Goal: Task Accomplishment & Management: Manage account settings

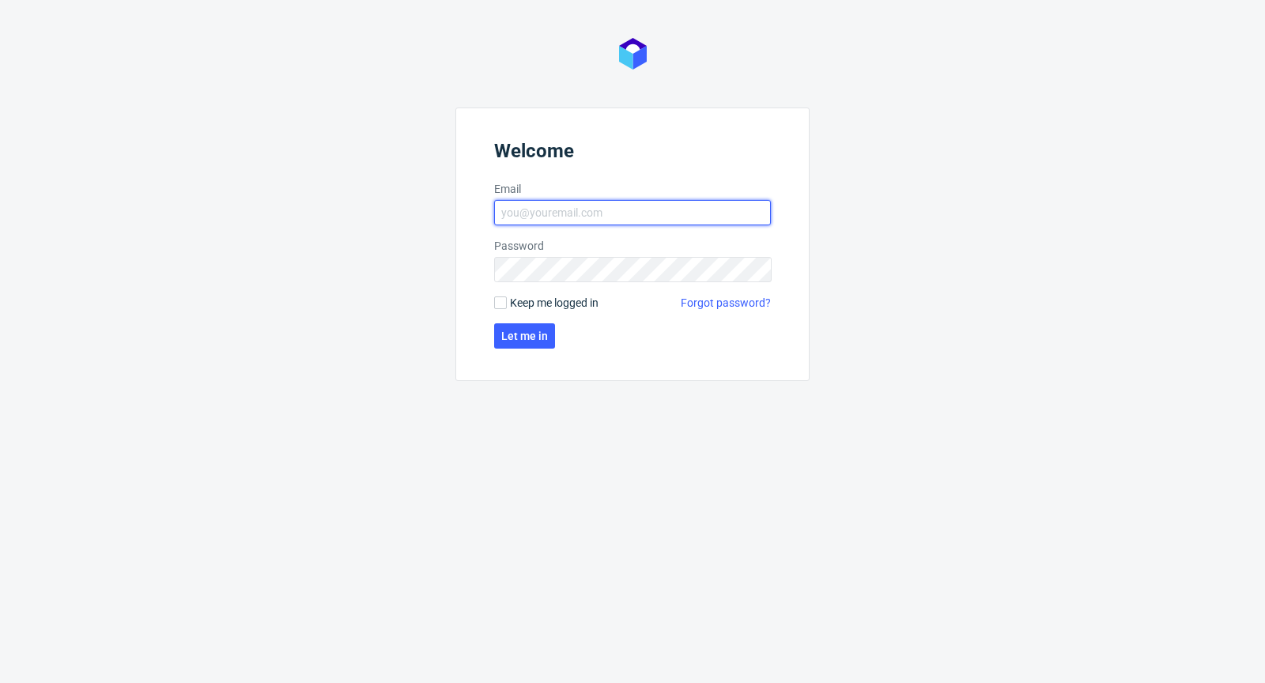
type input "michal.palasek@packhelp.com"
click at [519, 297] on span "Keep me logged in" at bounding box center [554, 303] width 89 height 16
click at [507, 297] on input "Keep me logged in" at bounding box center [500, 303] width 13 height 13
checkbox input "true"
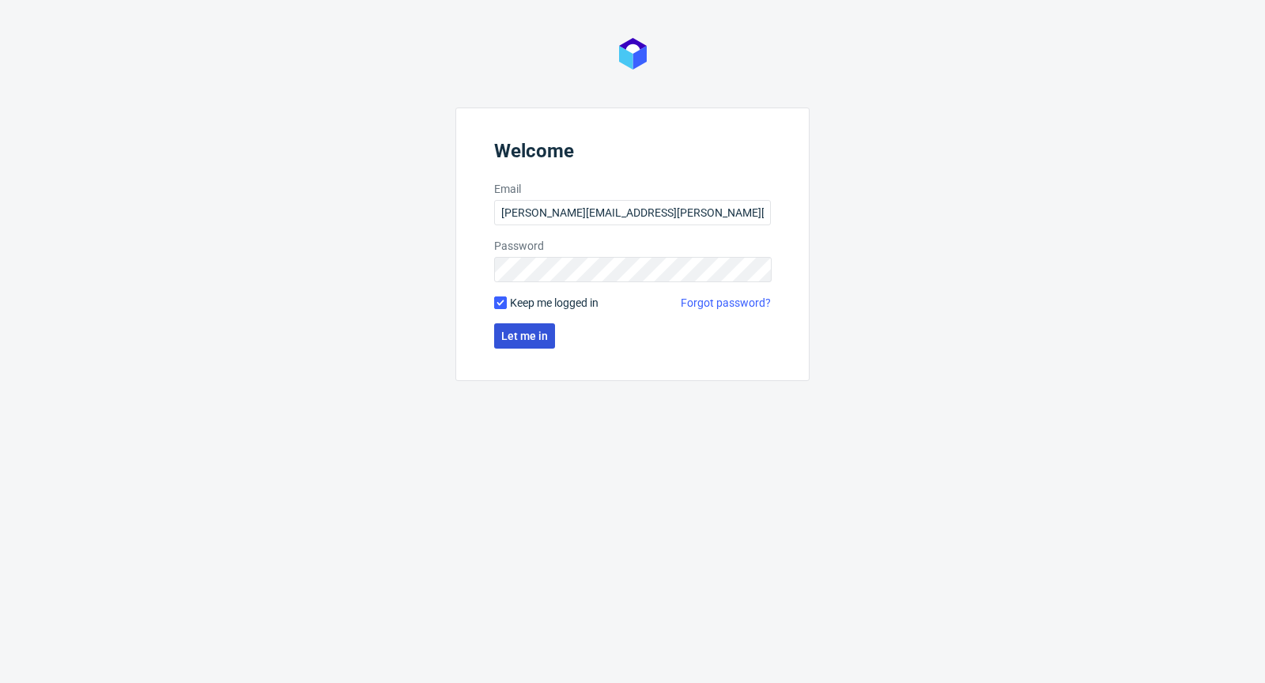
click at [524, 348] on button "Let me in" at bounding box center [524, 335] width 61 height 25
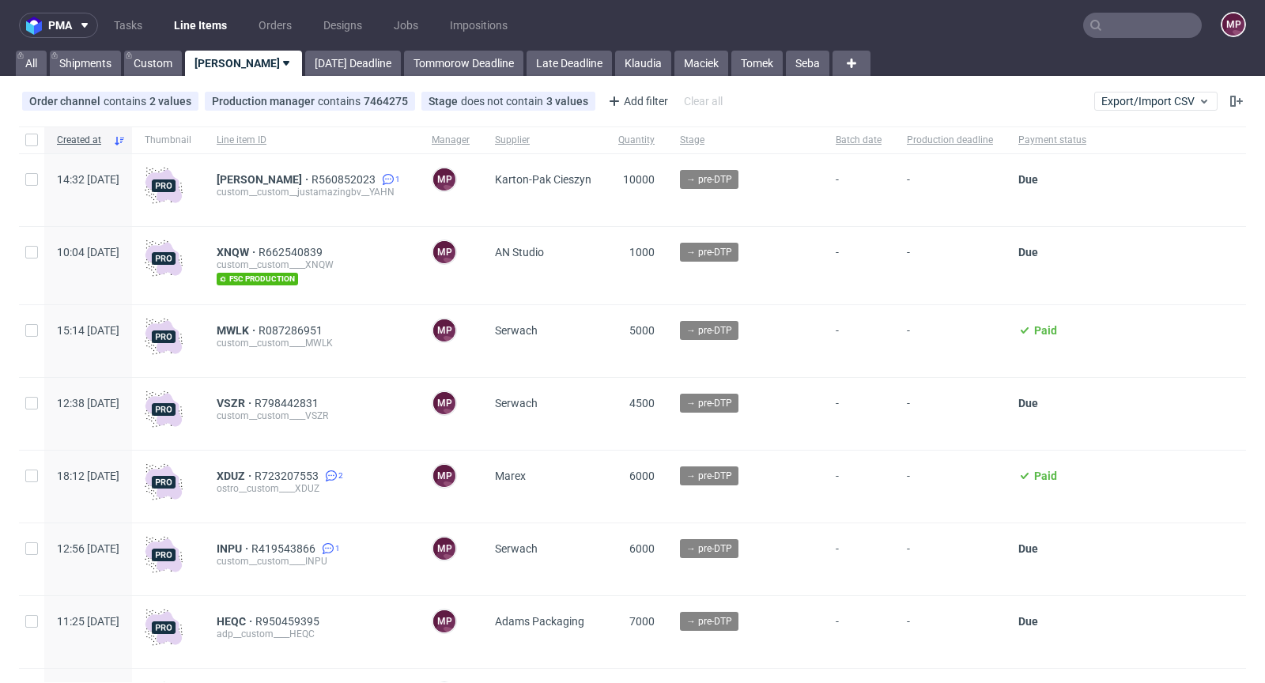
click at [1090, 21] on input "text" at bounding box center [1143, 25] width 119 height 25
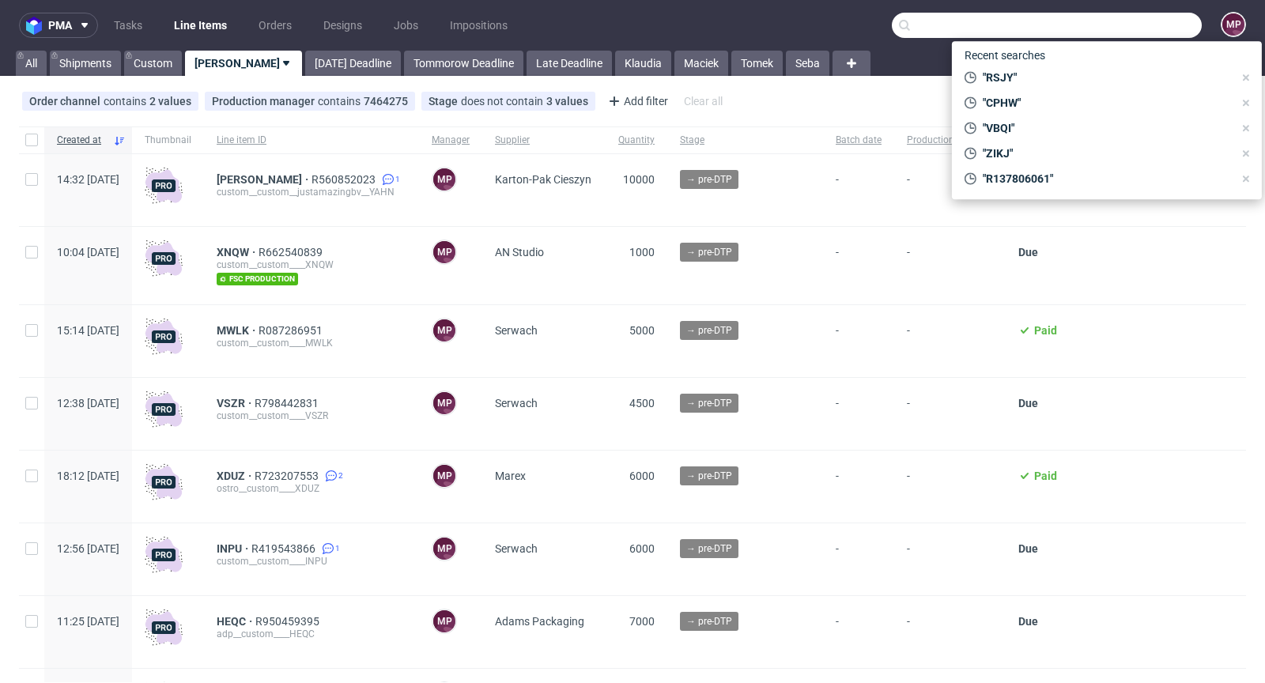
paste input "R546172888"
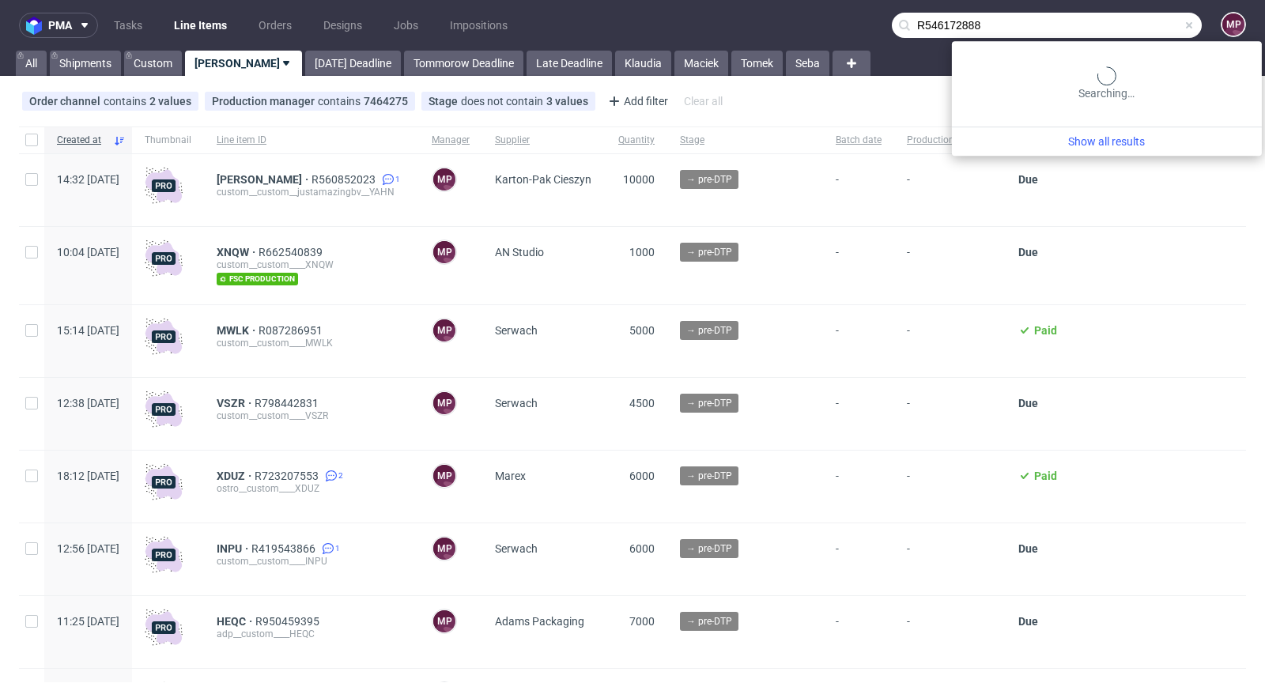
type input "R546172888"
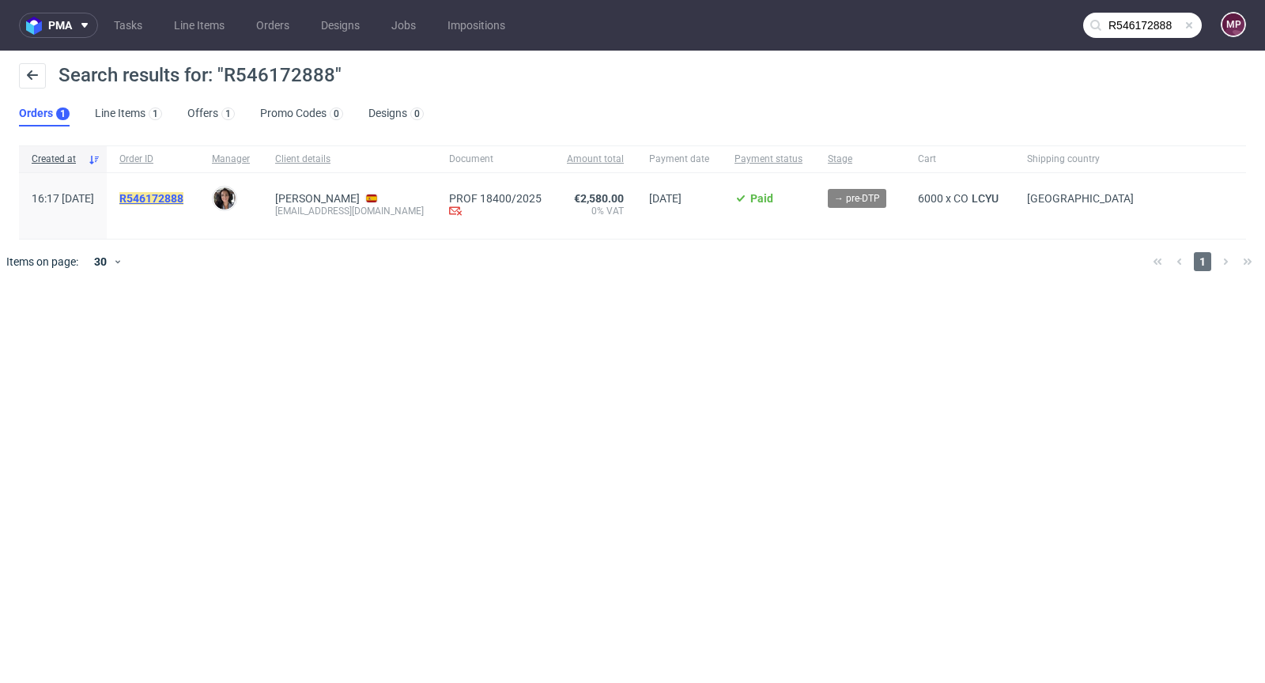
click at [183, 196] on mark "R546172888" at bounding box center [151, 198] width 64 height 13
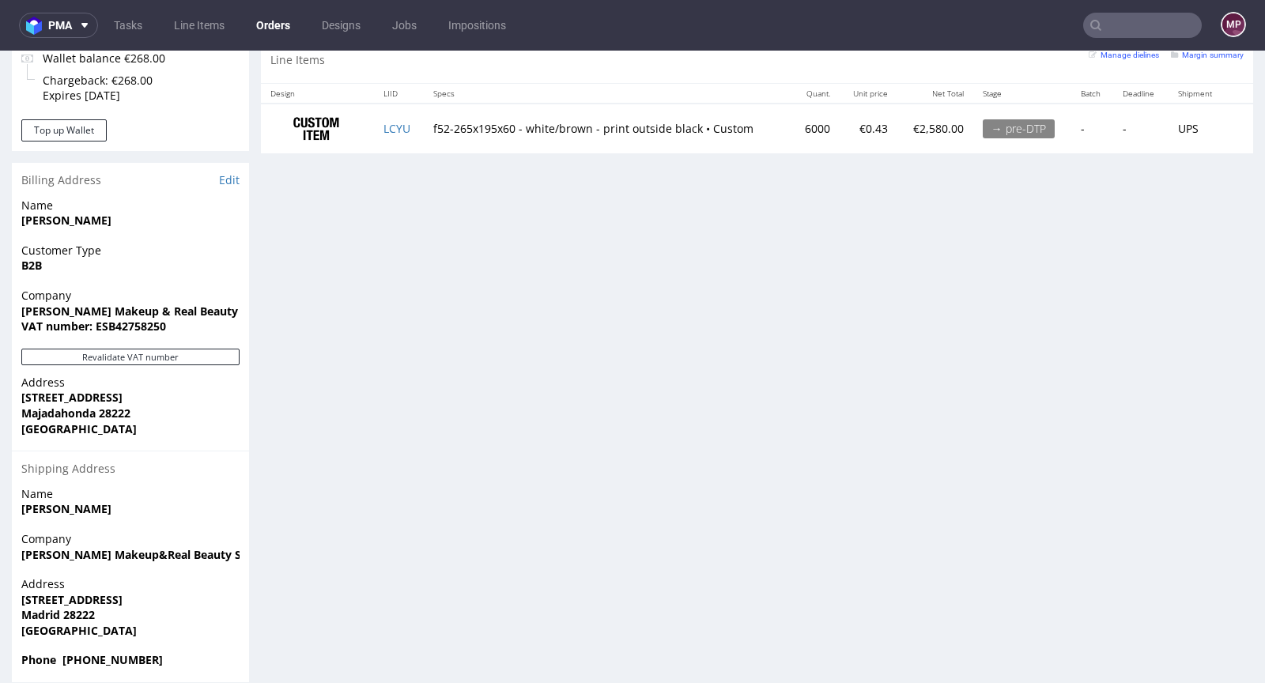
scroll to position [632, 0]
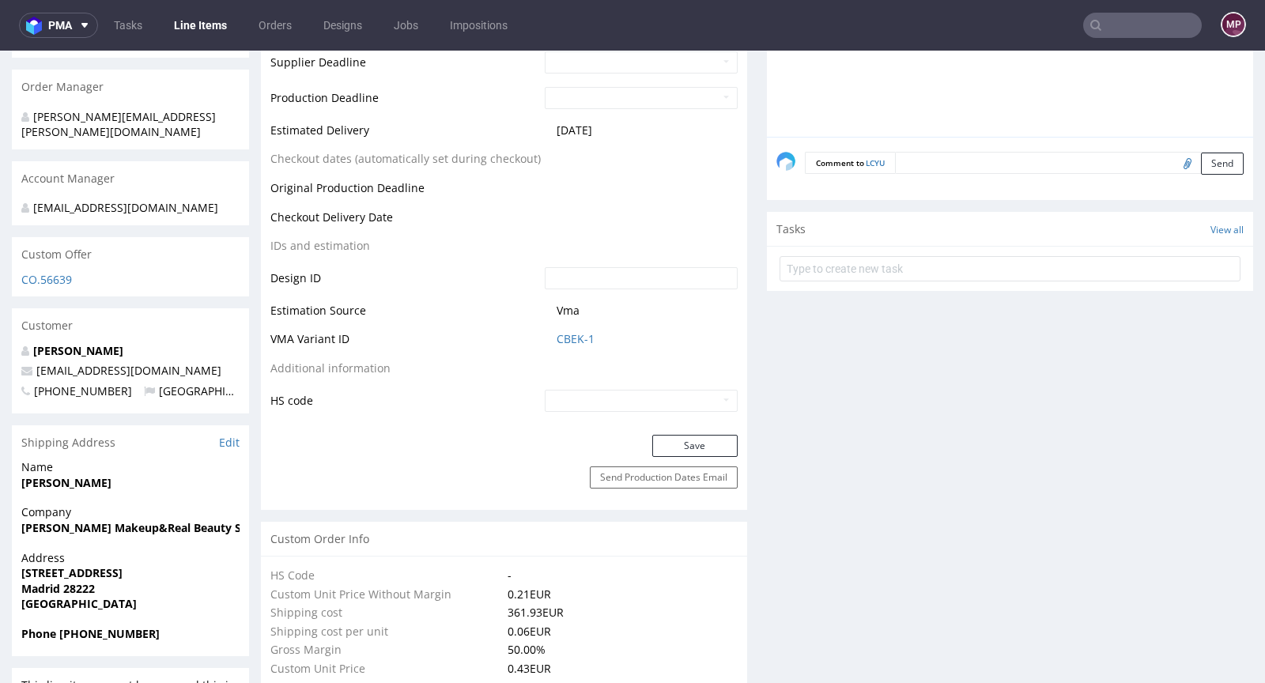
scroll to position [587, 0]
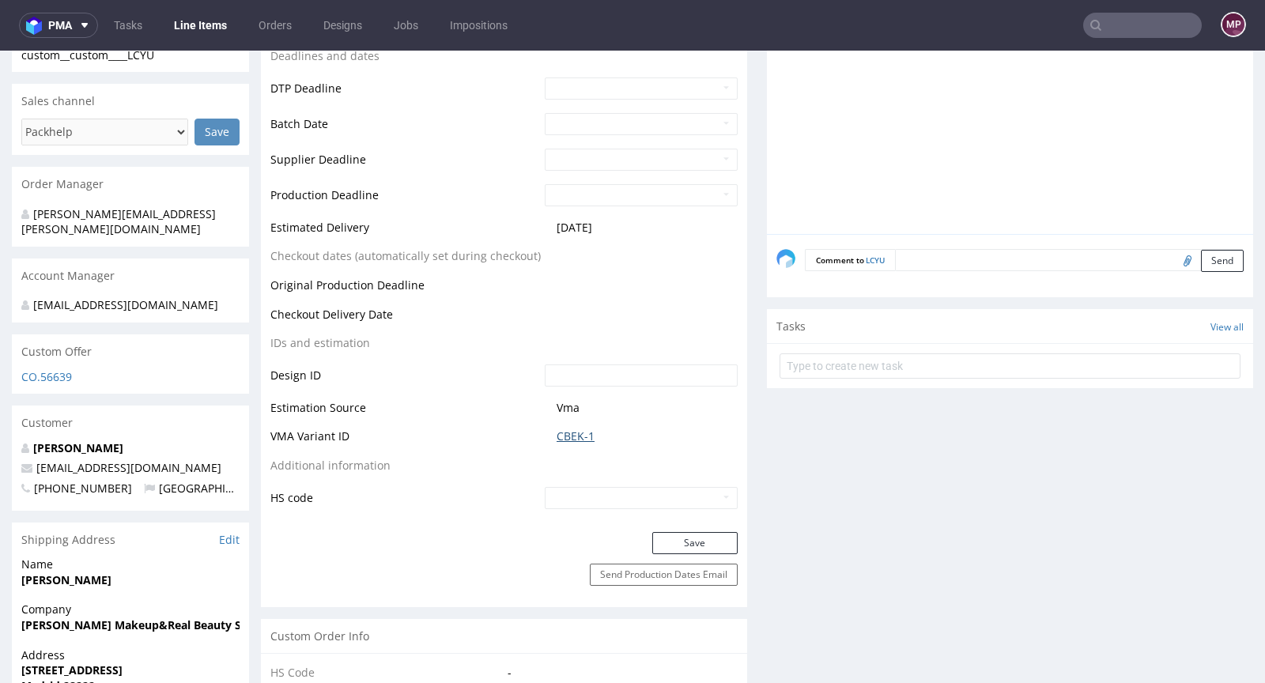
click at [579, 437] on link "CBEK-1" at bounding box center [576, 437] width 38 height 16
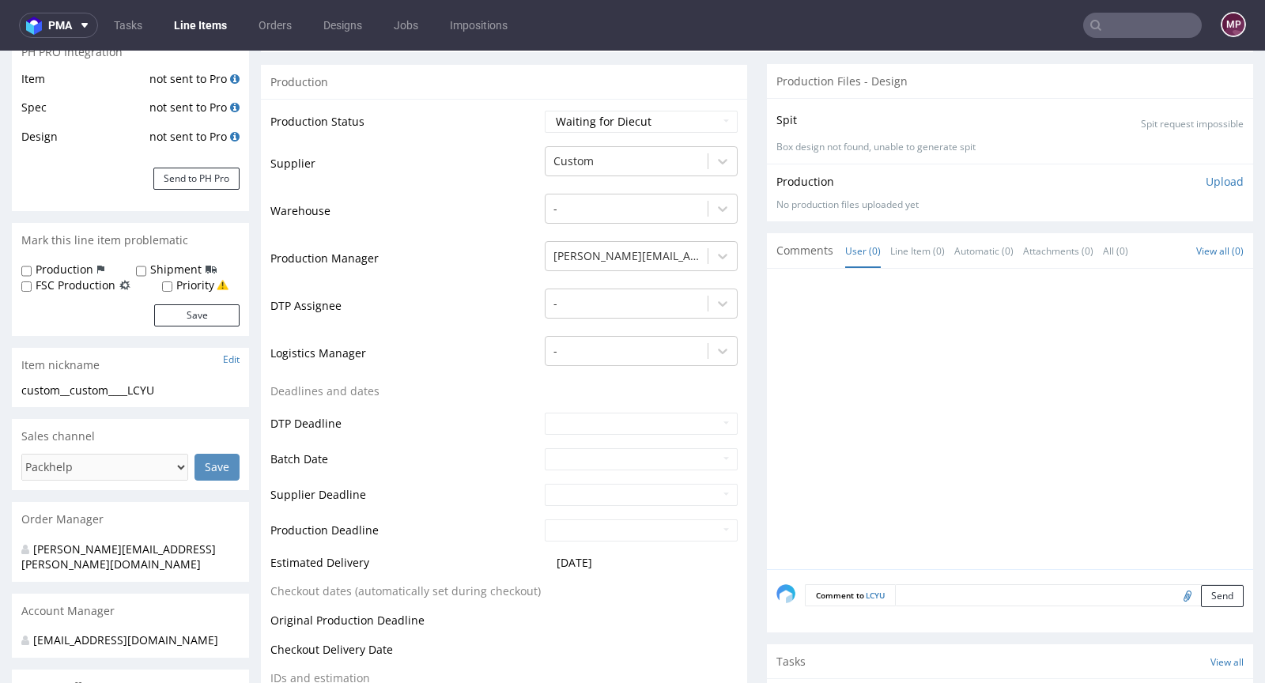
scroll to position [0, 0]
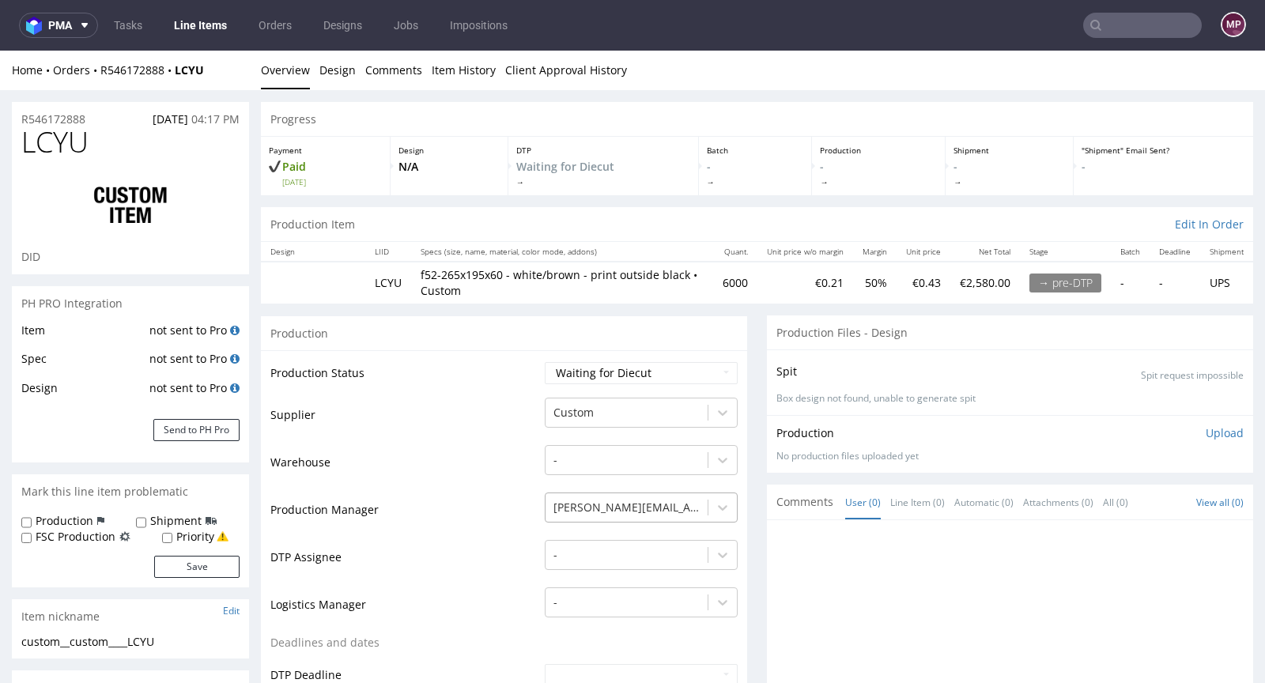
click at [619, 506] on div "[PERSON_NAME][EMAIL_ADDRESS][PERSON_NAME][DOMAIN_NAME]" at bounding box center [641, 504] width 193 height 22
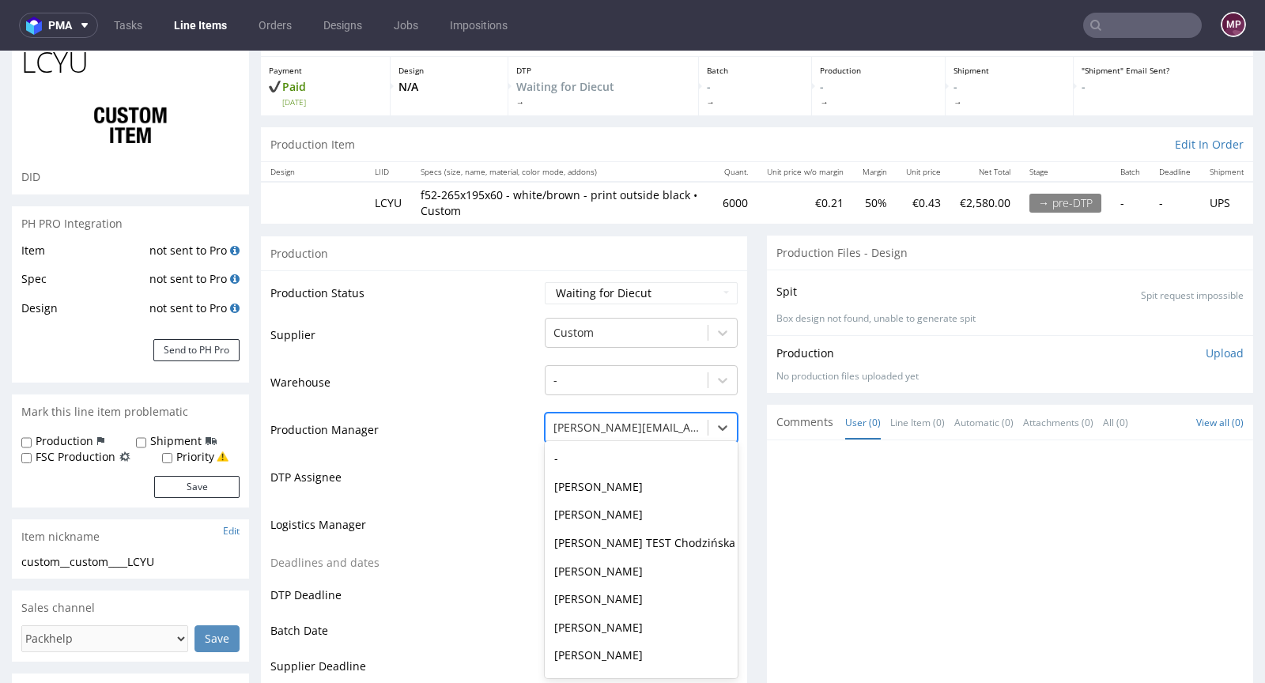
scroll to position [1267, 0]
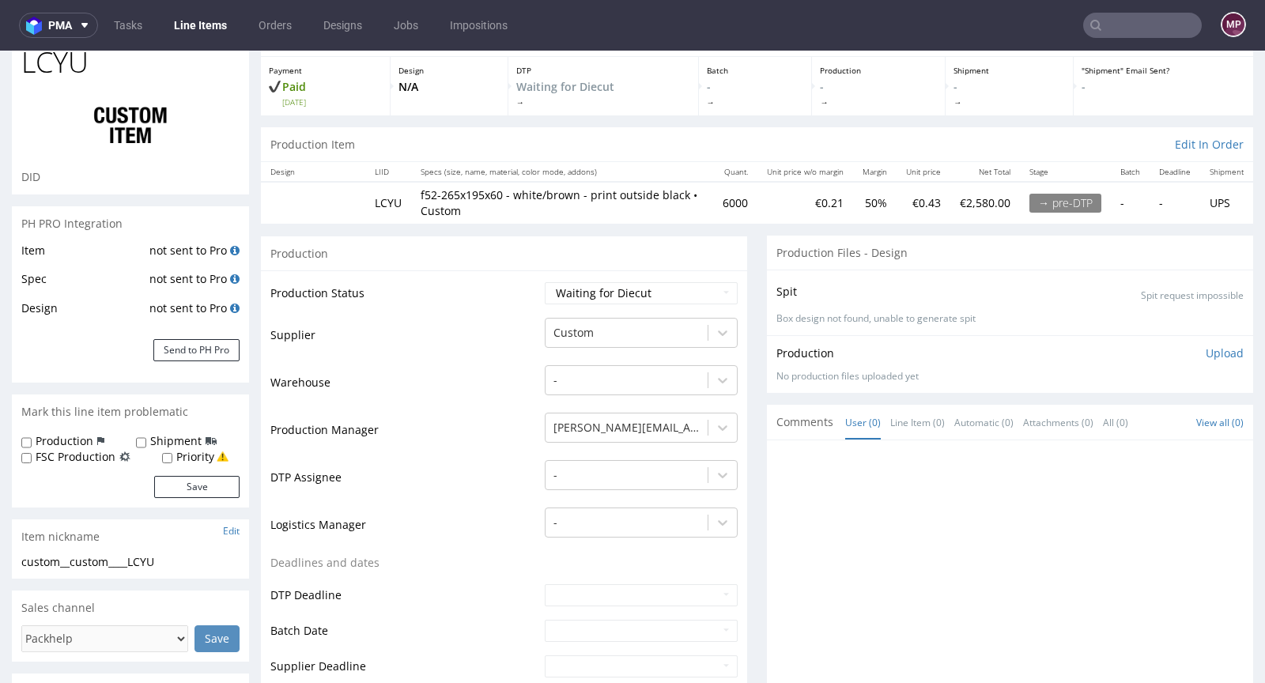
click at [432, 452] on td "Production Manager" at bounding box center [405, 434] width 270 height 47
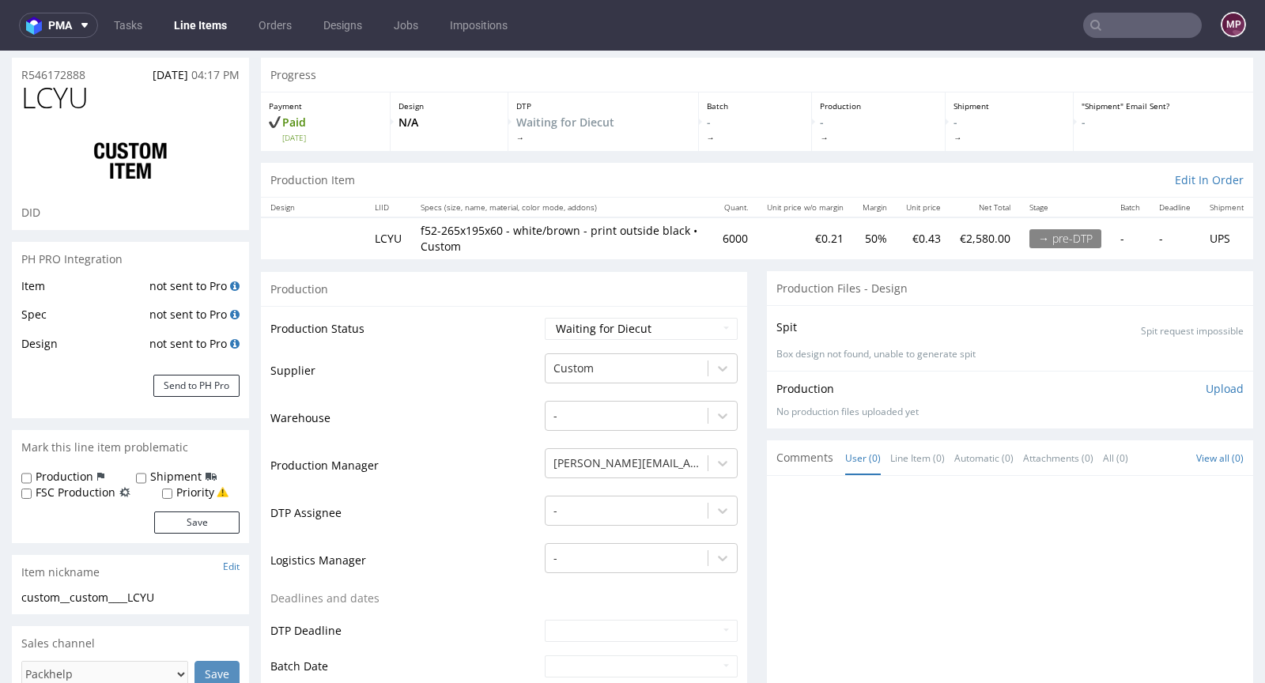
scroll to position [0, 0]
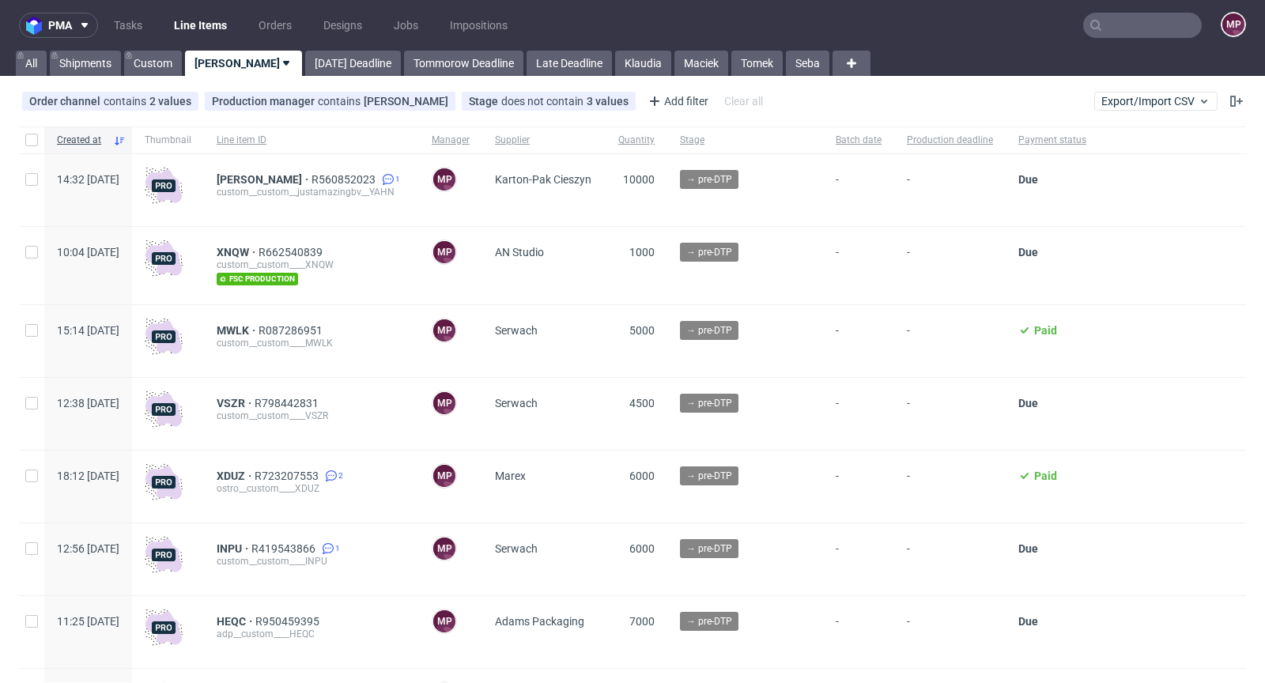
click at [1150, 29] on input "text" at bounding box center [1143, 25] width 119 height 25
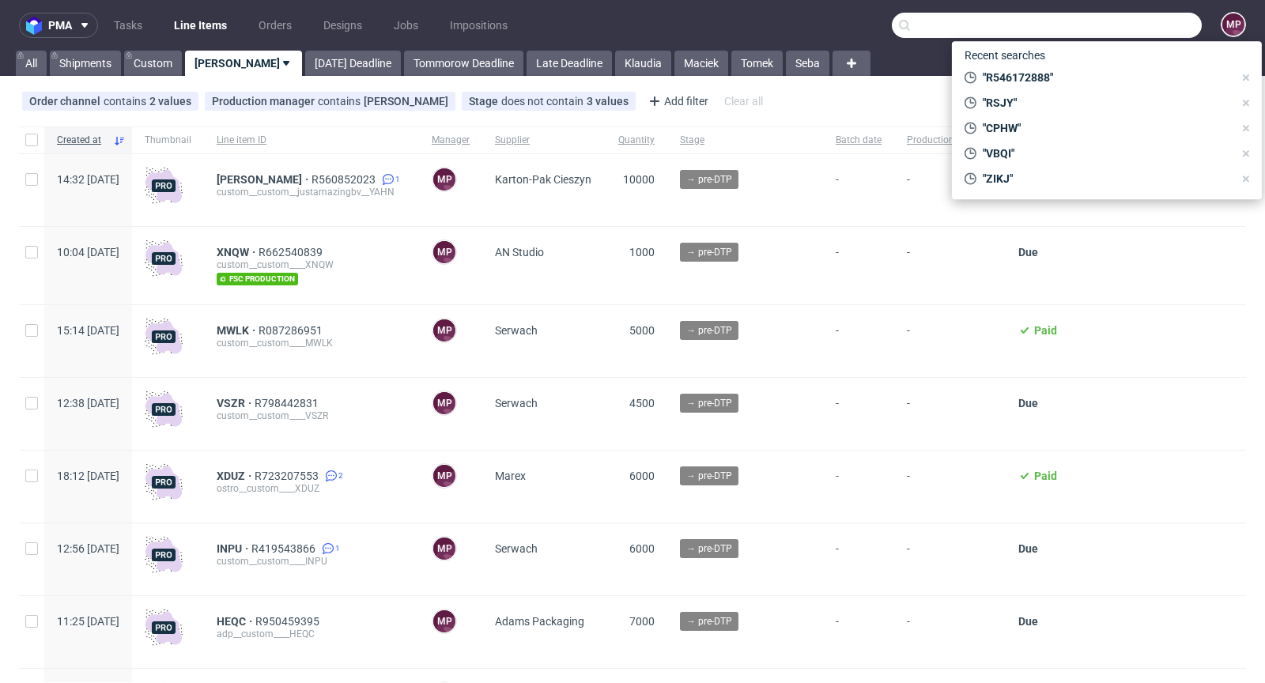
paste input "FWMB"
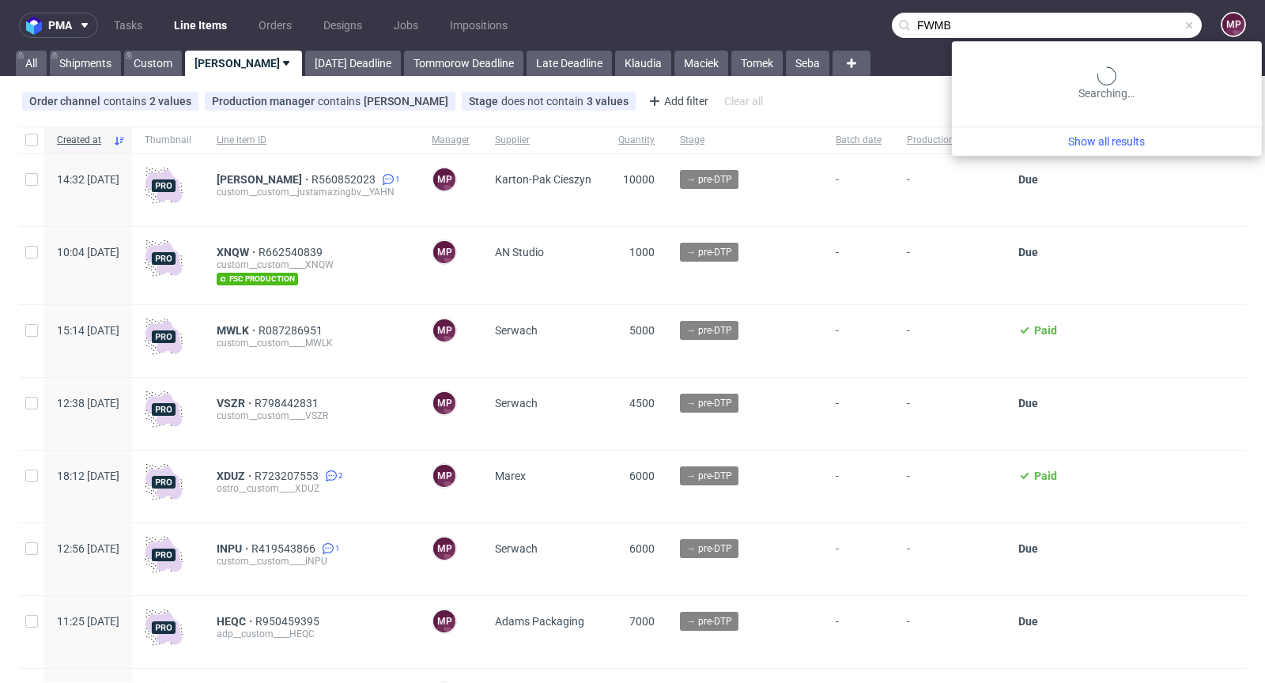
type input "FWMB"
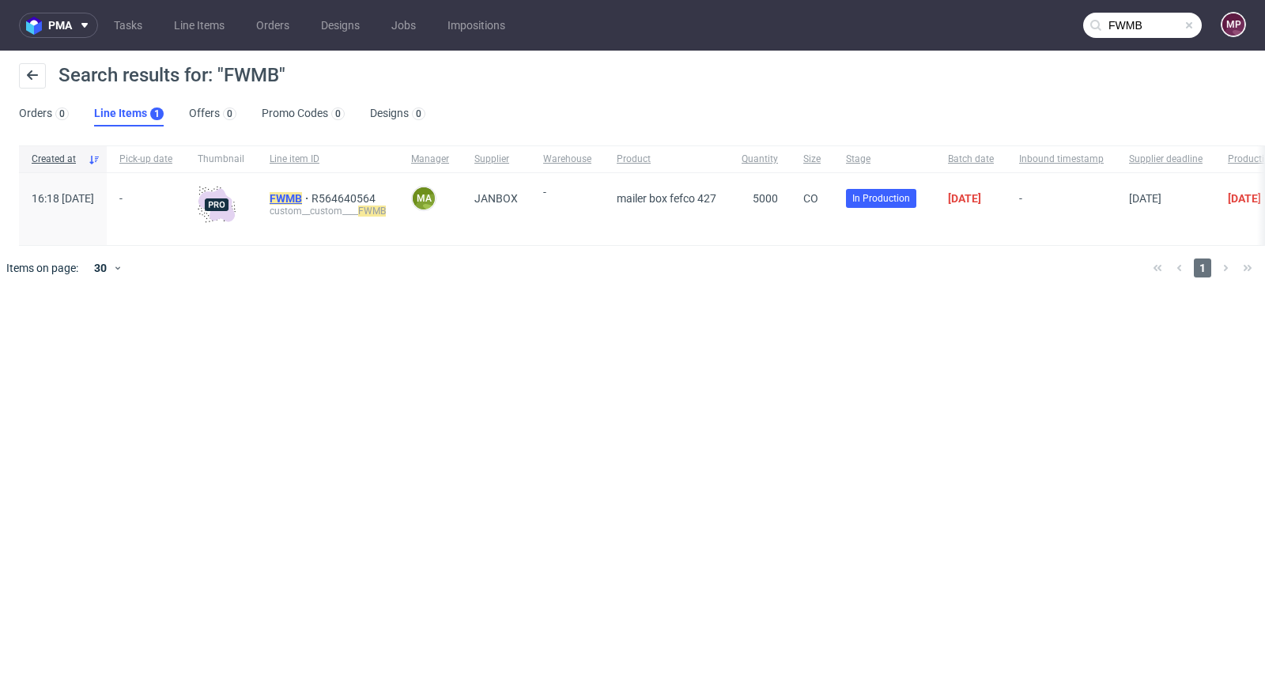
click at [302, 197] on mark "FWMB" at bounding box center [286, 198] width 32 height 13
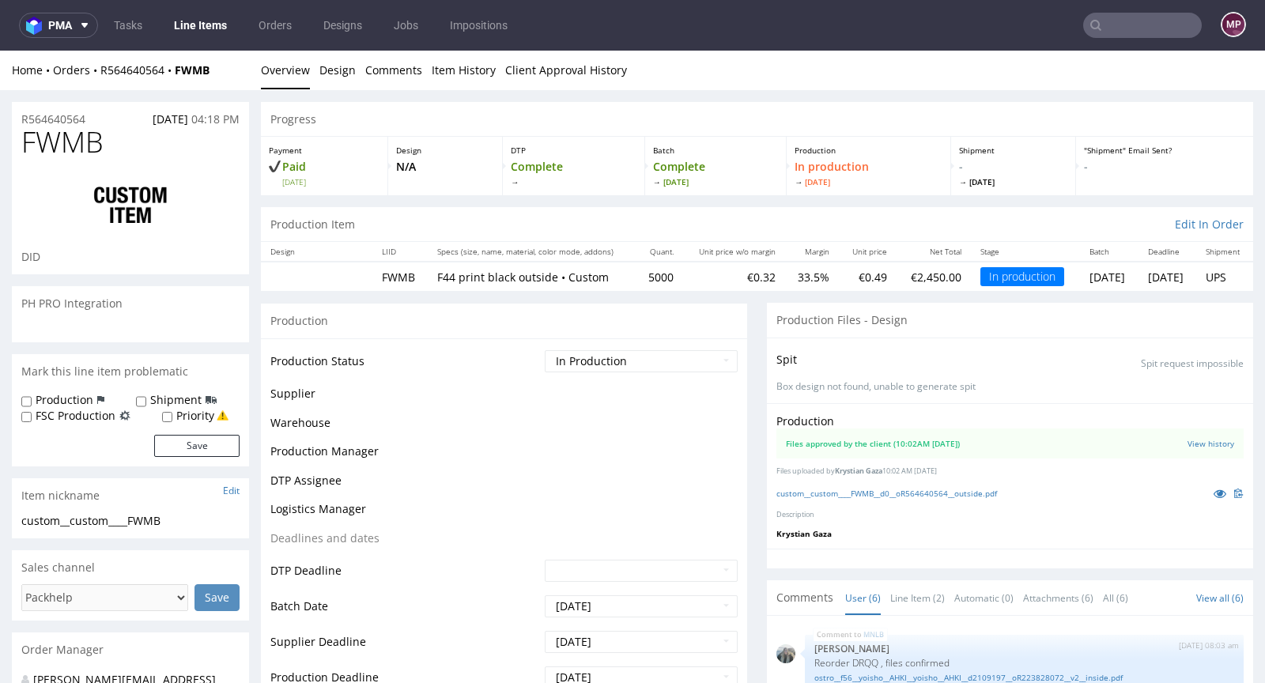
scroll to position [129, 0]
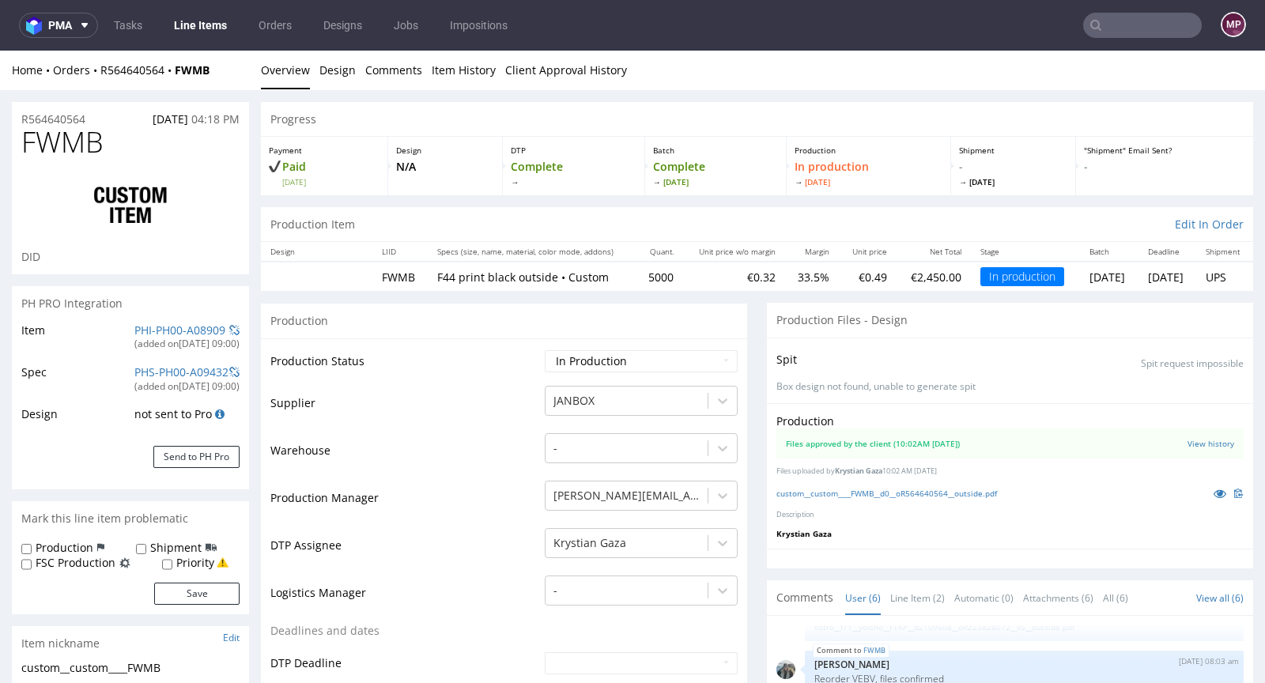
select select "in_progress"
click at [1214, 495] on icon at bounding box center [1220, 493] width 13 height 11
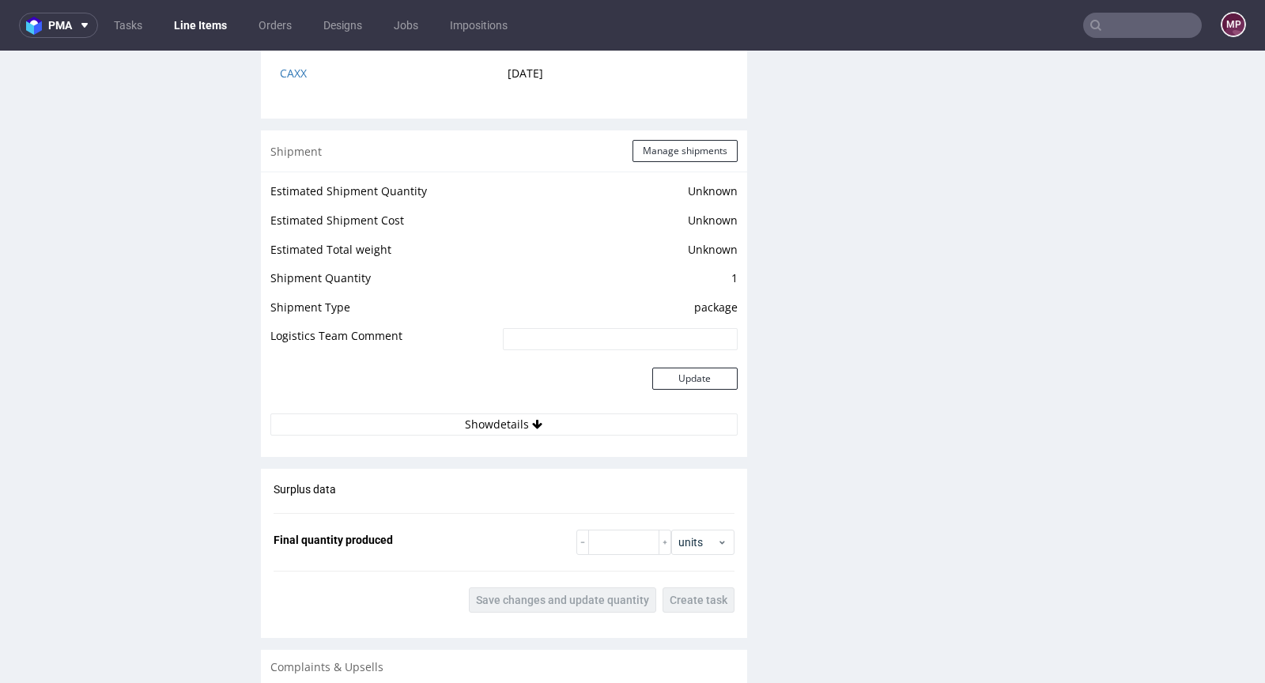
scroll to position [2018, 0]
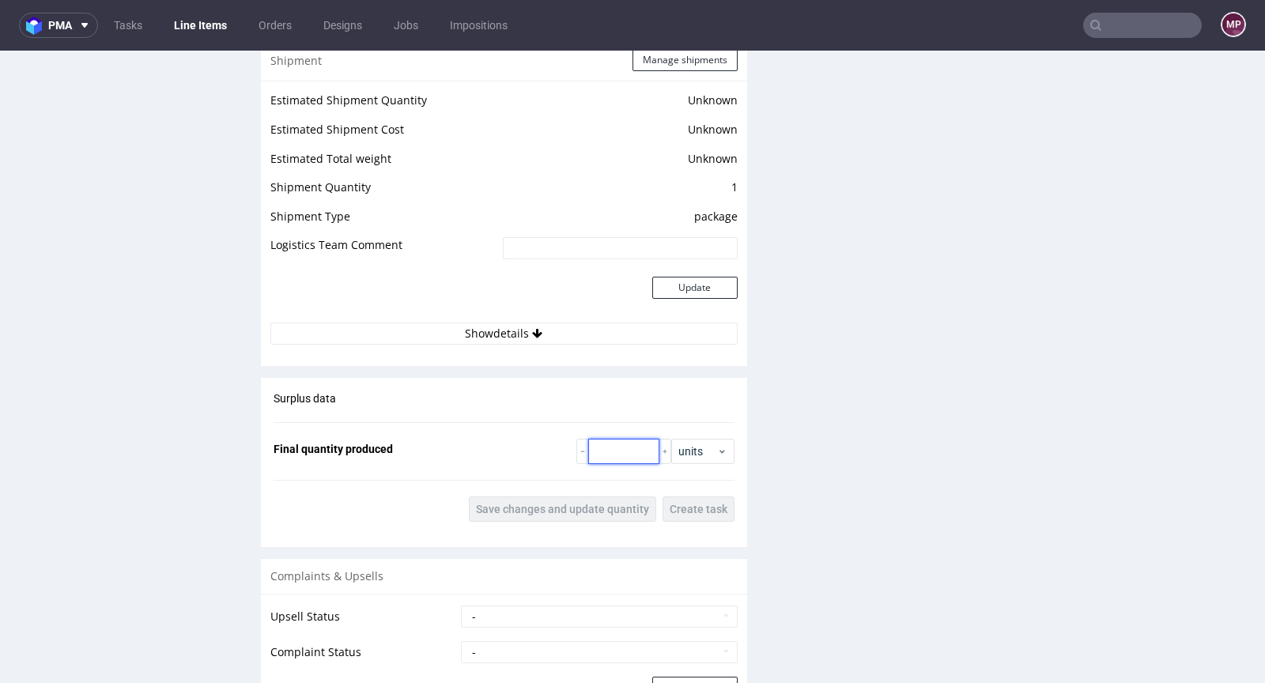
click at [597, 444] on input "number" at bounding box center [623, 451] width 71 height 25
paste input "5131"
type input "5131"
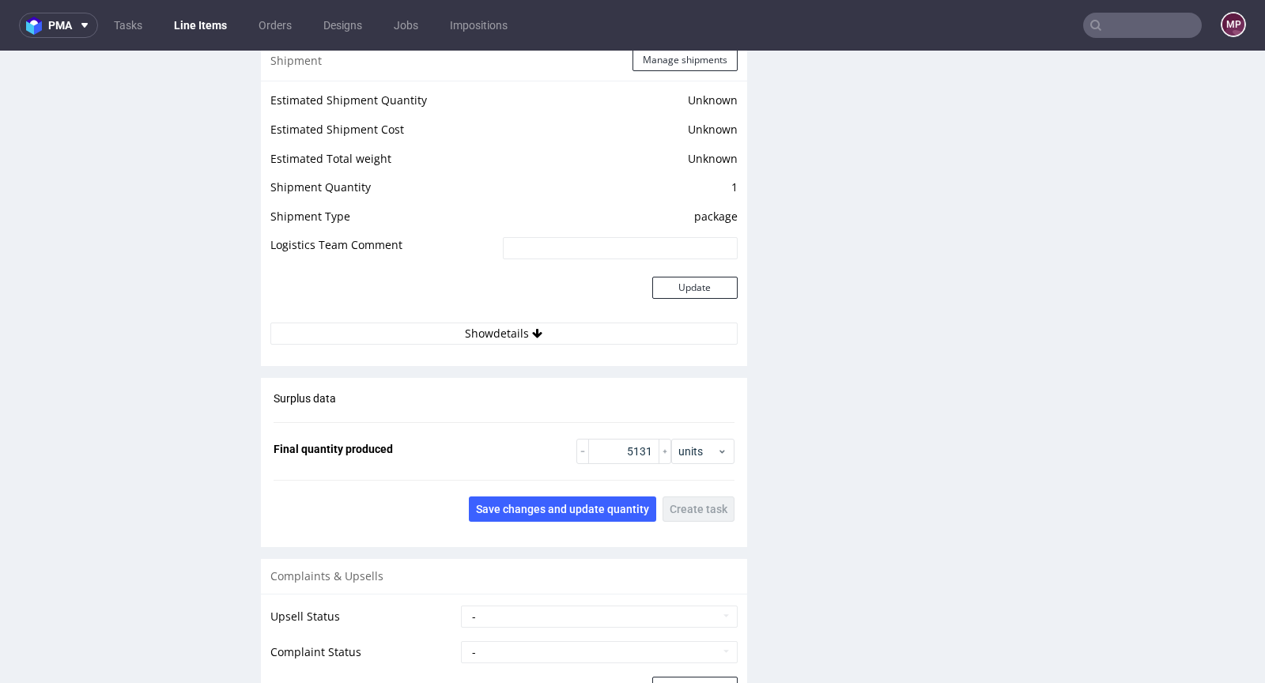
click at [609, 489] on div "Surplus data Final quantity produced 5131 units Save changes and update quantit…" at bounding box center [504, 456] width 486 height 157
click at [609, 507] on span "Save changes and update quantity" at bounding box center [562, 509] width 173 height 11
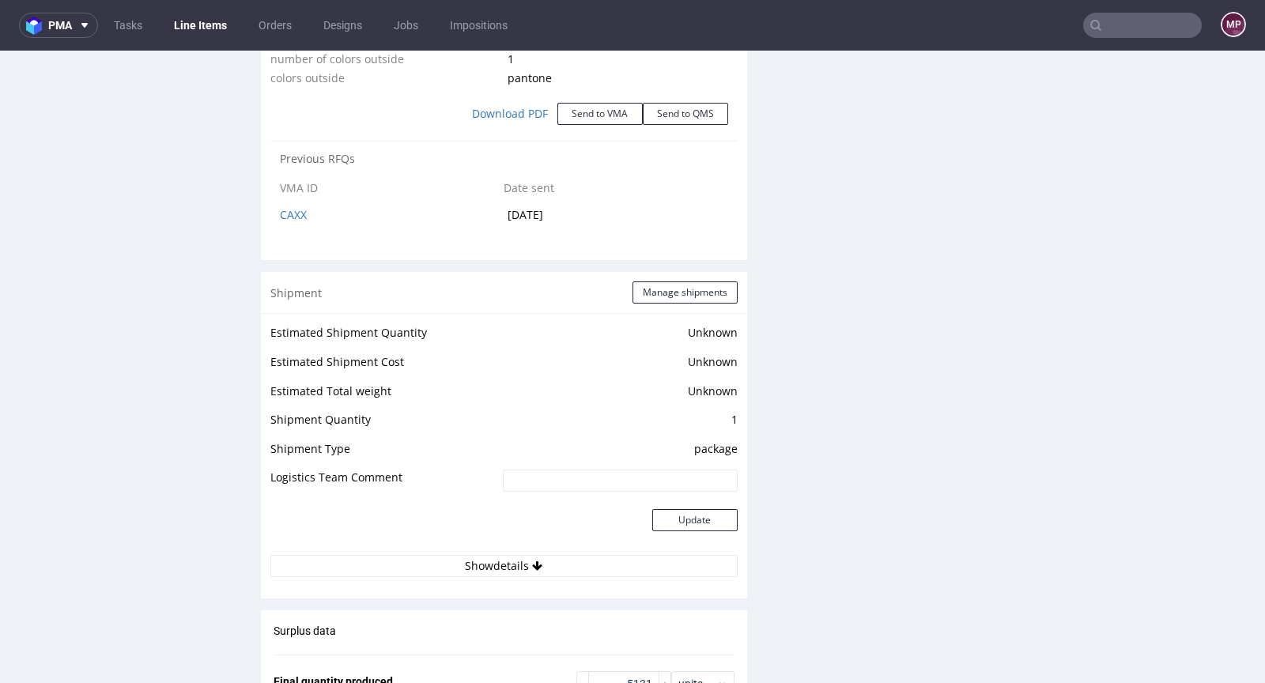
scroll to position [1791, 0]
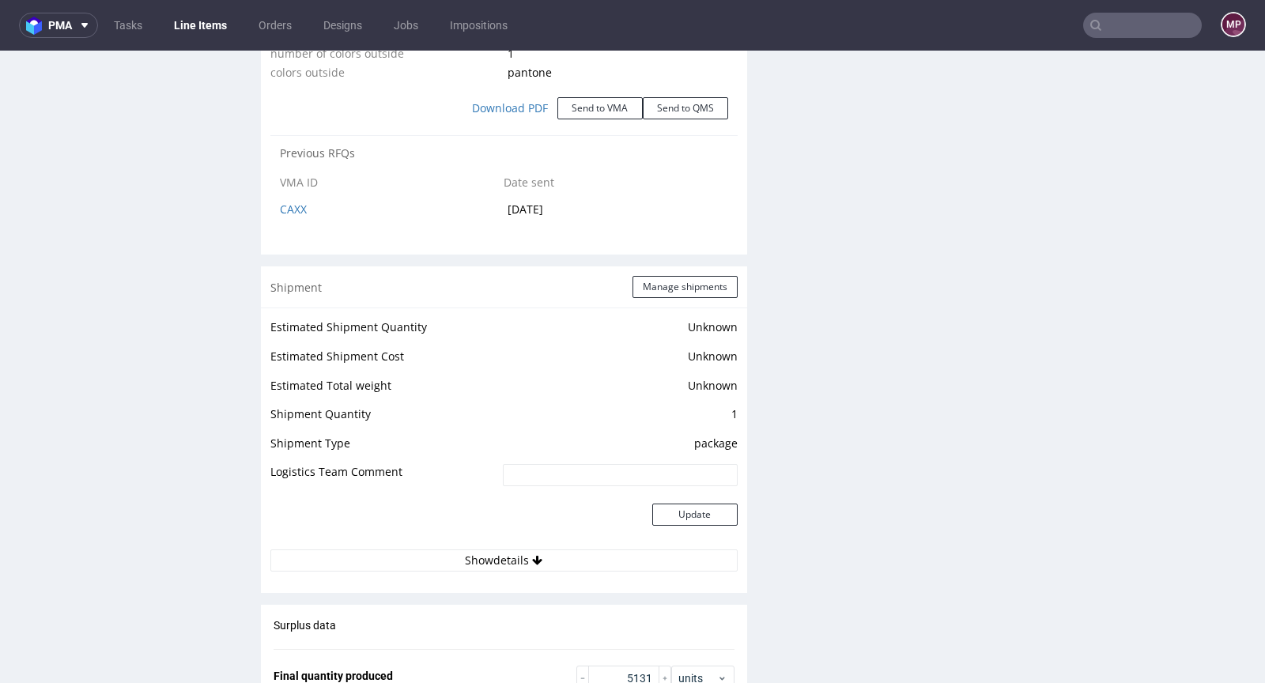
click at [672, 295] on div "Shipment Manage shipments" at bounding box center [504, 287] width 486 height 41
click at [675, 289] on button "Manage shipments" at bounding box center [685, 287] width 105 height 22
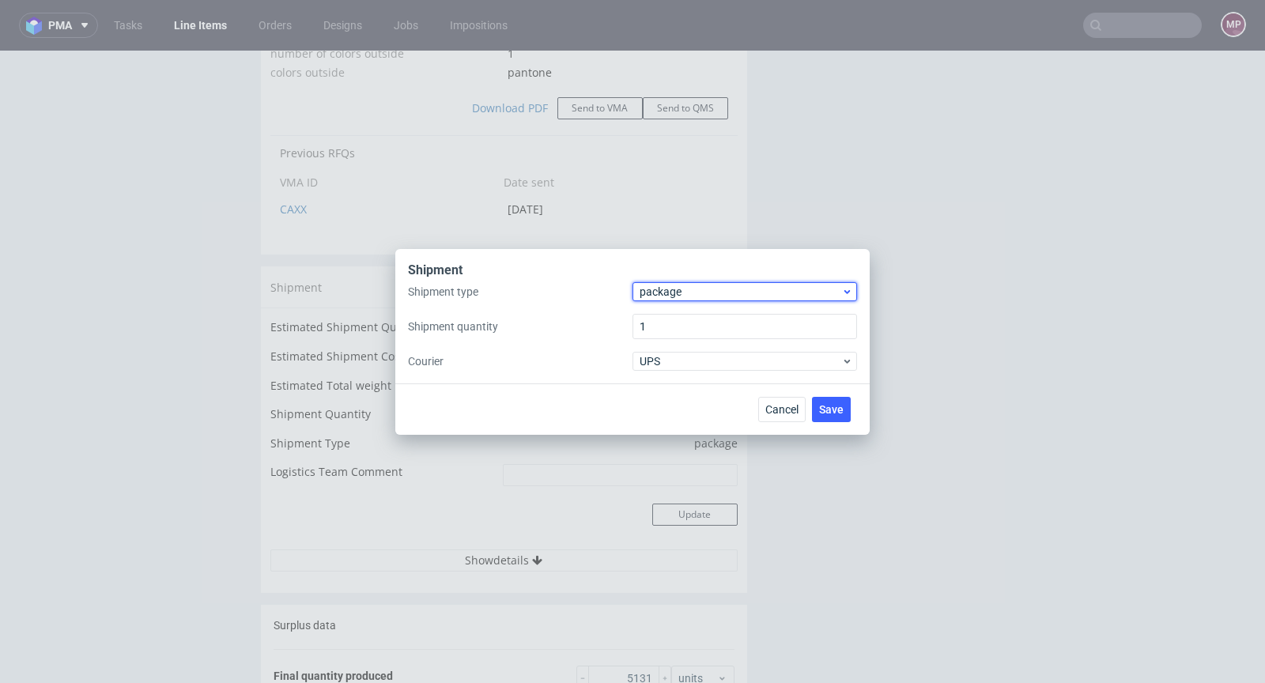
click at [729, 297] on span "package" at bounding box center [741, 292] width 202 height 16
click at [703, 316] on div "pallet" at bounding box center [745, 325] width 212 height 28
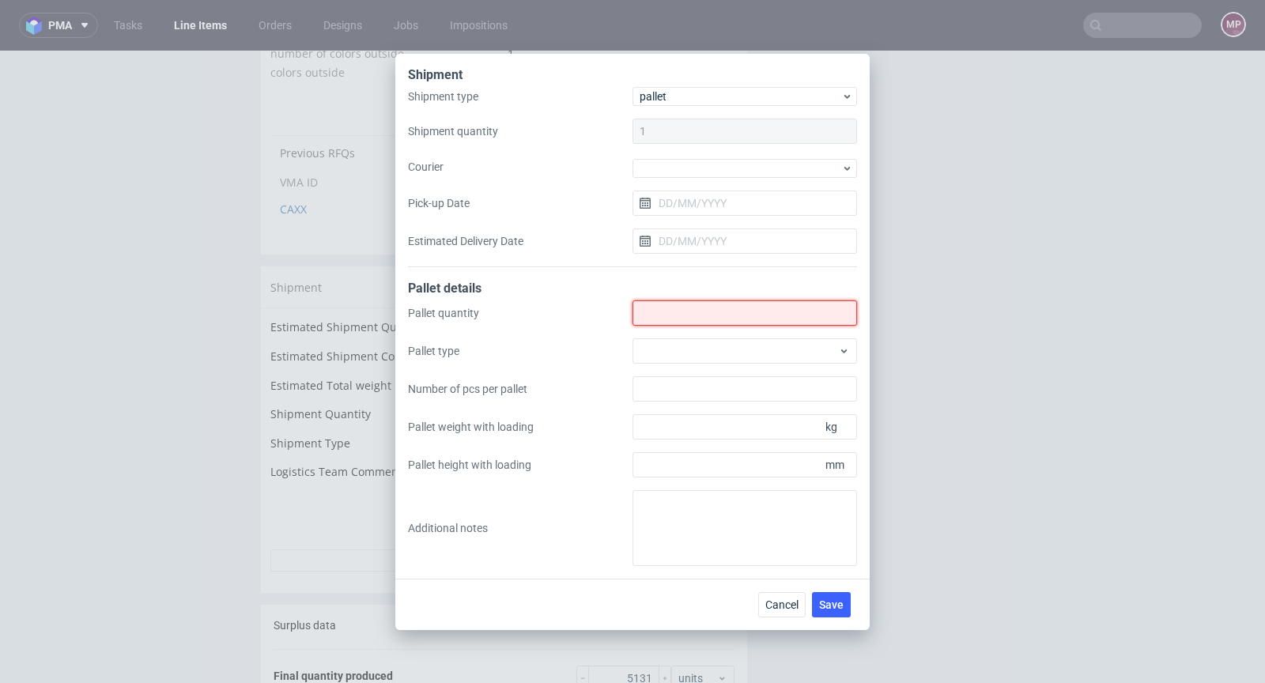
click at [699, 322] on input "Shipment type" at bounding box center [745, 313] width 225 height 25
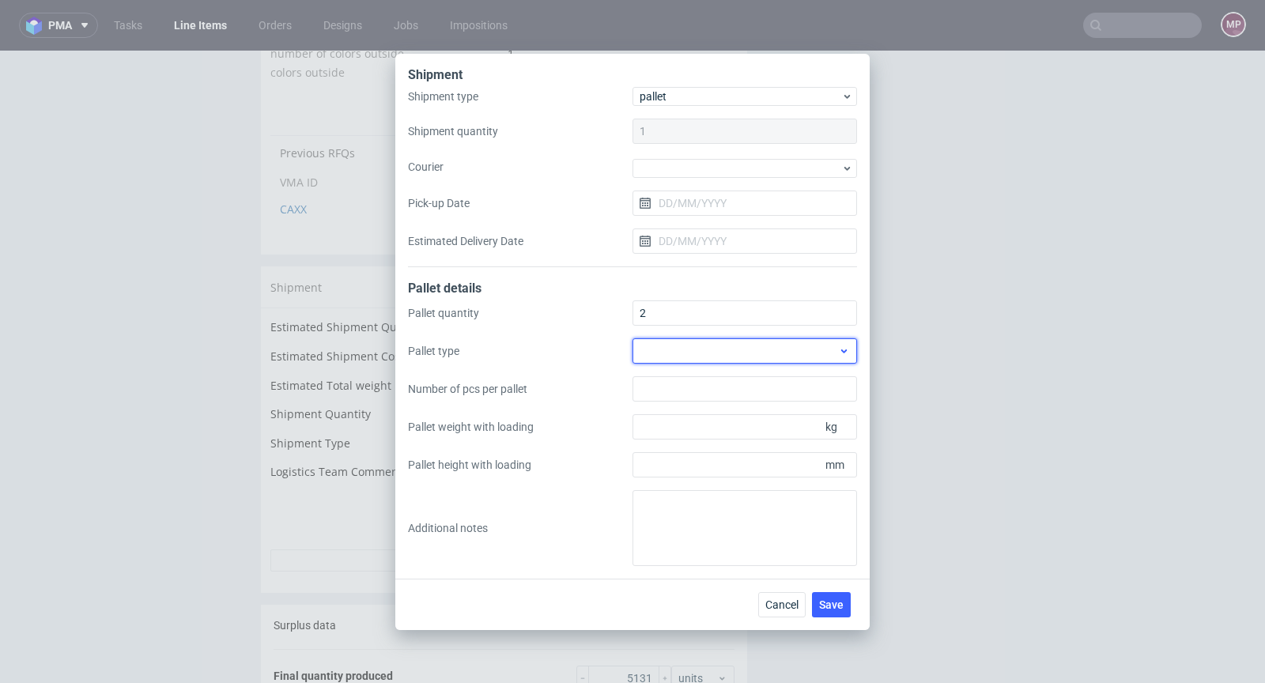
click at [837, 356] on div at bounding box center [745, 350] width 225 height 25
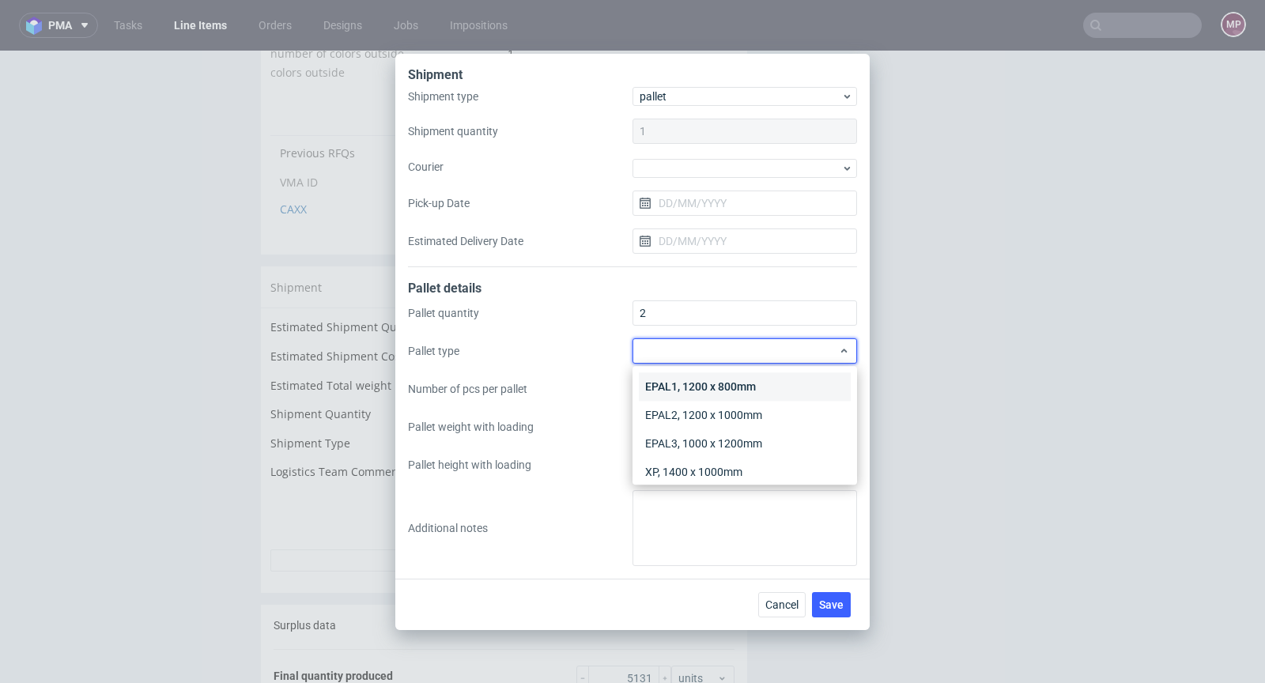
click at [733, 388] on div "EPAL1, 1200 x 800mm" at bounding box center [745, 387] width 212 height 28
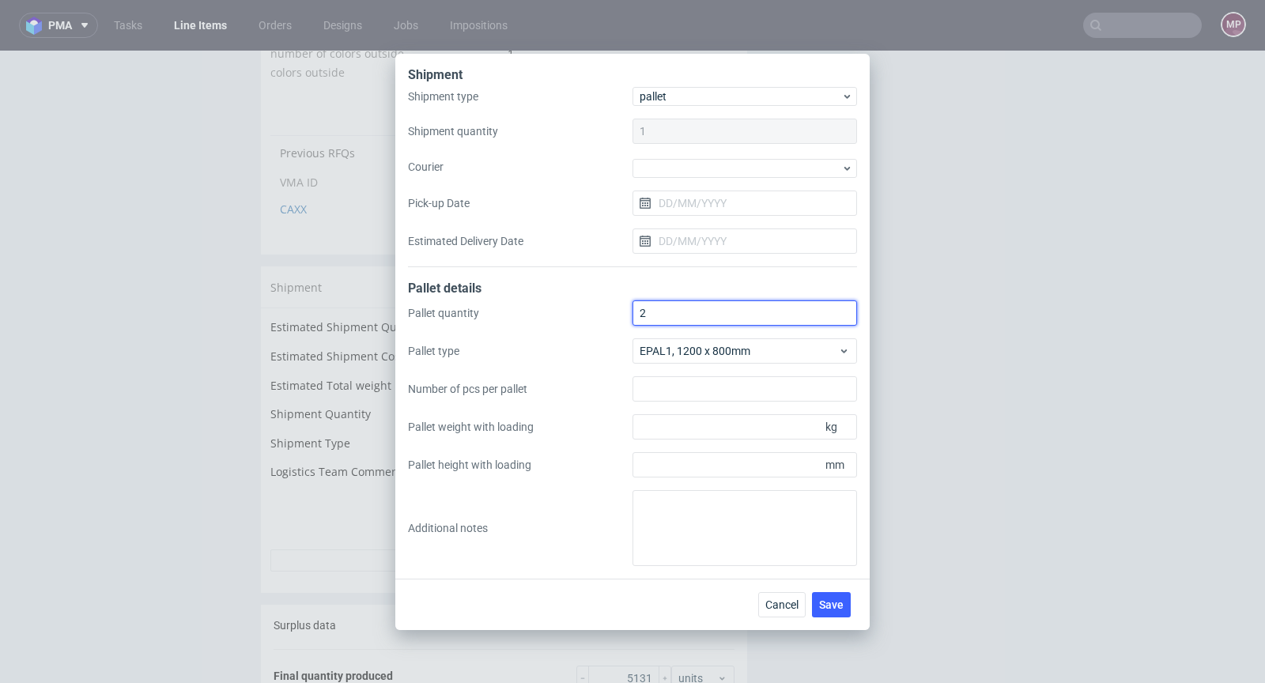
drag, startPoint x: 675, startPoint y: 308, endPoint x: 591, endPoint y: 295, distance: 84.9
click at [591, 295] on form "Shipment type pallet Shipment quantity 1 Courier Pick-up Date Estimated Deliver…" at bounding box center [632, 326] width 449 height 479
type input "3"
click at [608, 366] on div "Pallet quantity 3 Pallet type EPAL1, 1200 x 800mm Number of pcs per pallet Pall…" at bounding box center [632, 434] width 449 height 266
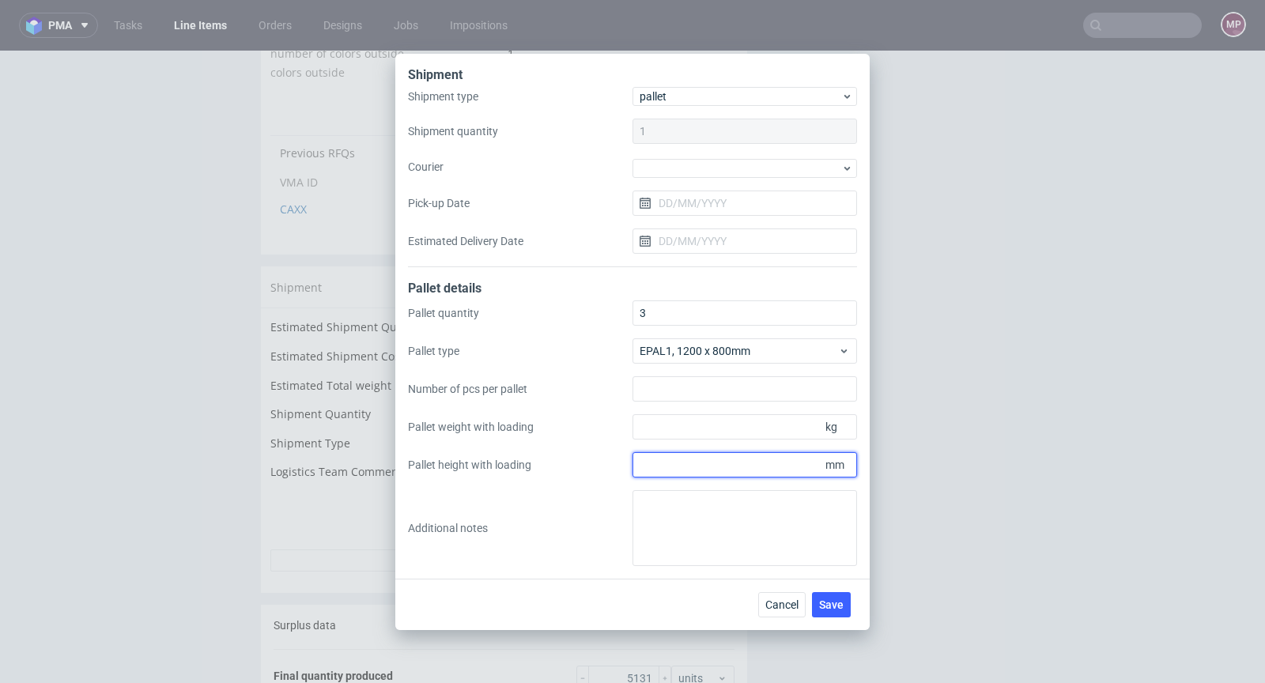
click at [730, 472] on input "Pallet height with loading" at bounding box center [745, 464] width 225 height 25
type input "1800"
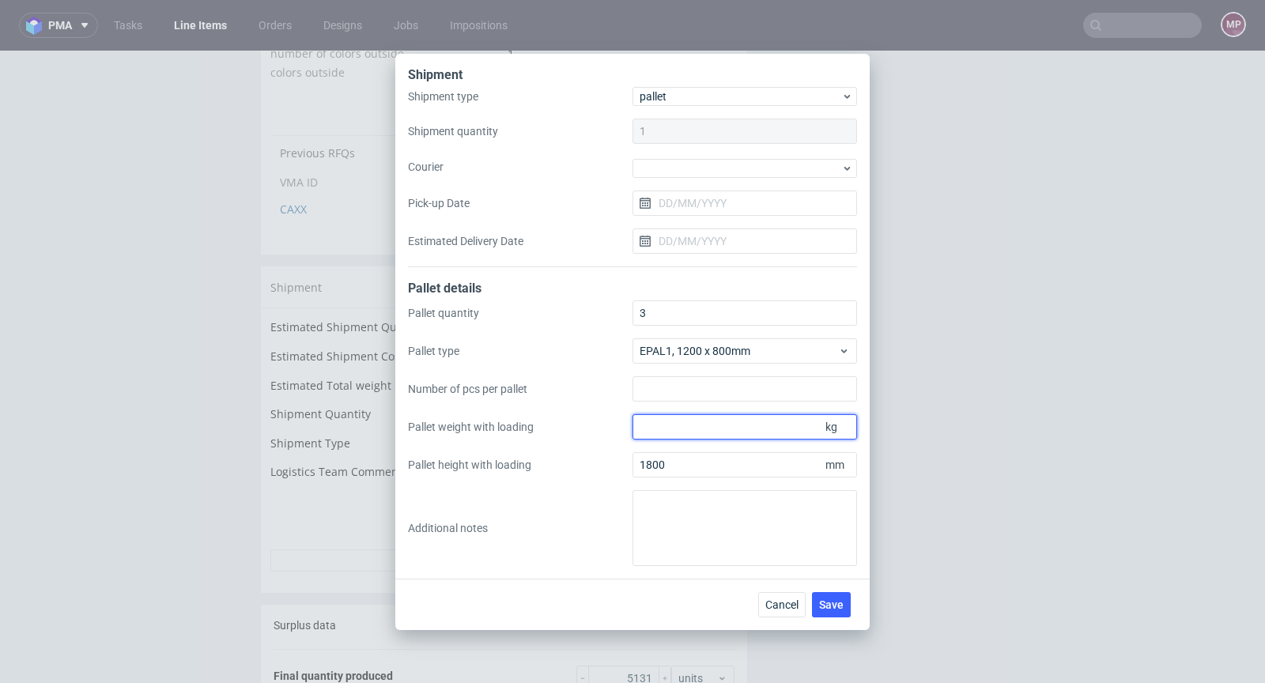
click at [710, 431] on input "Pallet weight with loading" at bounding box center [745, 426] width 225 height 25
type input "500"
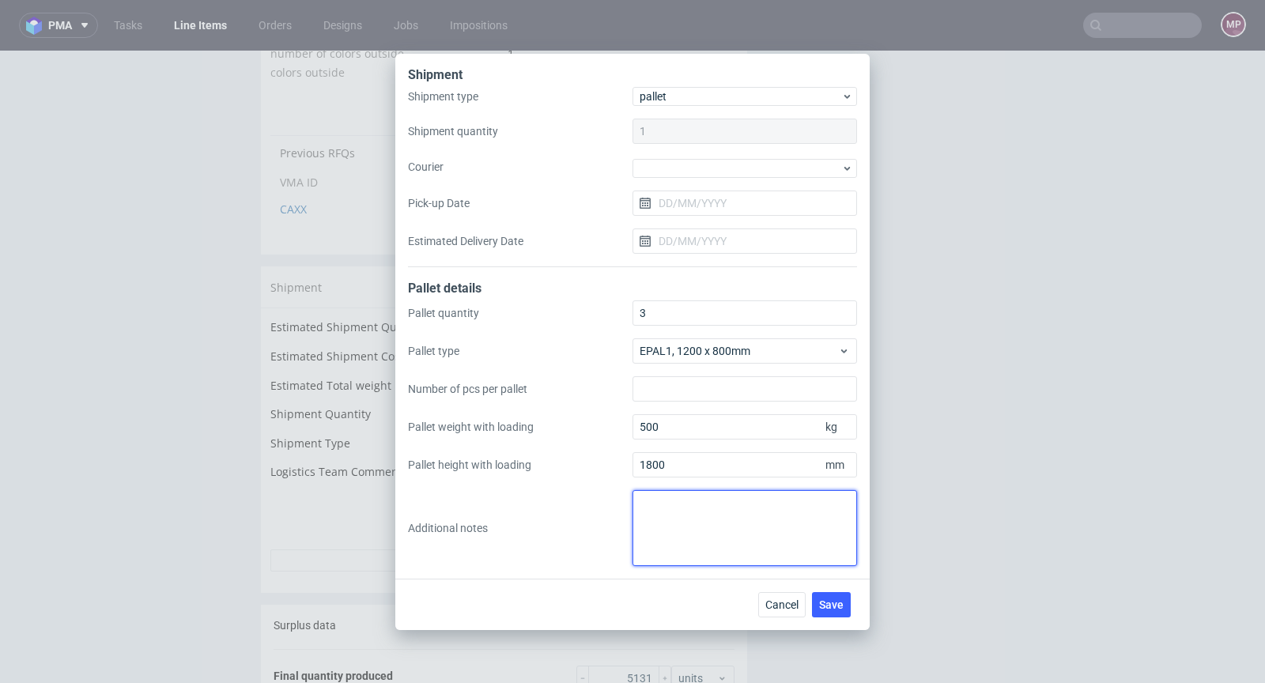
click at [683, 507] on textarea at bounding box center [745, 528] width 225 height 76
paste textarea "2 palety 1200x800x180 1 paleta 1200x800x180 Waga total 500kg"
type textarea "2 palety 1200x800x180 1 paleta 1200x800x180 Waga total 500kg"
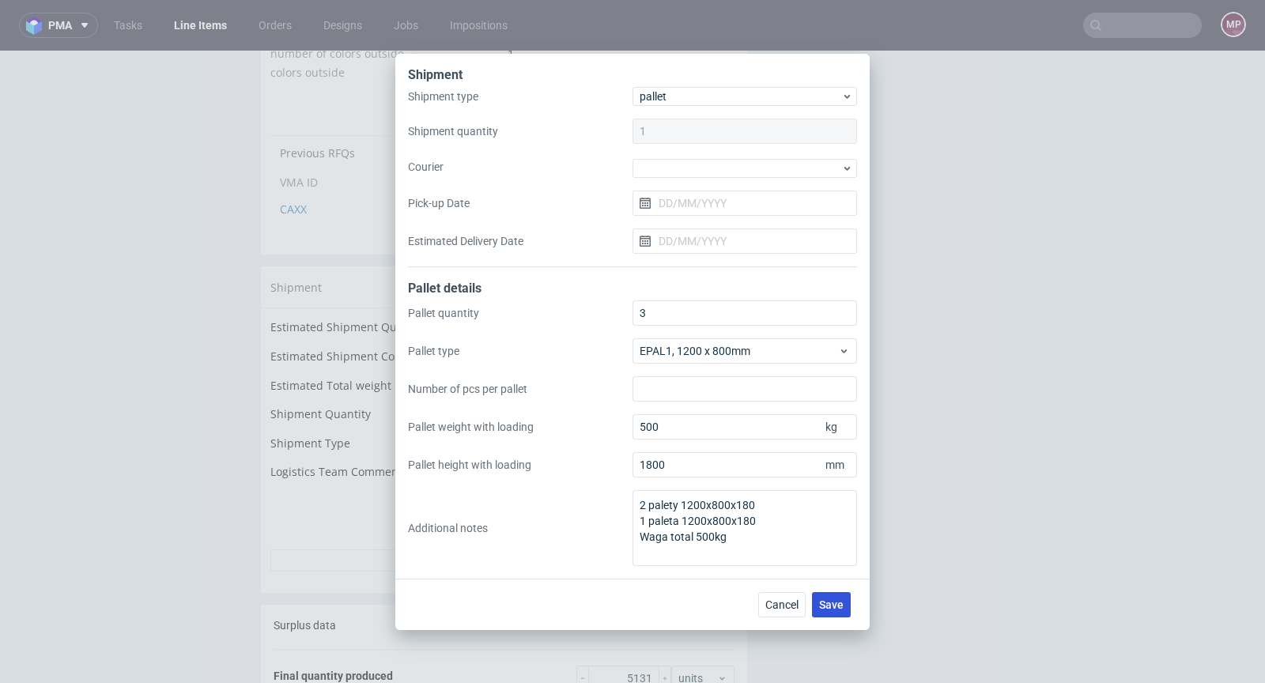
click at [830, 599] on span "Save" at bounding box center [831, 604] width 25 height 11
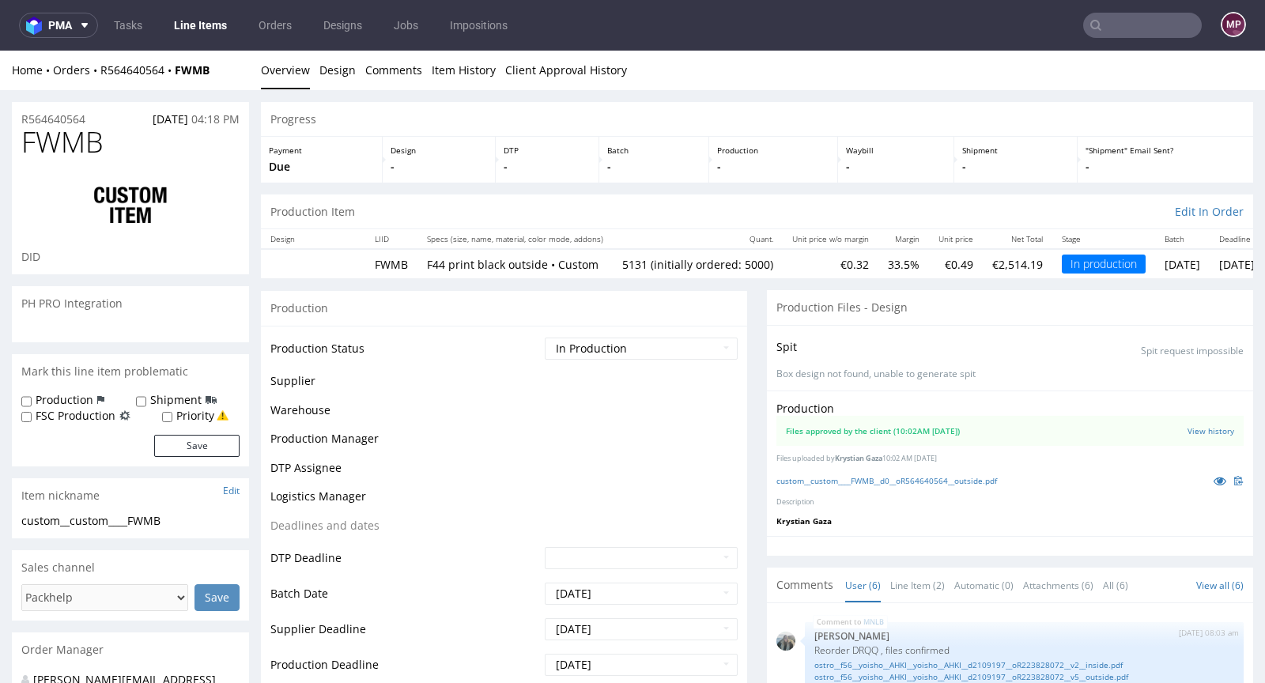
scroll to position [129, 0]
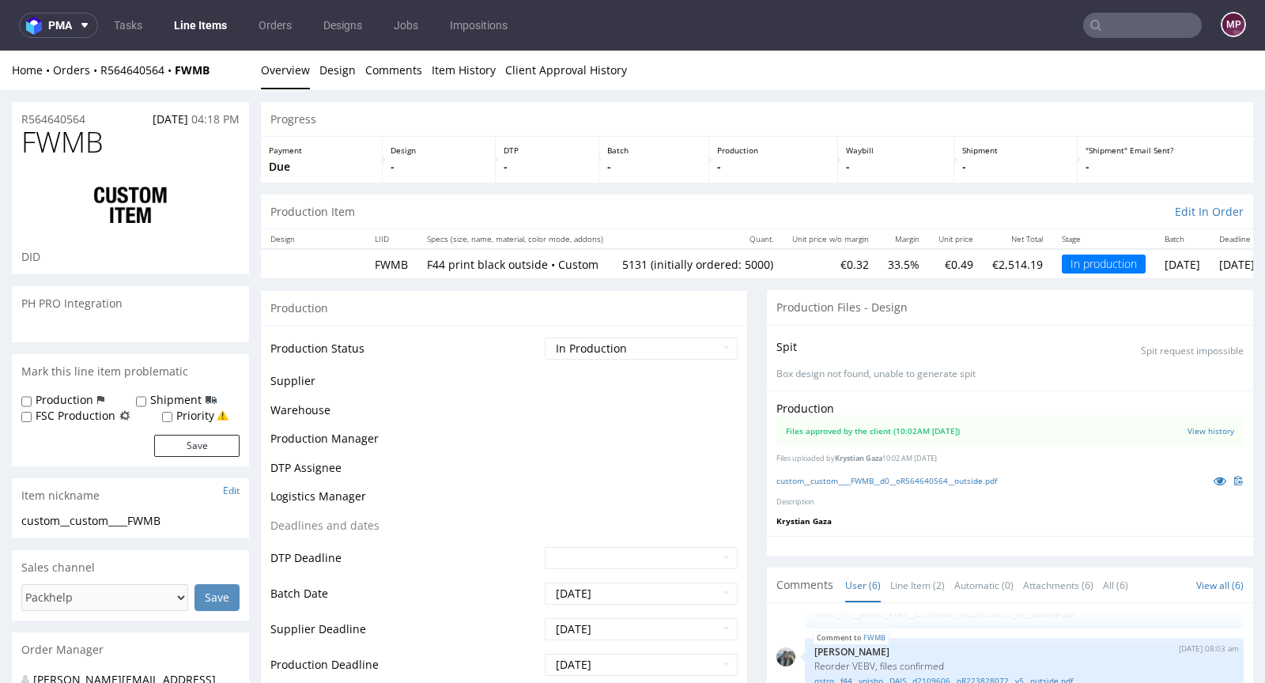
select select "in_progress"
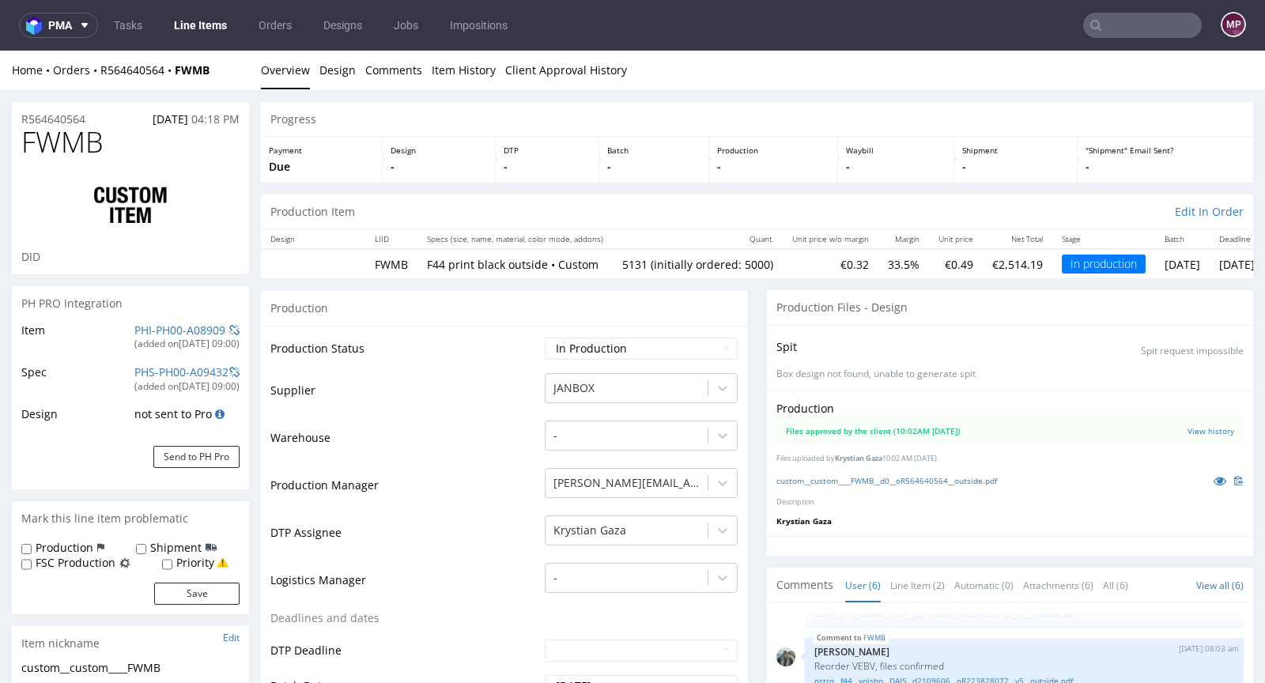
type input "5131"
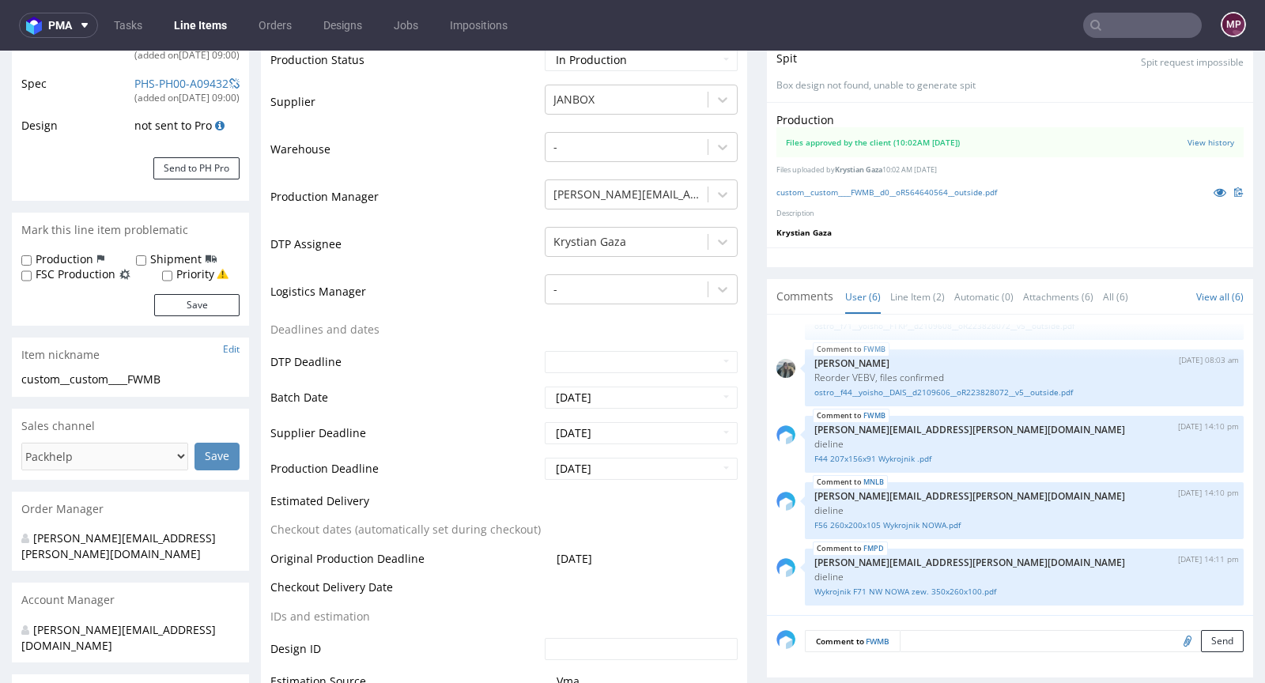
scroll to position [0, 0]
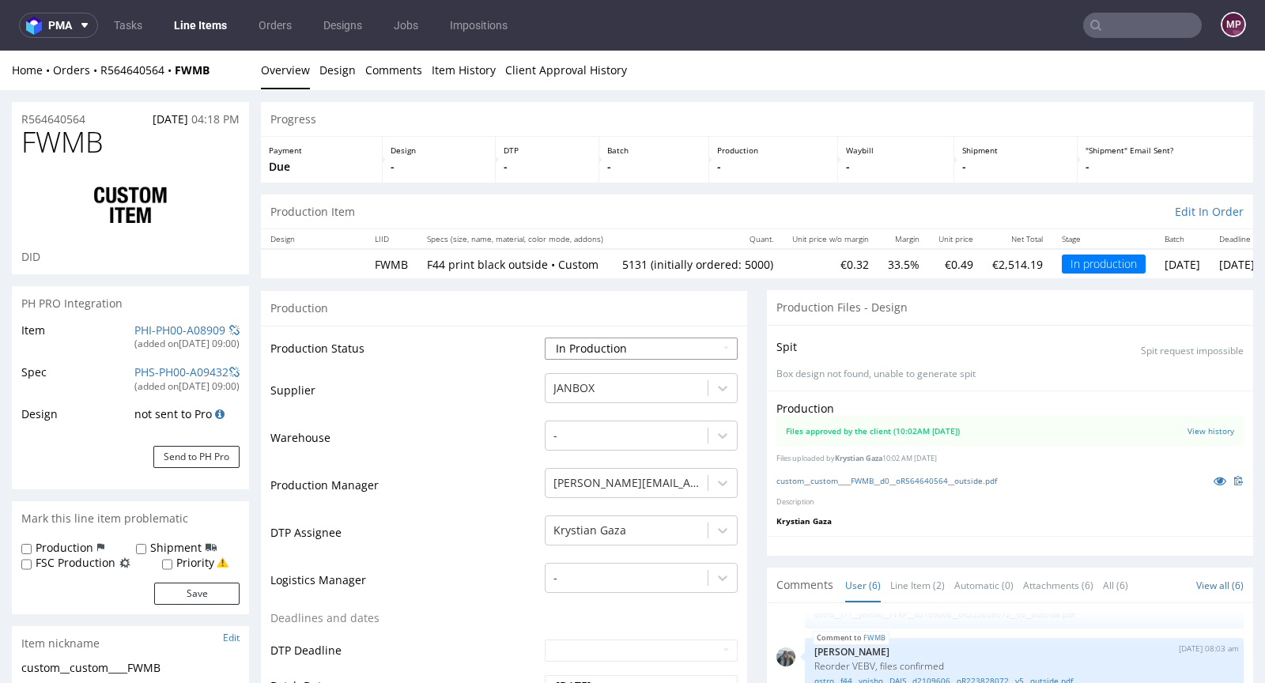
click at [606, 352] on select "Waiting for Artwork Waiting for Diecut Waiting for Mockup Waiting for DTP Waiti…" at bounding box center [641, 349] width 193 height 22
select select "production_complete"
click at [545, 338] on select "Waiting for Artwork Waiting for Diecut Waiting for Mockup Waiting for DTP Waiti…" at bounding box center [641, 349] width 193 height 22
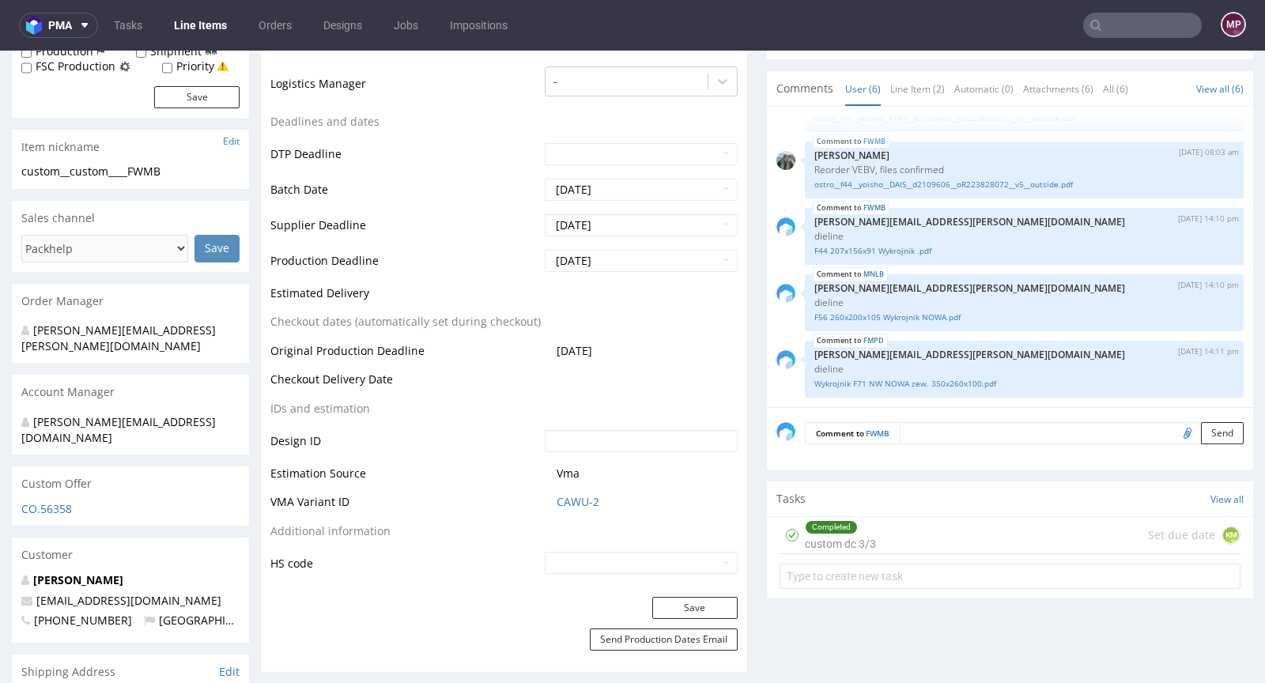
scroll to position [501, 0]
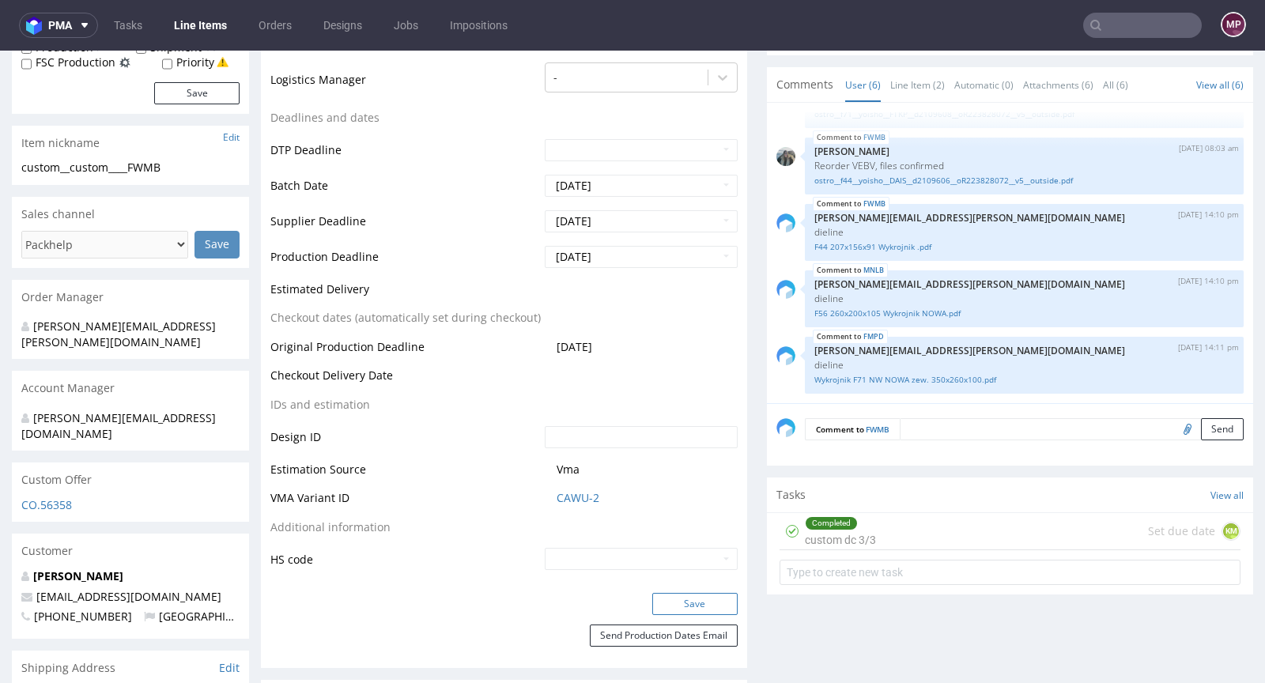
click at [689, 602] on button "Save" at bounding box center [694, 604] width 85 height 22
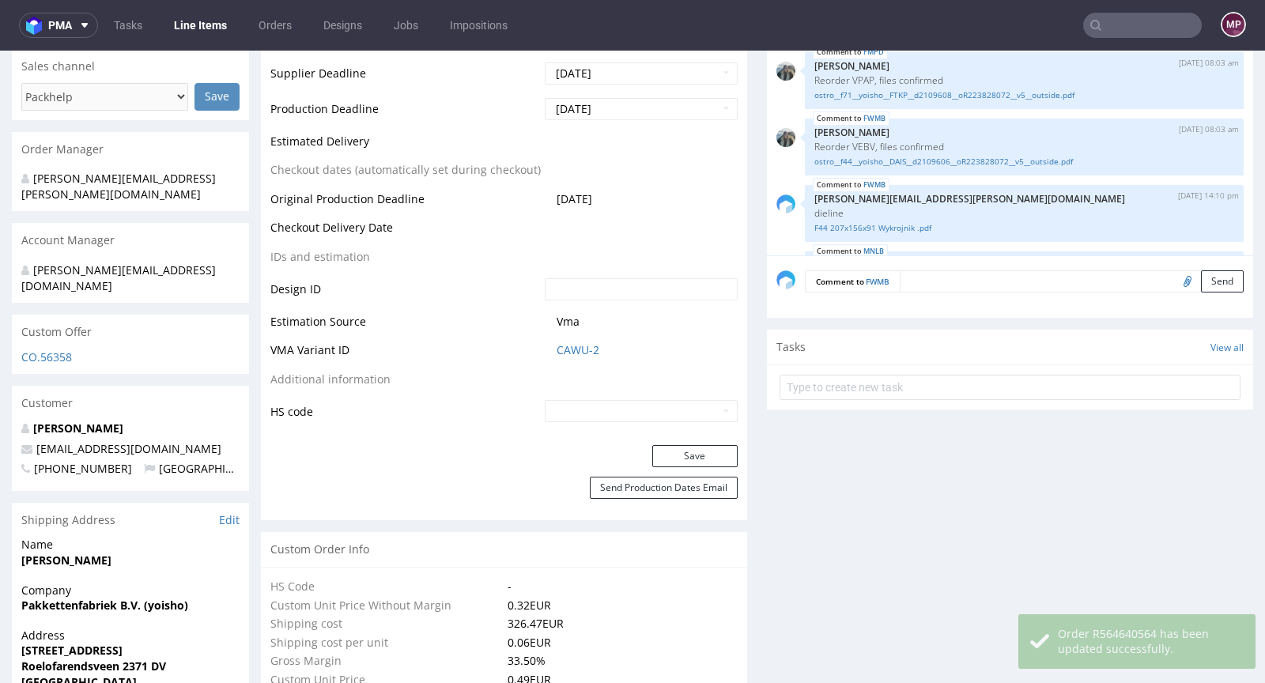
scroll to position [129, 0]
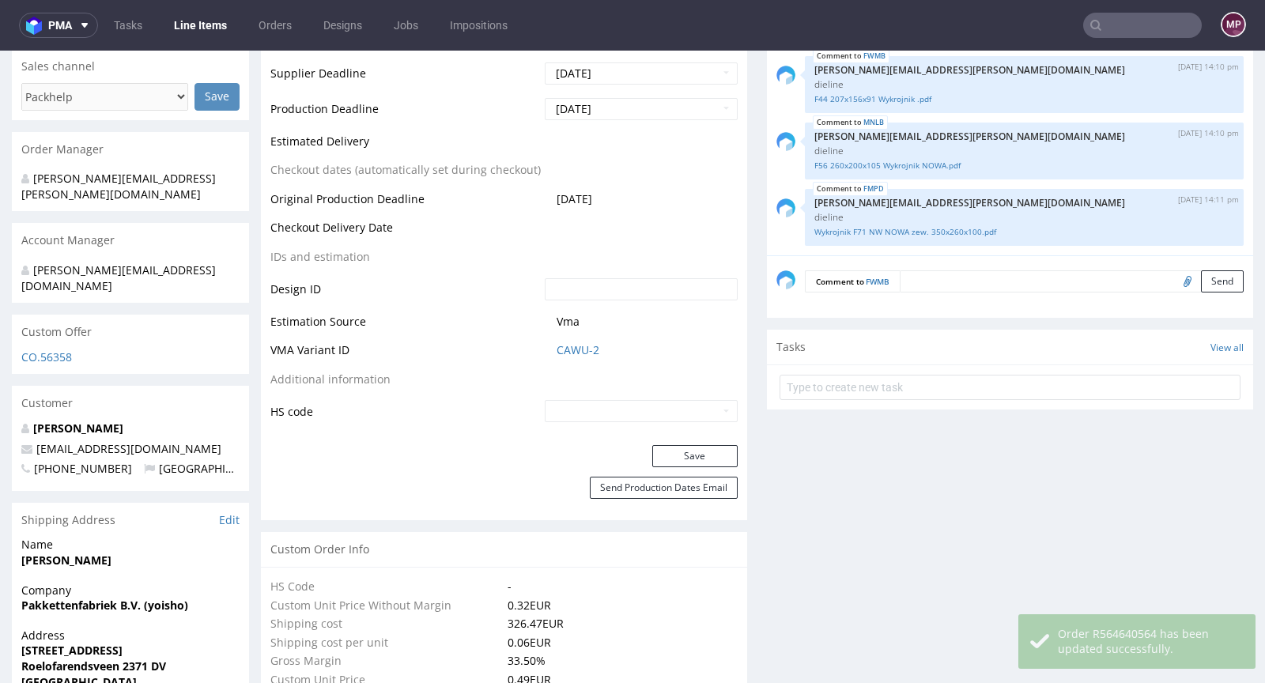
select select "in_progress"
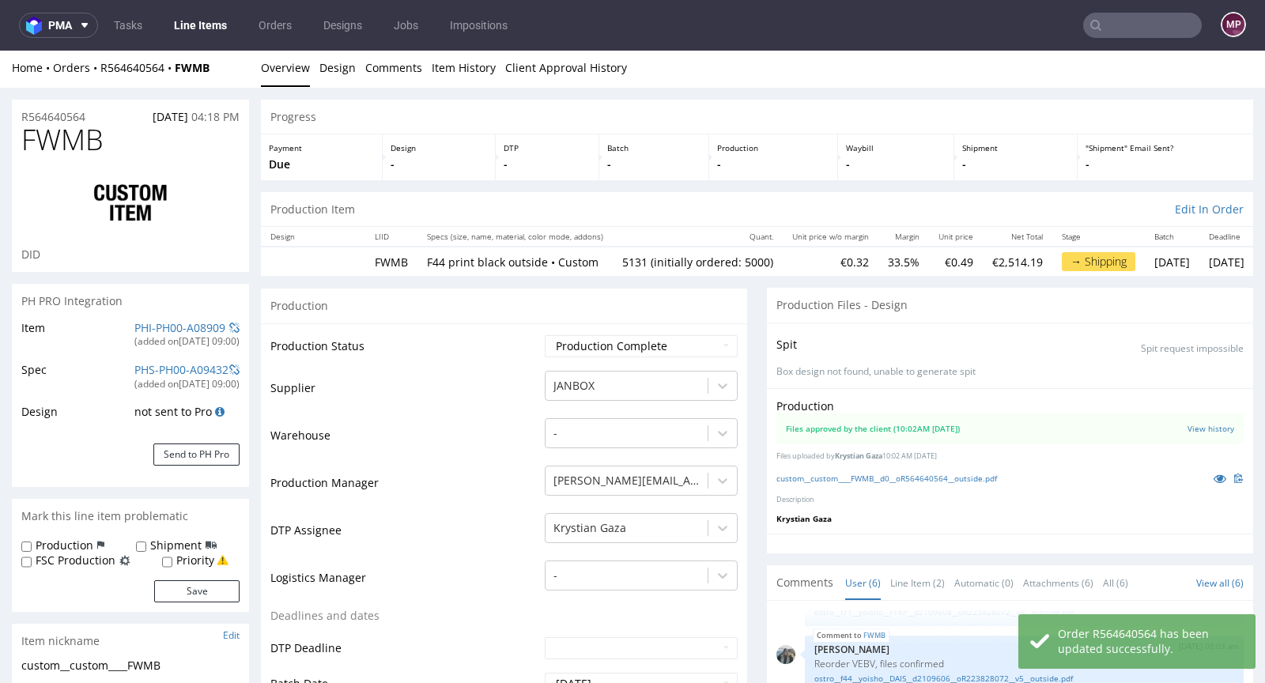
scroll to position [0, 0]
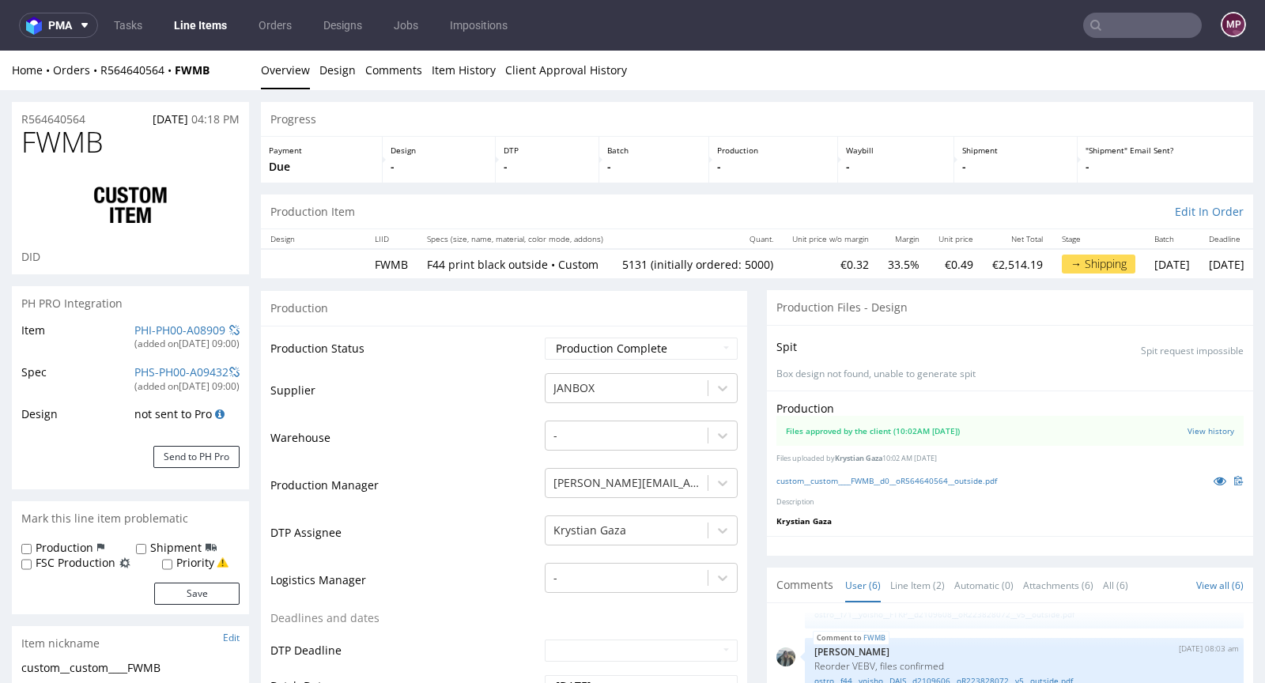
click at [1139, 34] on input "text" at bounding box center [1143, 25] width 119 height 25
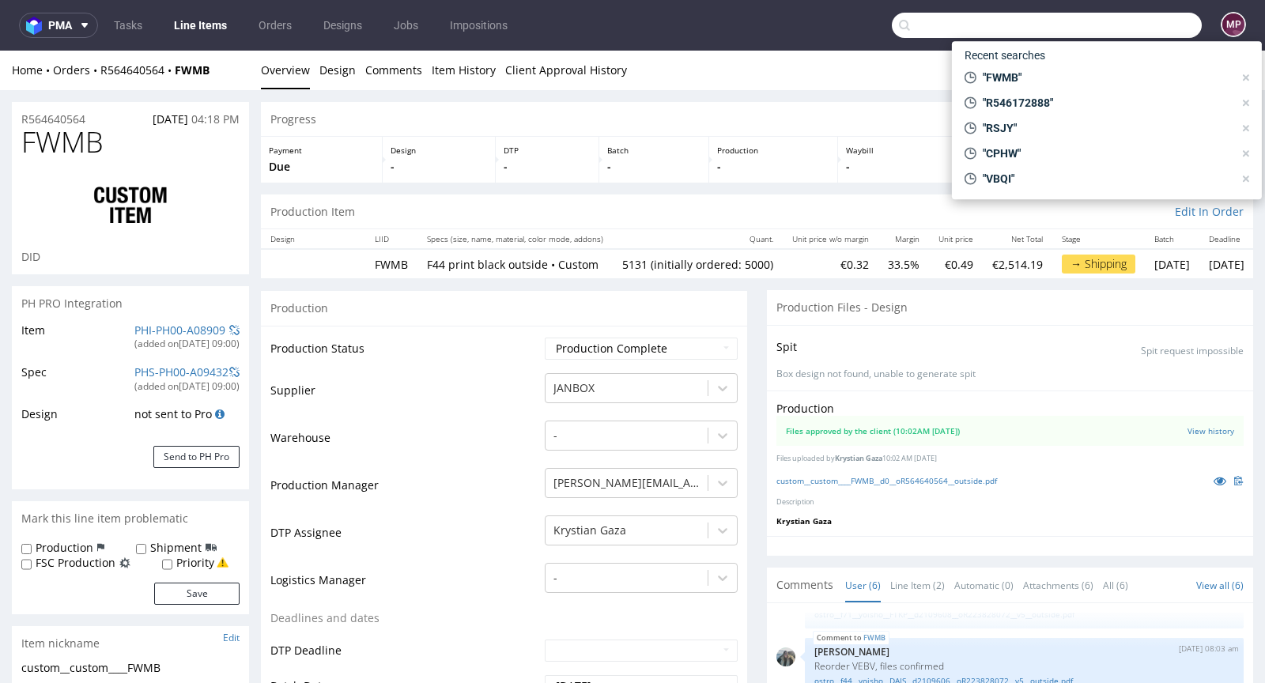
paste input "FMPD"
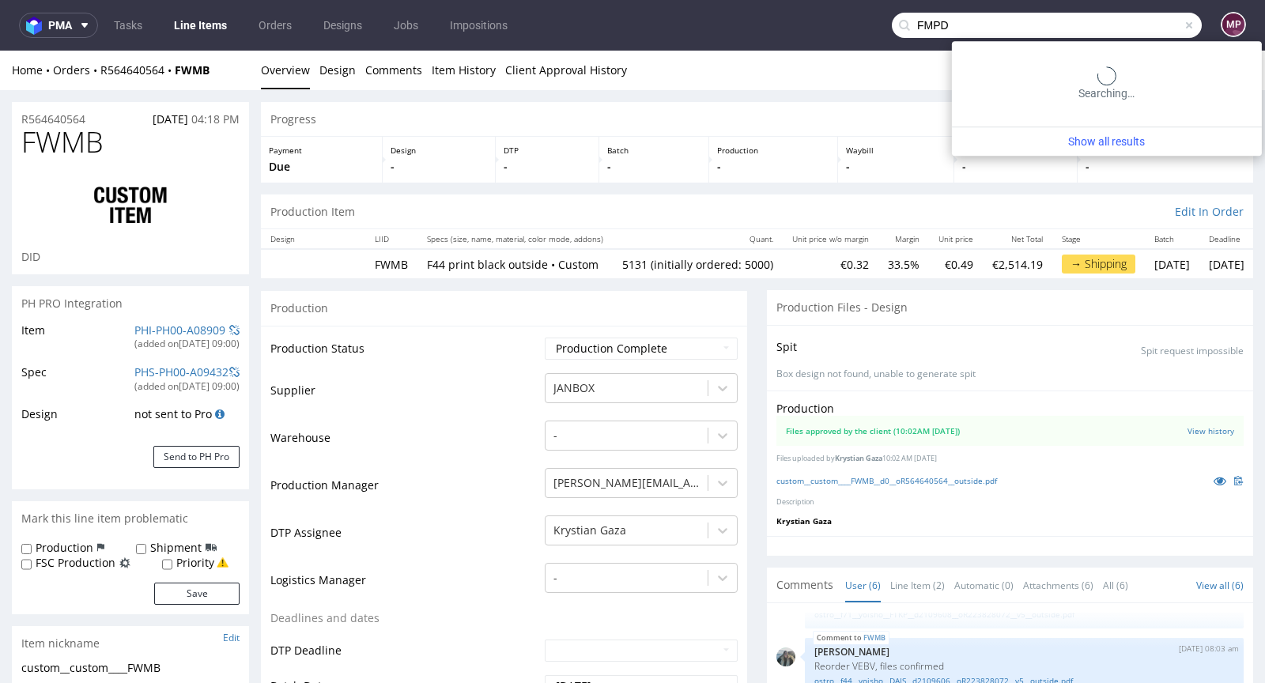
type input "FMPD"
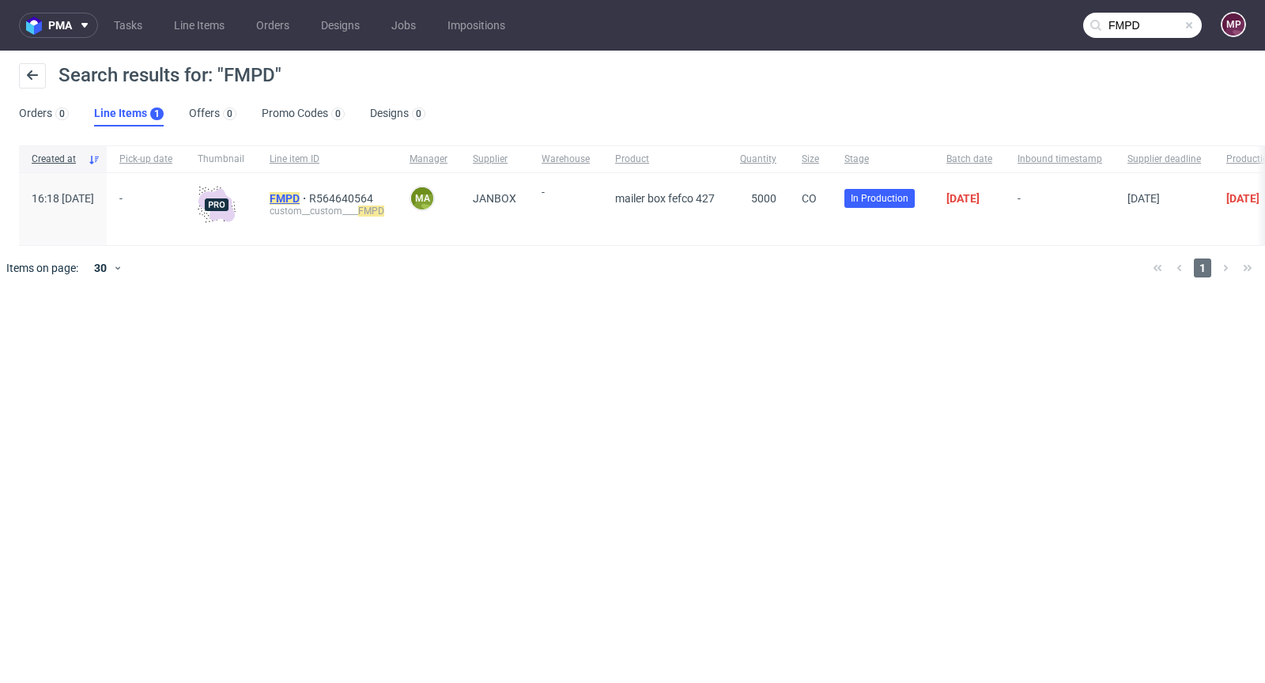
click at [300, 194] on mark "FMPD" at bounding box center [285, 198] width 30 height 13
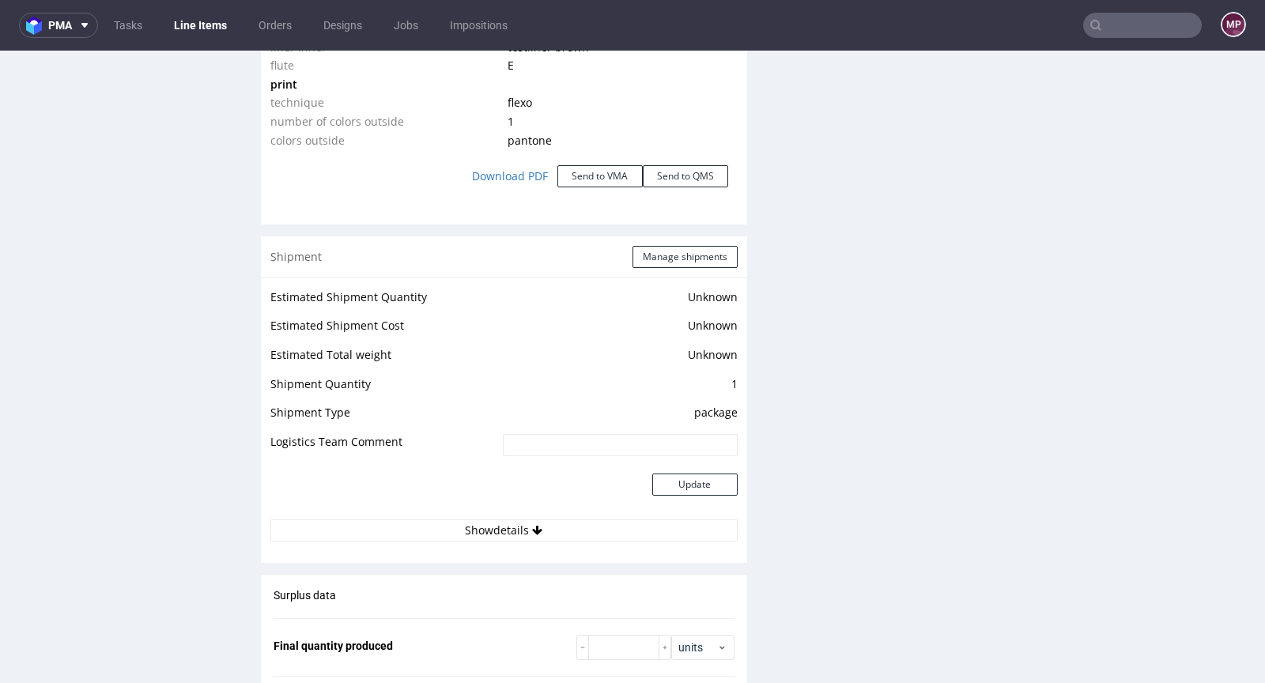
scroll to position [1928, 0]
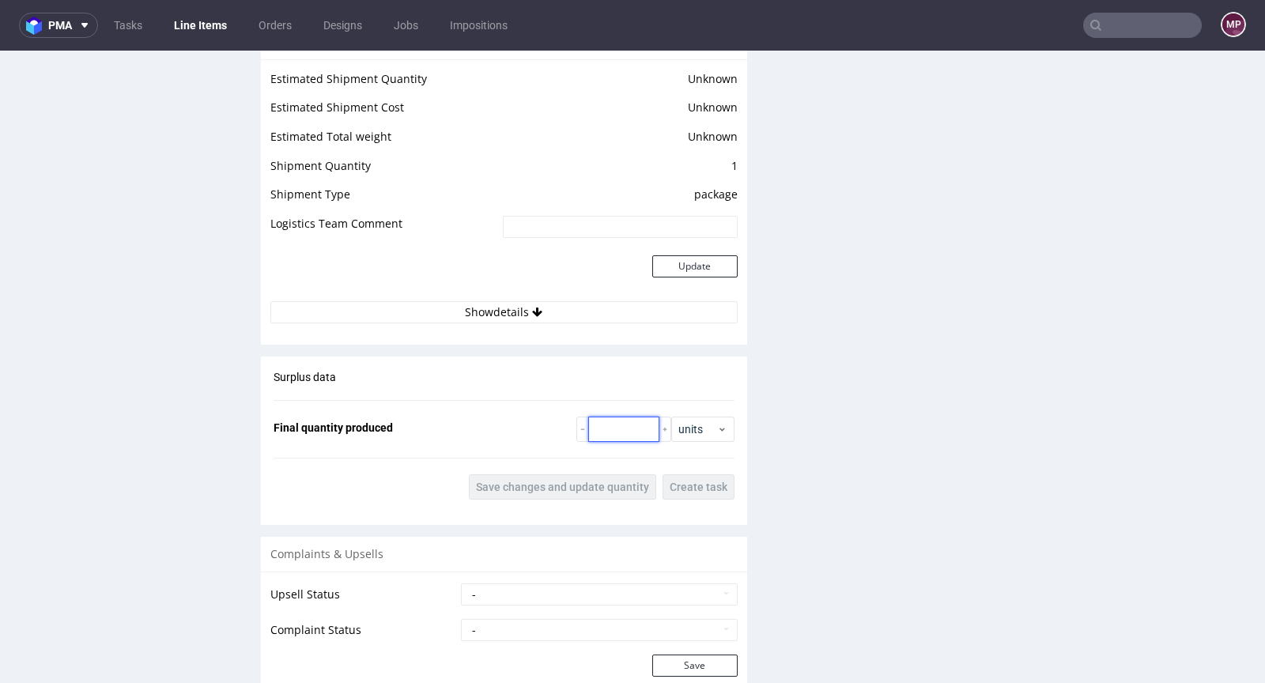
click at [632, 423] on input "number" at bounding box center [623, 429] width 71 height 25
paste input "5085"
type input "5085"
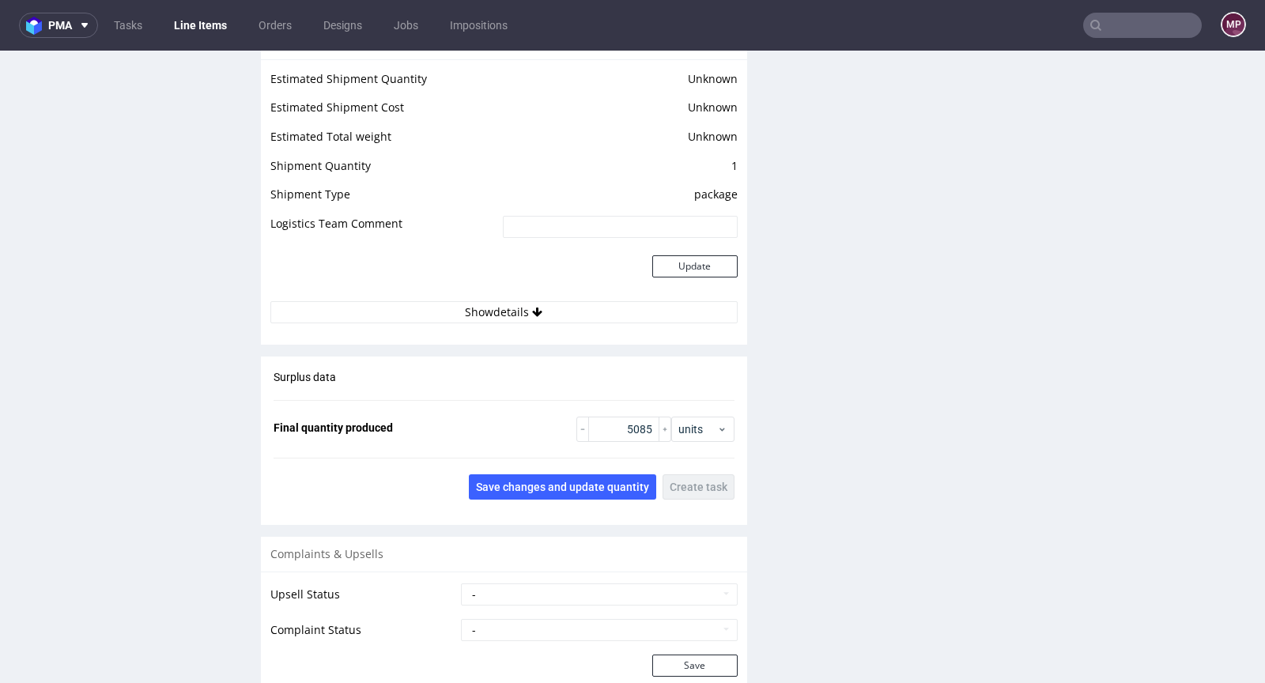
click at [607, 467] on div "Surplus data Final quantity produced 5085 units Save changes and update quantit…" at bounding box center [504, 435] width 486 height 157
click at [605, 475] on button "Save changes and update quantity" at bounding box center [562, 487] width 187 height 25
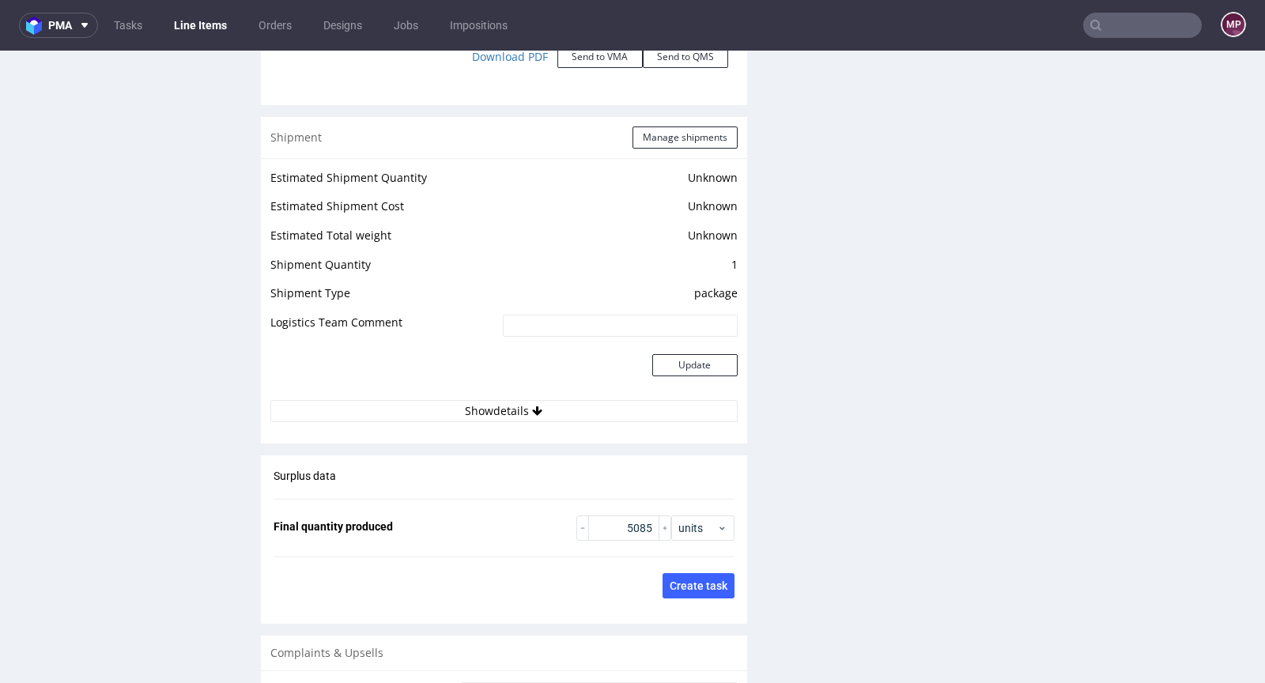
scroll to position [1690, 0]
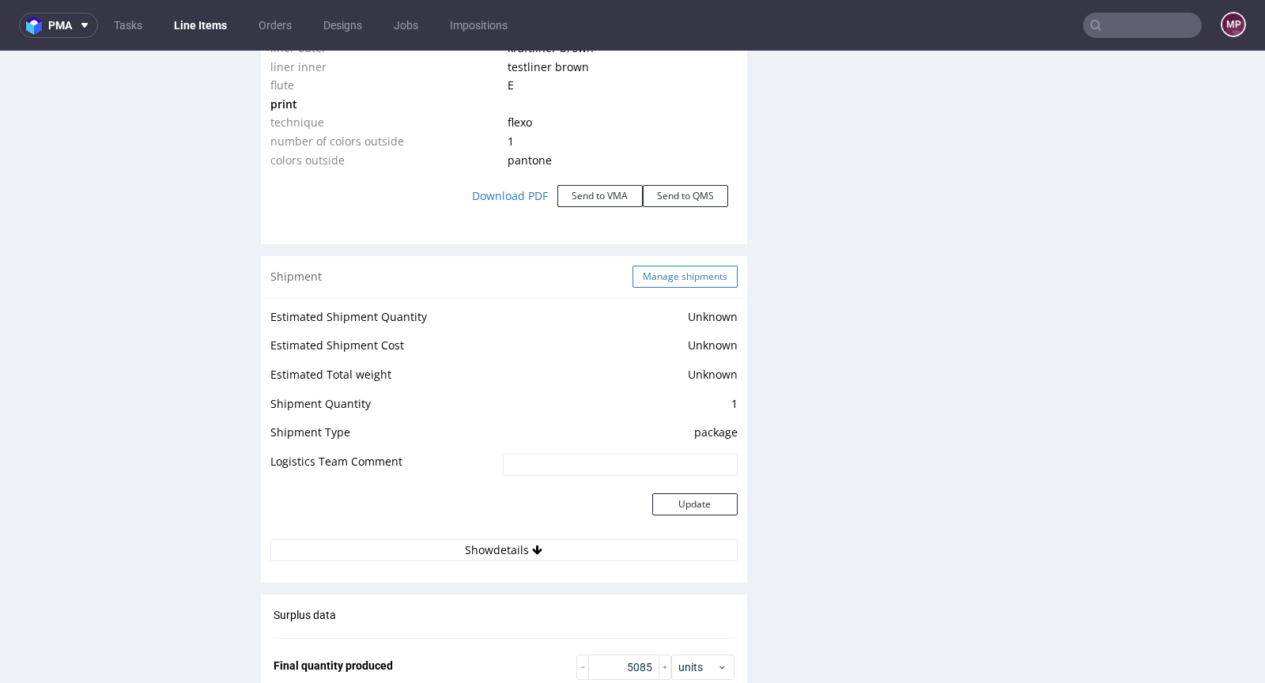
click at [649, 278] on button "Manage shipments" at bounding box center [685, 277] width 105 height 22
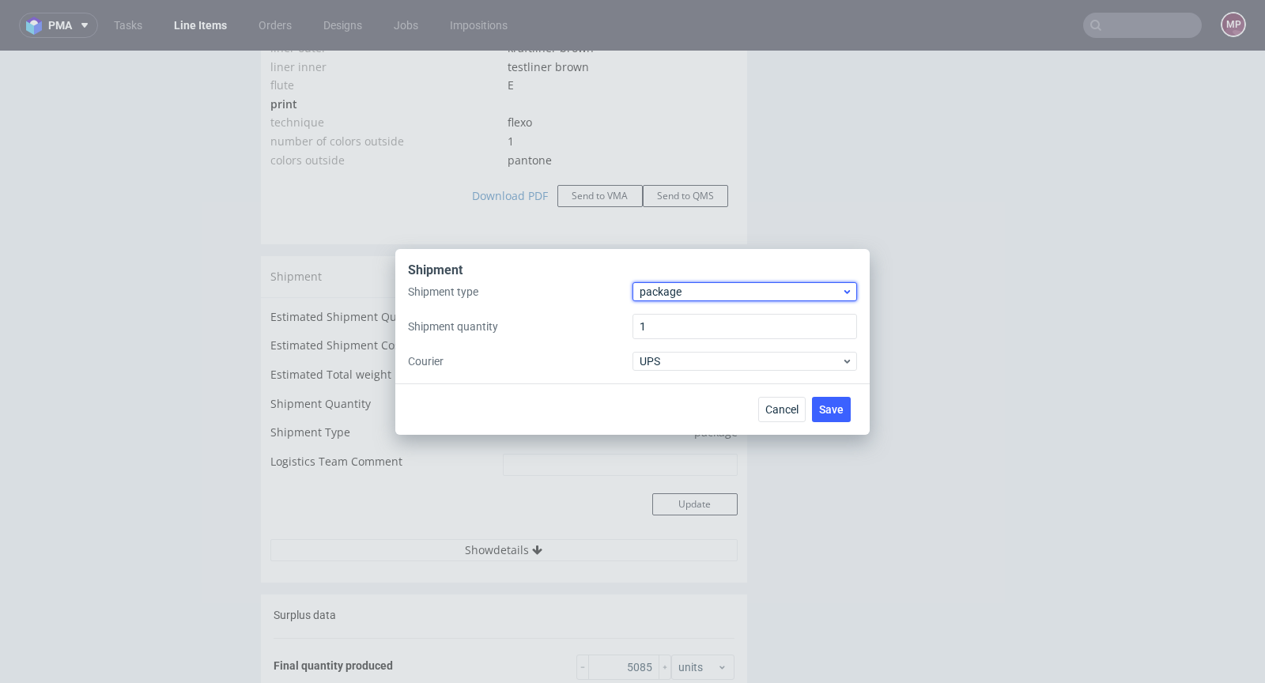
click at [656, 288] on span "package" at bounding box center [741, 292] width 202 height 16
click at [666, 317] on div "pallet" at bounding box center [745, 325] width 212 height 28
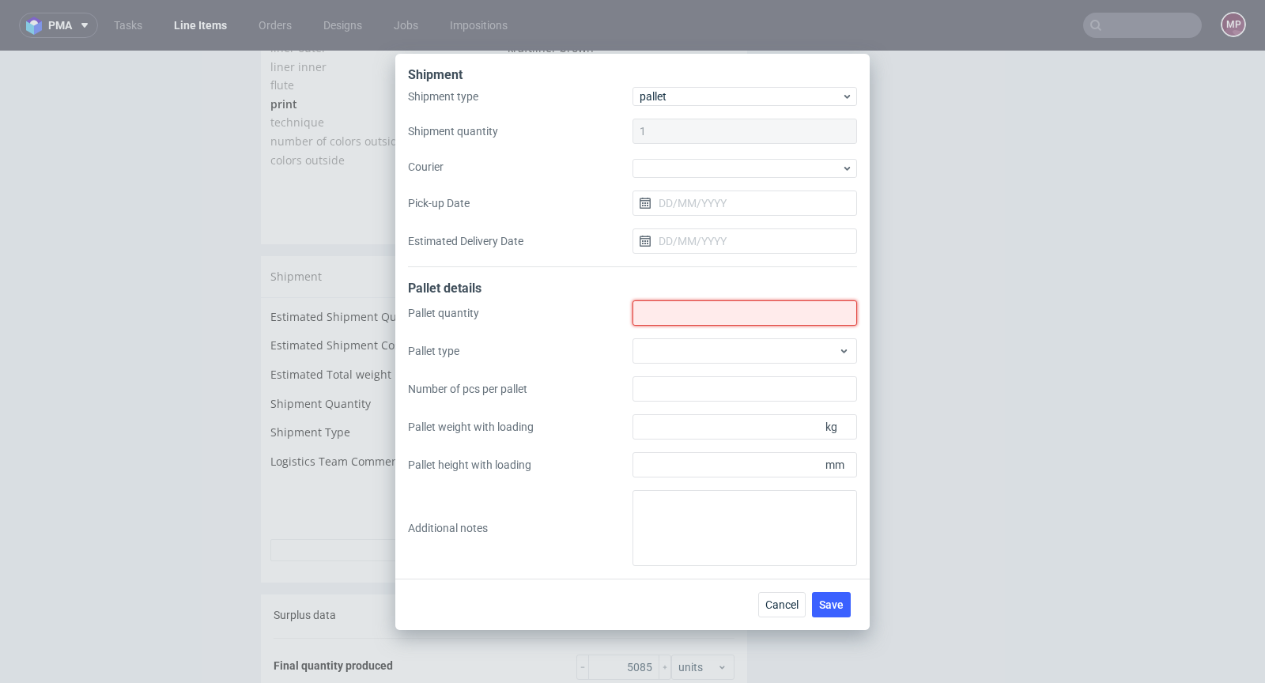
click at [679, 318] on input "Shipment type" at bounding box center [745, 313] width 225 height 25
type input "5"
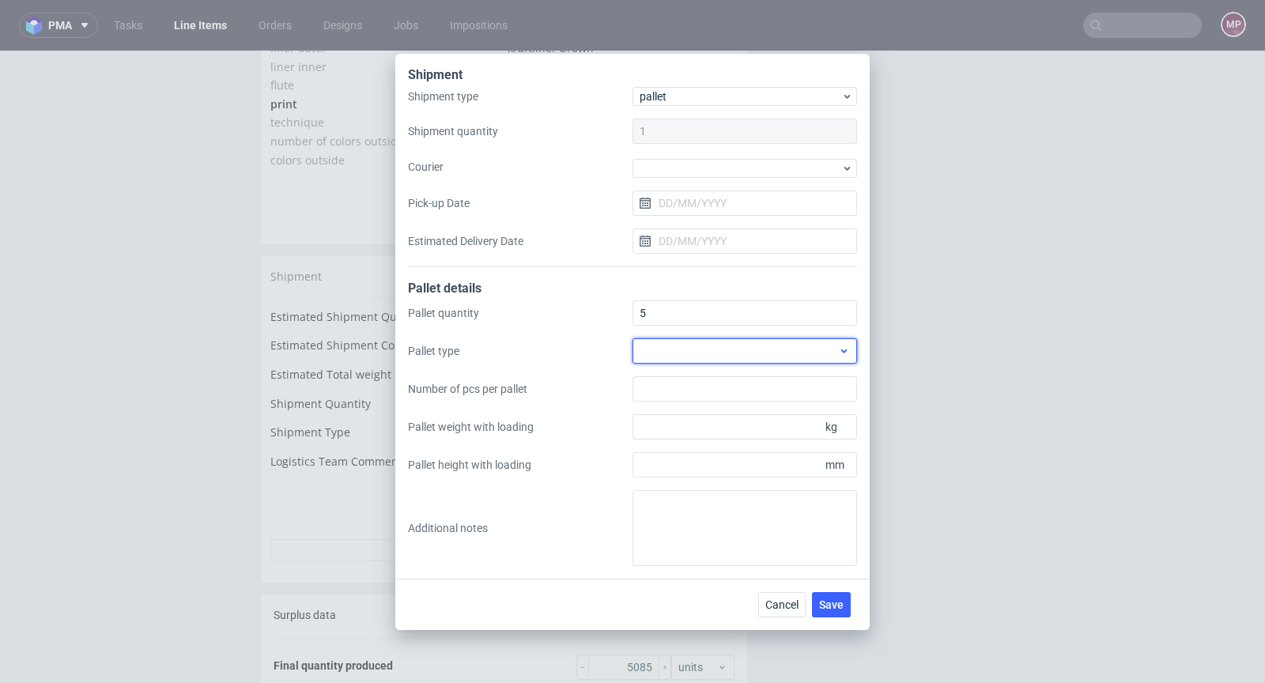
click at [731, 356] on div at bounding box center [745, 350] width 225 height 25
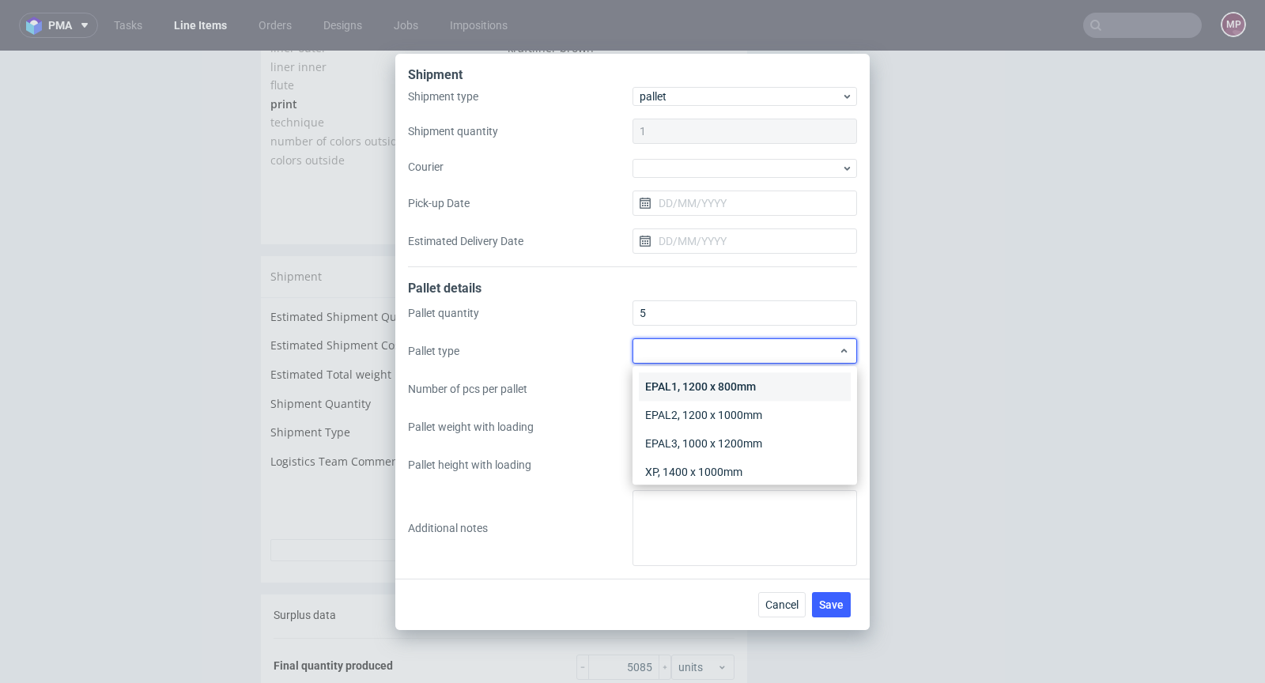
click at [725, 384] on div "EPAL1, 1200 x 800mm" at bounding box center [745, 387] width 212 height 28
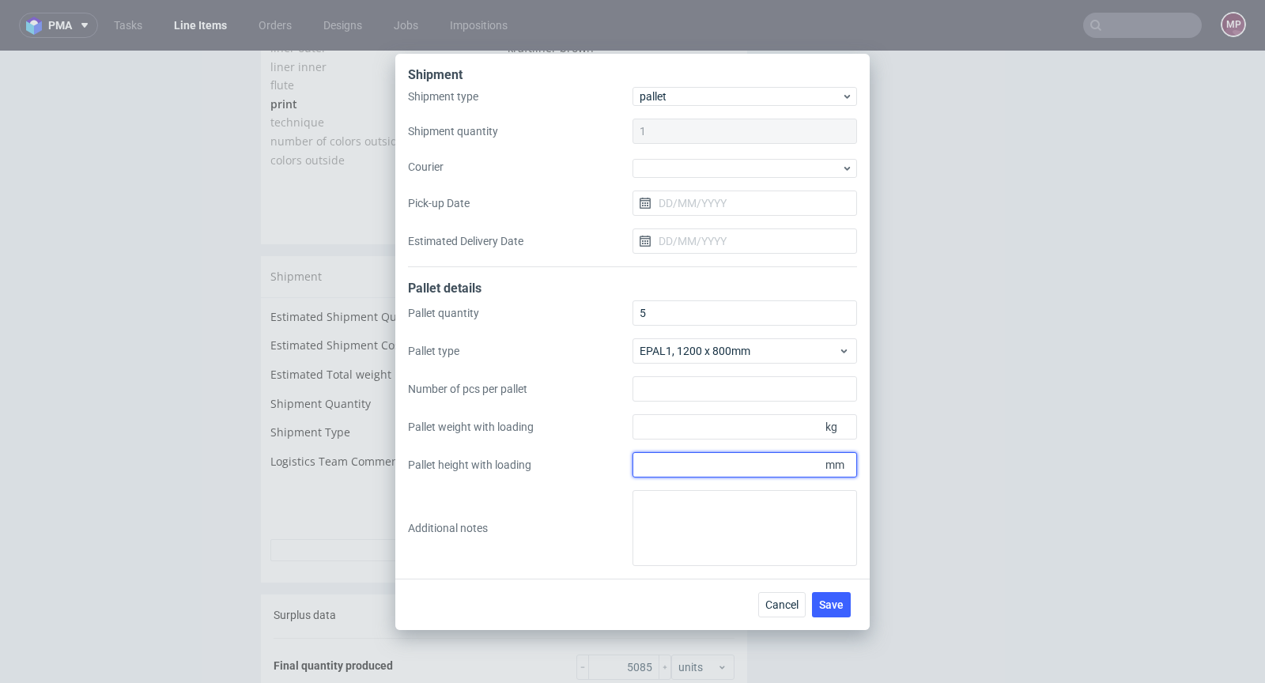
click at [744, 467] on input "Pallet height with loading" at bounding box center [745, 464] width 225 height 25
type input "1800"
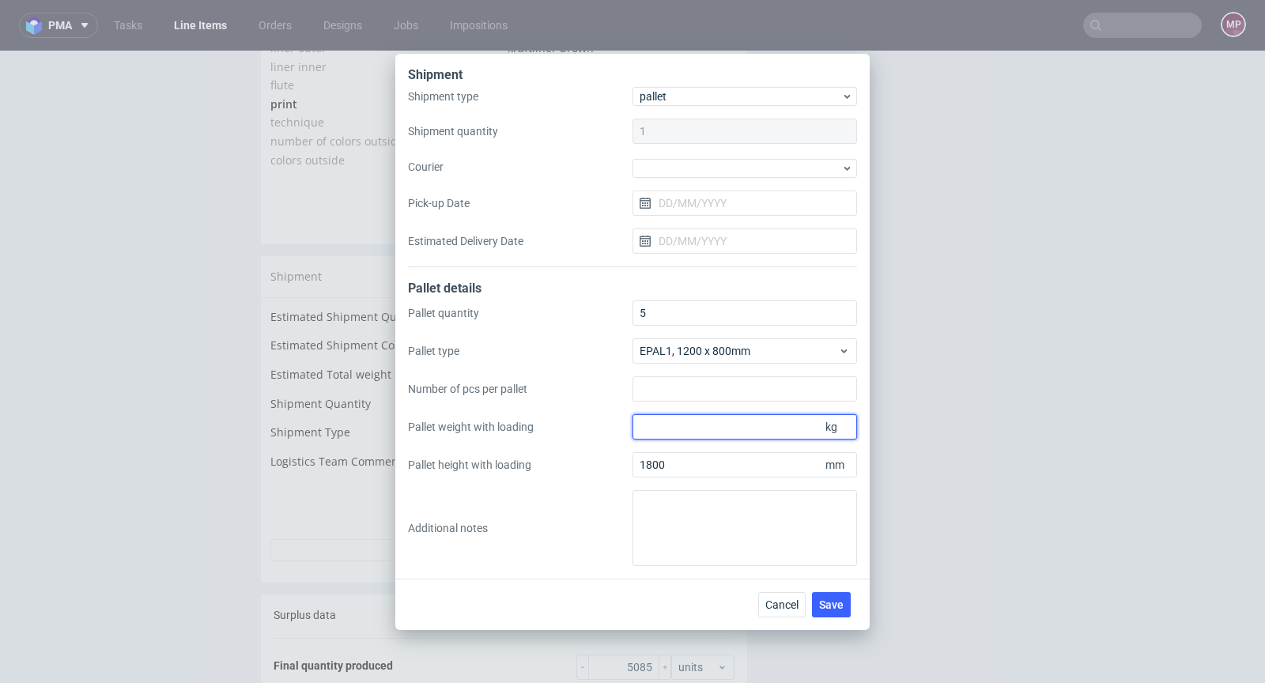
click at [736, 420] on input "Pallet weight with loading" at bounding box center [745, 426] width 225 height 25
type input "1000"
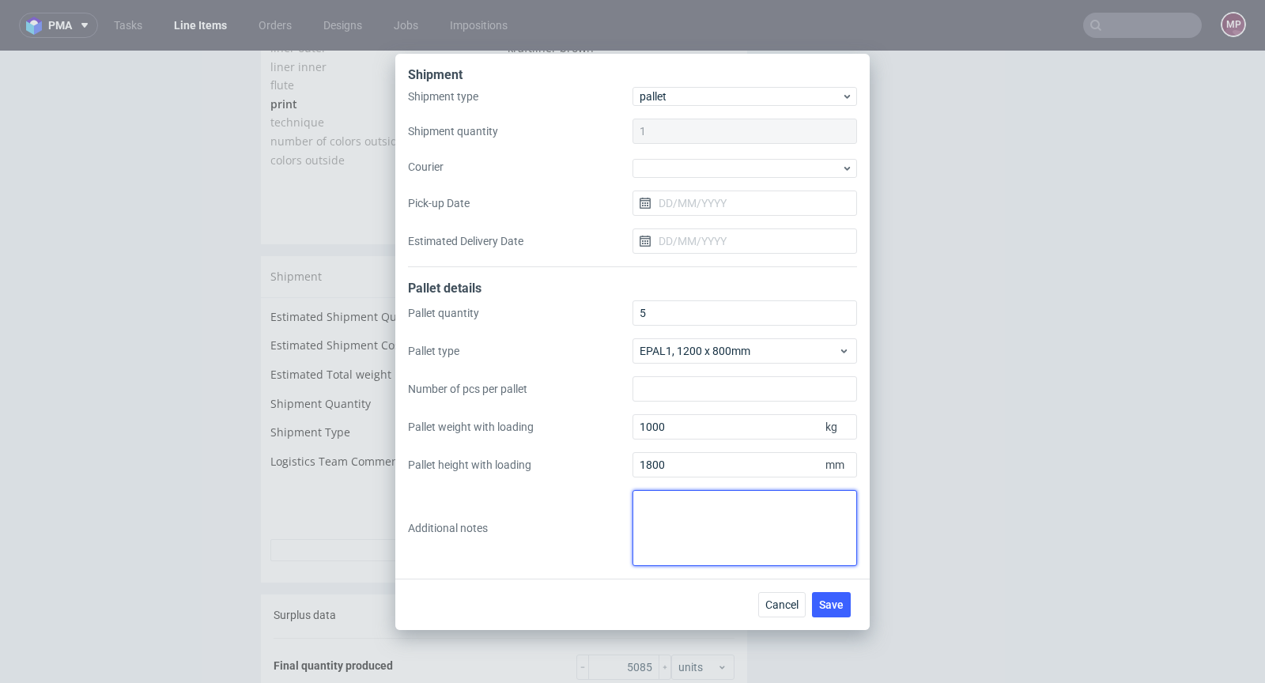
click at [652, 518] on textarea at bounding box center [745, 528] width 225 height 76
paste textarea "5 palet 1200x800 Wysokość 180cm Waga total 1000kg"
type textarea "5 palet 1200x800 Wysokość 180cm Waga total 1000kg"
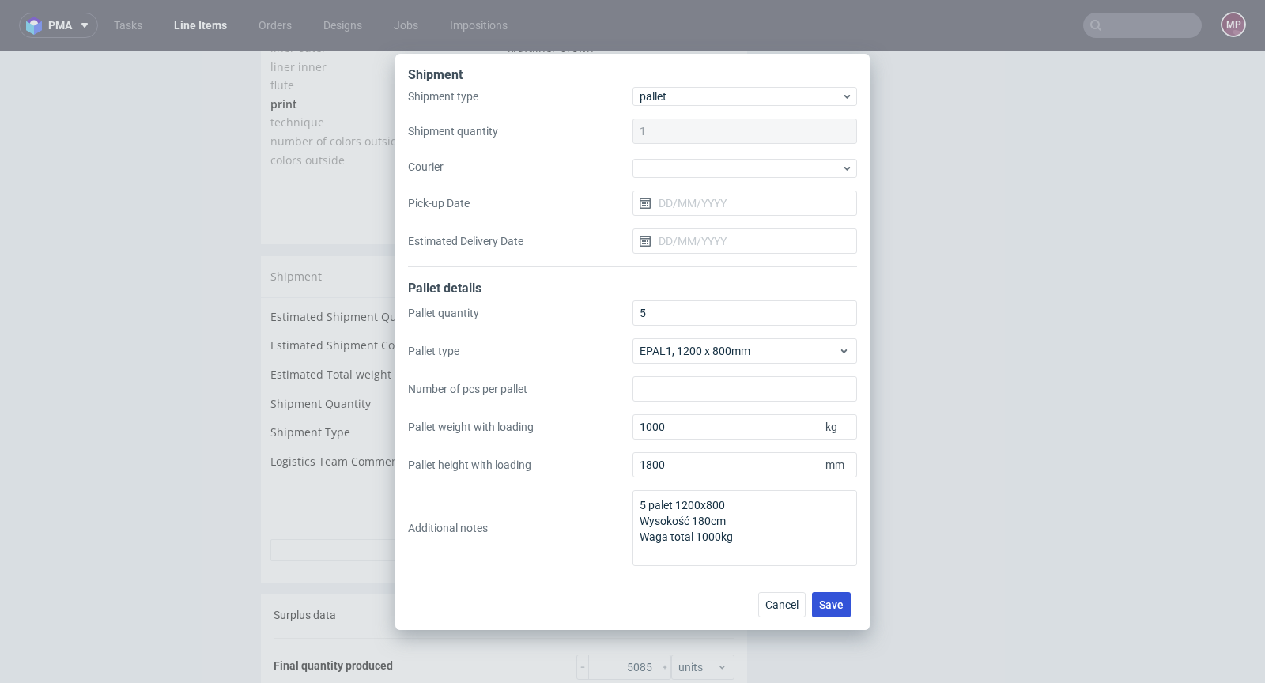
click at [844, 604] on span "Save" at bounding box center [831, 604] width 25 height 11
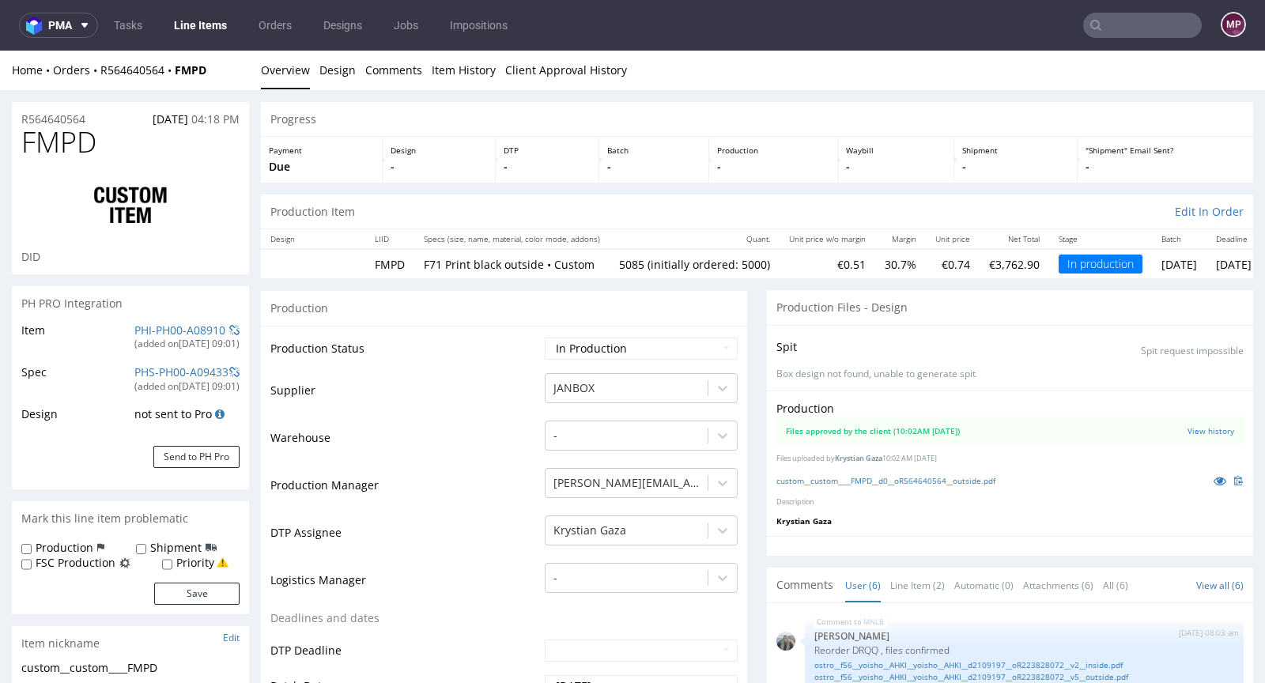
scroll to position [129, 0]
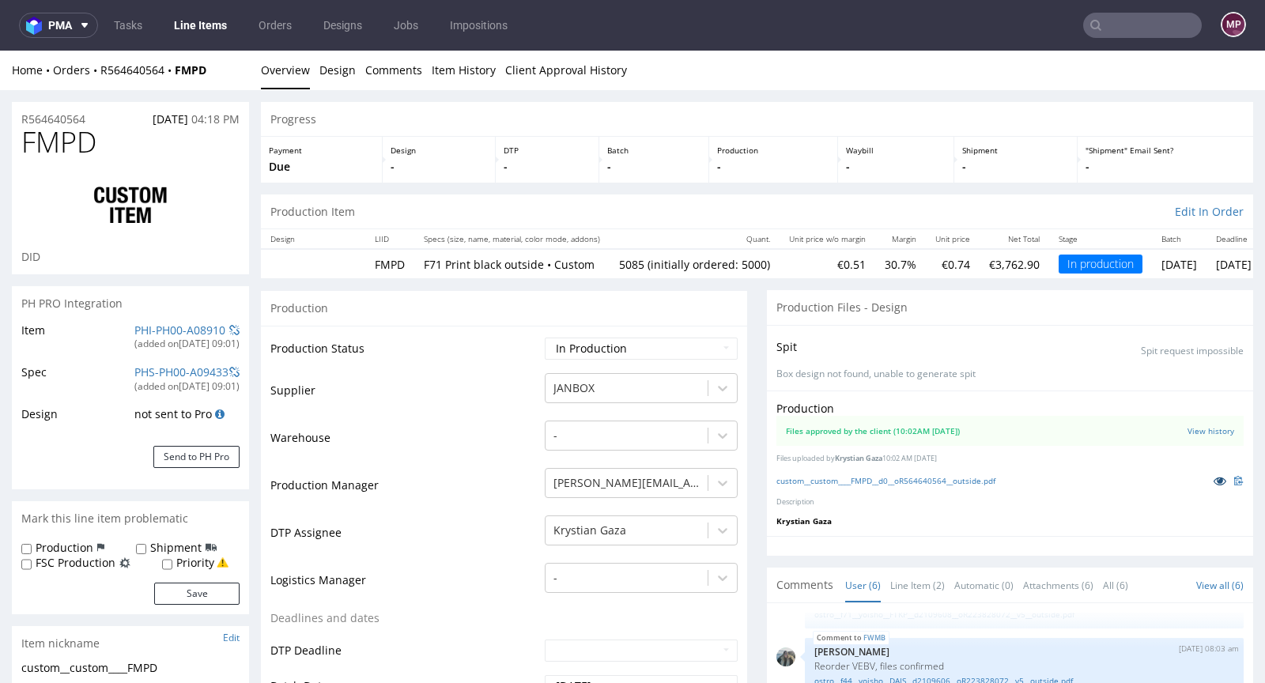
click at [1206, 472] on link at bounding box center [1220, 480] width 28 height 17
click at [622, 349] on select "Waiting for Artwork Waiting for Diecut Waiting for Mockup Waiting for DTP Waiti…" at bounding box center [641, 349] width 193 height 22
select select "production_complete"
click at [545, 338] on select "Waiting for Artwork Waiting for Diecut Waiting for Mockup Waiting for DTP Waiti…" at bounding box center [641, 349] width 193 height 22
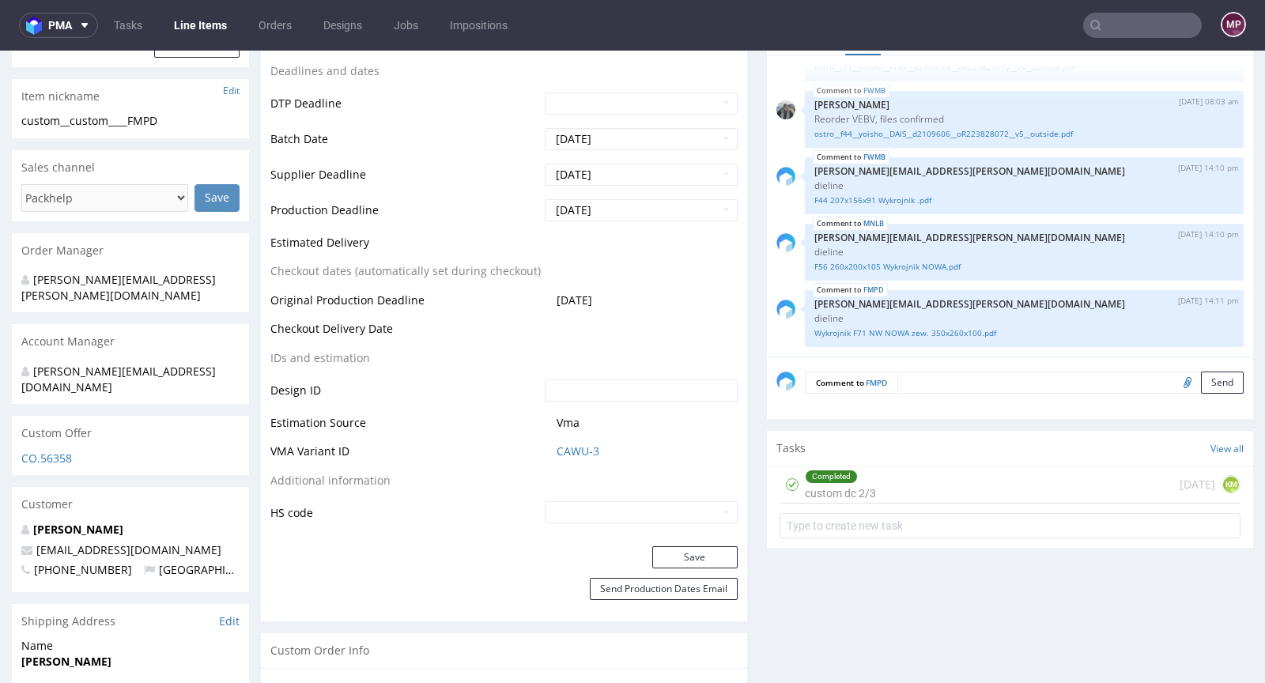
scroll to position [548, 0]
click at [683, 555] on button "Save" at bounding box center [694, 557] width 85 height 22
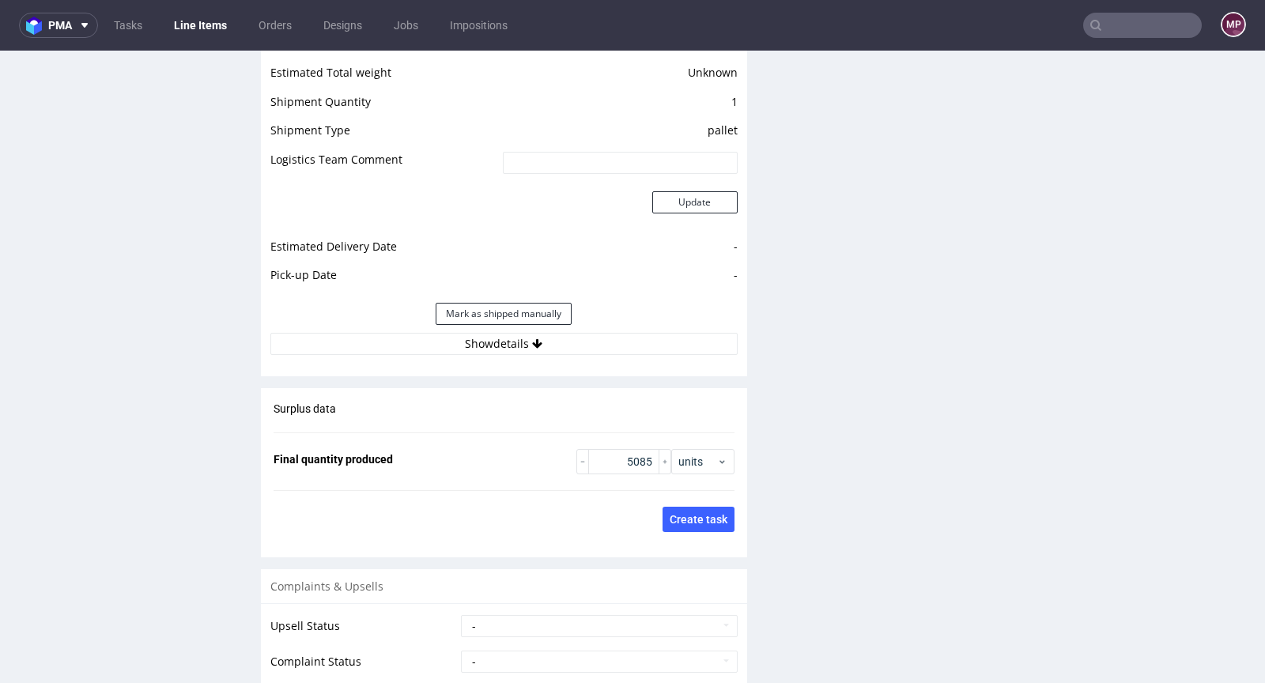
scroll to position [2314, 0]
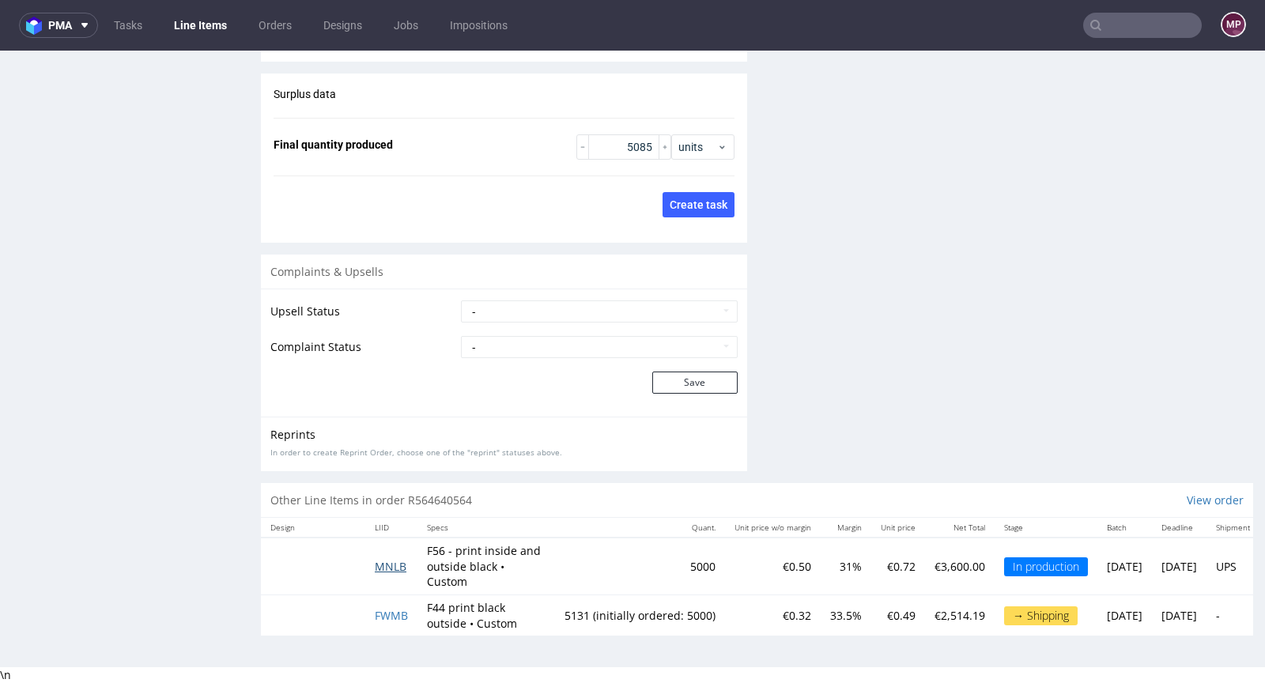
click at [394, 559] on span "MNLB" at bounding box center [391, 566] width 32 height 15
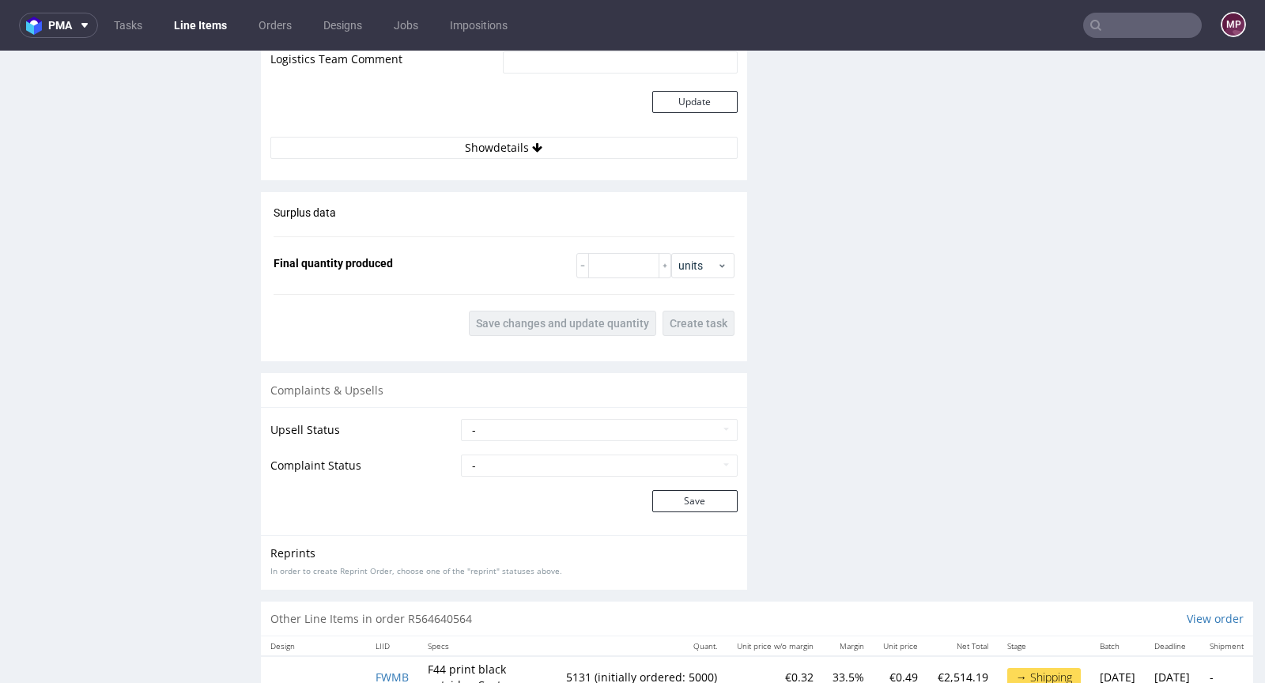
scroll to position [2236, 0]
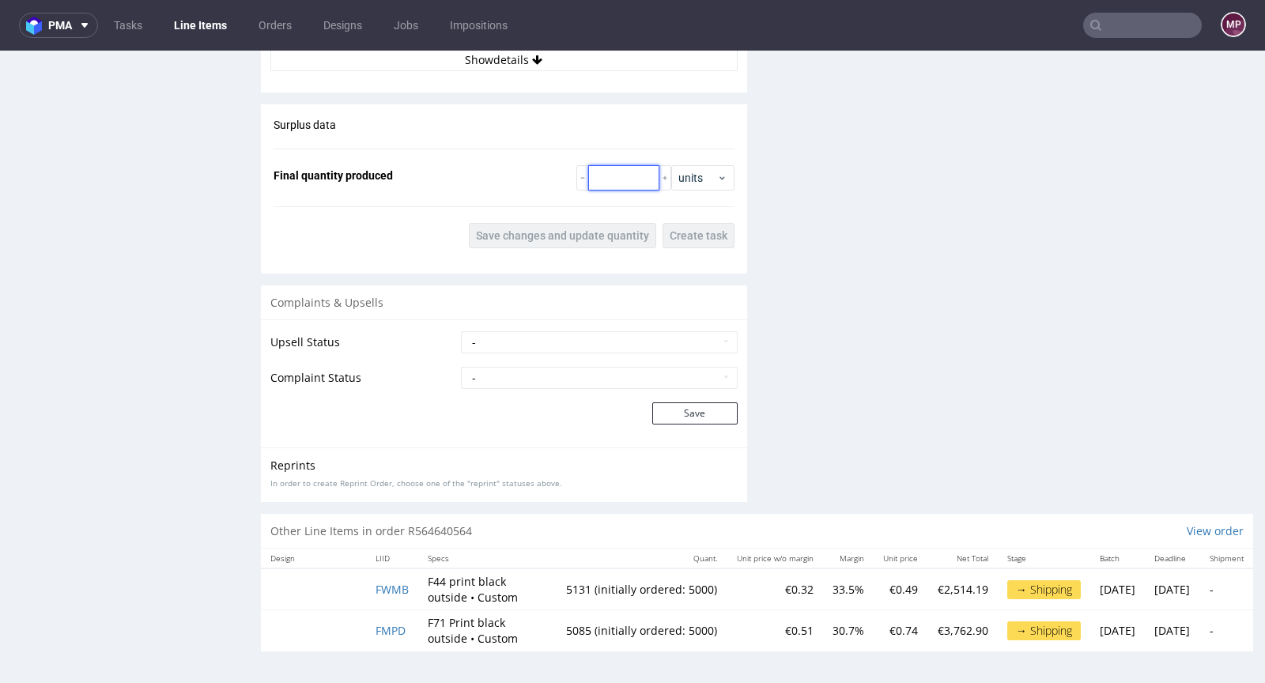
click at [618, 173] on input "number" at bounding box center [623, 177] width 71 height 25
paste input "4900"
type input "4900"
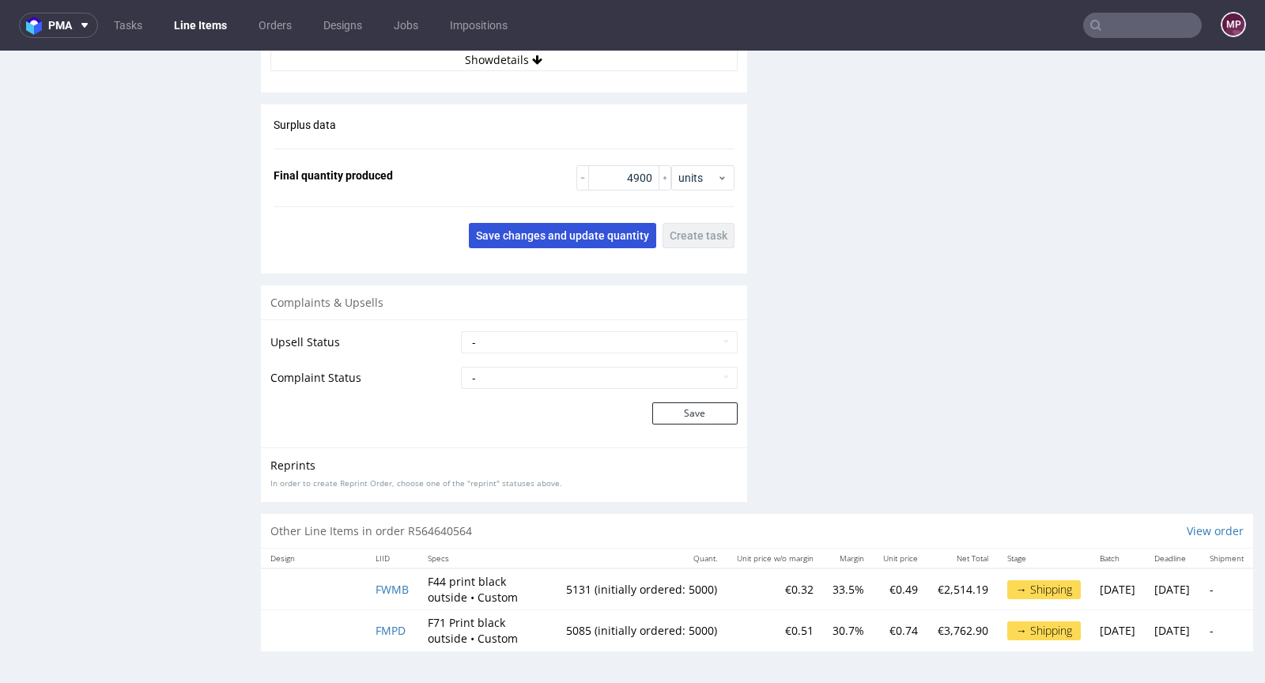
click at [605, 223] on button "Save changes and update quantity" at bounding box center [562, 235] width 187 height 25
click at [596, 230] on span "Save changes and update quantity" at bounding box center [562, 235] width 173 height 11
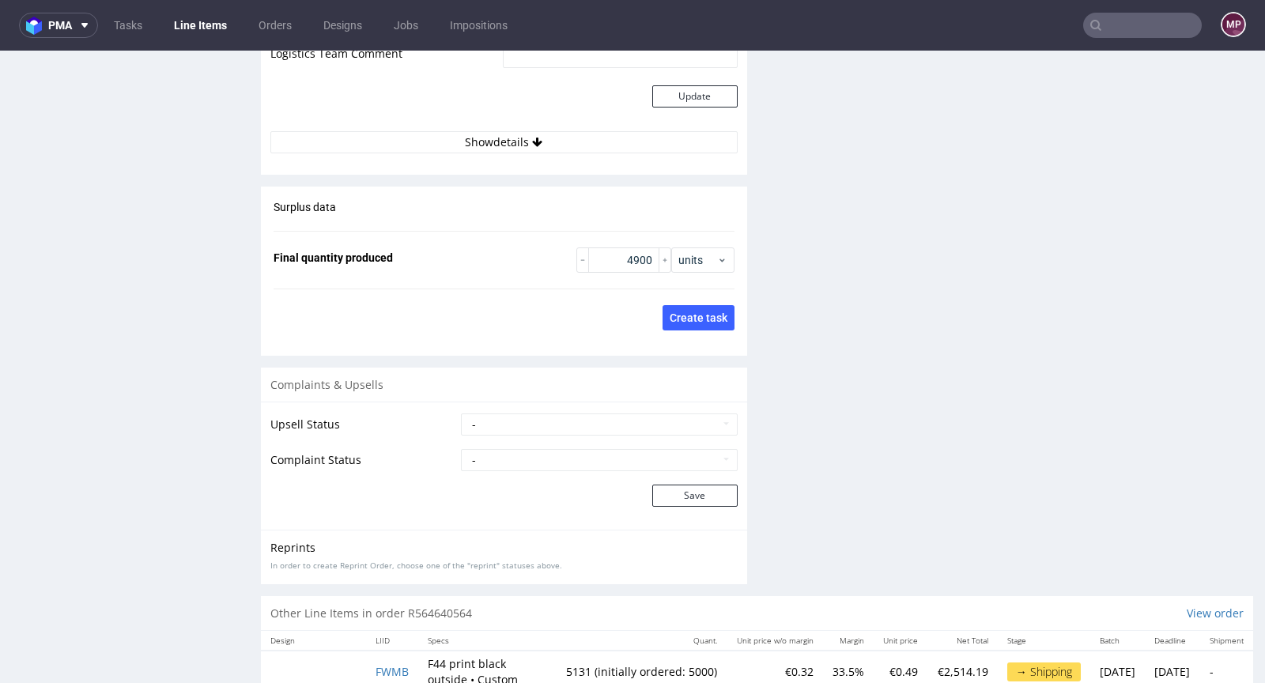
scroll to position [1931, 0]
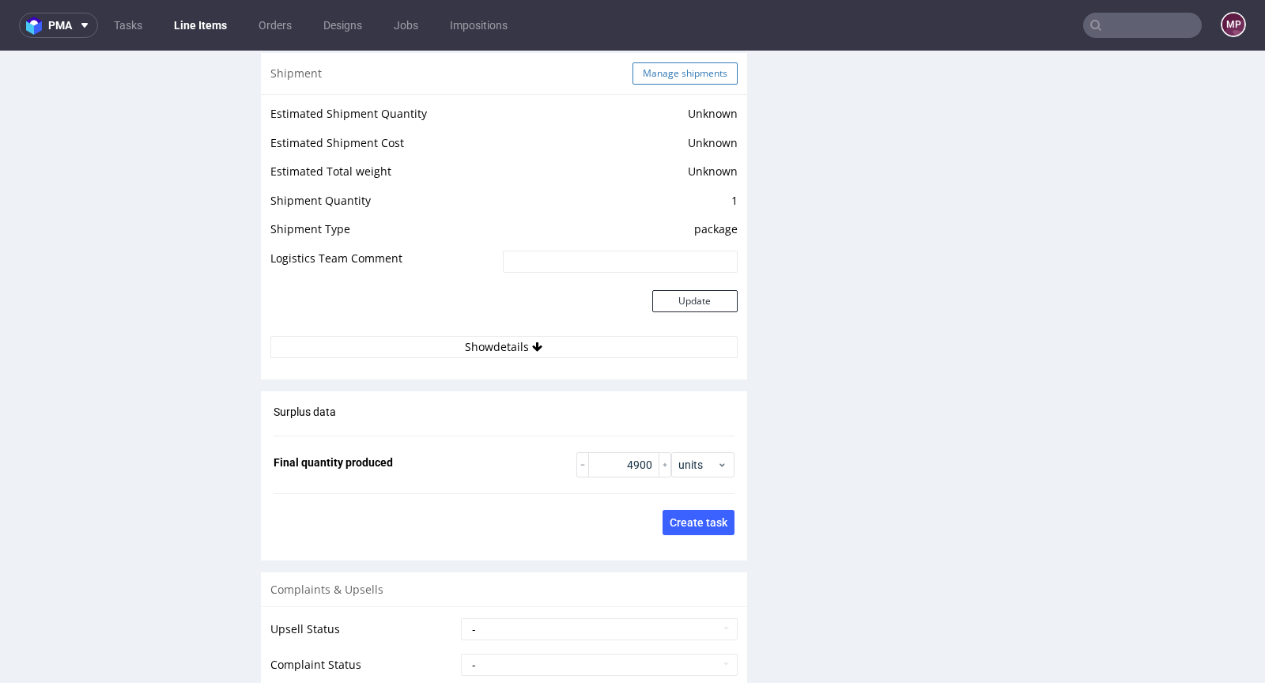
click at [664, 83] on button "Manage shipments" at bounding box center [685, 73] width 105 height 22
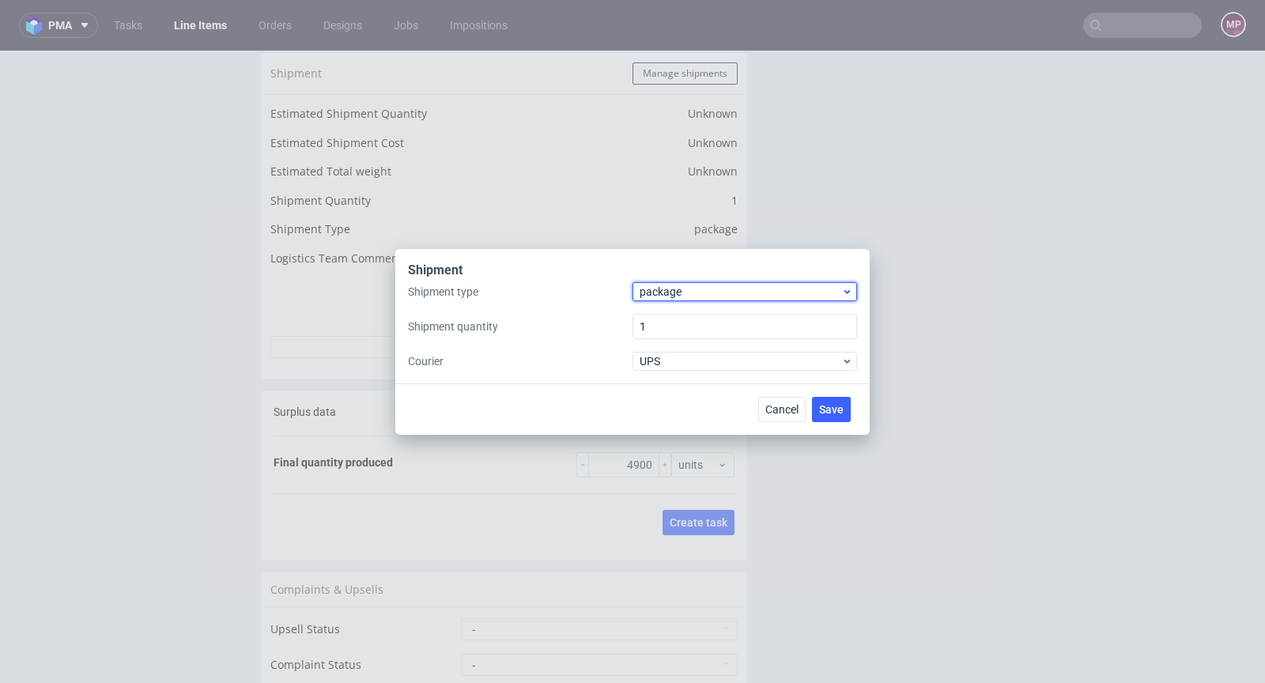
click at [653, 301] on div "package" at bounding box center [745, 291] width 225 height 19
click at [655, 315] on div "pallet" at bounding box center [745, 325] width 212 height 28
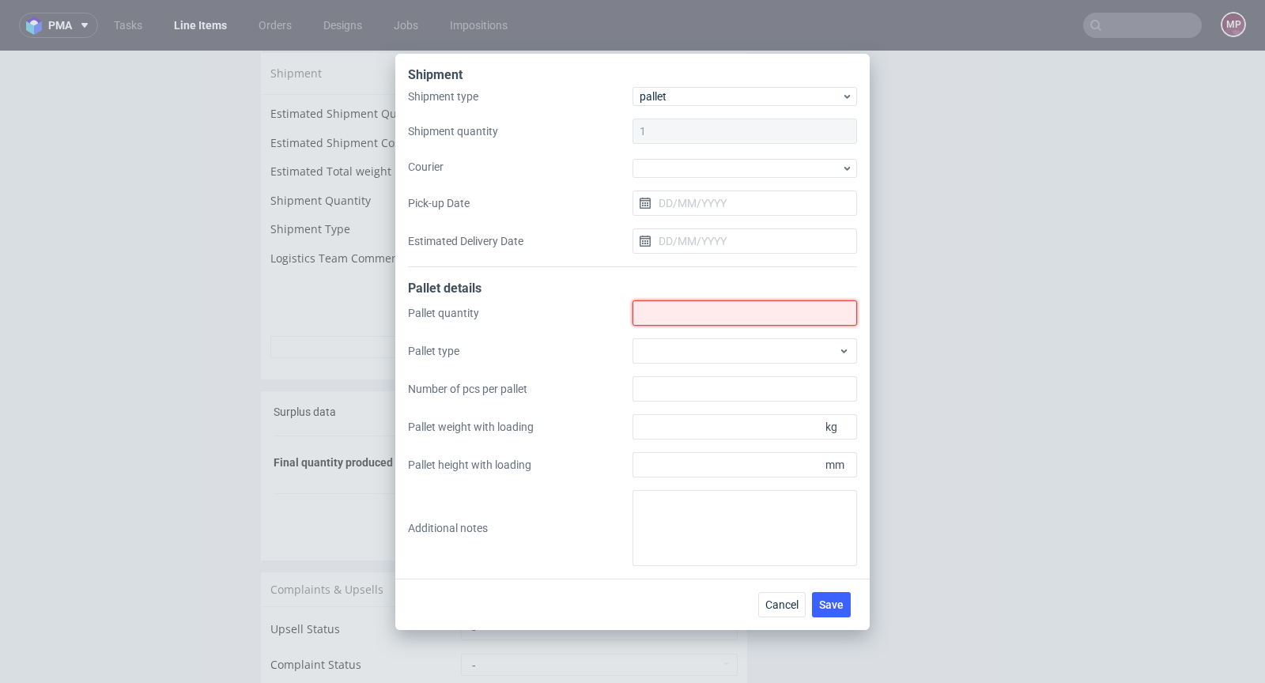
click at [654, 315] on input "Shipment type" at bounding box center [745, 313] width 225 height 25
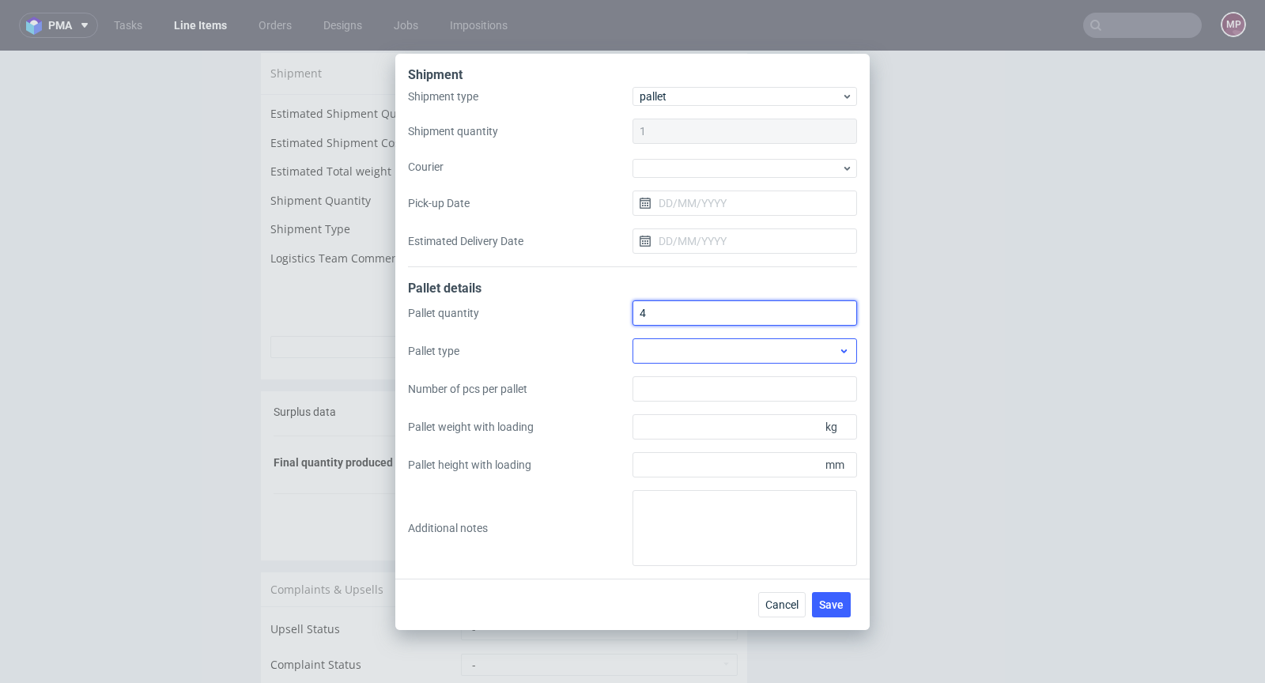
type input "4"
click at [746, 344] on div at bounding box center [745, 350] width 225 height 25
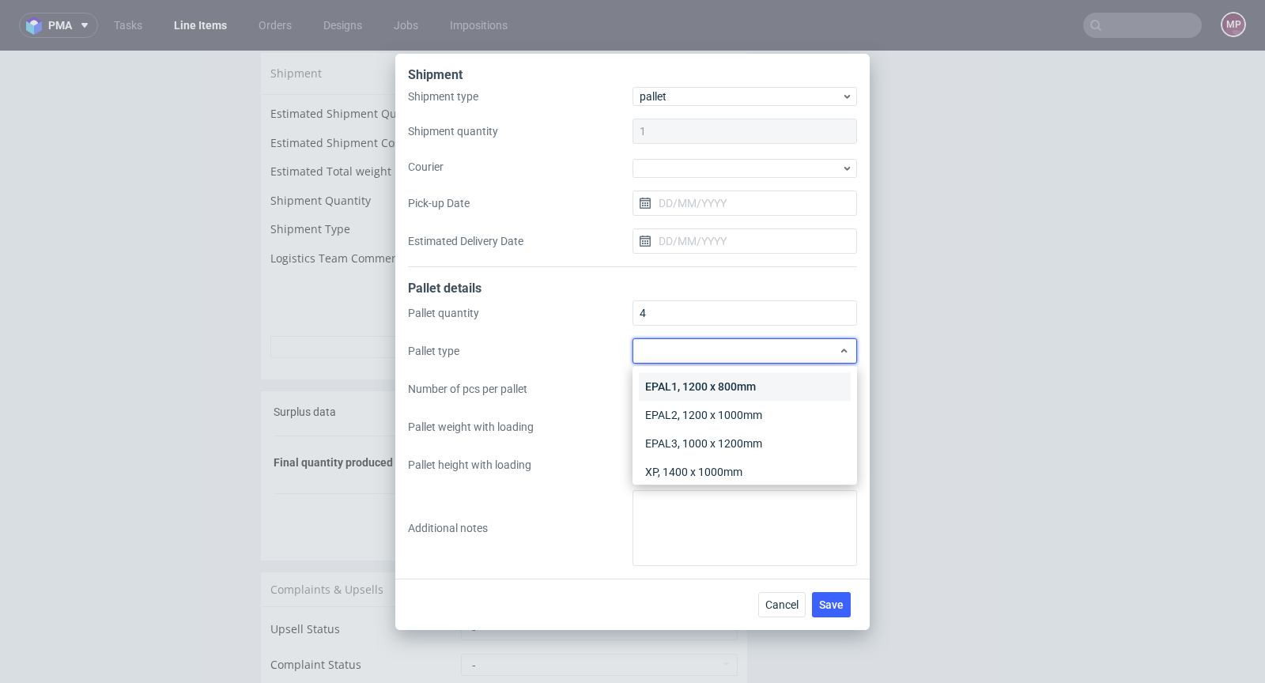
click at [762, 376] on div "EPAL1, 1200 x 800mm" at bounding box center [745, 387] width 212 height 28
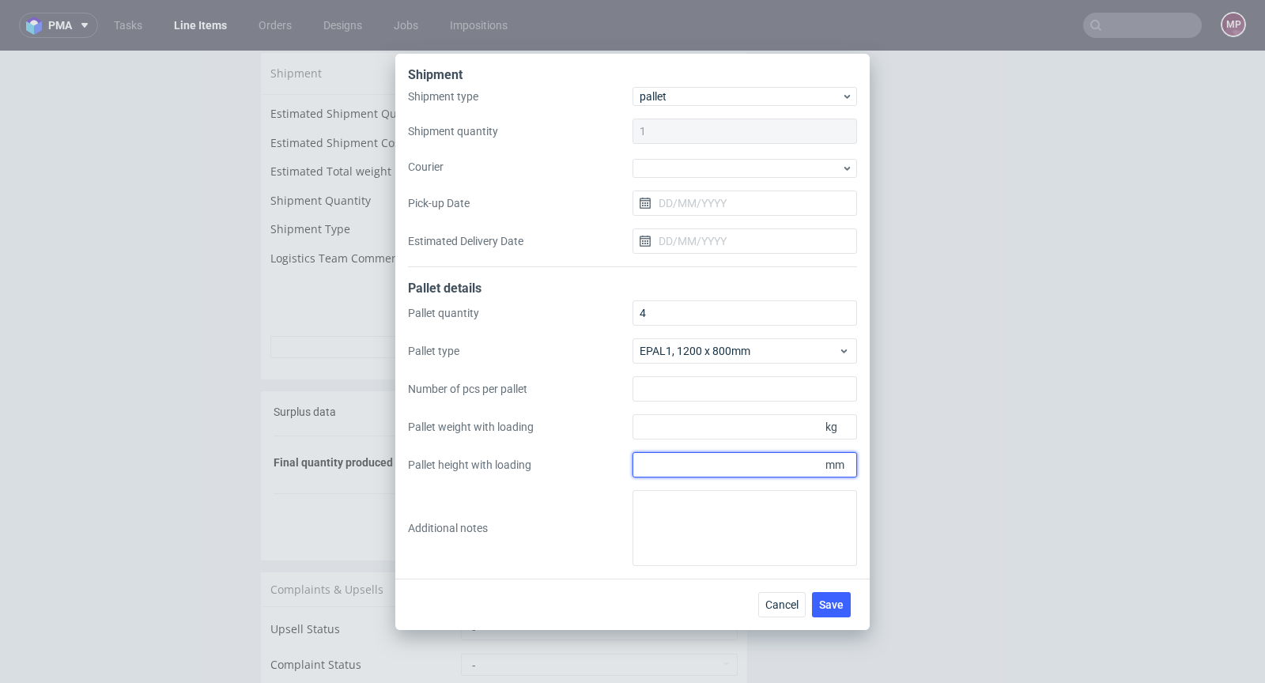
click at [753, 461] on input "Pallet height with loading" at bounding box center [745, 464] width 225 height 25
type input "1800"
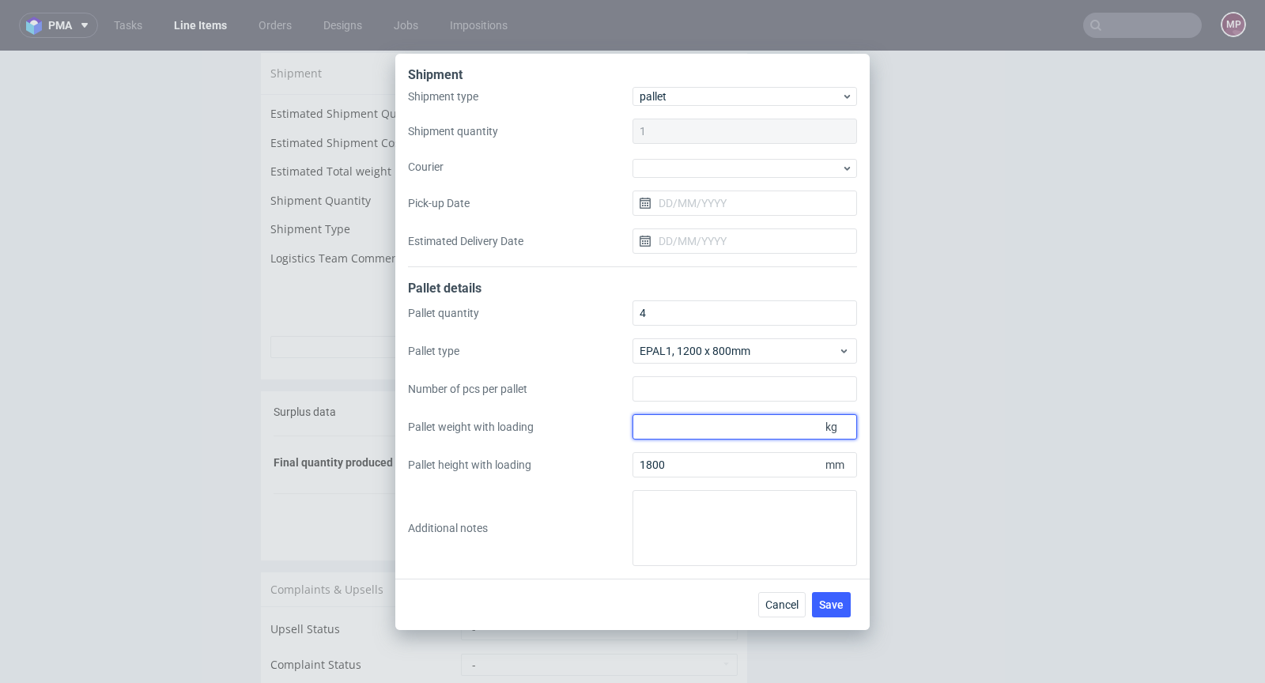
click at [743, 433] on input "Pallet weight with loading" at bounding box center [745, 426] width 225 height 25
type input "700"
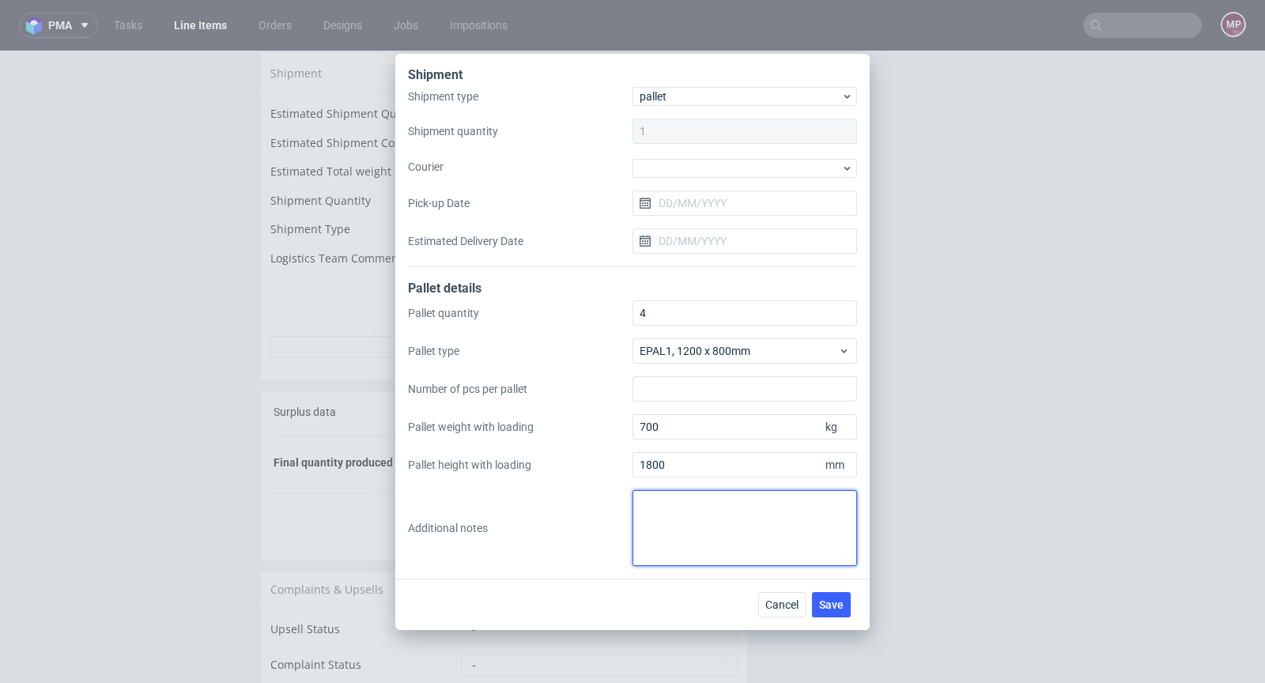
click at [707, 509] on textarea at bounding box center [745, 528] width 225 height 76
paste textarea "4 palety 1200x800 Wysokość 180 m Waga total 700kg"
type textarea "4 palety 1200x800 Wysokość 180 m Waga total 700kg"
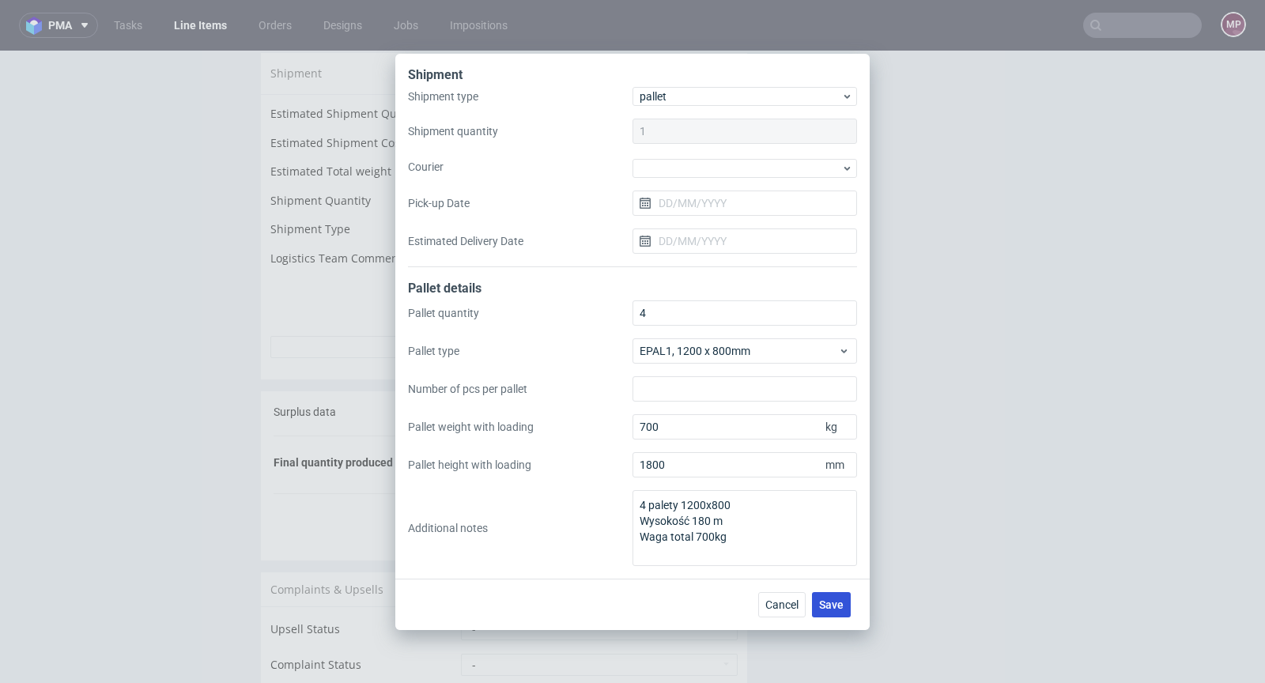
click at [834, 605] on span "Save" at bounding box center [831, 604] width 25 height 11
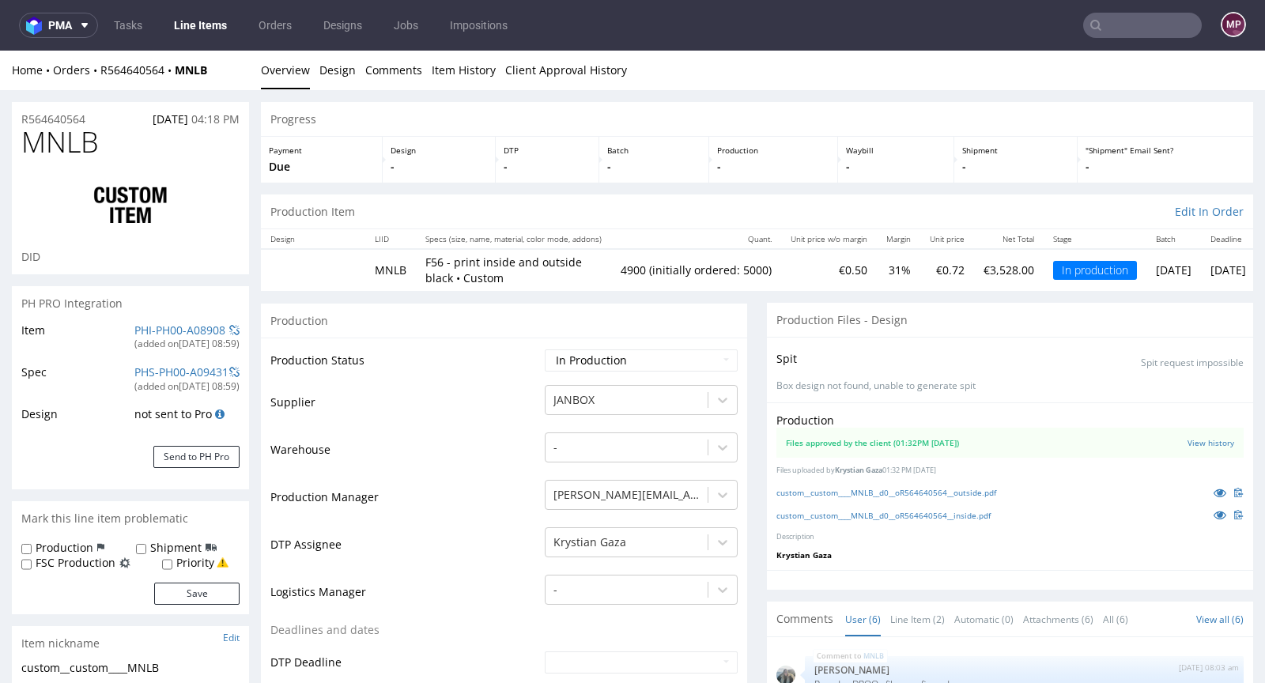
scroll to position [129, 0]
click at [1214, 492] on icon at bounding box center [1220, 492] width 13 height 11
click at [1214, 512] on icon at bounding box center [1220, 514] width 13 height 11
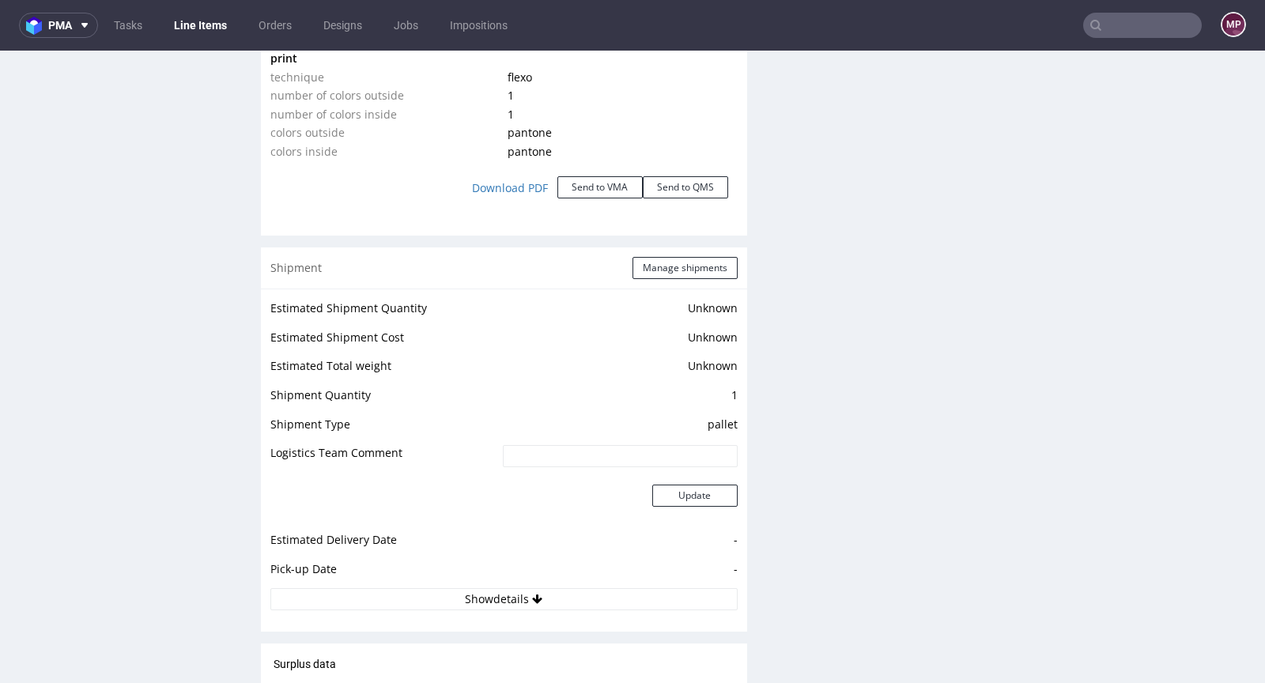
scroll to position [1912, 0]
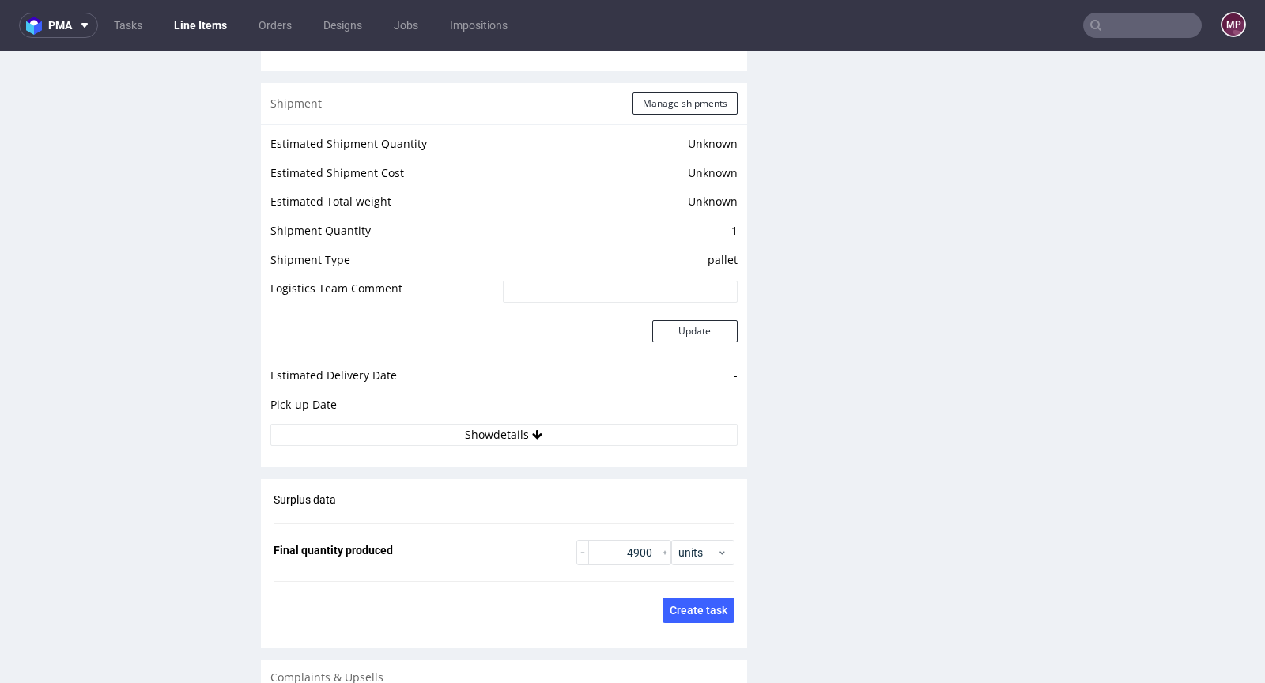
click at [506, 444] on div "Estimated Shipment Quantity Unknown Estimated Shipment Cost Unknown Estimated T…" at bounding box center [504, 289] width 486 height 331
click at [508, 434] on button "Show details" at bounding box center [503, 435] width 467 height 22
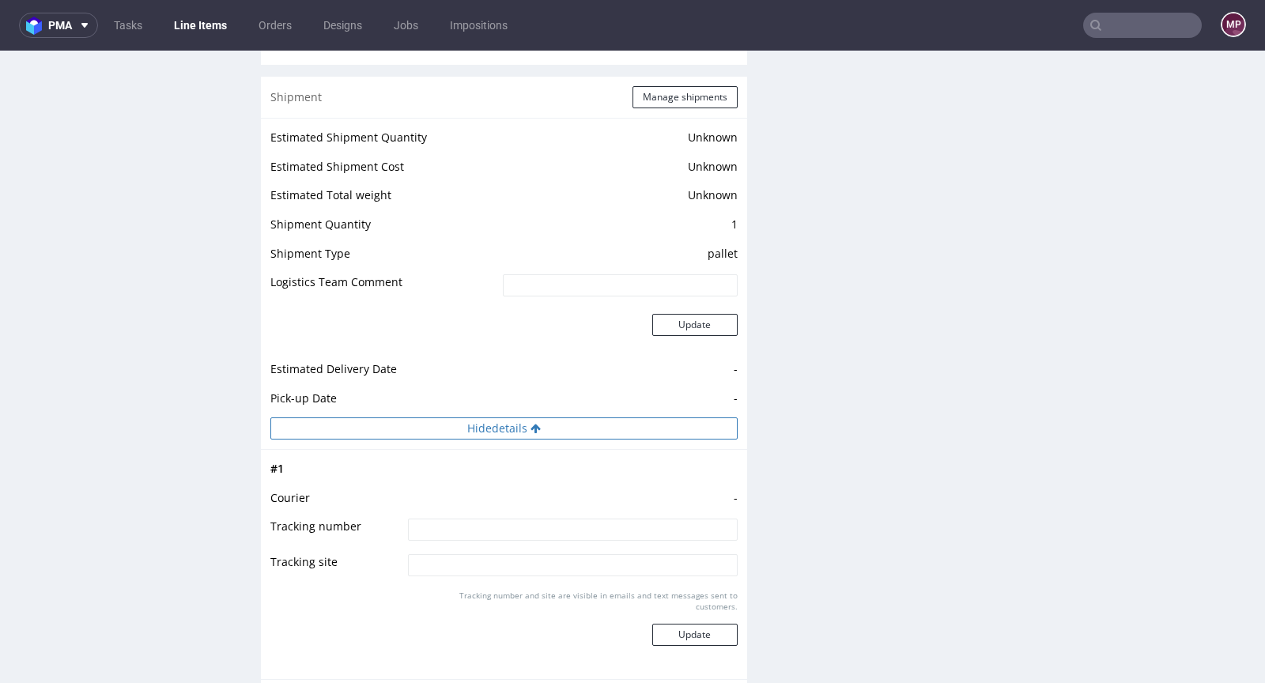
scroll to position [1702, 0]
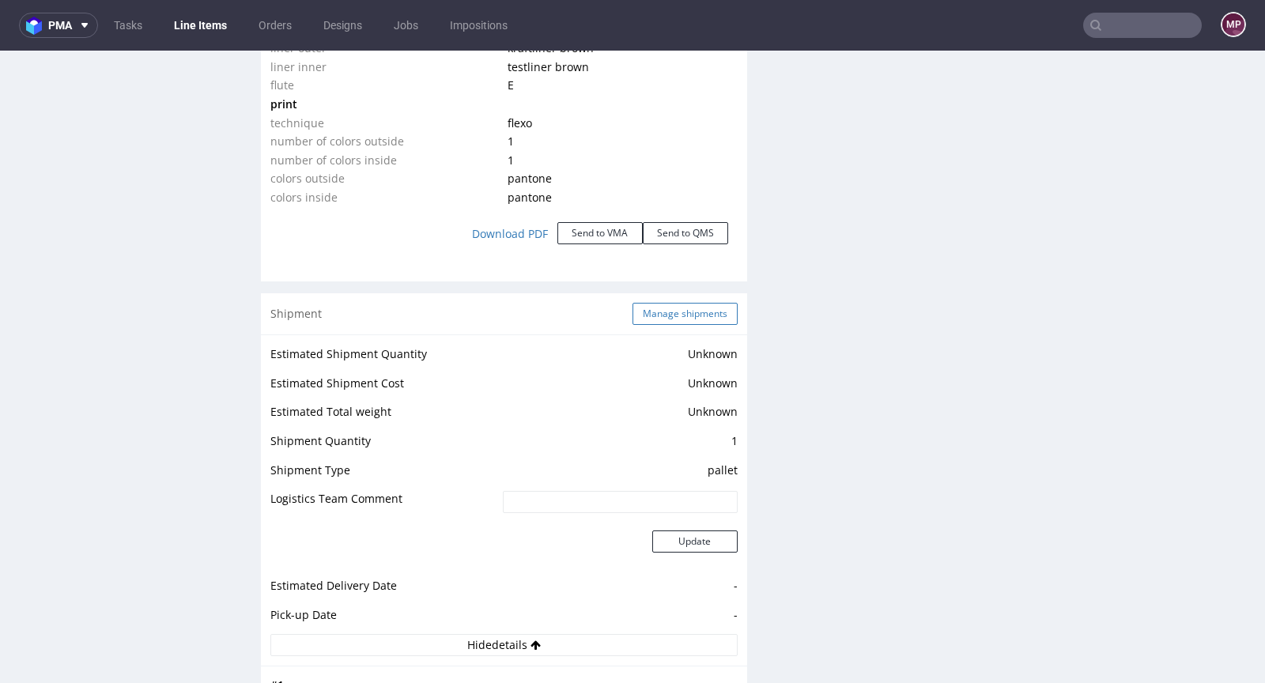
click at [659, 308] on button "Manage shipments" at bounding box center [685, 314] width 105 height 22
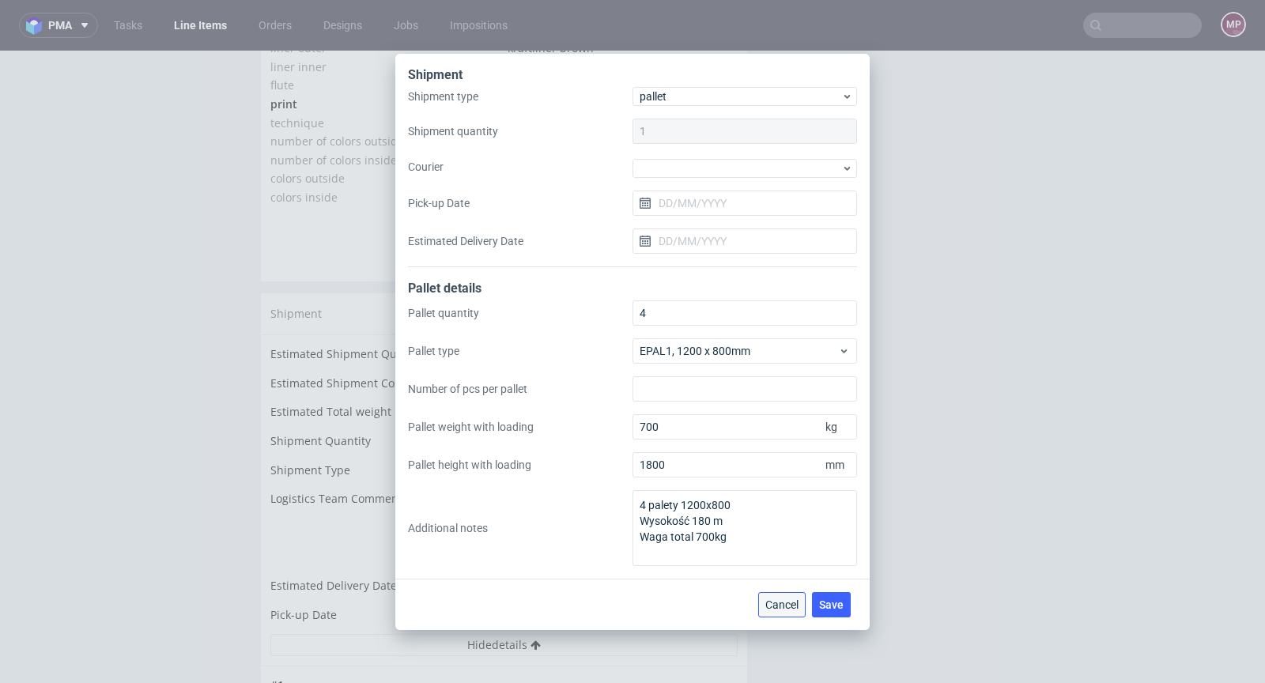
click at [783, 605] on span "Cancel" at bounding box center [782, 604] width 33 height 11
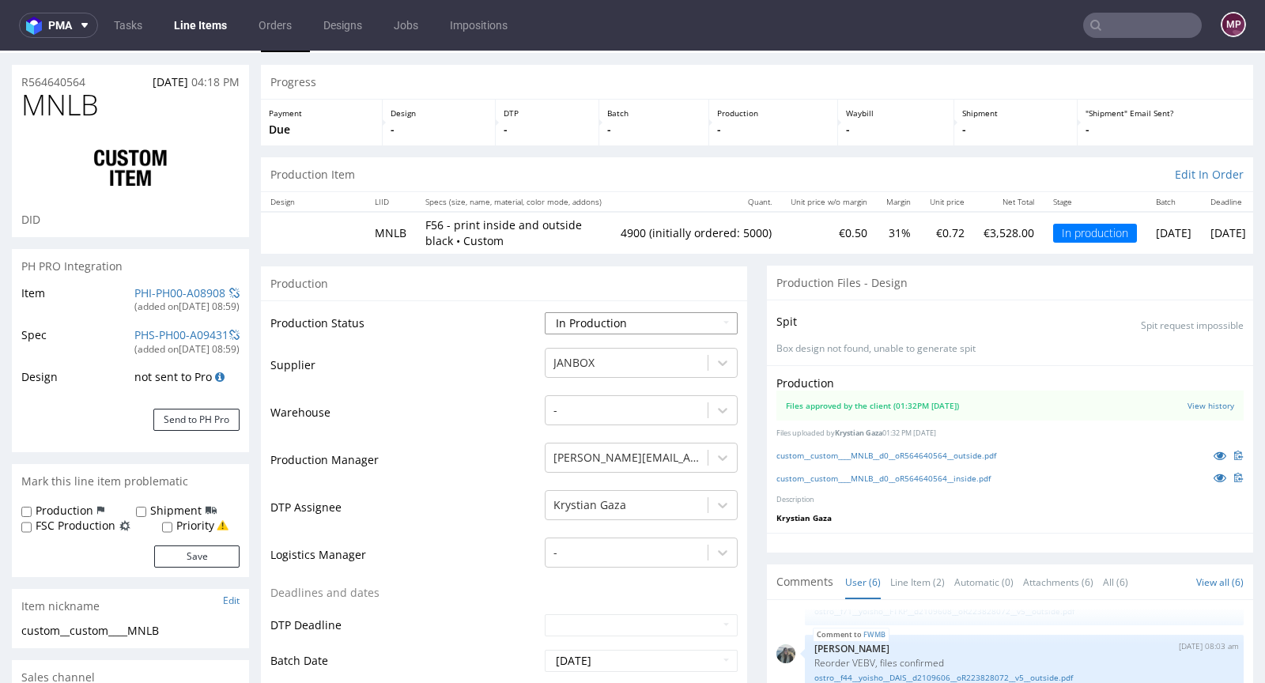
scroll to position [0, 0]
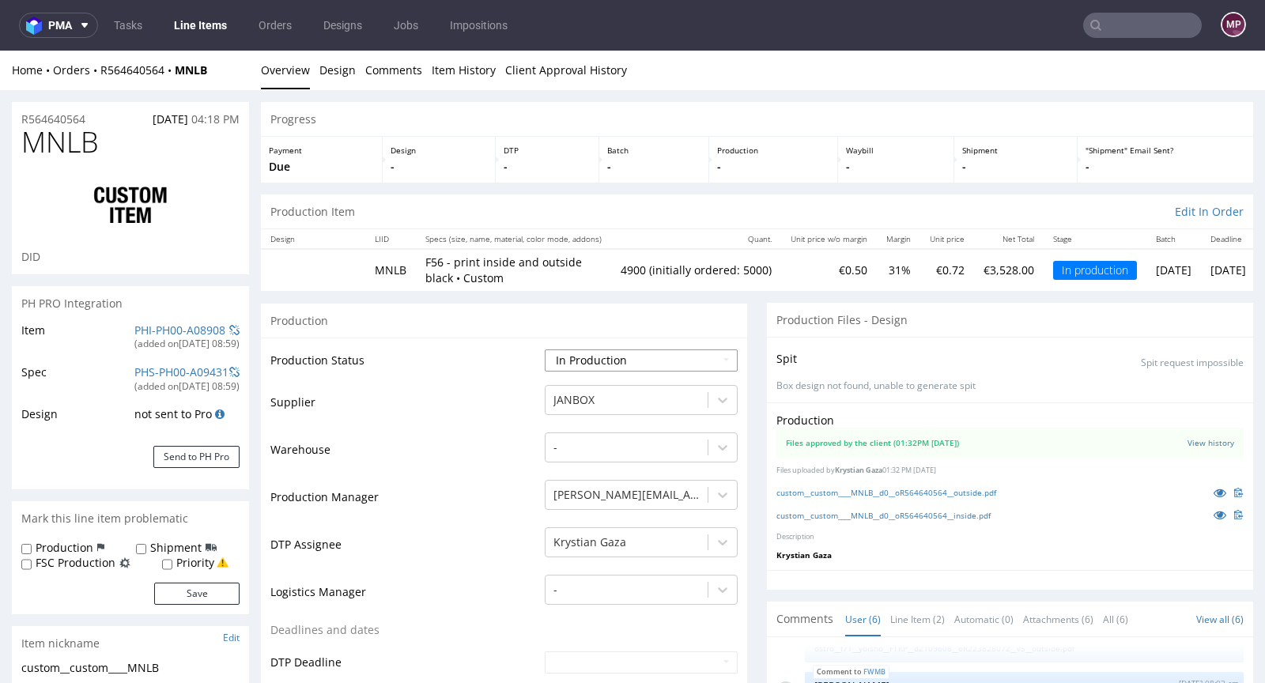
click at [613, 353] on select "Waiting for Artwork Waiting for Diecut Waiting for Mockup Waiting for DTP Waiti…" at bounding box center [641, 361] width 193 height 22
select select "production_complete"
click at [545, 350] on select "Waiting for Artwork Waiting for Diecut Waiting for Mockup Waiting for DTP Waiti…" at bounding box center [641, 361] width 193 height 22
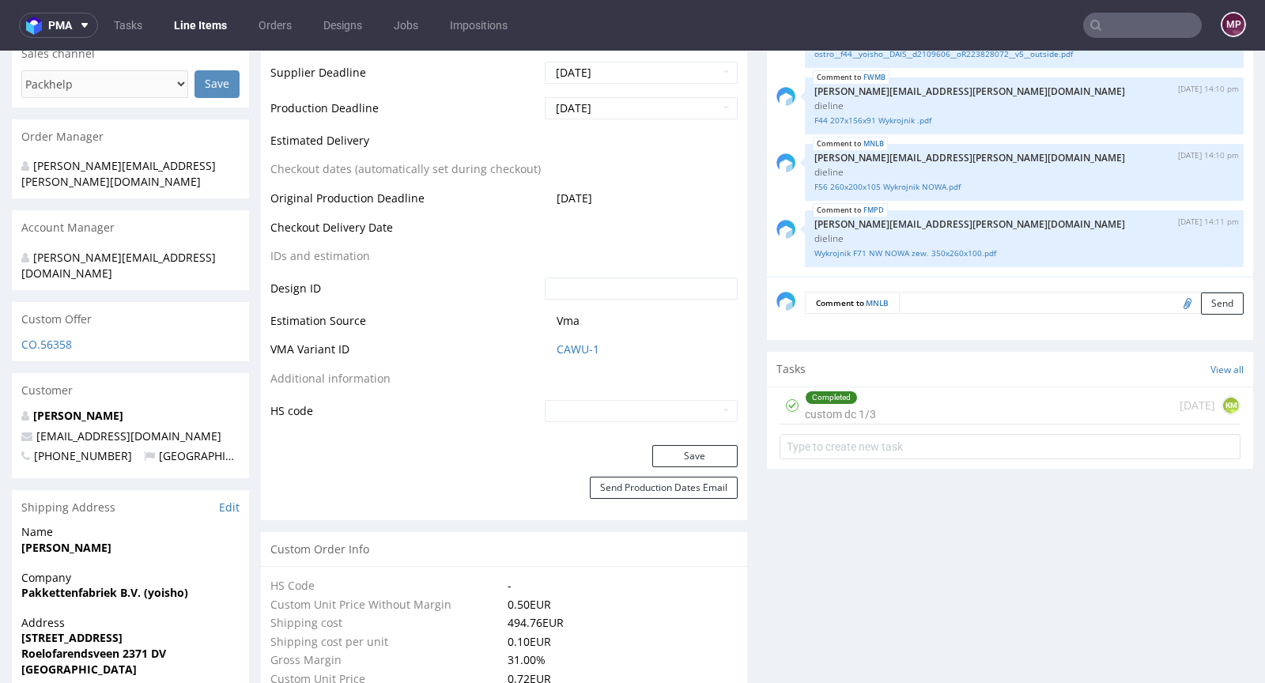
scroll to position [662, 0]
click at [683, 441] on form "Production Production Status Waiting for Artwork Waiting for Diecut Waiting for…" at bounding box center [504, 80] width 486 height 879
click at [683, 444] on button "Save" at bounding box center [694, 455] width 85 height 22
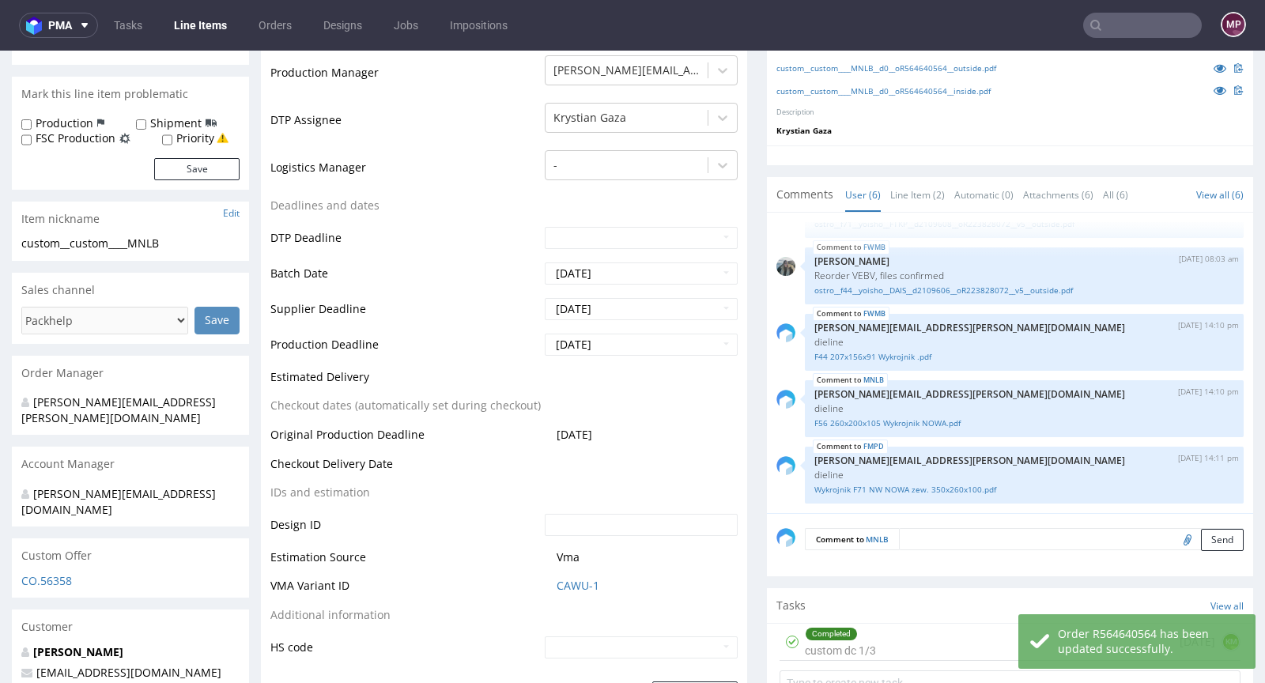
scroll to position [0, 0]
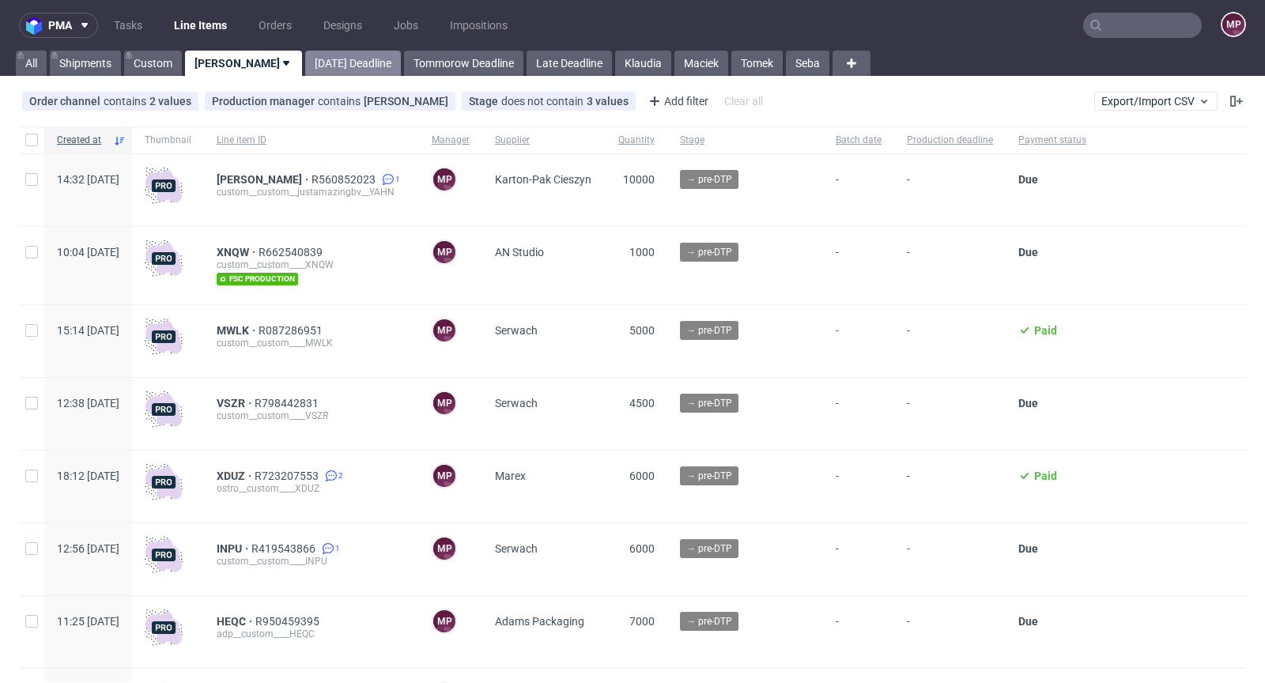
click at [330, 66] on link "Today Deadline" at bounding box center [353, 63] width 96 height 25
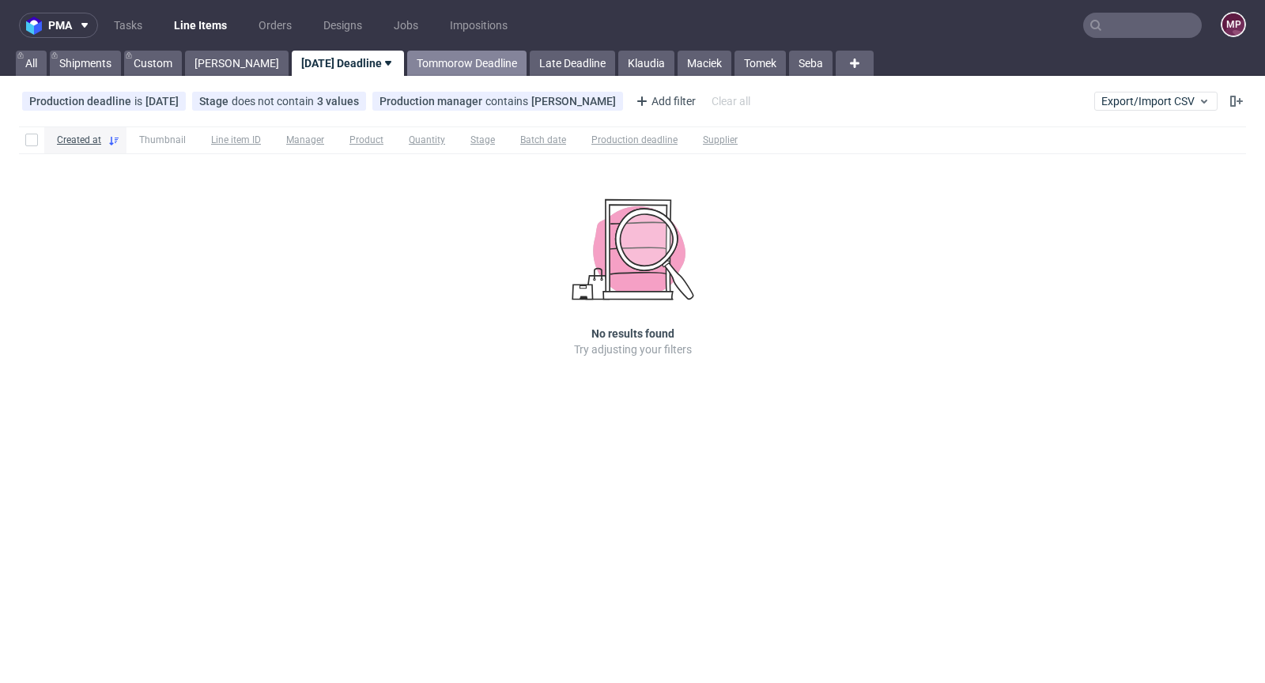
click at [408, 55] on link "Tommorow Deadline" at bounding box center [466, 63] width 119 height 25
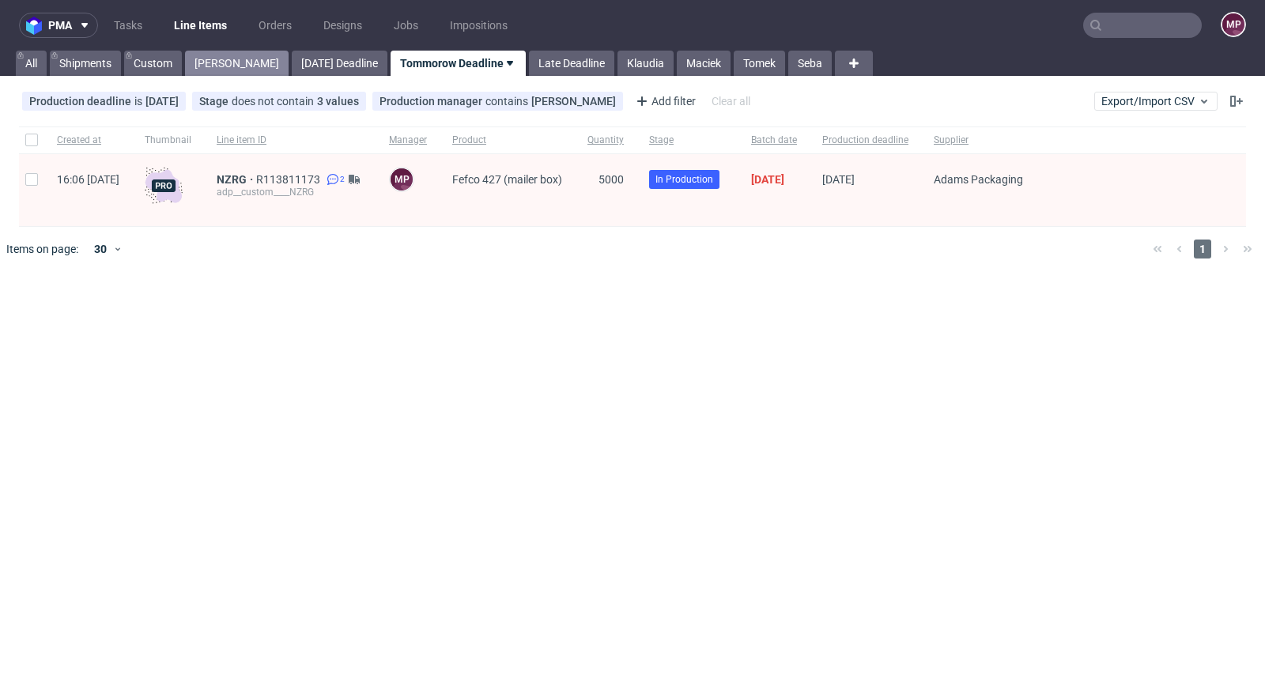
click at [220, 56] on link "Michał P." at bounding box center [237, 63] width 104 height 25
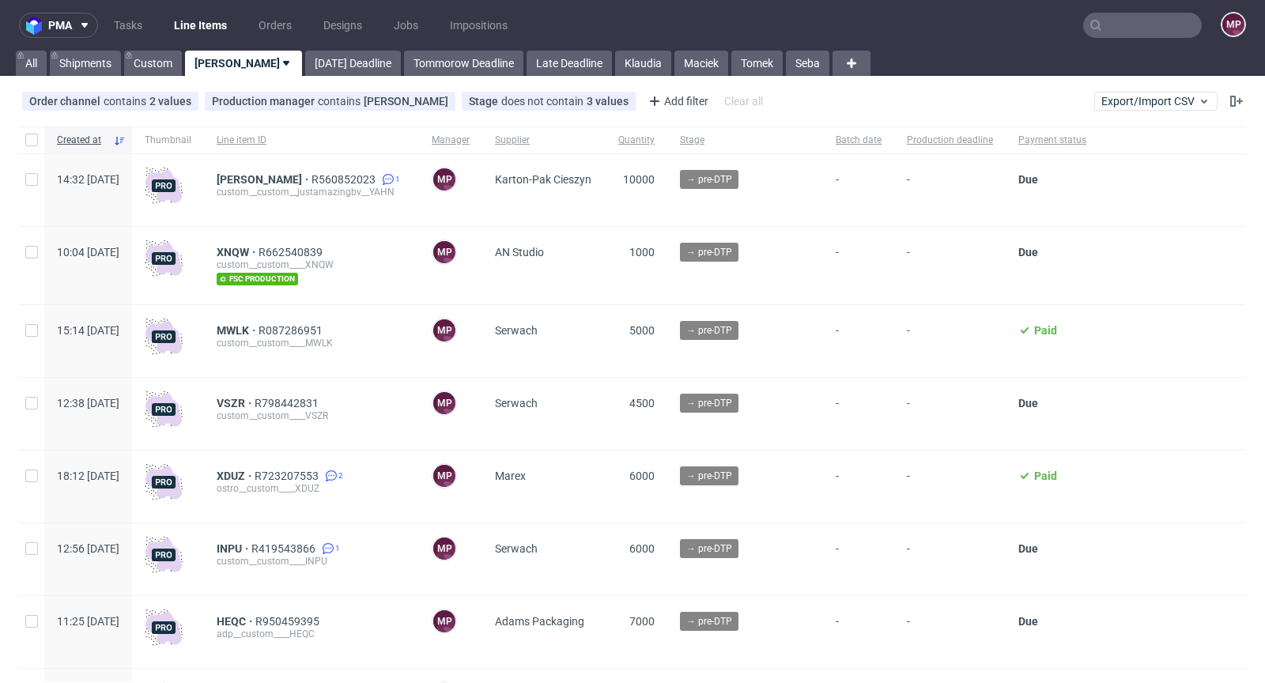
click at [1128, 25] on input "text" at bounding box center [1143, 25] width 119 height 25
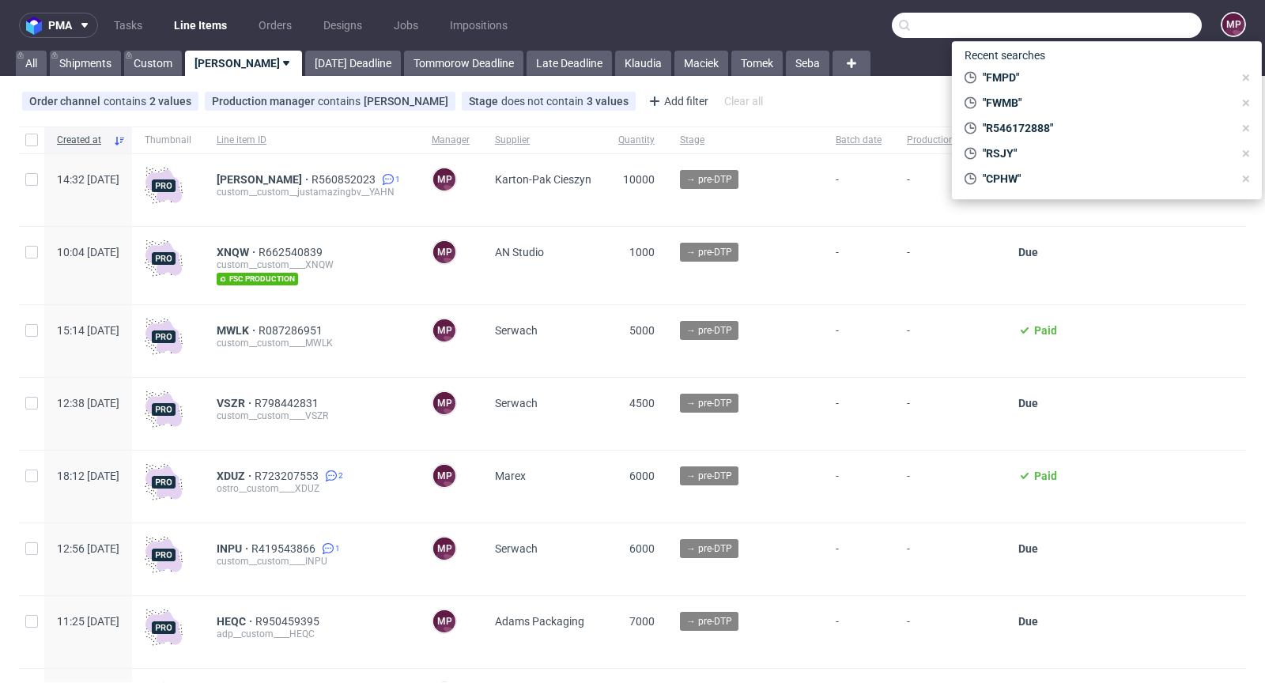
paste input "WTGW"
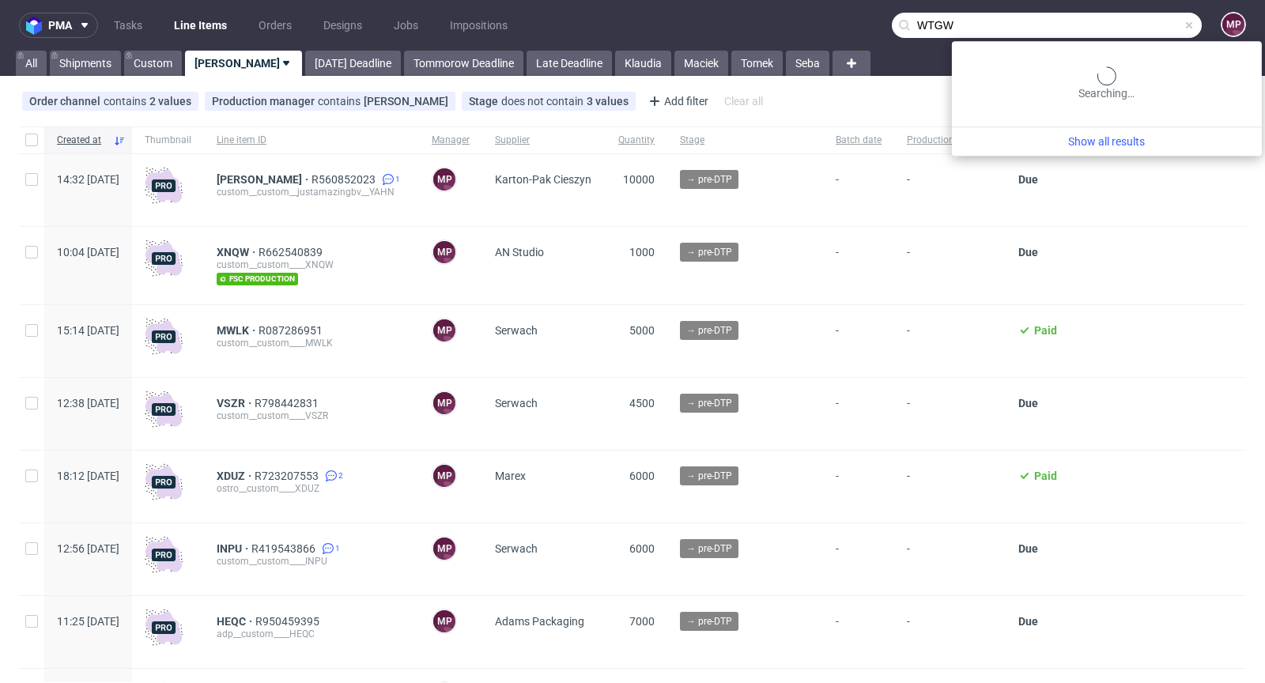
type input "WTGW"
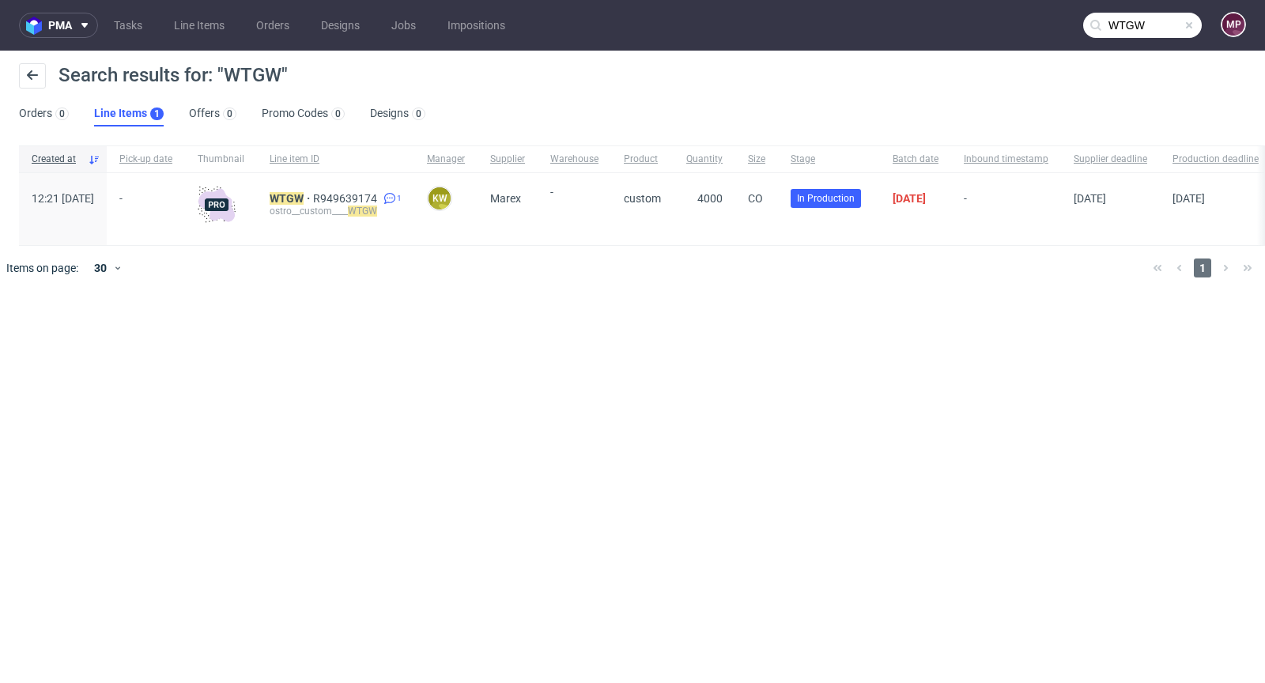
click at [1194, 28] on span at bounding box center [1189, 25] width 13 height 13
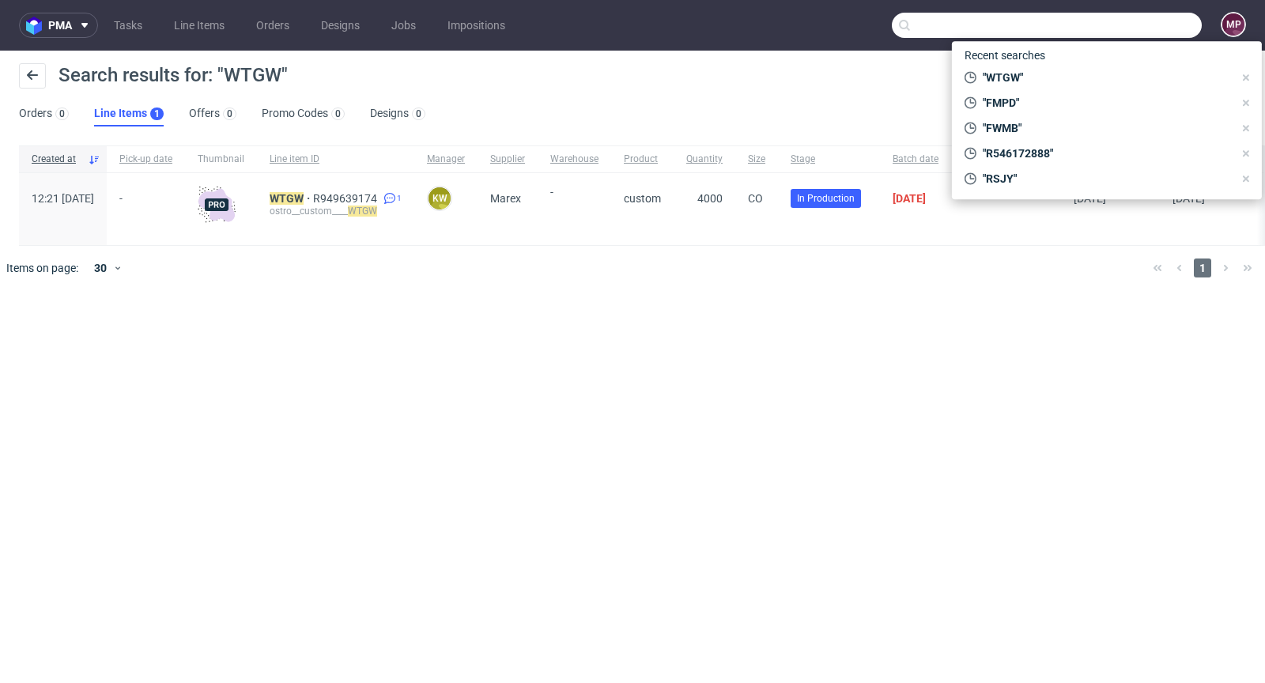
click at [1178, 25] on input "text" at bounding box center [1047, 25] width 310 height 25
paste input "NVGM"
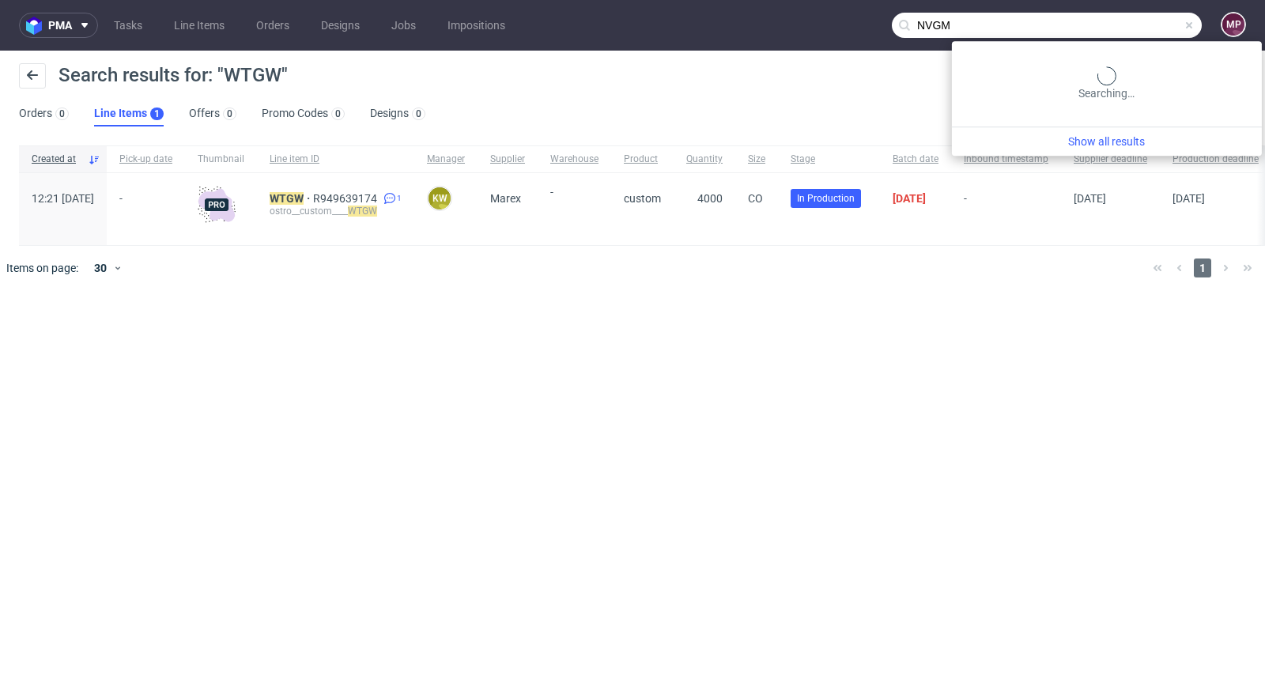
type input "NVGM"
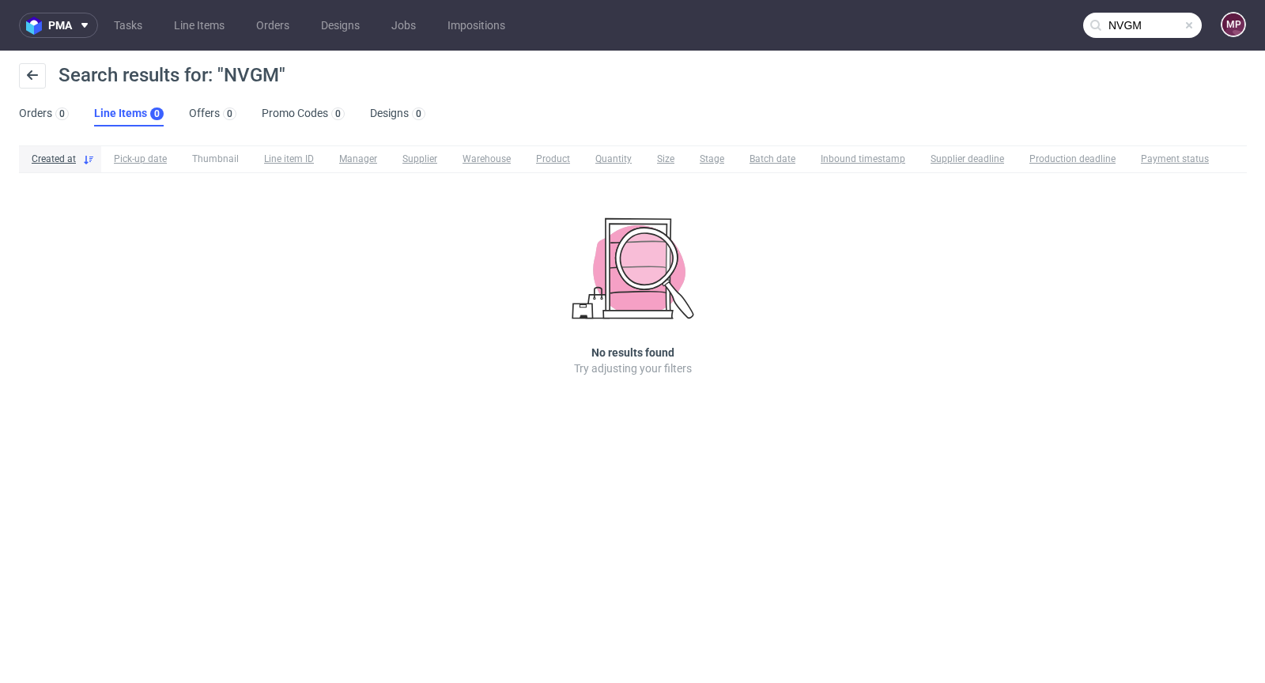
click at [1189, 28] on span at bounding box center [1189, 25] width 13 height 13
click at [1165, 26] on input "text" at bounding box center [1143, 25] width 119 height 25
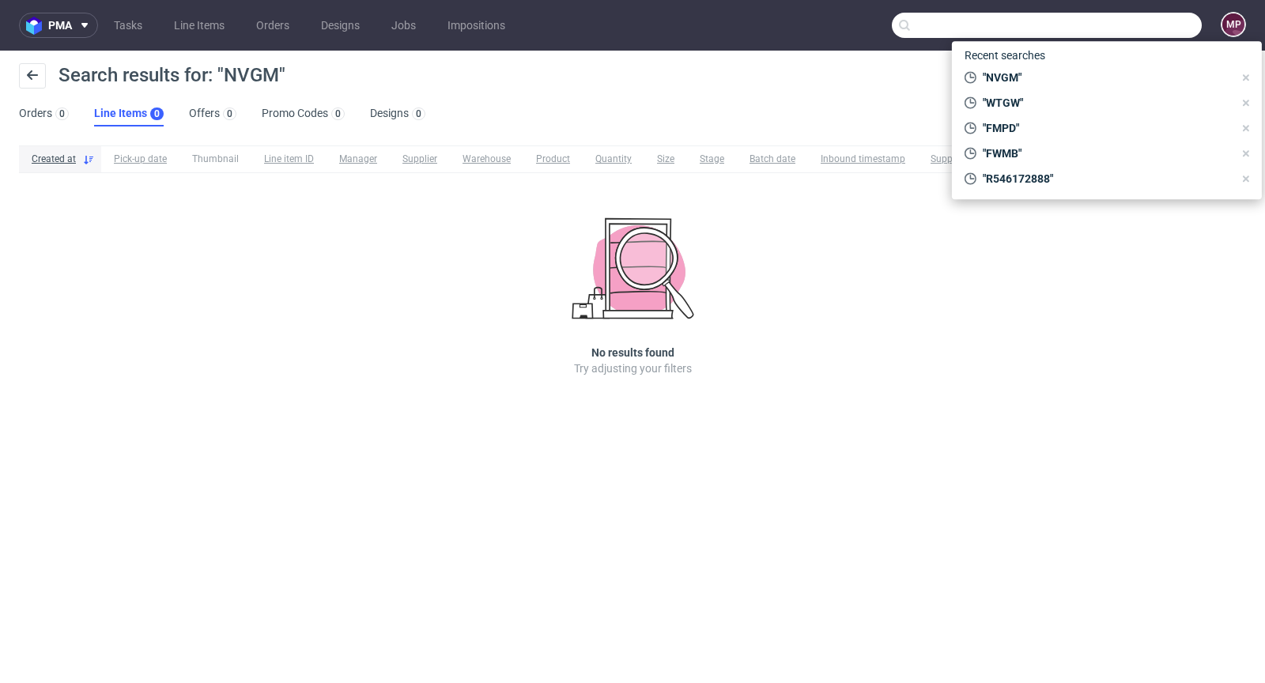
paste input "R652370559"
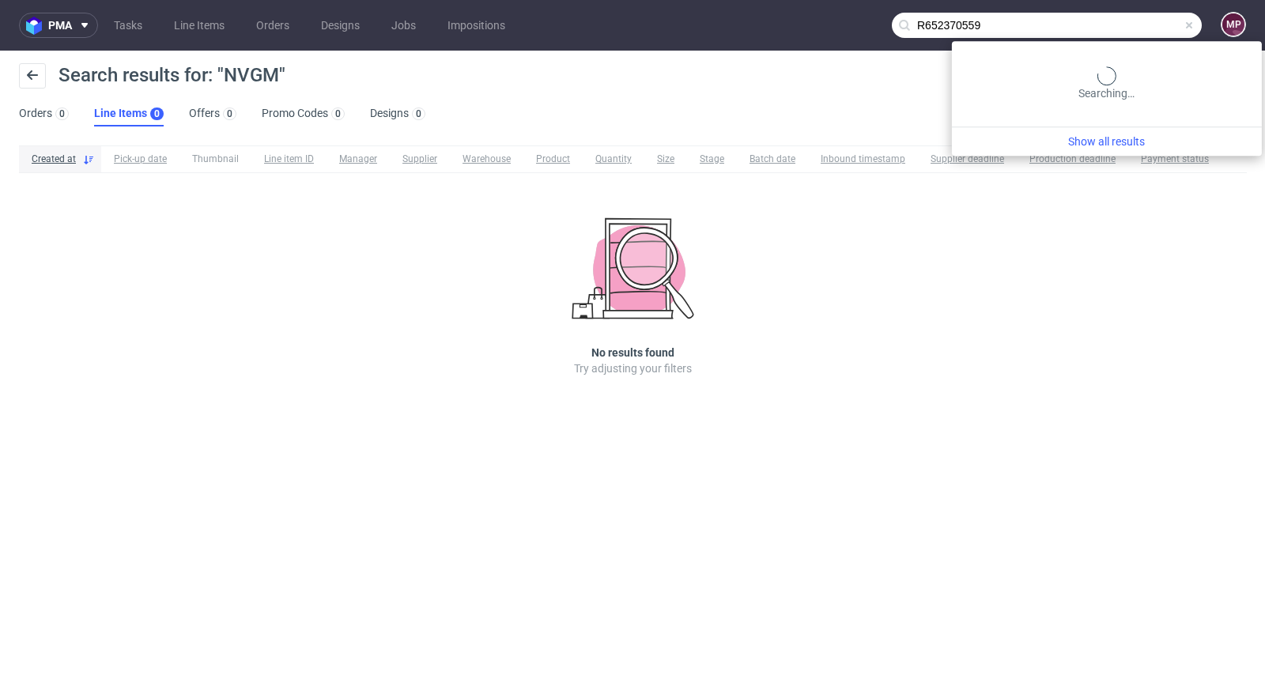
type input "R652370559"
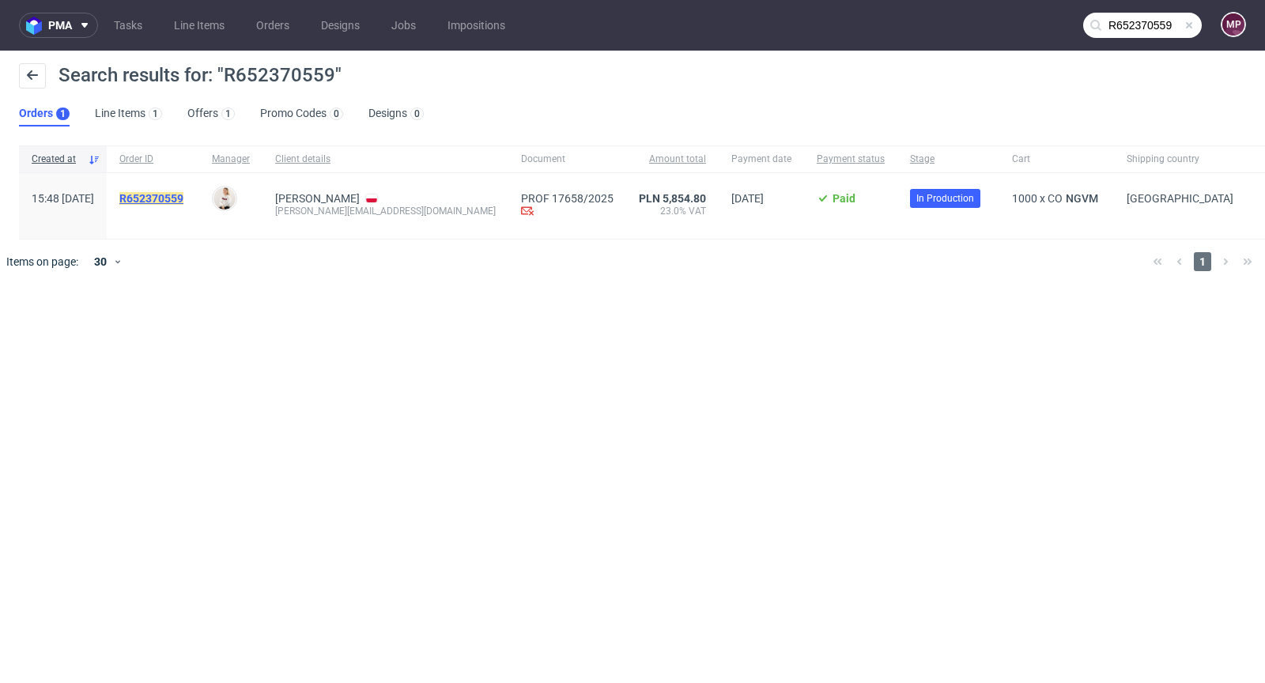
click at [183, 195] on mark "R652370559" at bounding box center [151, 198] width 64 height 13
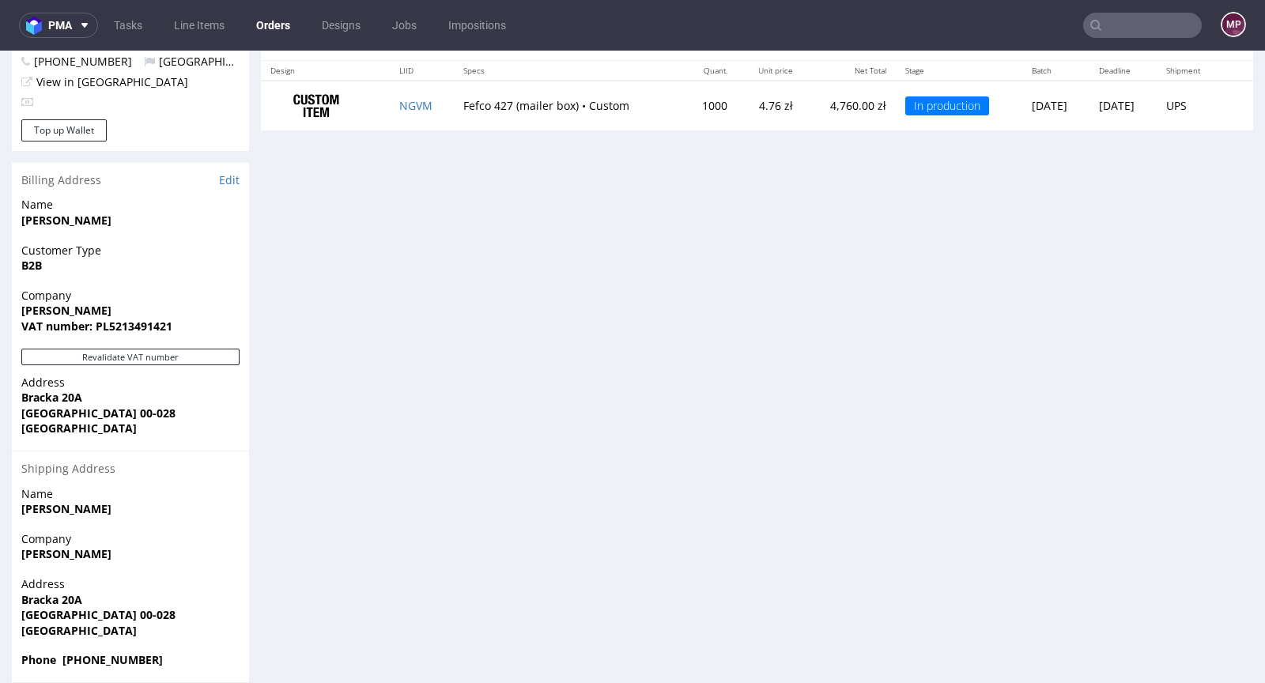
scroll to position [817, 0]
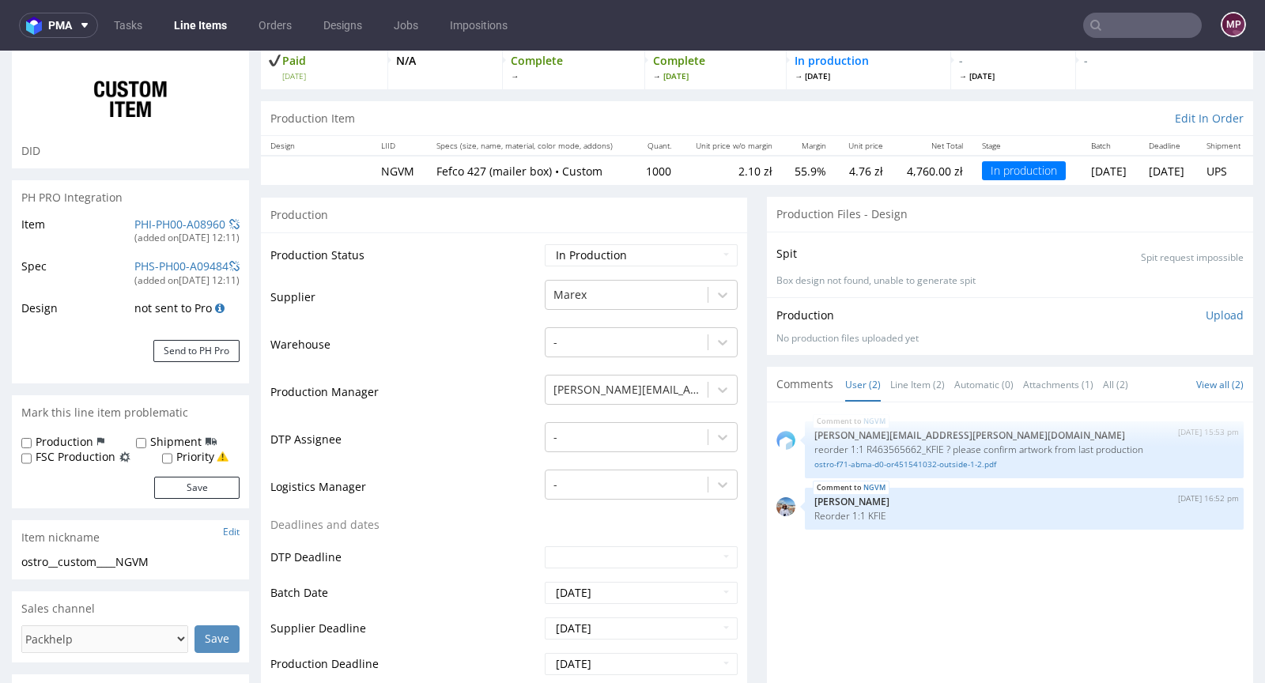
scroll to position [327, 0]
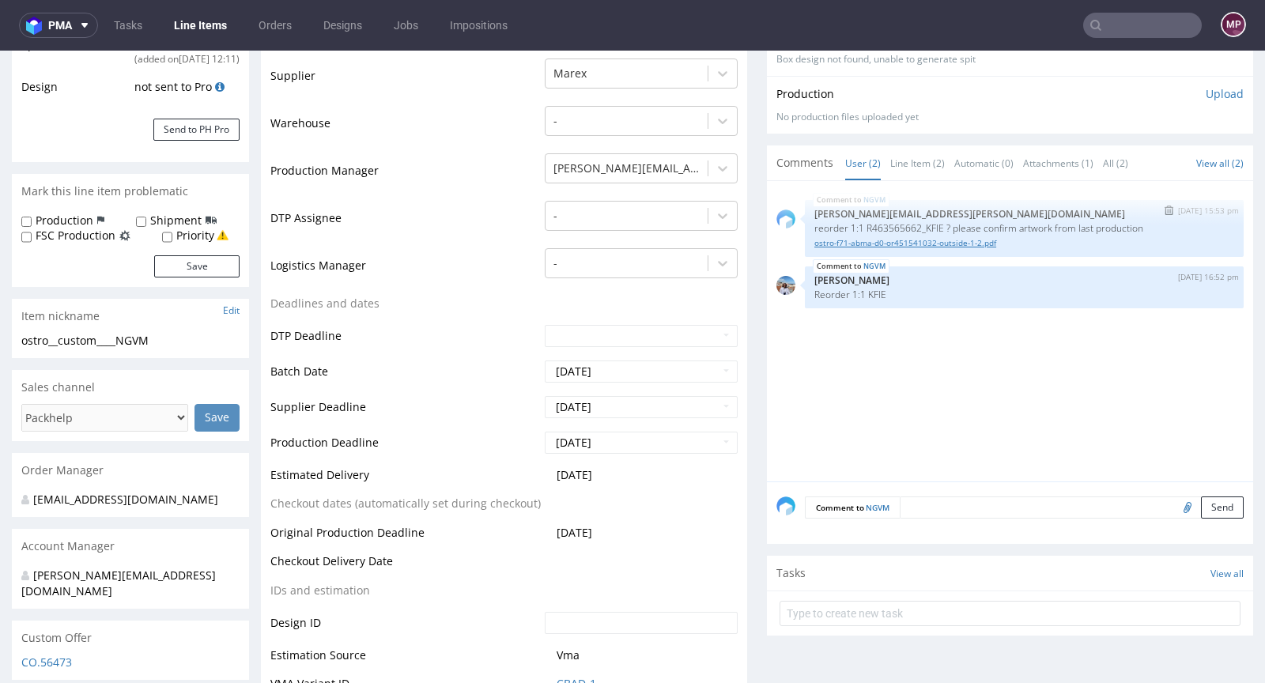
click at [905, 242] on link "ostro-f71-abma-d0-or451541032-outside-1-2.pdf" at bounding box center [1025, 243] width 420 height 12
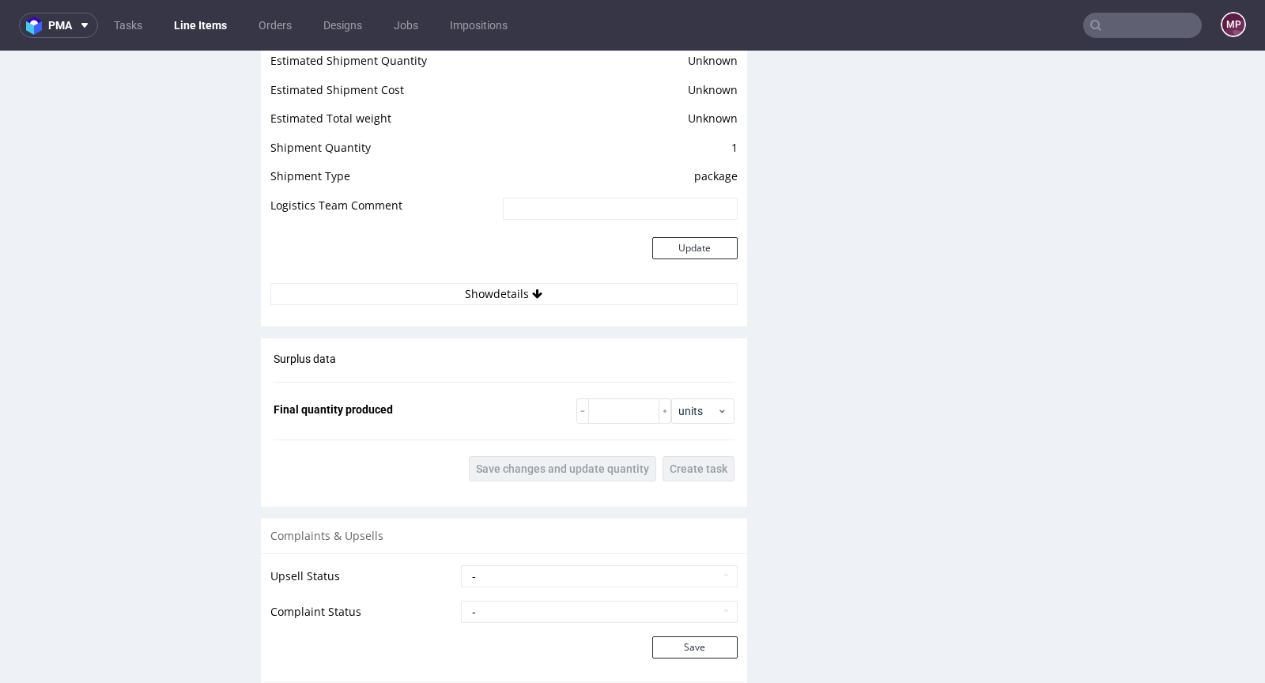
scroll to position [2142, 0]
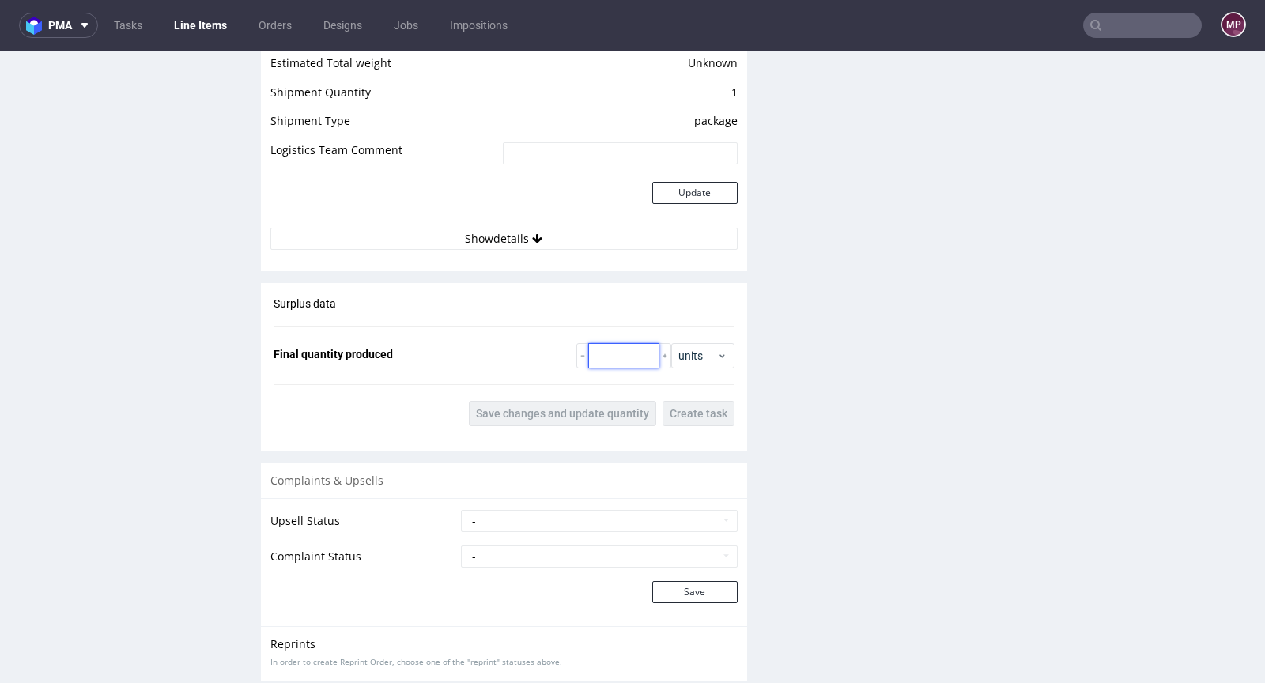
click at [602, 357] on input "number" at bounding box center [623, 355] width 71 height 25
type input "1000"
click at [505, 408] on span "Save changes and update quantity" at bounding box center [562, 413] width 173 height 11
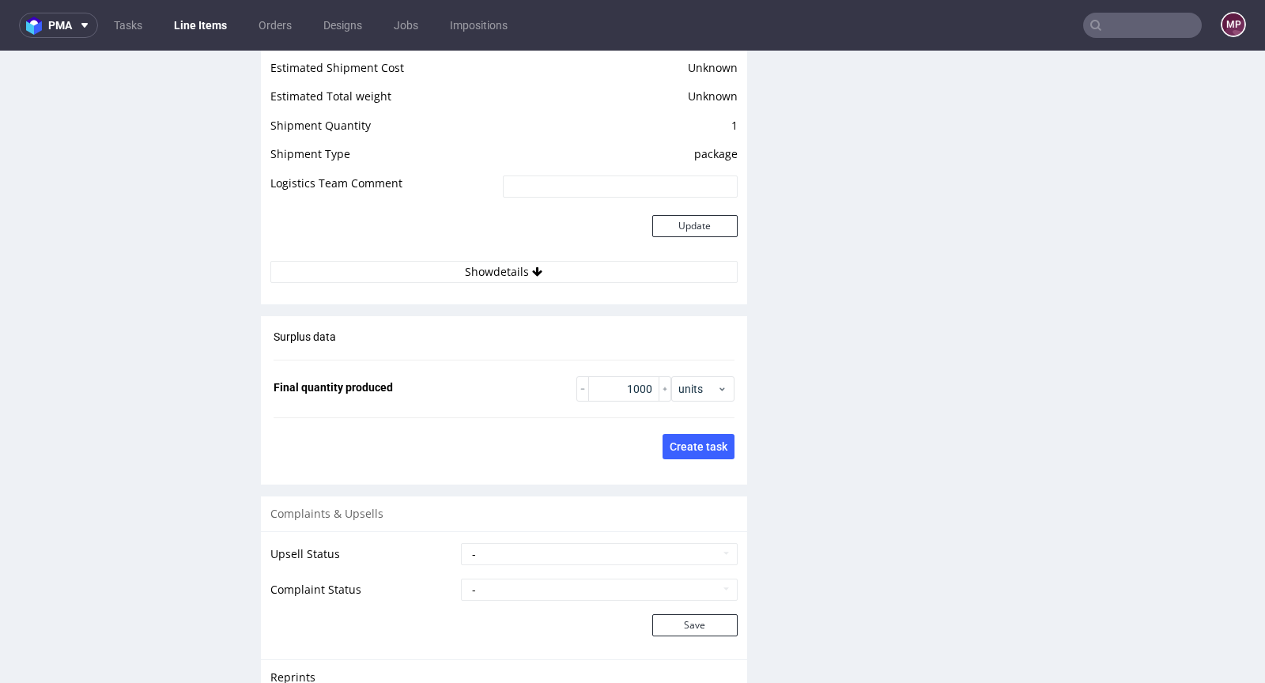
scroll to position [1794, 0]
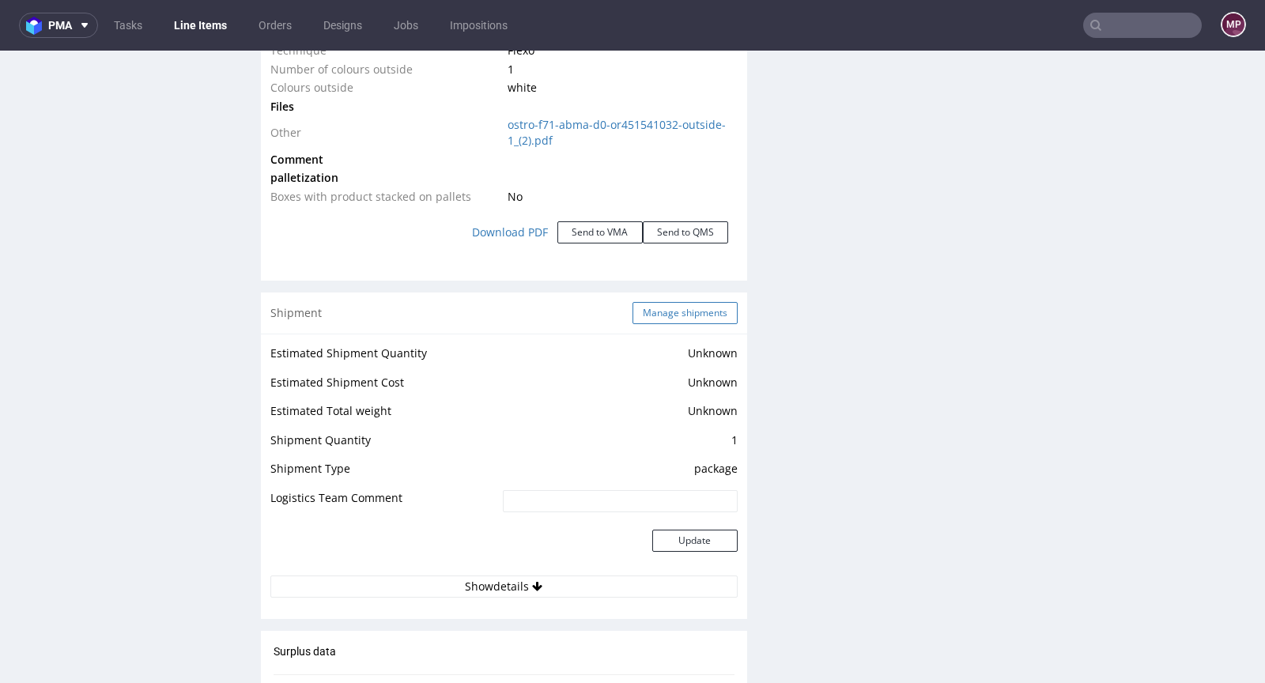
click at [690, 313] on button "Manage shipments" at bounding box center [685, 313] width 105 height 22
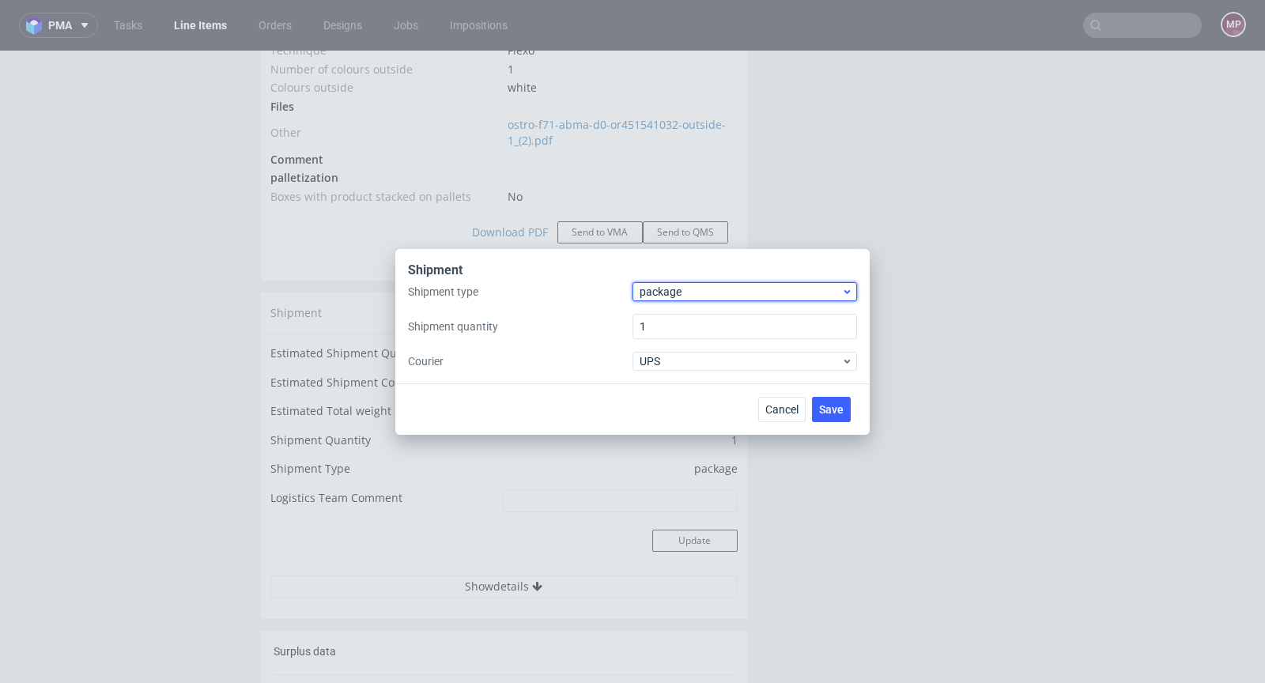
click at [658, 293] on span "package" at bounding box center [741, 292] width 202 height 16
click at [668, 321] on div "pallet" at bounding box center [745, 325] width 212 height 28
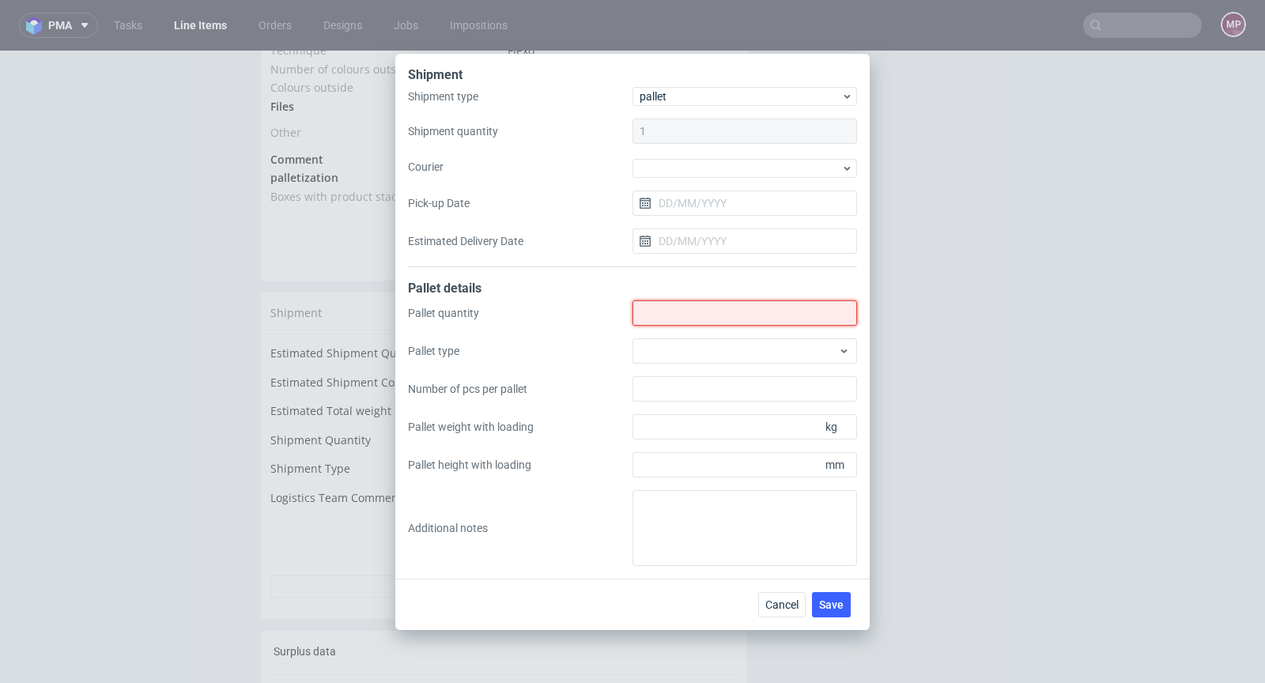
click at [673, 309] on input "Shipment type" at bounding box center [745, 313] width 225 height 25
type input "1"
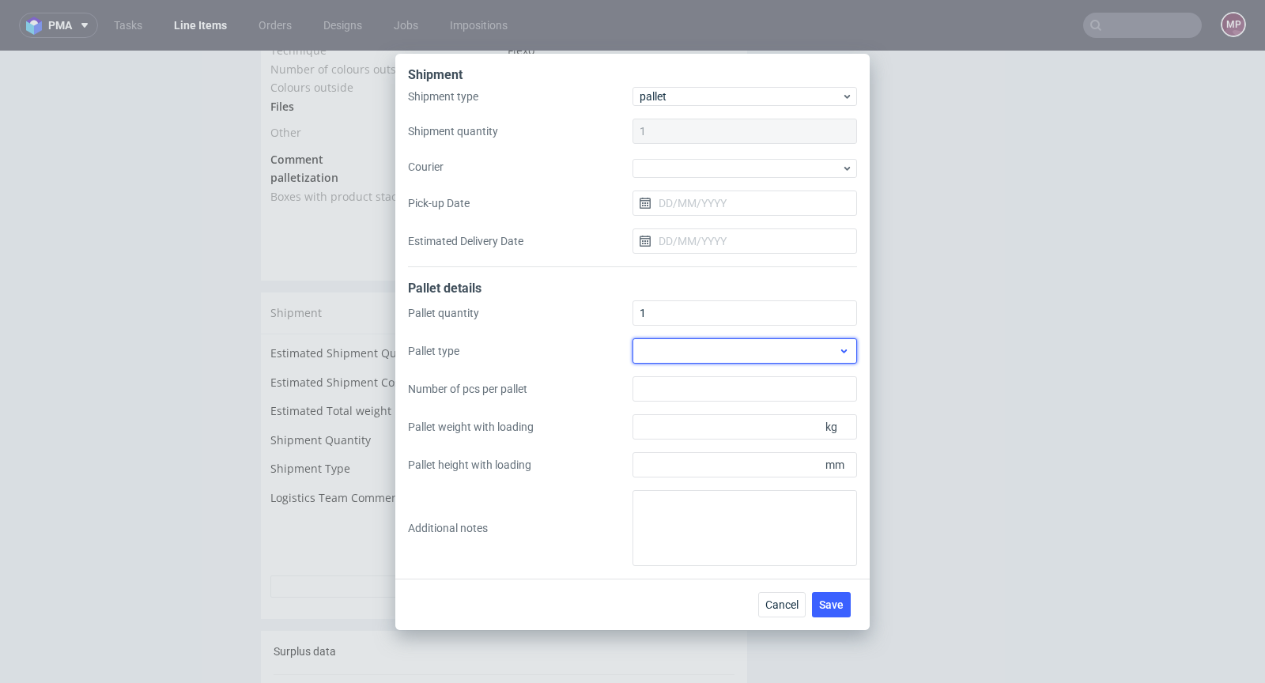
click at [836, 341] on div at bounding box center [745, 350] width 225 height 25
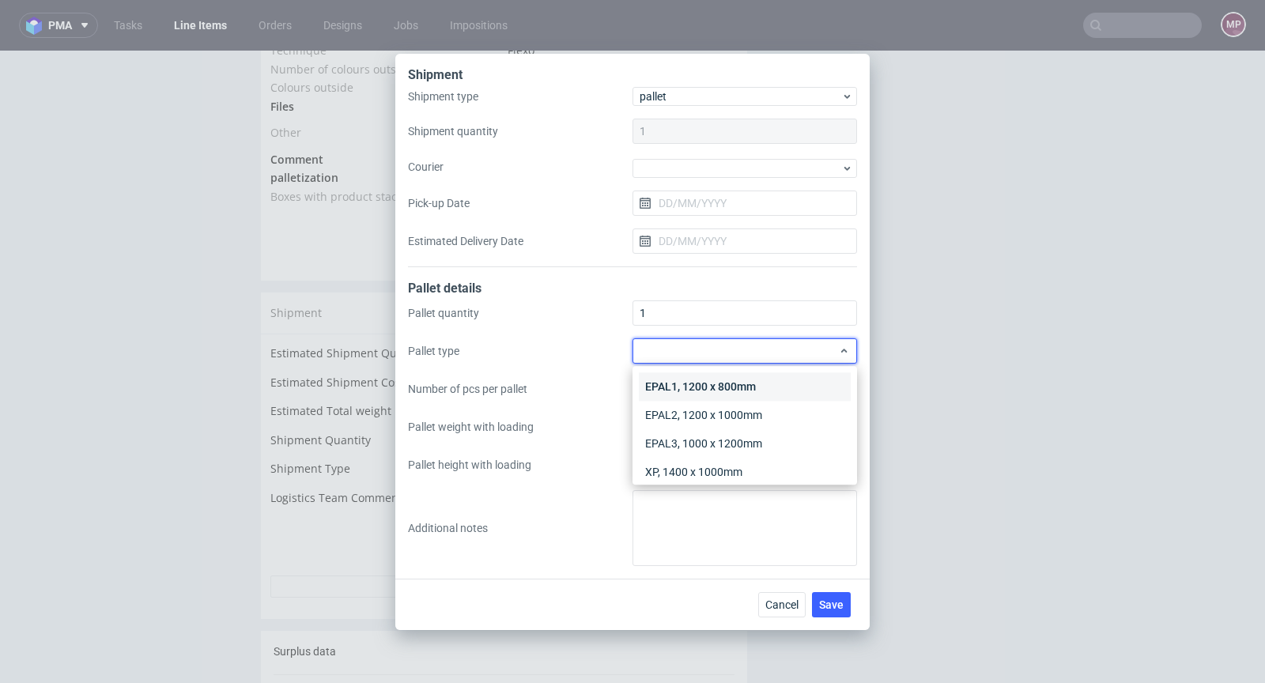
click at [781, 378] on div "EPAL1, 1200 x 800mm" at bounding box center [745, 387] width 212 height 28
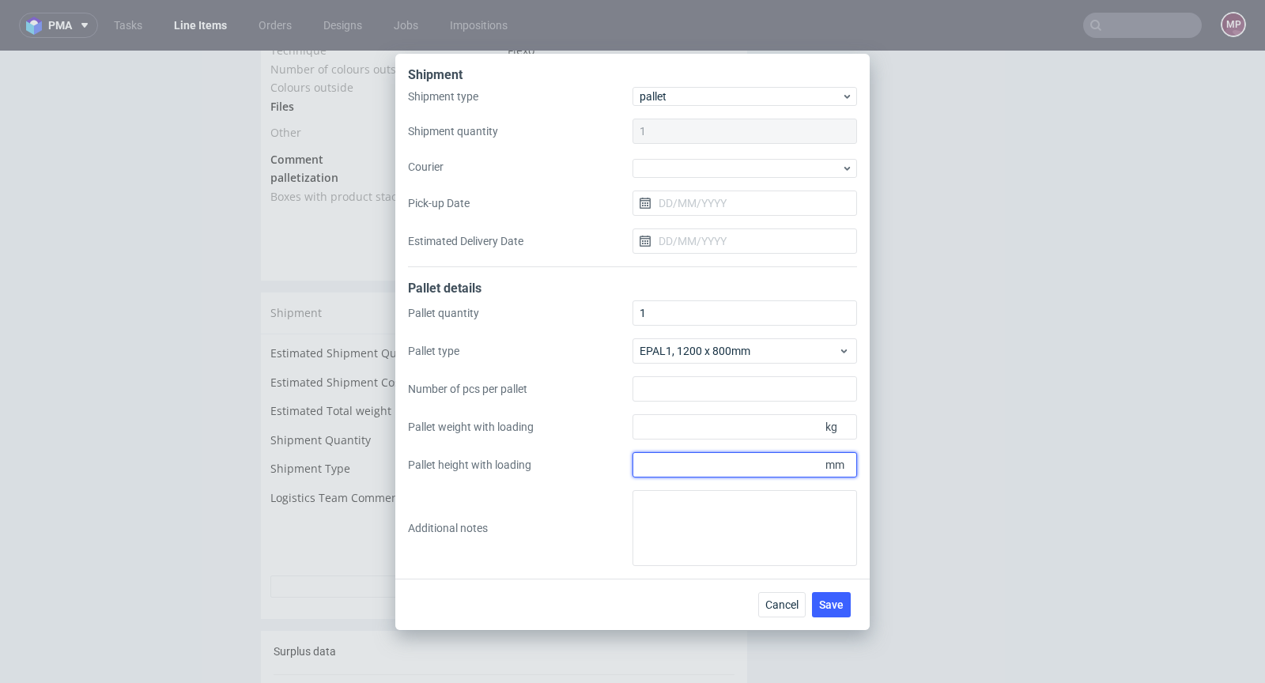
click at [740, 471] on input "Pallet height with loading" at bounding box center [745, 464] width 225 height 25
type input "1850"
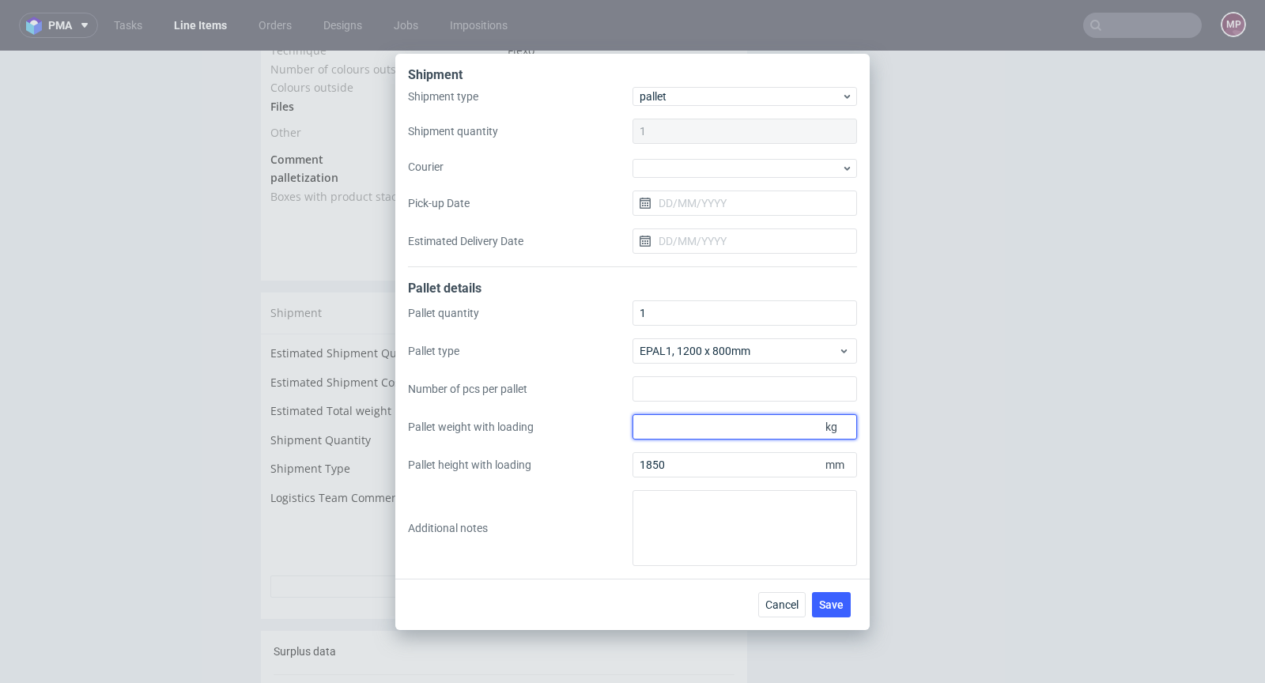
click at [692, 423] on input "Pallet weight with loading" at bounding box center [745, 426] width 225 height 25
type input "230"
click at [843, 607] on span "Save" at bounding box center [831, 604] width 25 height 11
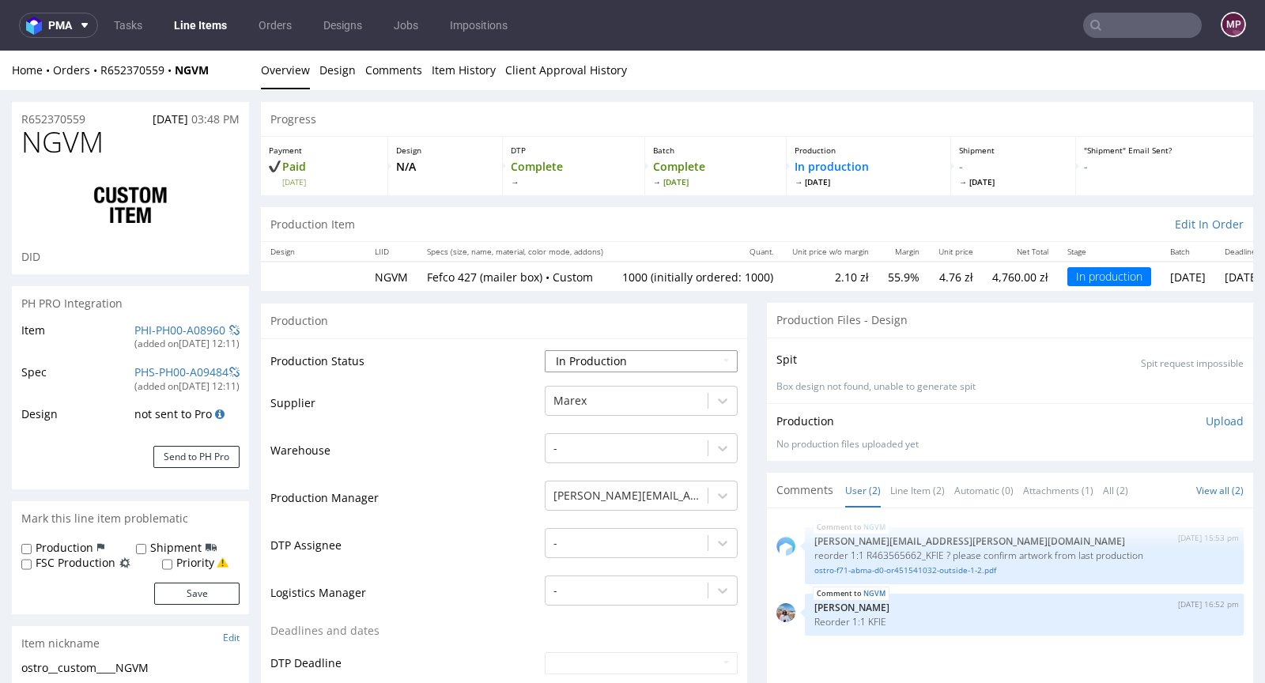
click at [604, 354] on select "Waiting for Artwork Waiting for Diecut Waiting for Mockup Waiting for DTP Waiti…" at bounding box center [641, 361] width 193 height 22
select select "production_complete"
click at [545, 350] on select "Waiting for Artwork Waiting for Diecut Waiting for Mockup Waiting for DTP Waiti…" at bounding box center [641, 361] width 193 height 22
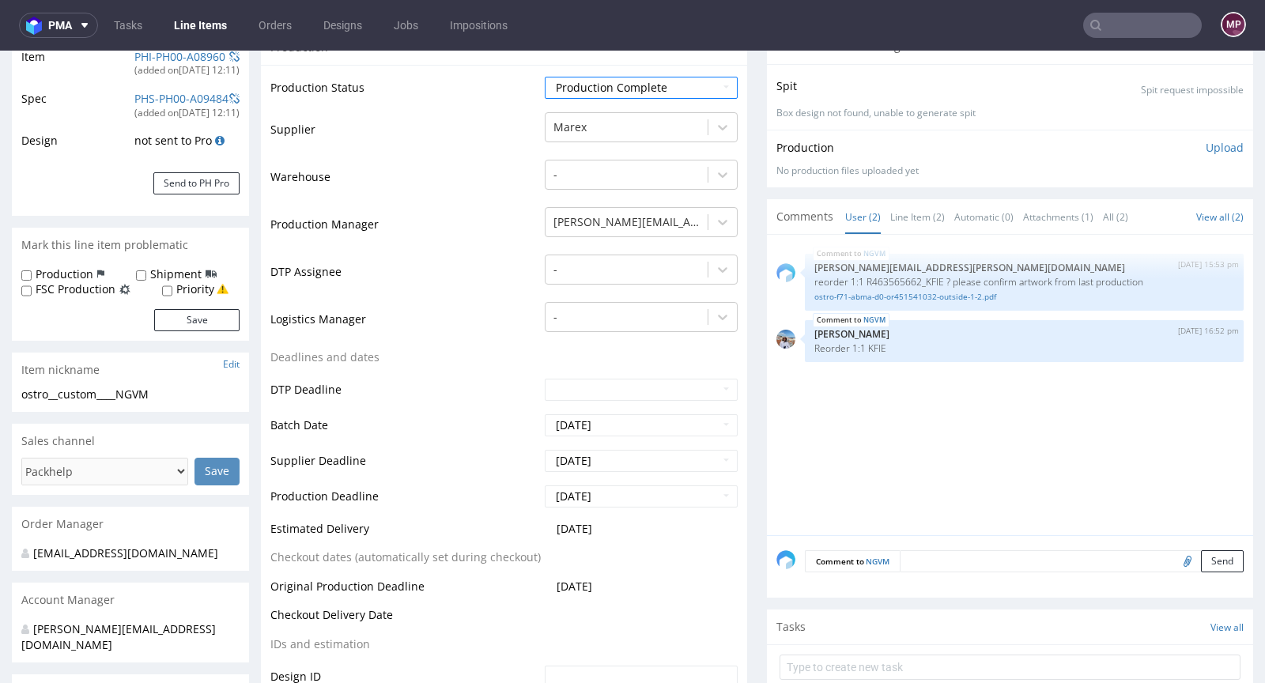
scroll to position [597, 0]
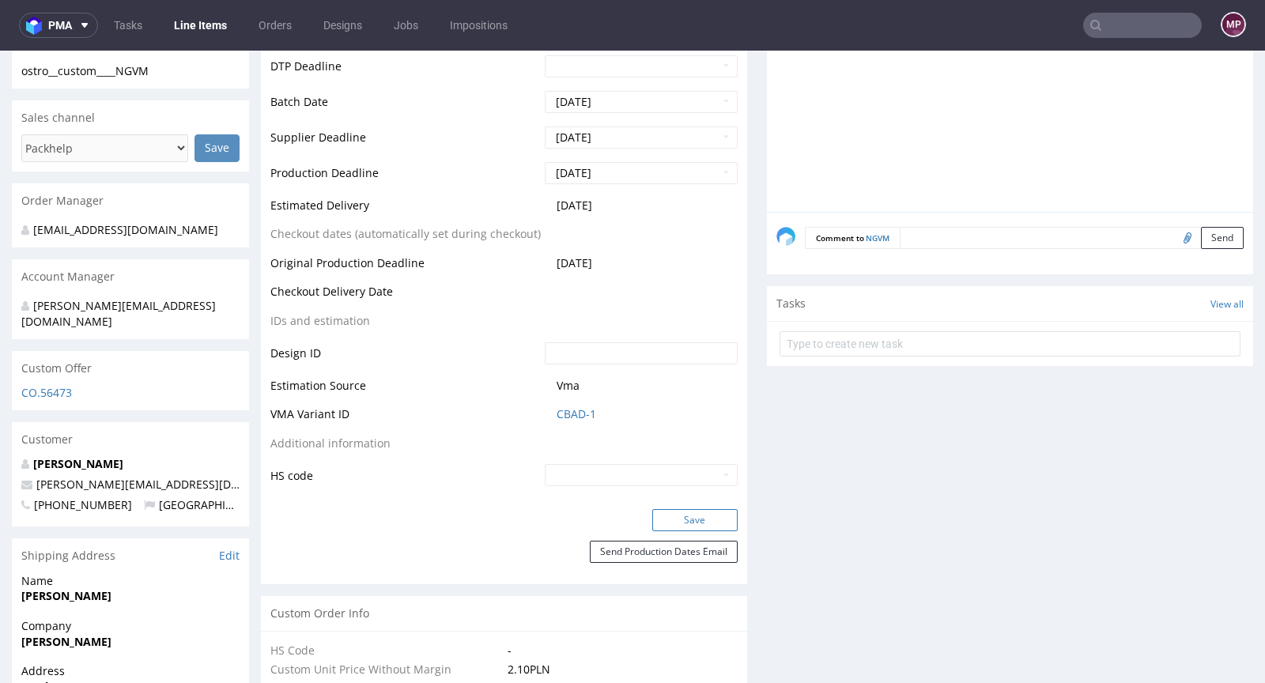
click at [665, 509] on button "Save" at bounding box center [694, 520] width 85 height 22
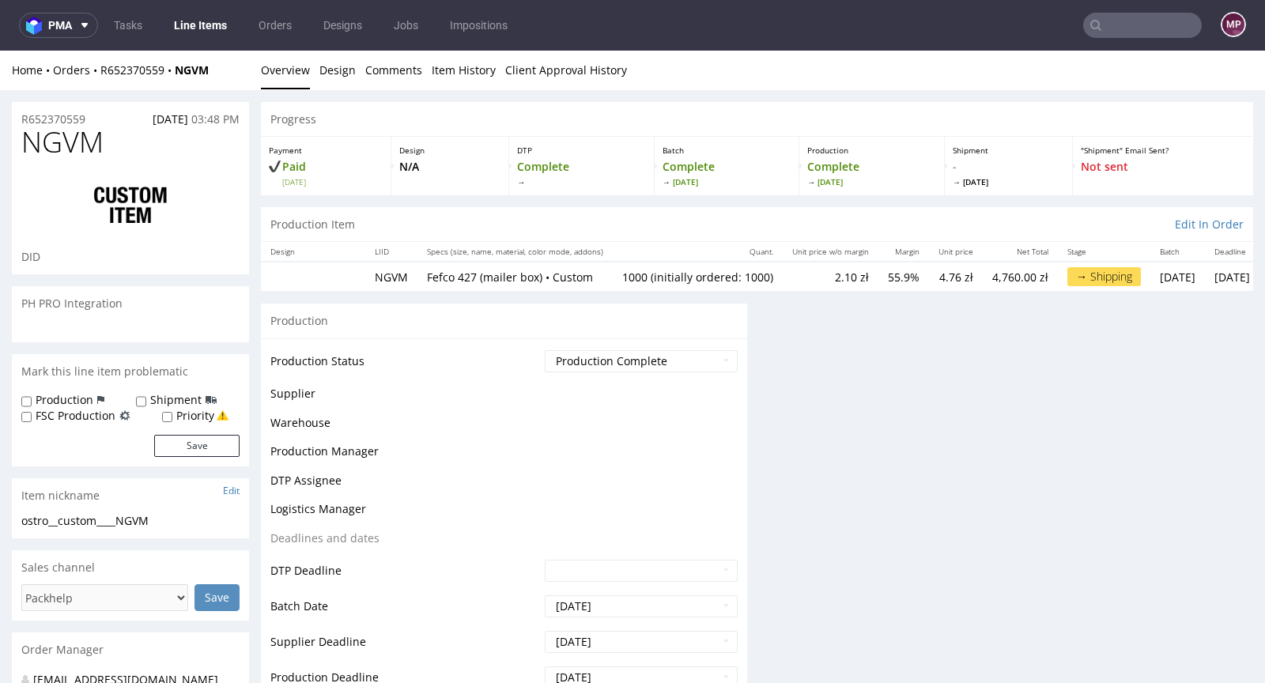
scroll to position [0, 0]
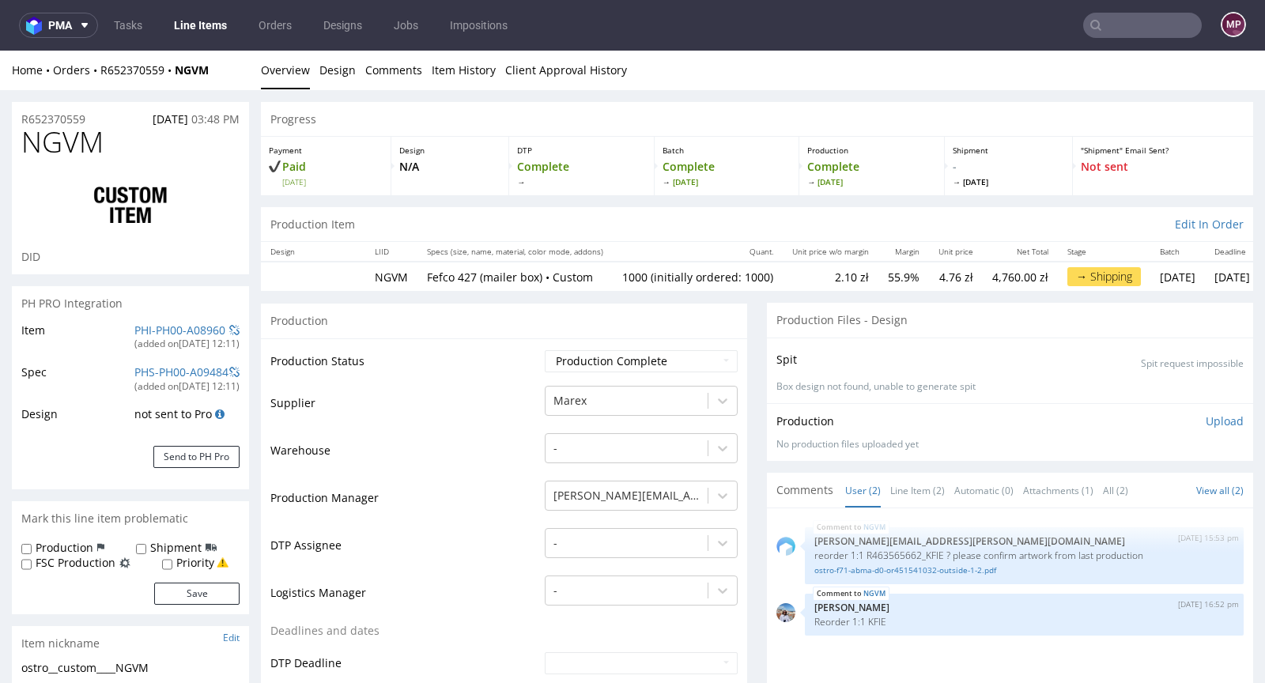
click at [1149, 25] on input "text" at bounding box center [1143, 25] width 119 height 25
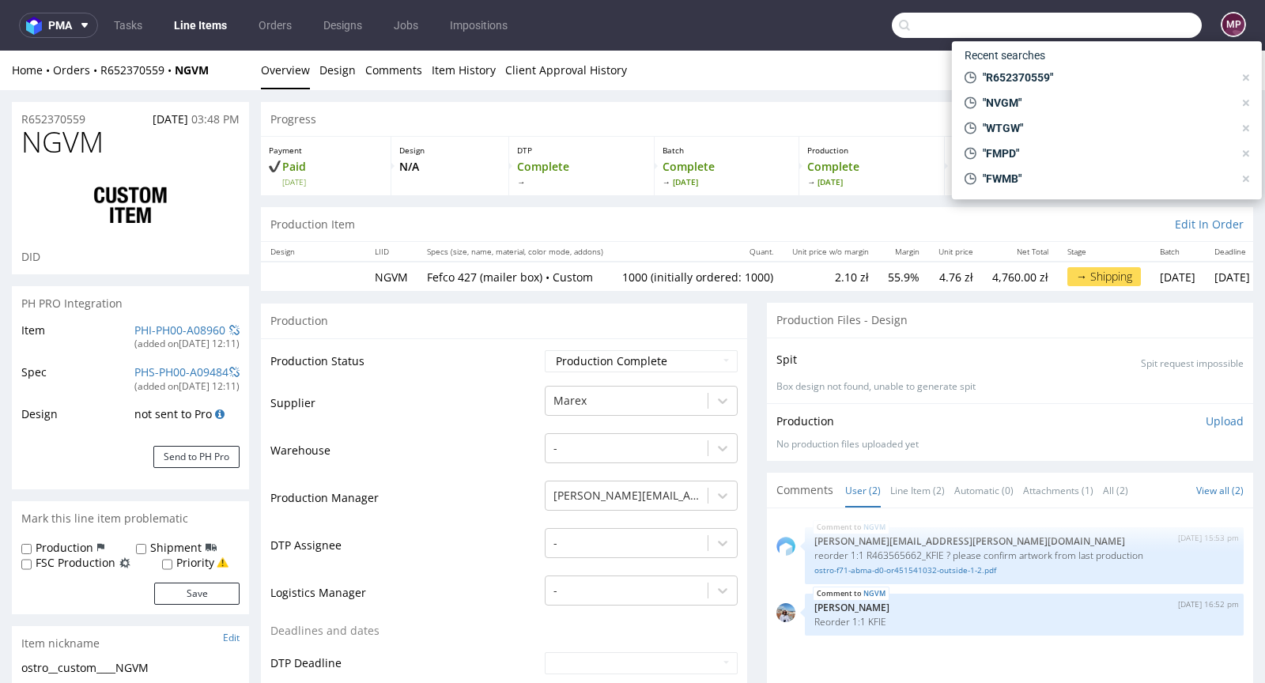
paste input "WCXK"
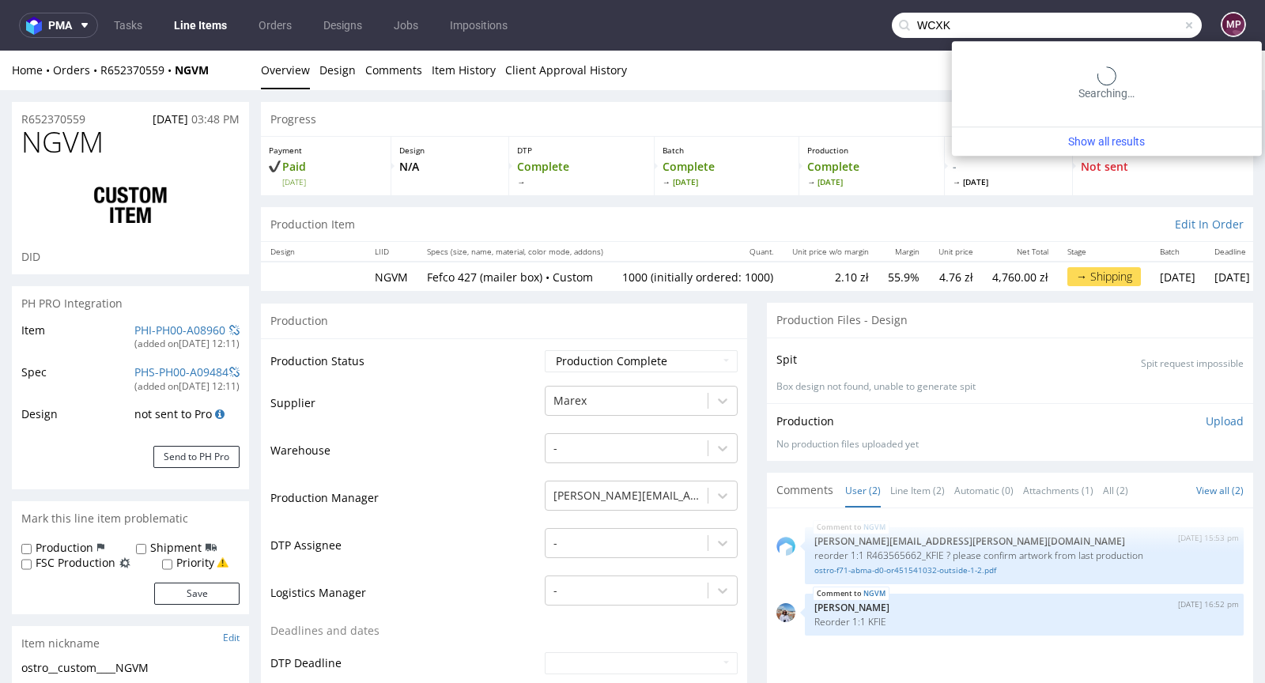
type input "WCXK"
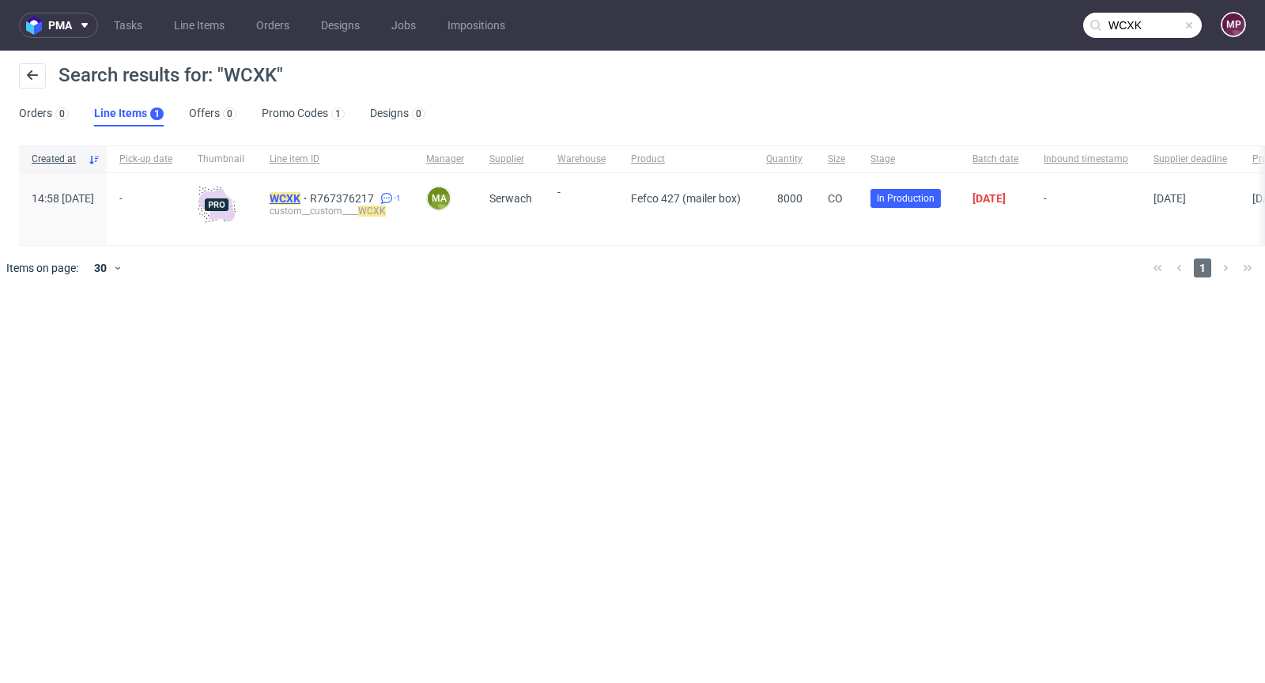
click at [301, 200] on mark "WCXK" at bounding box center [285, 198] width 31 height 13
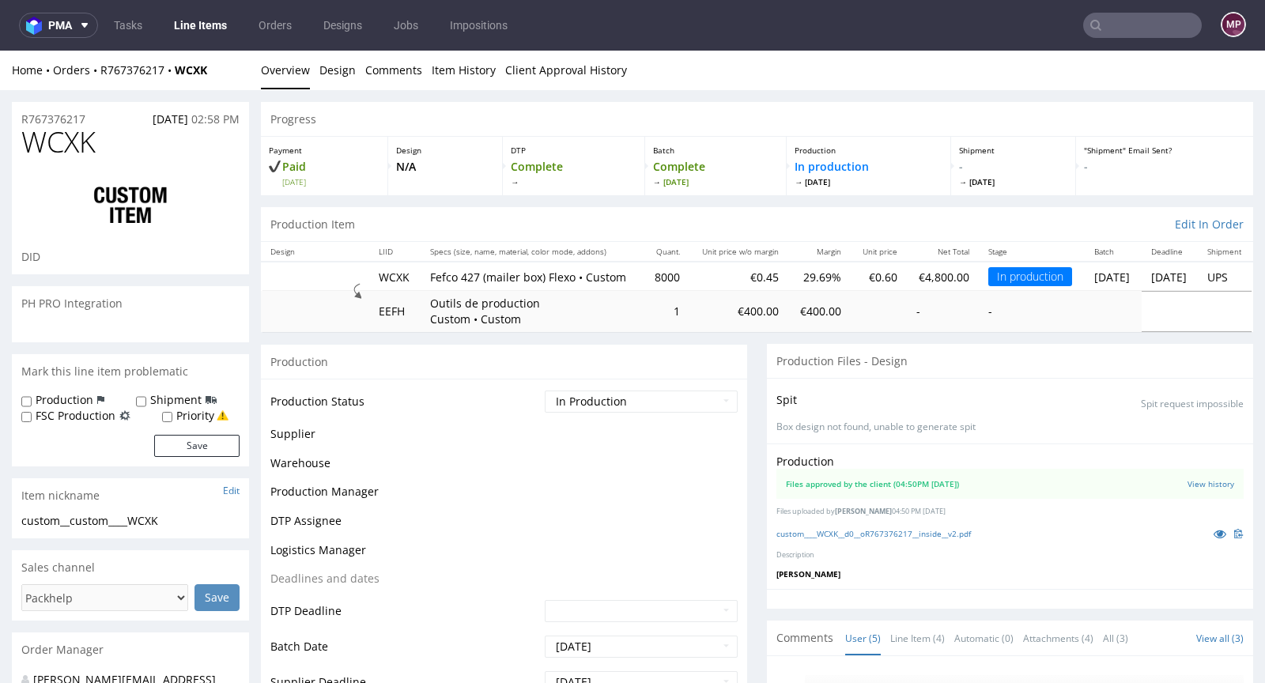
scroll to position [60, 0]
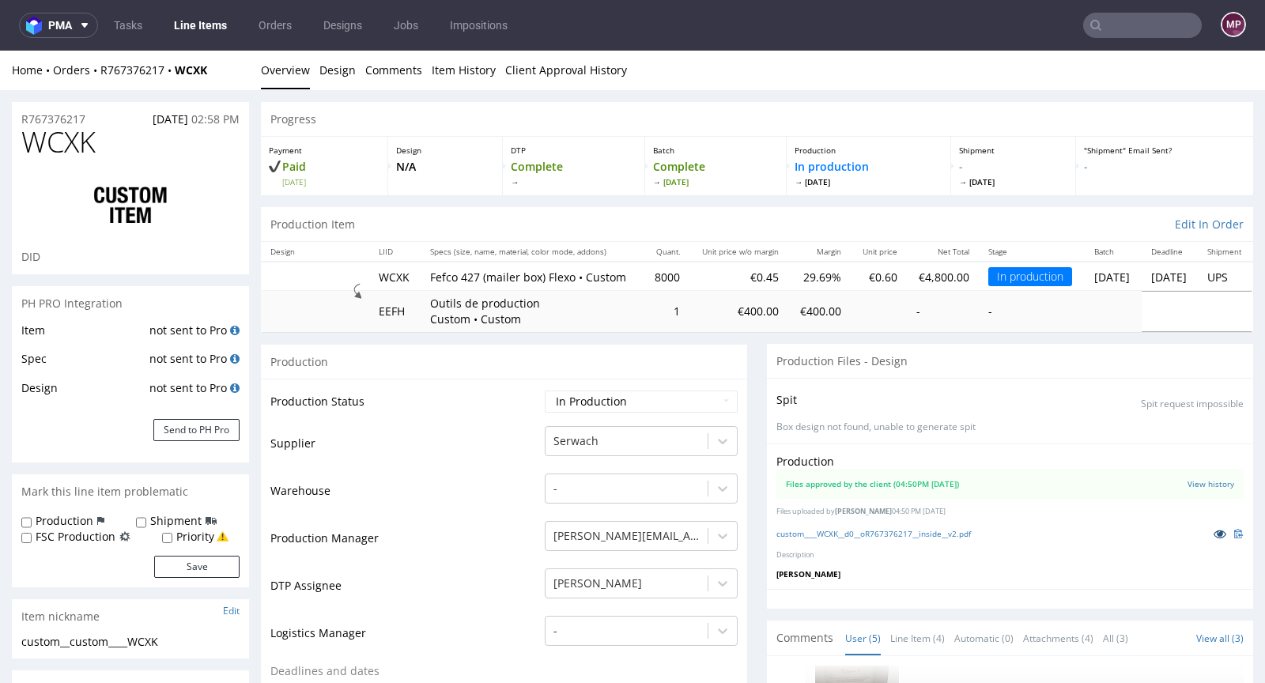
click at [1214, 539] on icon at bounding box center [1220, 533] width 13 height 11
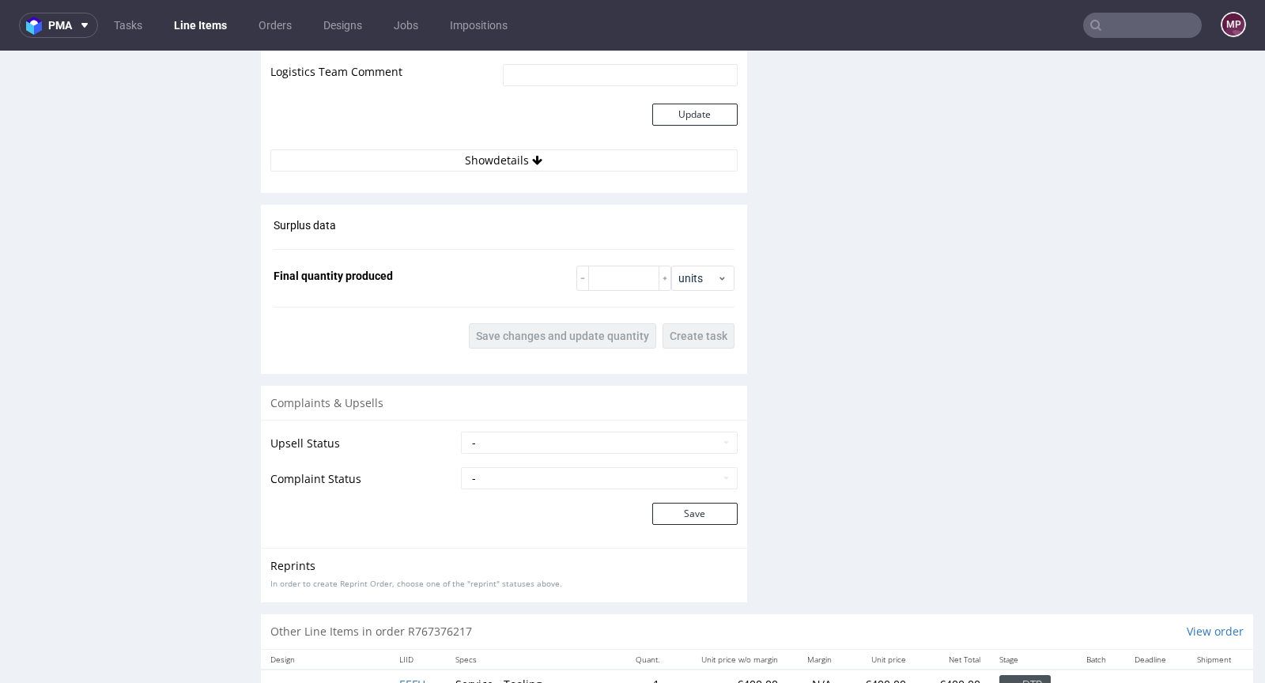
scroll to position [2207, 0]
click at [611, 286] on input "number" at bounding box center [623, 278] width 71 height 25
paste input "8225"
type input "8225"
click at [598, 349] on button "Save changes and update quantity" at bounding box center [562, 335] width 187 height 25
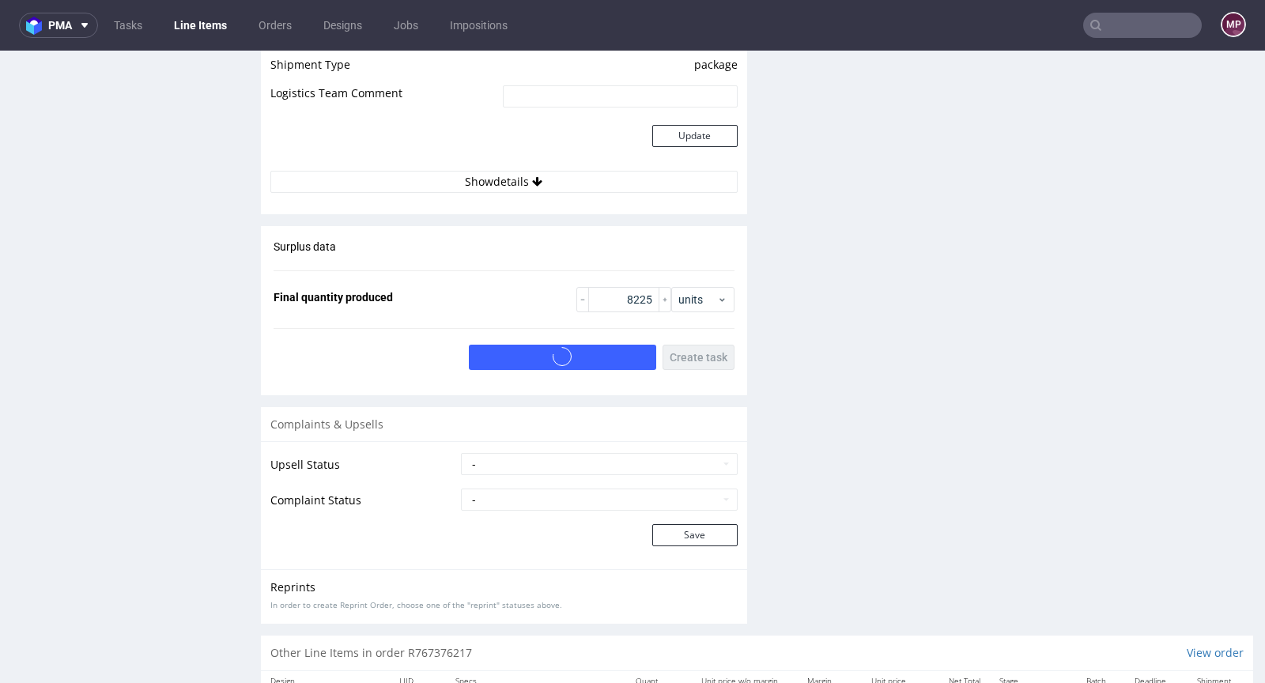
scroll to position [1955, 0]
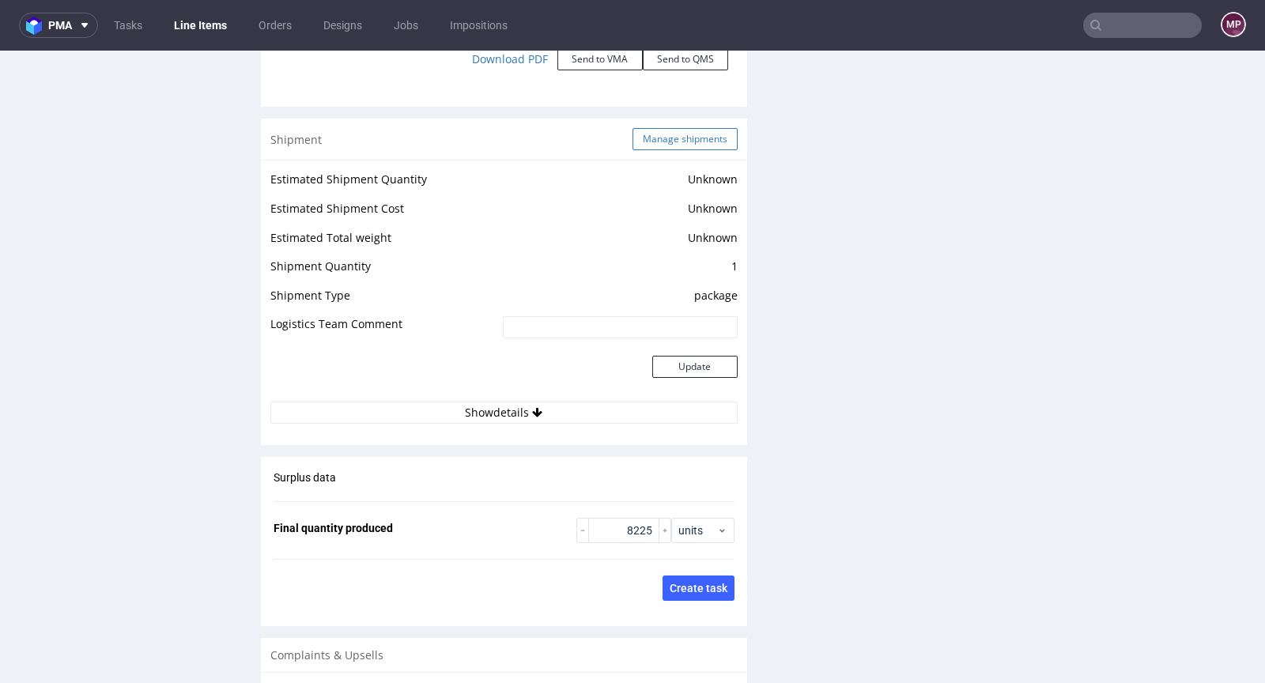
click at [641, 146] on button "Manage shipments" at bounding box center [685, 139] width 105 height 22
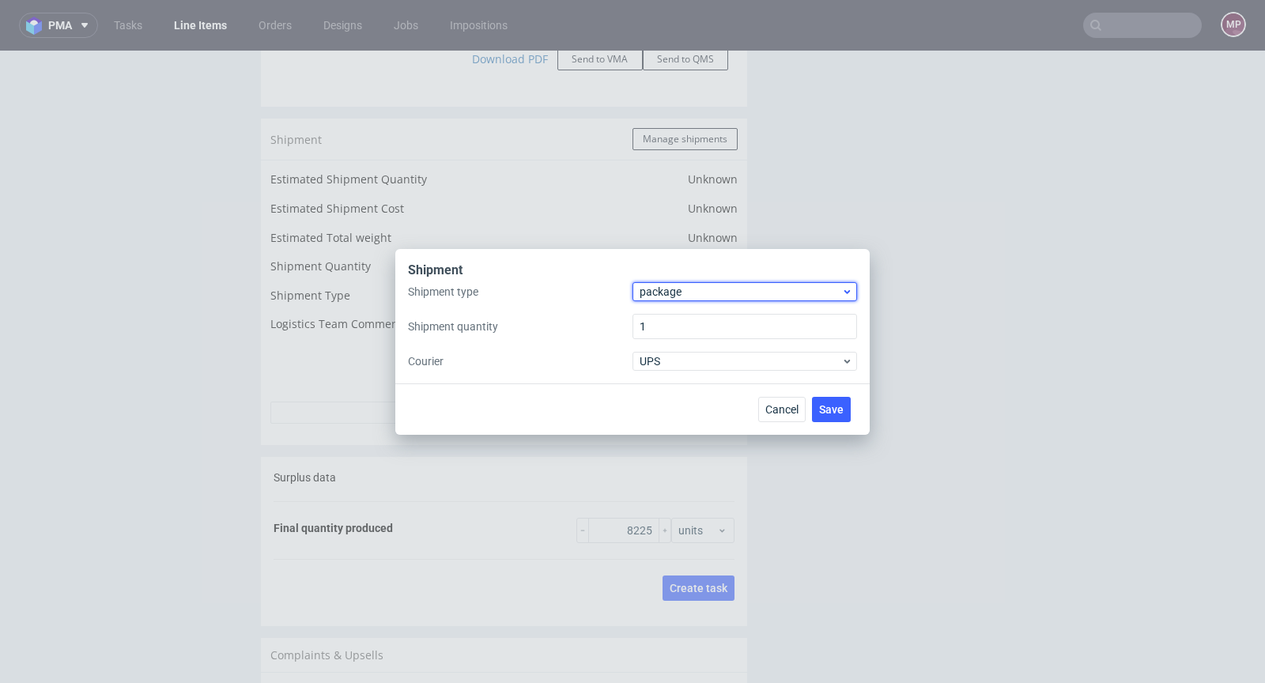
click at [660, 291] on span "package" at bounding box center [741, 292] width 202 height 16
click at [671, 316] on div "pallet" at bounding box center [745, 325] width 212 height 28
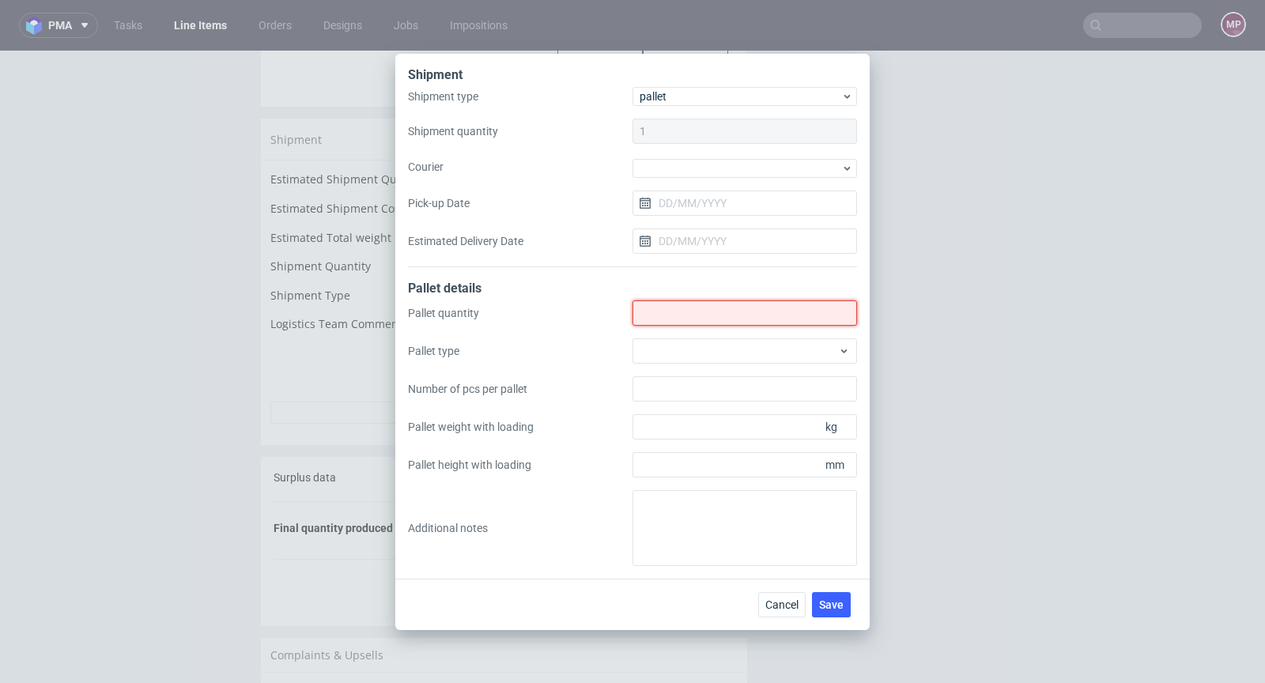
click at [671, 316] on input "Shipment type" at bounding box center [745, 313] width 225 height 25
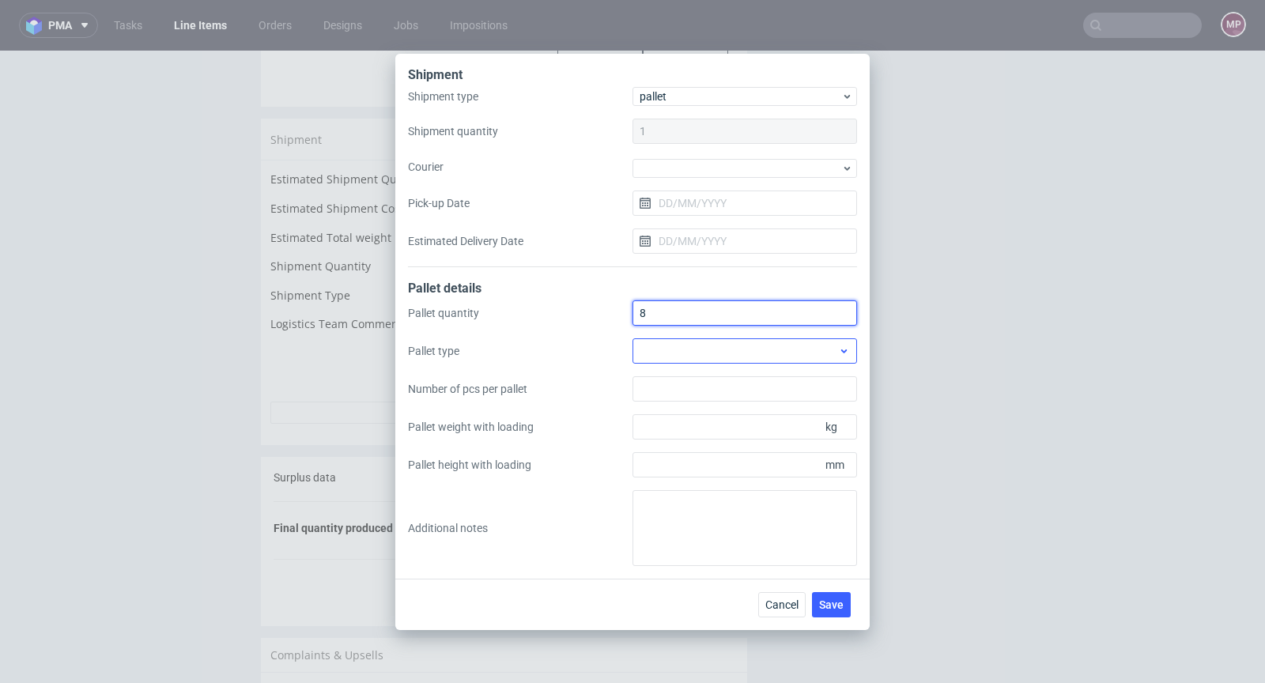
type input "8"
click at [730, 343] on div at bounding box center [745, 350] width 225 height 25
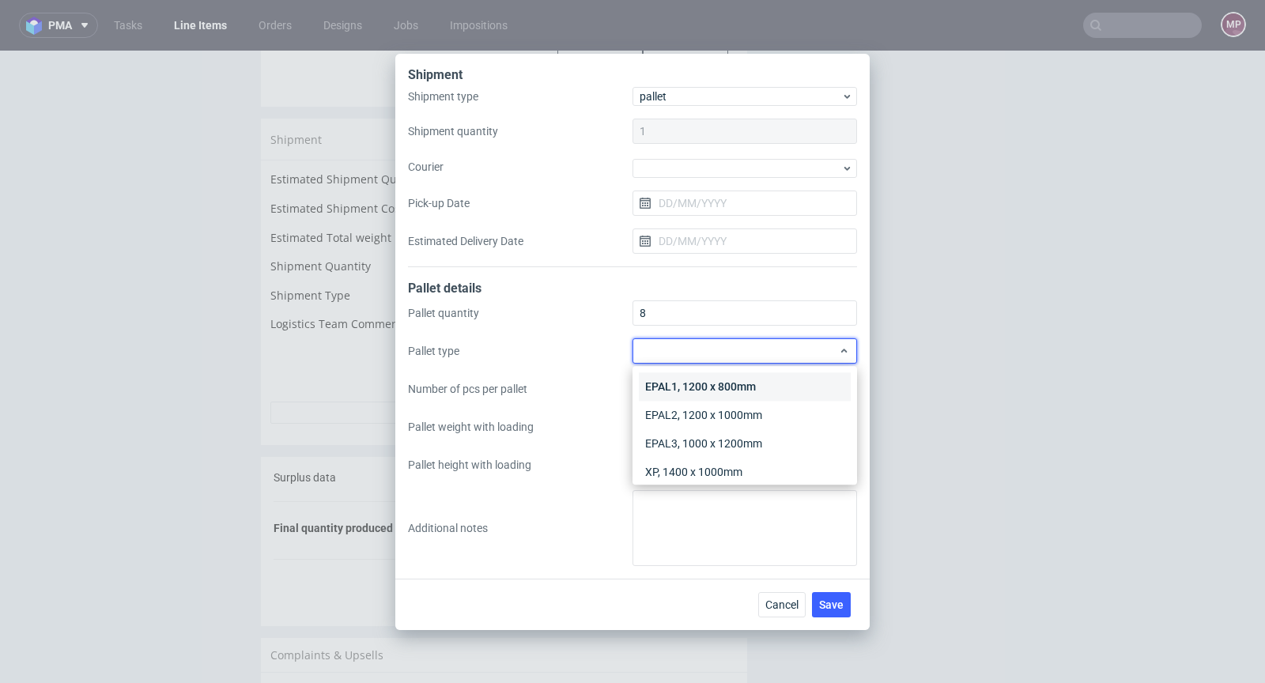
click at [755, 377] on div "EPAL1, 1200 x 800mm" at bounding box center [745, 387] width 212 height 28
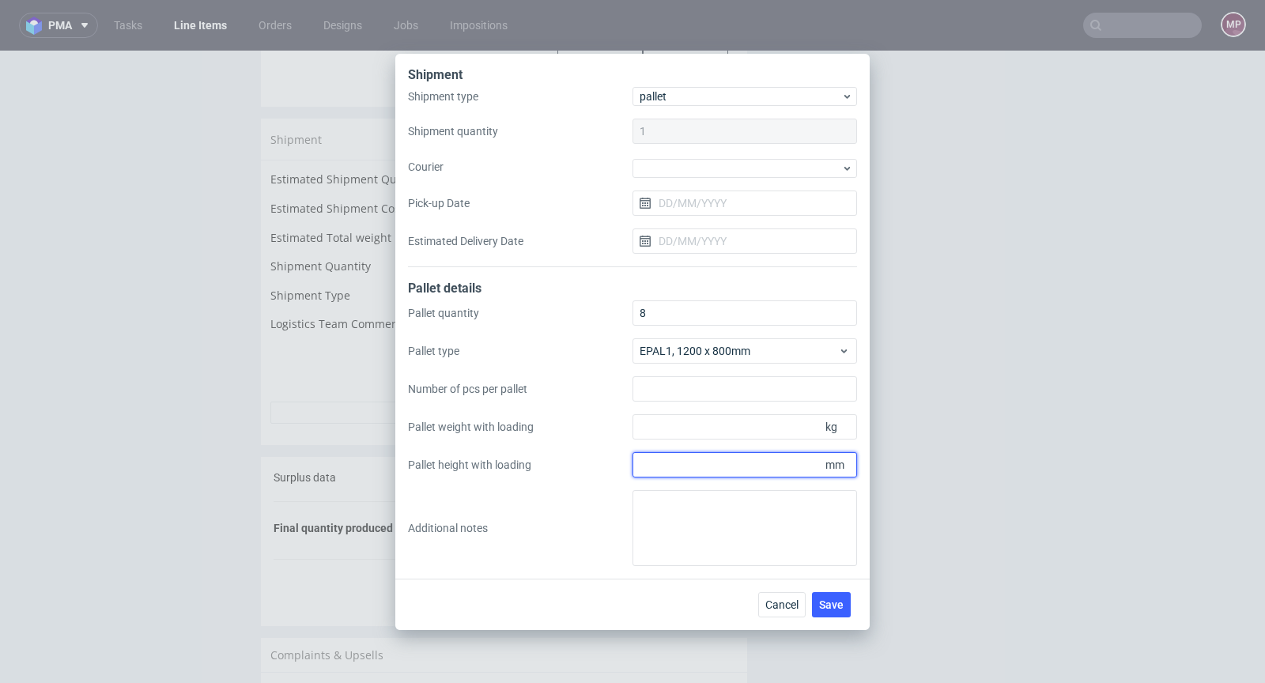
click at [670, 463] on input "Pallet height with loading" at bounding box center [745, 464] width 225 height 25
type input "1800"
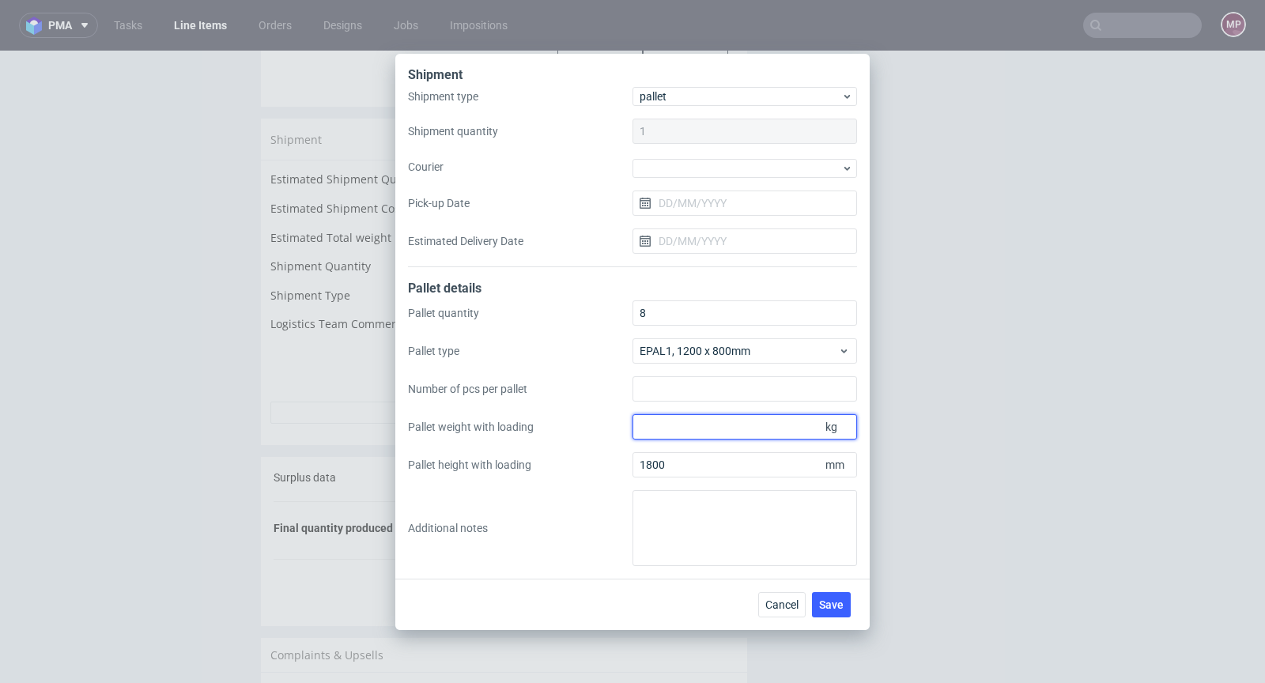
click at [663, 426] on input "Pallet weight with loading" at bounding box center [745, 426] width 225 height 25
type input "310"
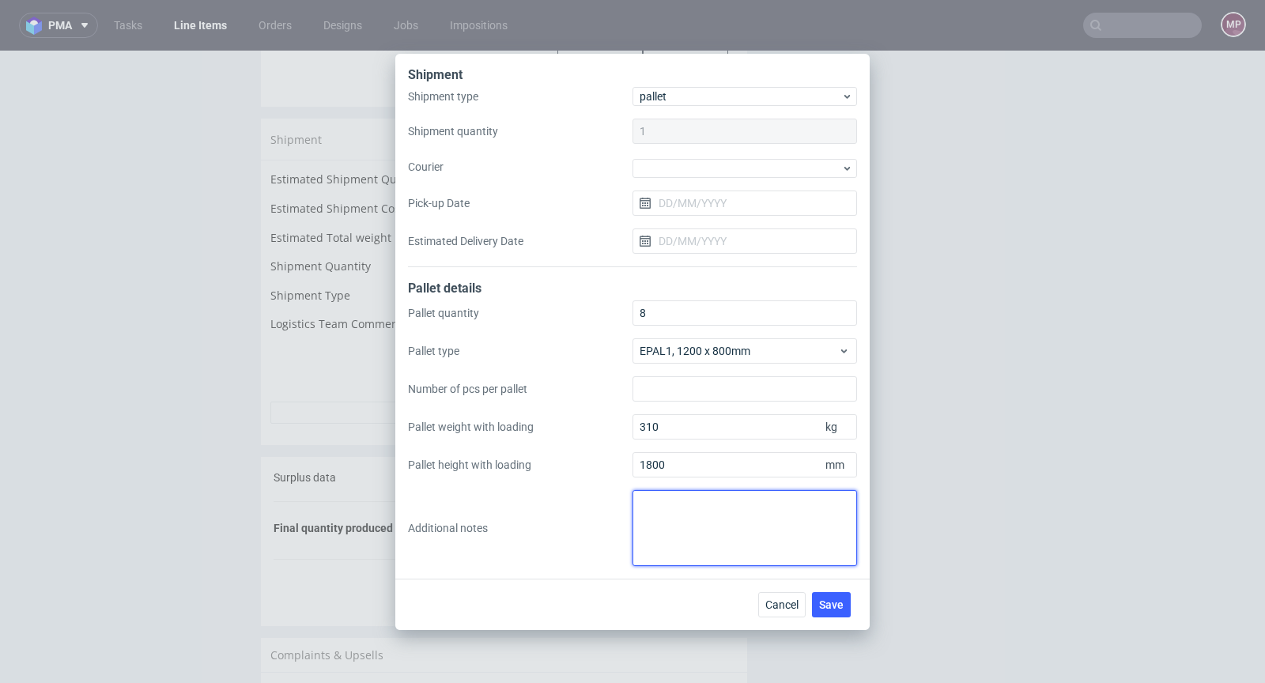
click at [689, 504] on textarea at bounding box center [745, 528] width 225 height 76
paste textarea "Pallet 2. 8 3. 1200x800 4. 7x1100, 1x525 5. 1800 6. 7x310, 1x160"
click at [652, 519] on textarea "Pallet 2. 8 3. 1200x800 4. 7x1100, 1x525 5. 1800 6. 7x310, 1x160" at bounding box center [745, 528] width 225 height 76
click at [654, 522] on textarea "Pallet 8 3. 1200x800 4. 7x1100, 1x525 5. 1800 6. 7x310, 1x160" at bounding box center [745, 528] width 225 height 76
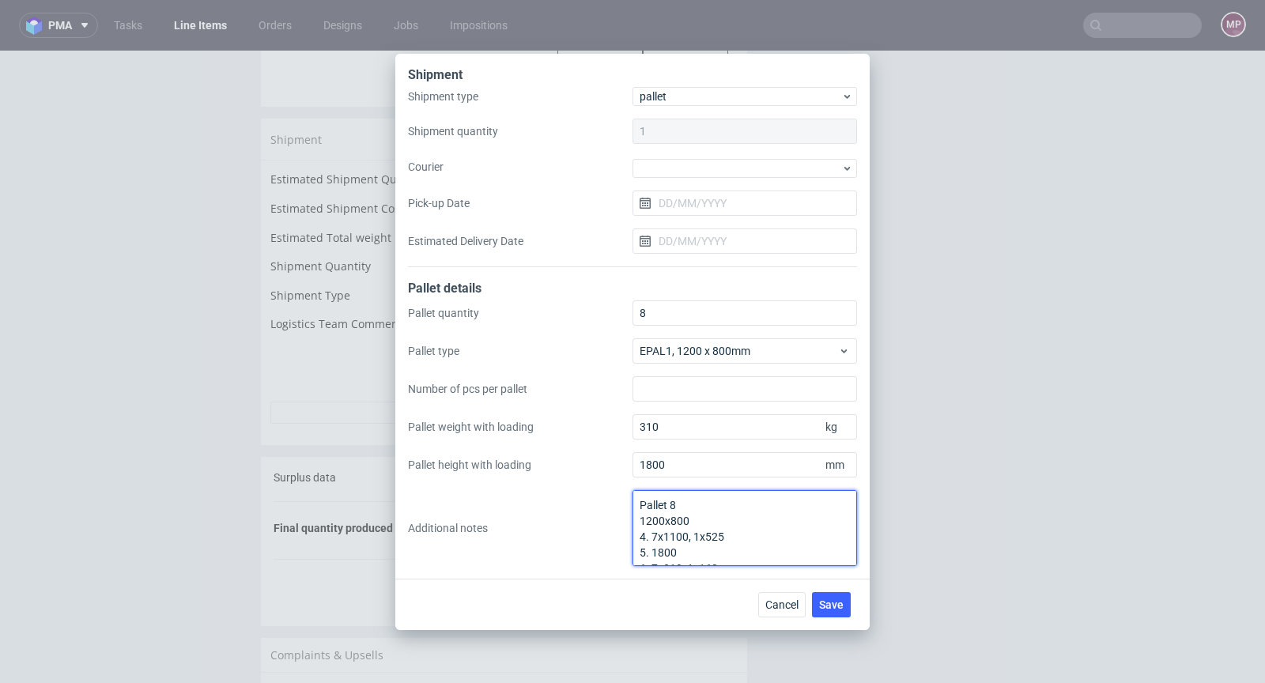
click at [650, 531] on textarea "Pallet 8 1200x800 4. 7x1100, 1x525 5. 1800 6. 7x310, 1x160" at bounding box center [745, 528] width 225 height 76
drag, startPoint x: 740, startPoint y: 535, endPoint x: 632, endPoint y: 535, distance: 108.4
click at [633, 535] on textarea "Pallet 8 1200x800 4. 7x1100, 1x525 5. 1800 6. 7x310, 1x160" at bounding box center [745, 528] width 225 height 76
click at [654, 536] on textarea "Pallet 8 1200x800 5. 1800 6. 7x310, 1x160" at bounding box center [745, 528] width 225 height 76
click at [652, 552] on textarea "Pallet 8 1200x800 1800 6. 7x310, 1x160" at bounding box center [745, 528] width 225 height 76
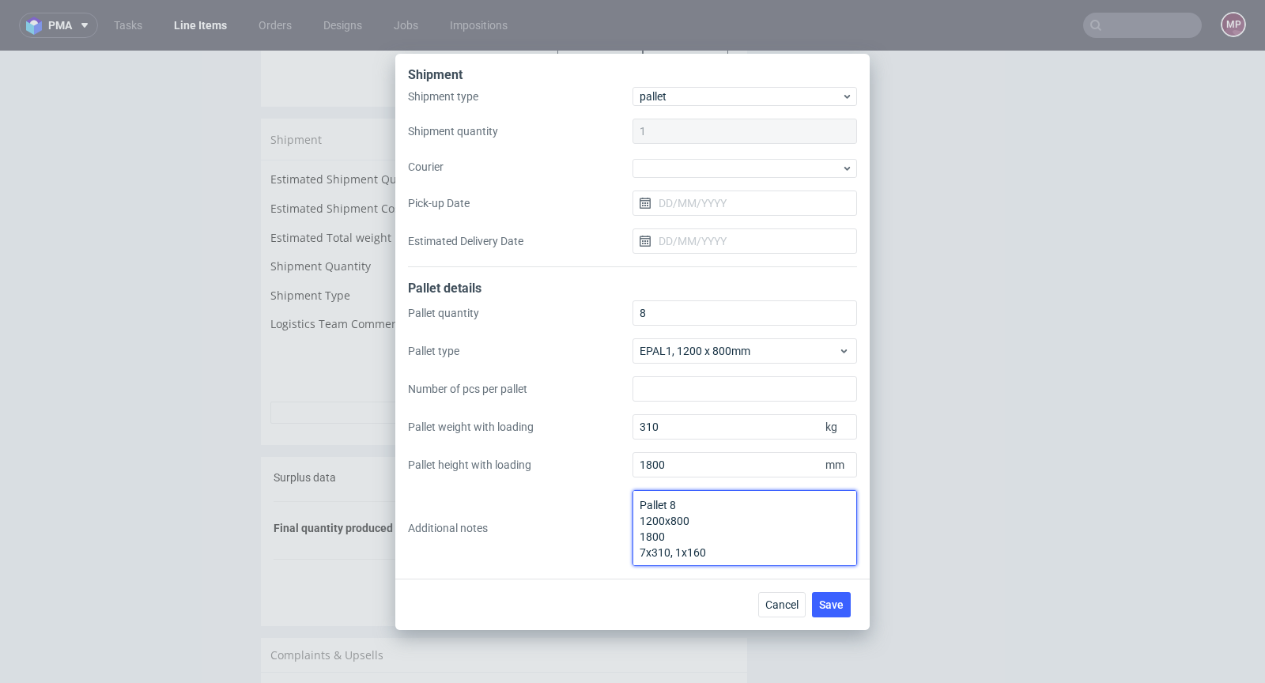
click at [668, 550] on textarea "Pallet 8 1200x800 1800 7x310, 1x160" at bounding box center [745, 528] width 225 height 76
type textarea "Pallet 8 1200x800 1800 7x310kg, 1x160kg"
click at [842, 602] on span "Save" at bounding box center [831, 604] width 25 height 11
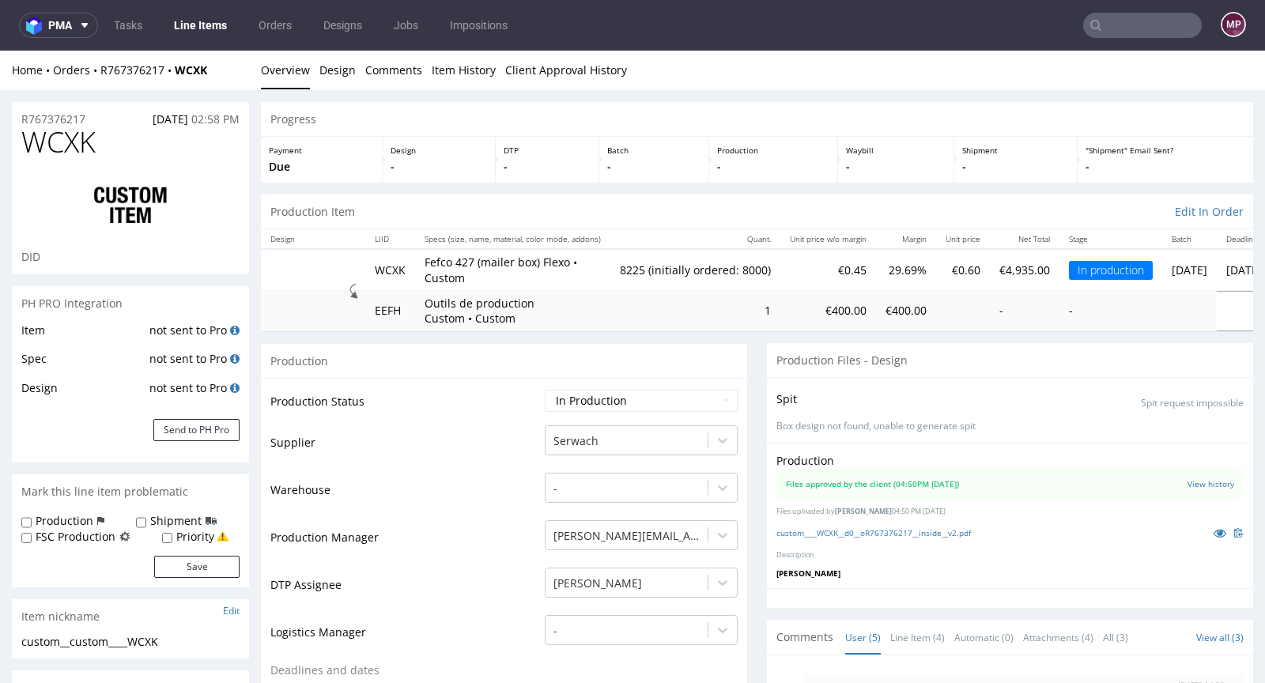
scroll to position [171, 0]
click at [605, 392] on select "Waiting for Artwork Waiting for Diecut Waiting for Mockup Waiting for DTP Waiti…" at bounding box center [641, 401] width 193 height 22
select select "production_complete"
click at [545, 390] on select "Waiting for Artwork Waiting for Diecut Waiting for Mockup Waiting for DTP Waiti…" at bounding box center [641, 401] width 193 height 22
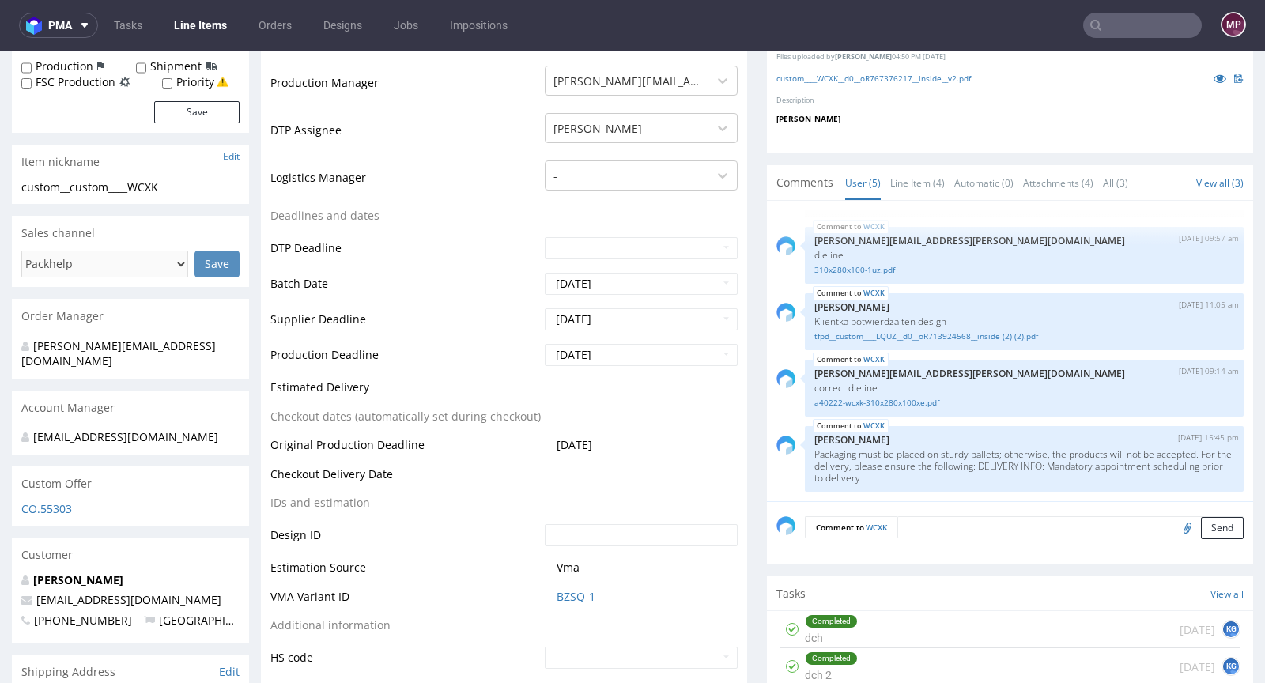
scroll to position [631, 0]
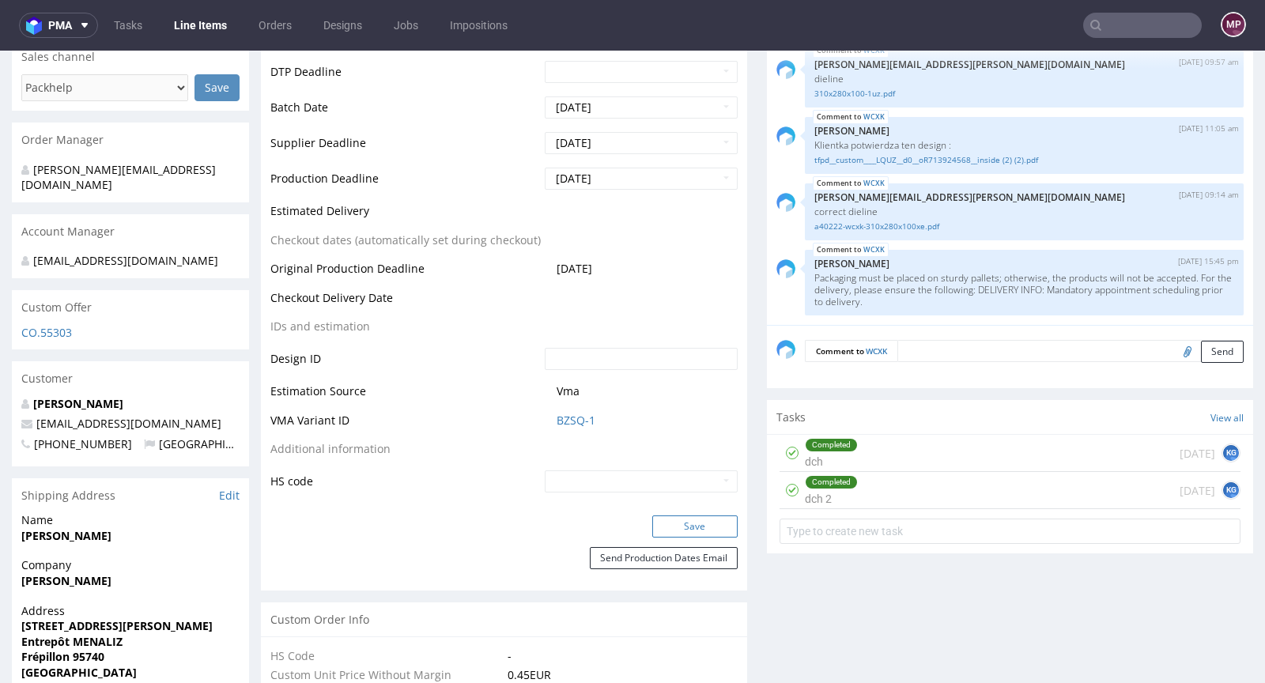
click at [664, 520] on button "Save" at bounding box center [694, 527] width 85 height 22
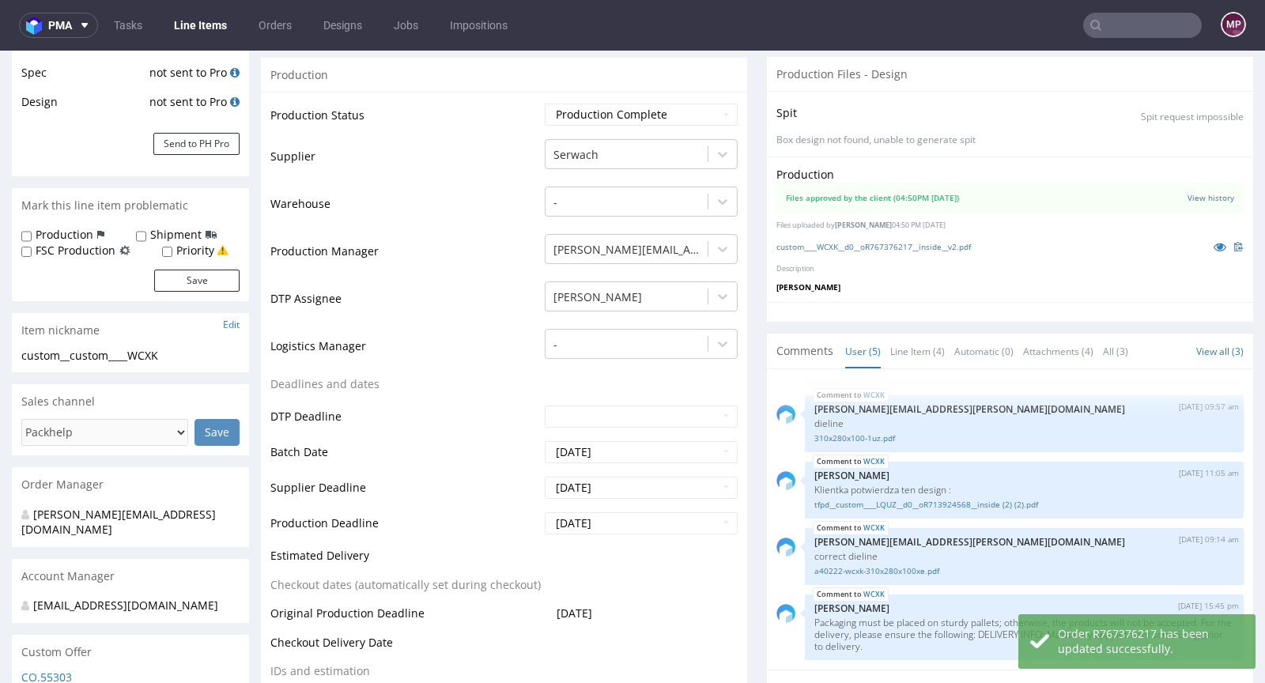
scroll to position [0, 0]
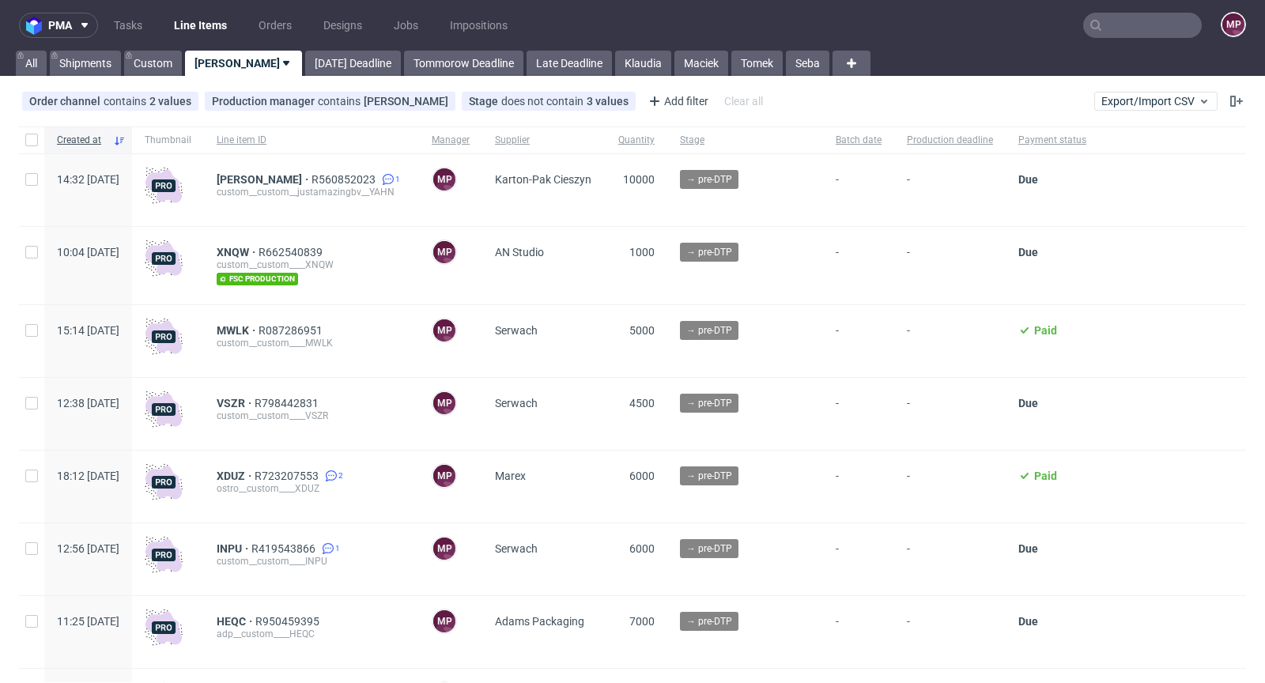
click at [1167, 30] on input "text" at bounding box center [1143, 25] width 119 height 25
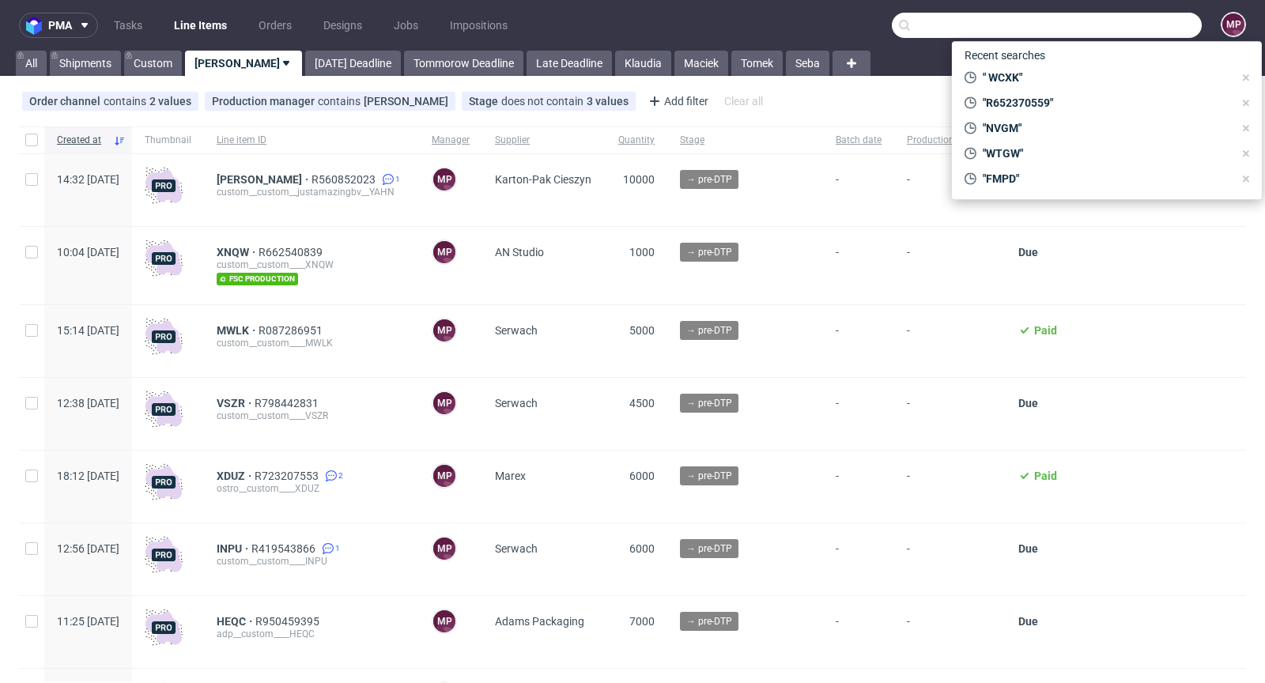
paste input "R221821256"
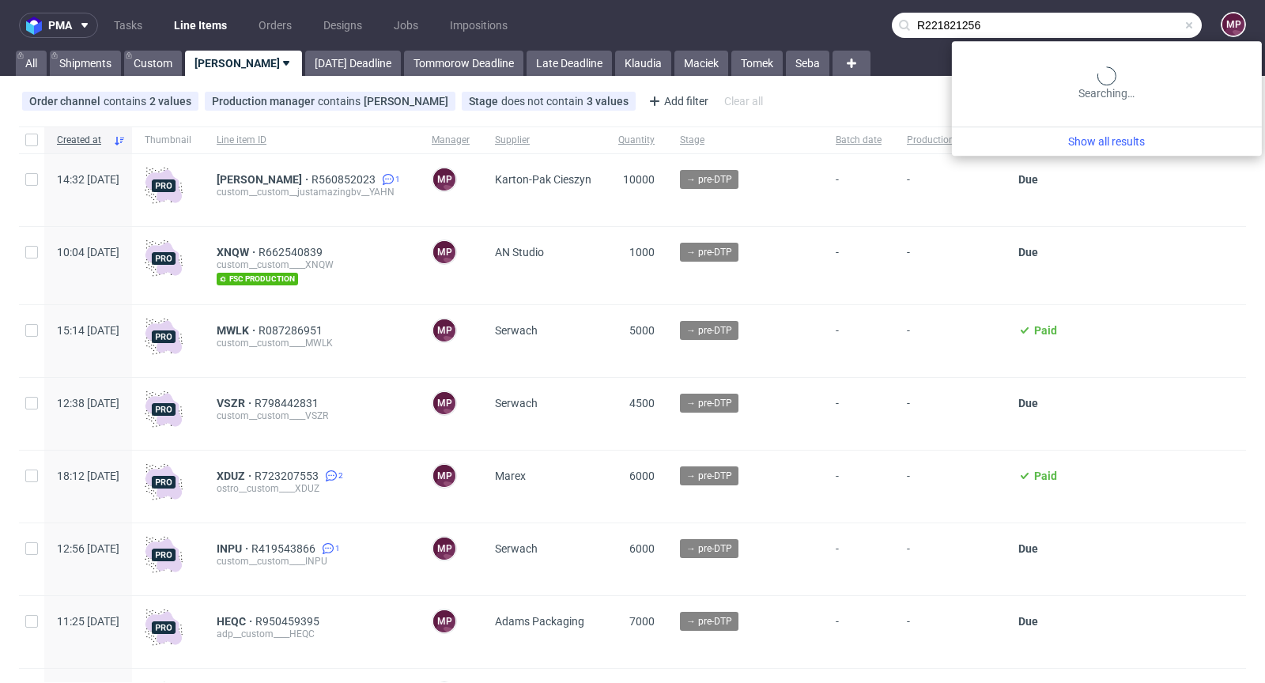
type input "R221821256"
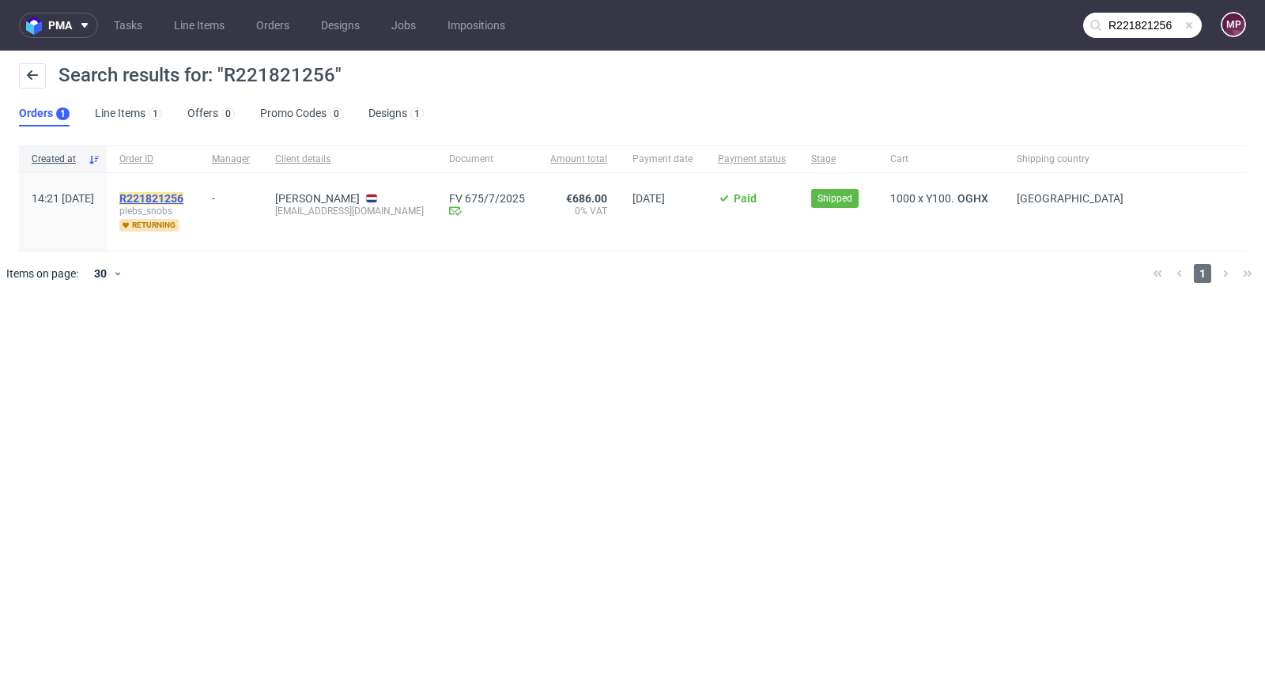
click at [183, 192] on mark "R221821256" at bounding box center [151, 198] width 64 height 13
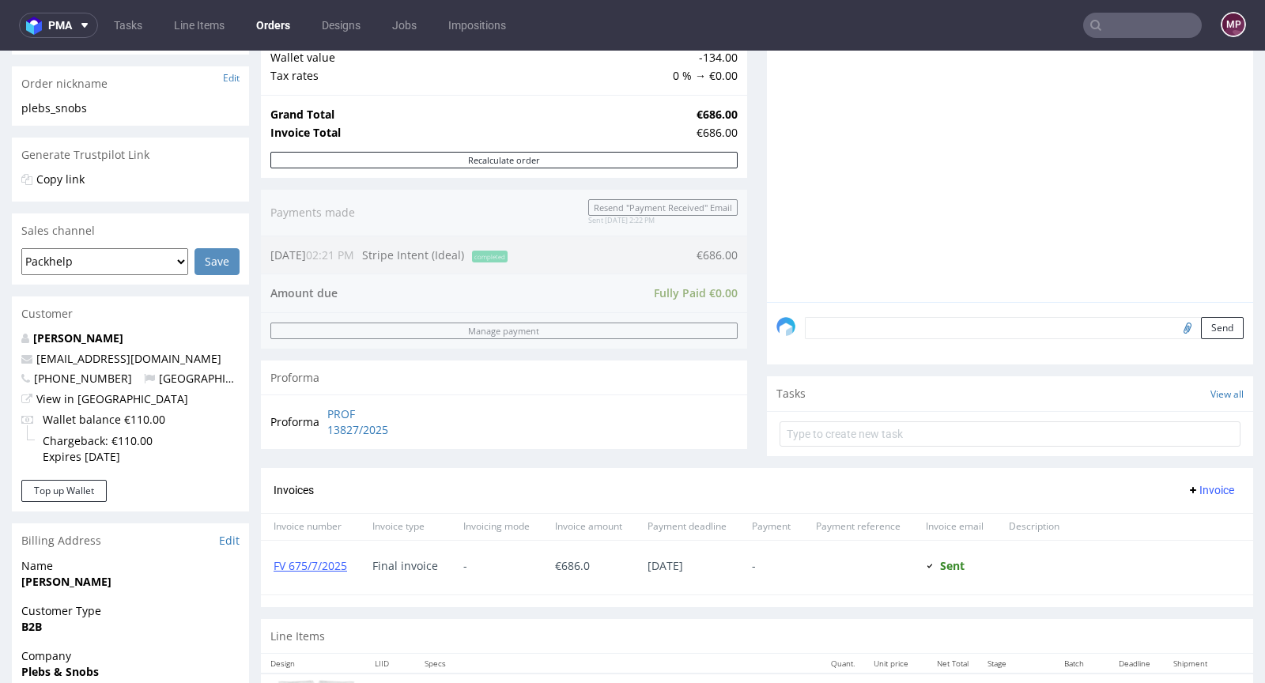
scroll to position [559, 0]
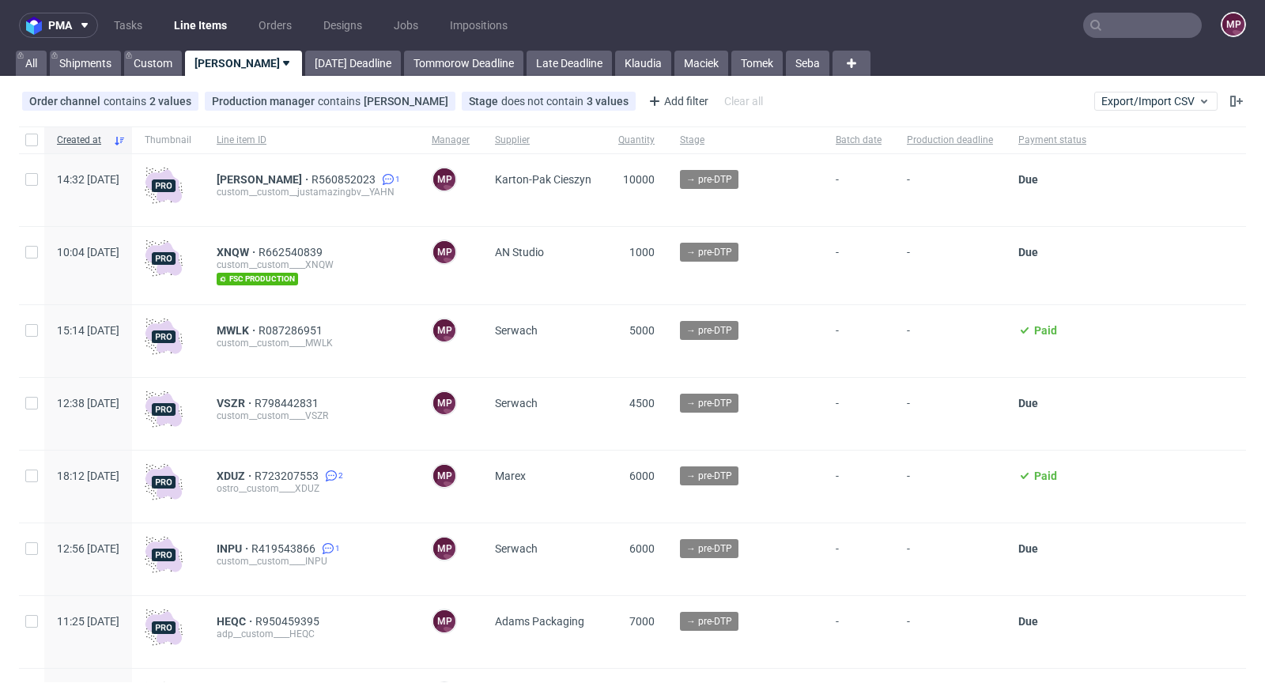
click at [1134, 34] on input "text" at bounding box center [1143, 25] width 119 height 25
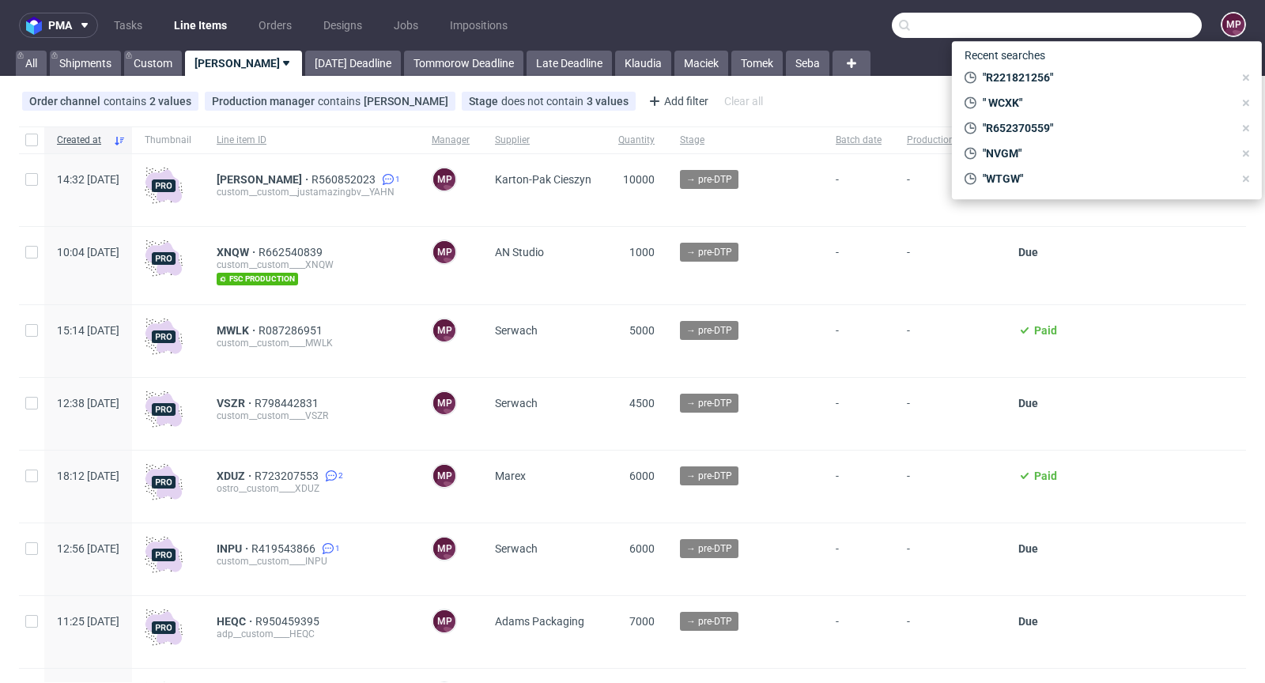
paste input "R949123260"
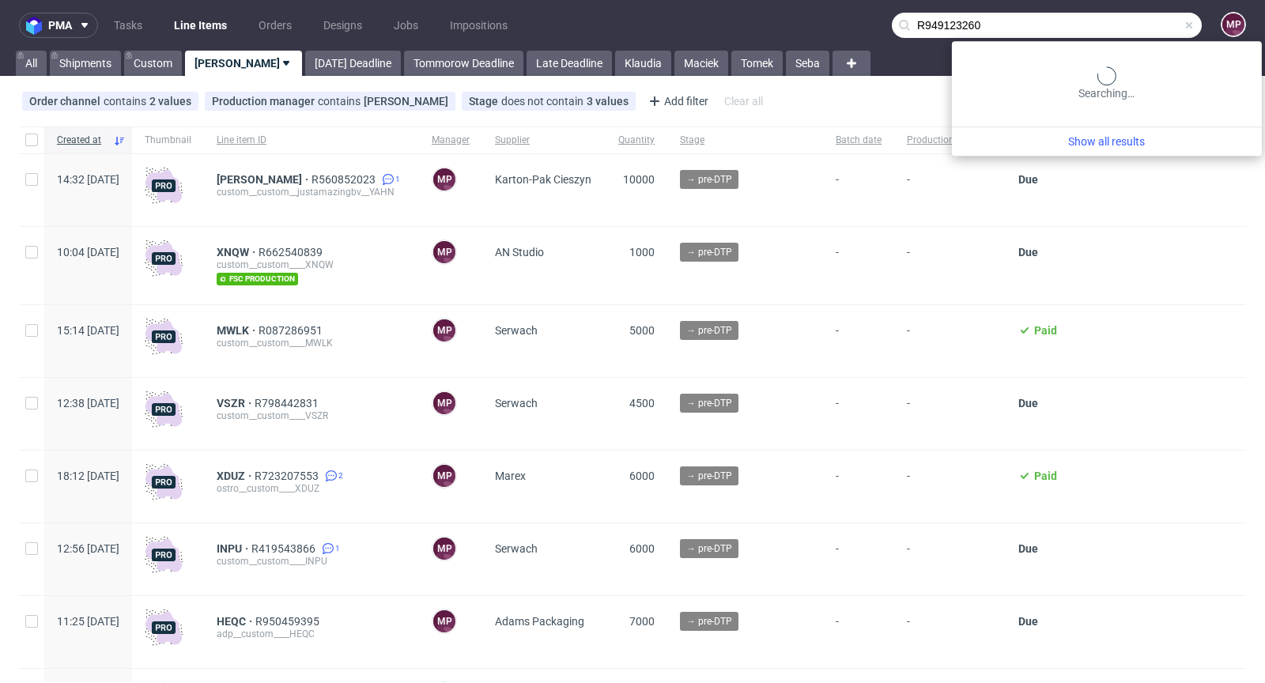
type input "R949123260"
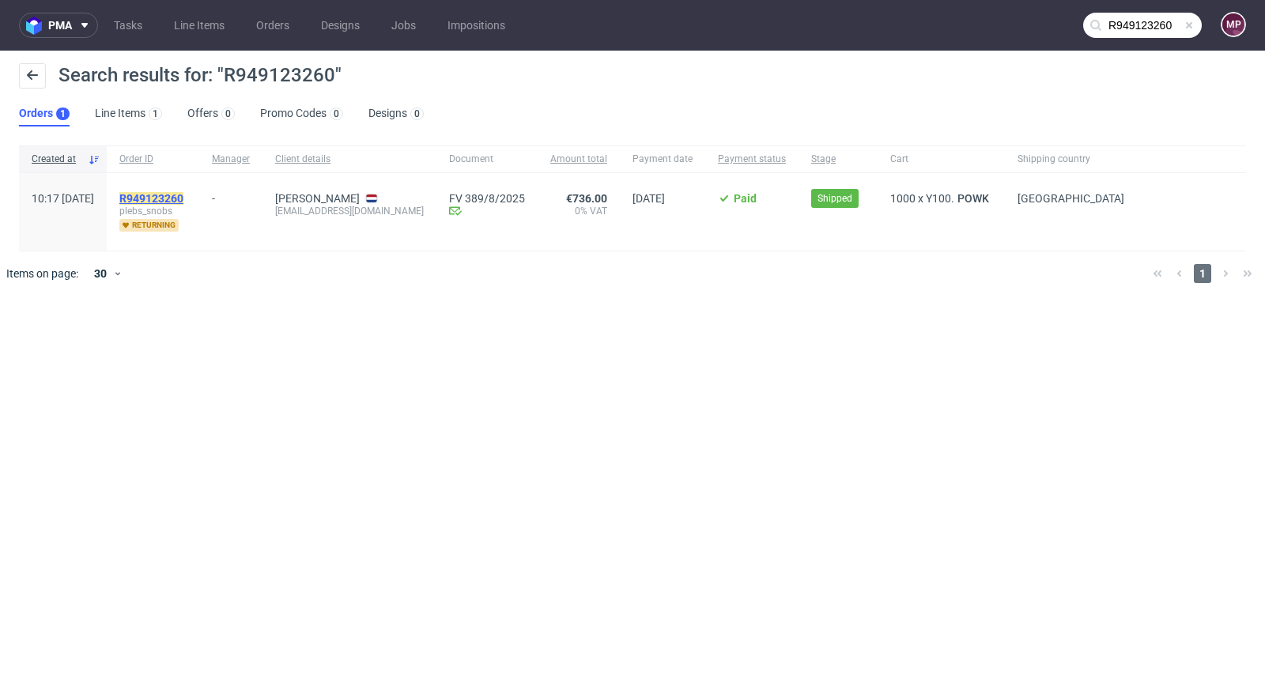
click at [178, 193] on mark "R949123260" at bounding box center [151, 198] width 64 height 13
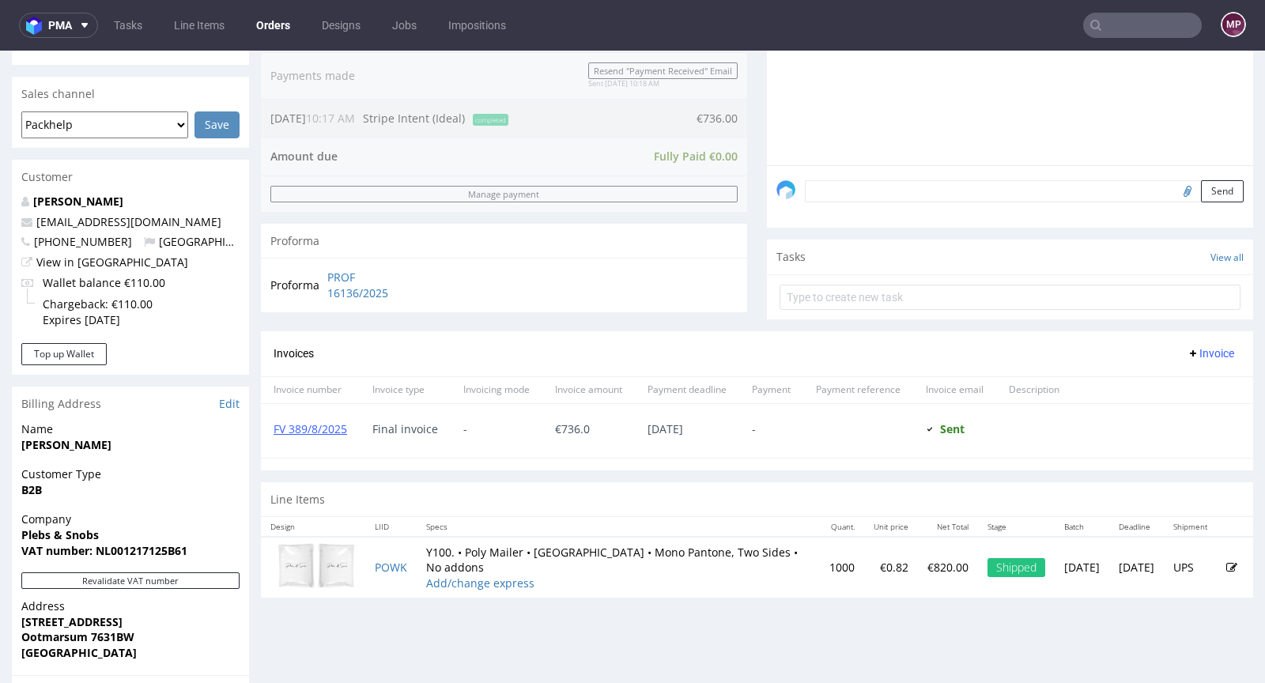
scroll to position [619, 0]
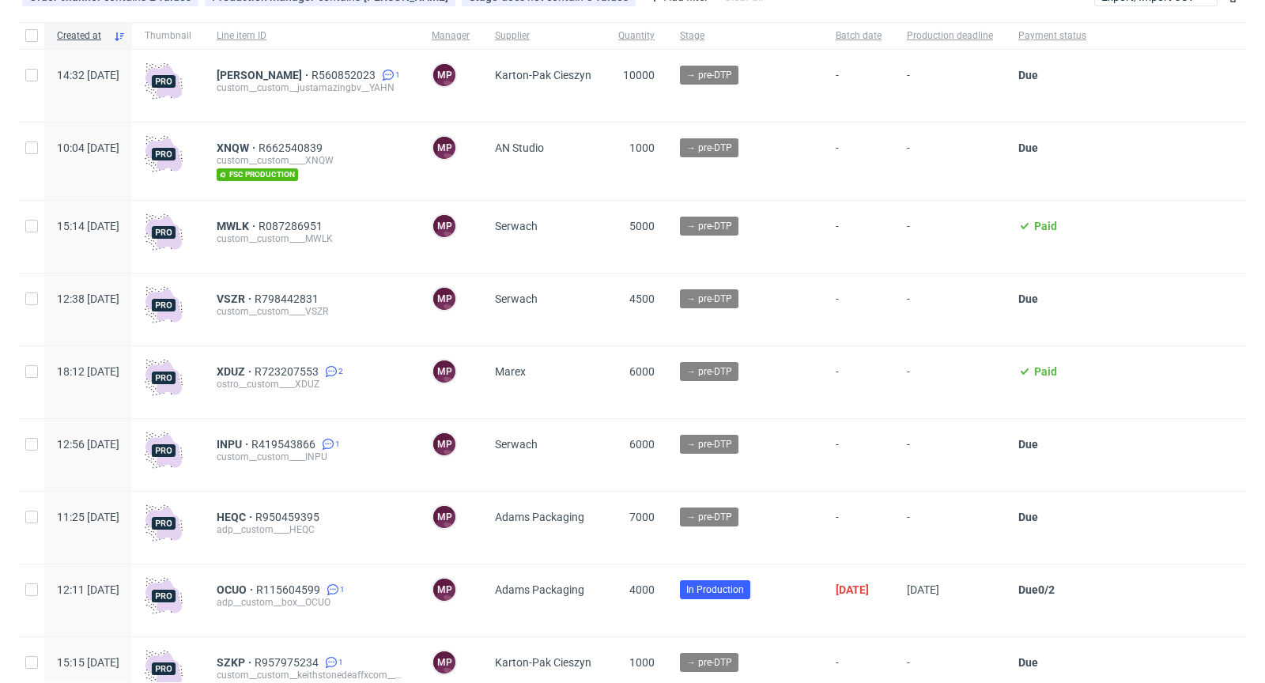
scroll to position [172, 0]
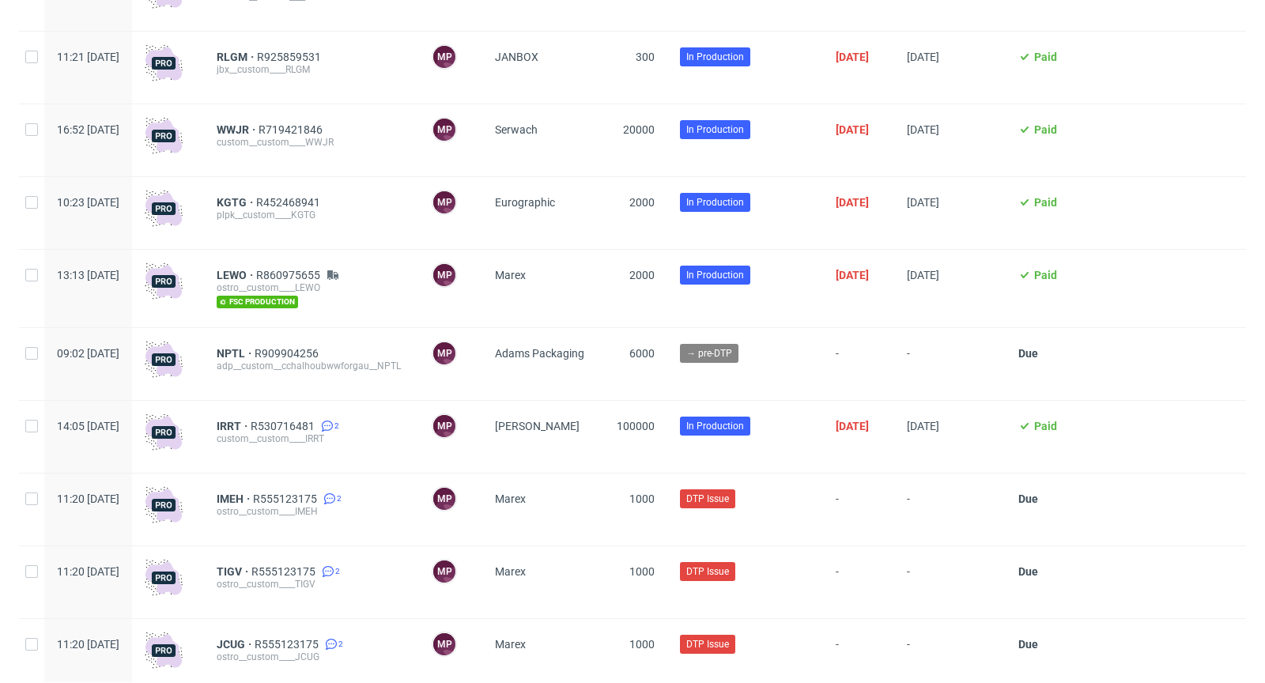
scroll to position [3618, 0]
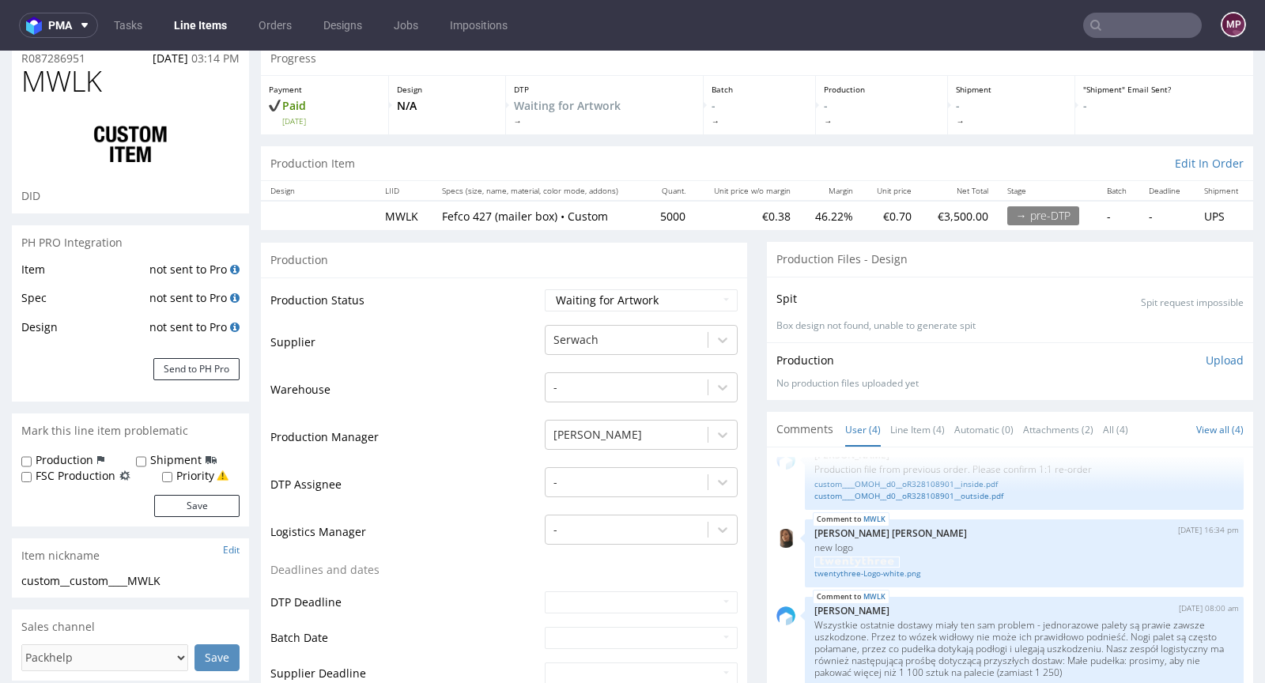
scroll to position [130, 0]
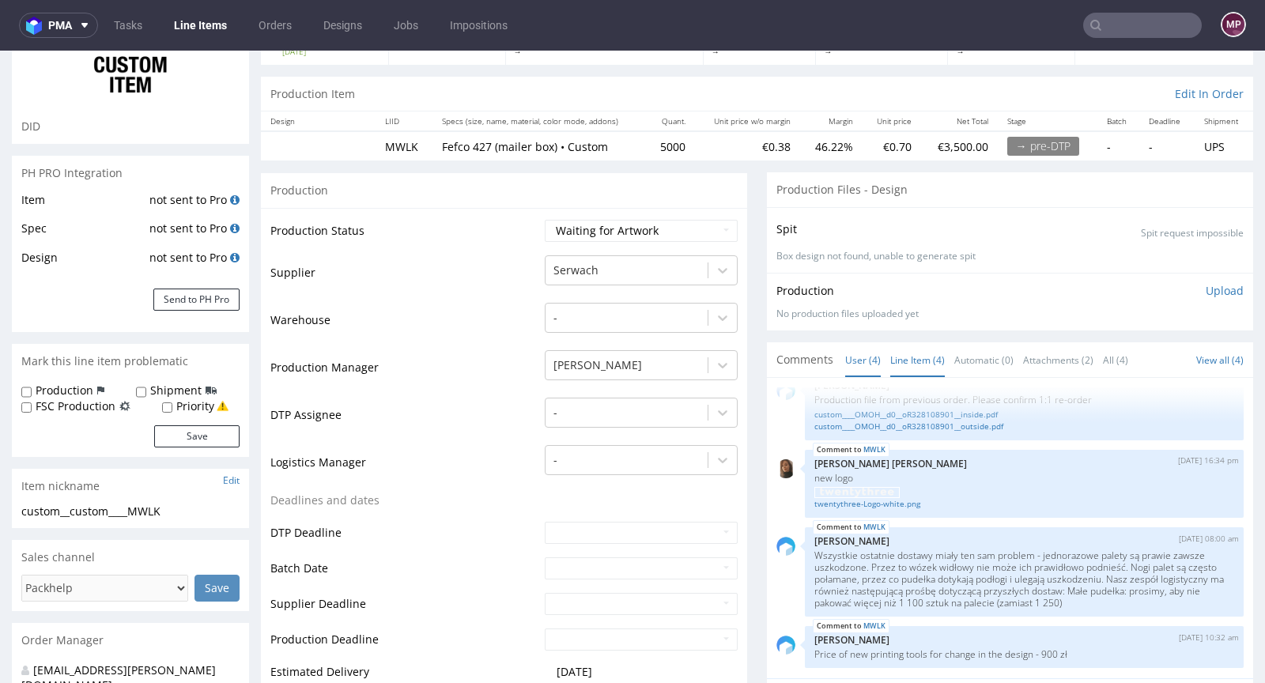
click at [906, 364] on link "Line Item (4)" at bounding box center [918, 360] width 55 height 34
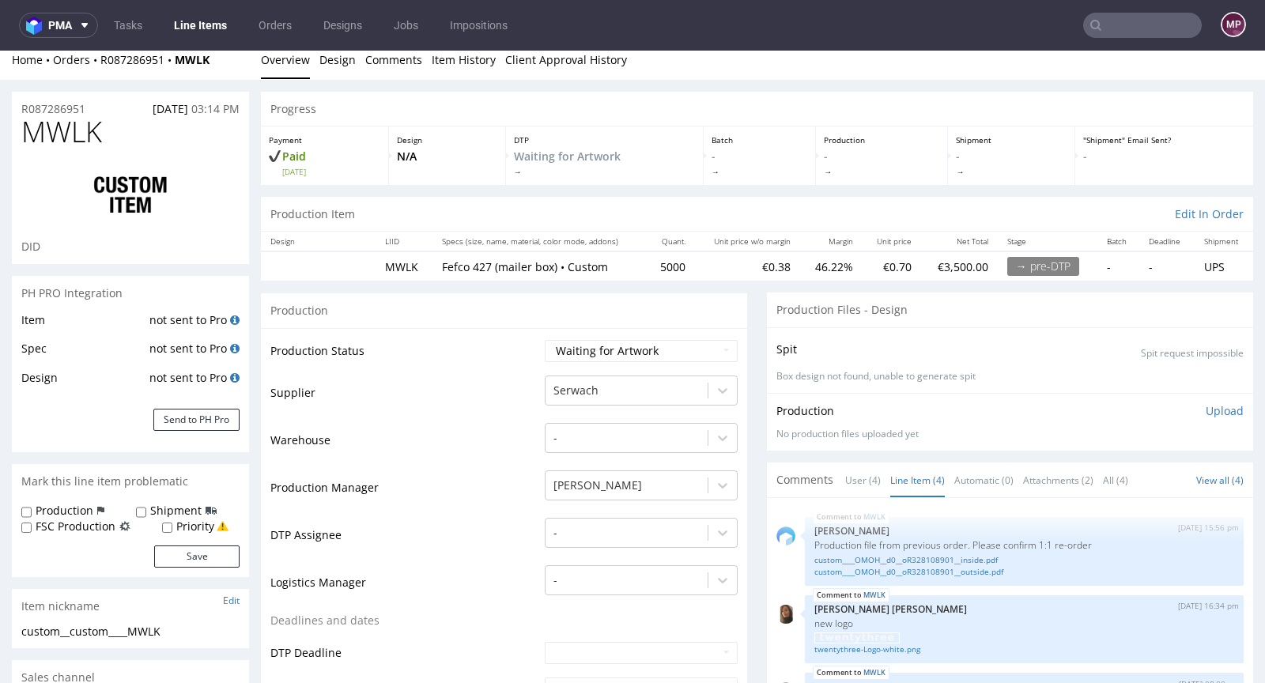
scroll to position [0, 0]
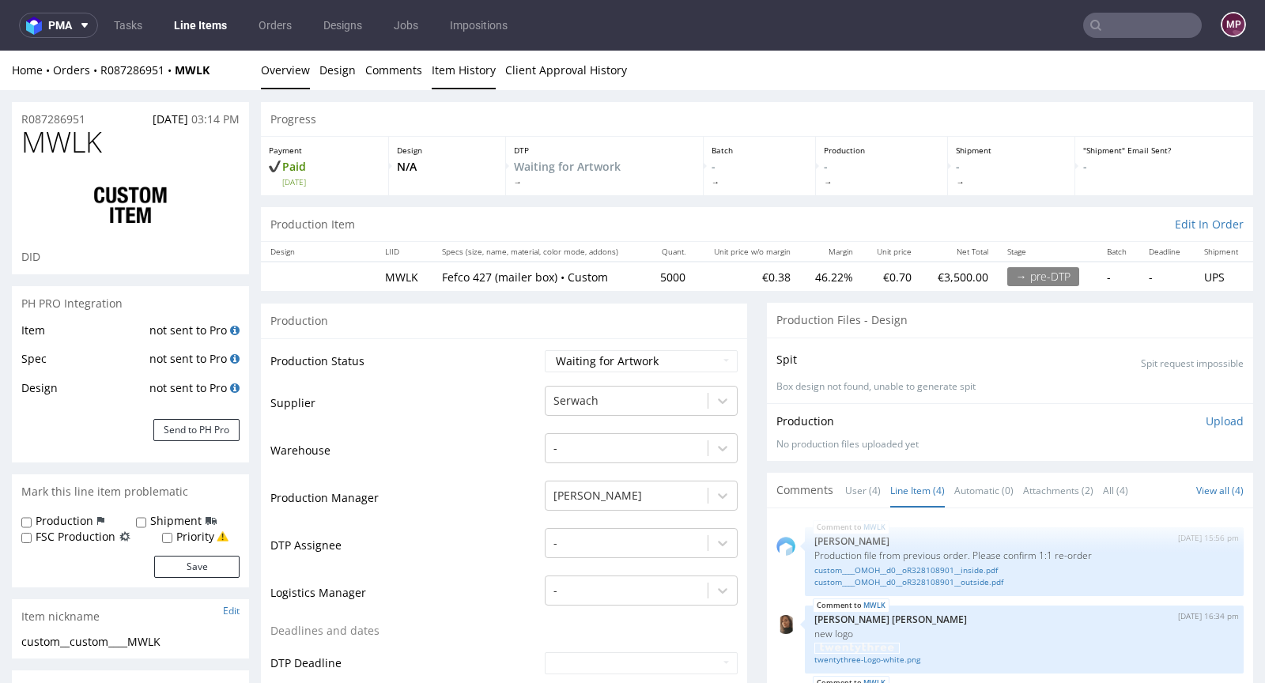
click at [441, 64] on link "Item History" at bounding box center [464, 70] width 64 height 39
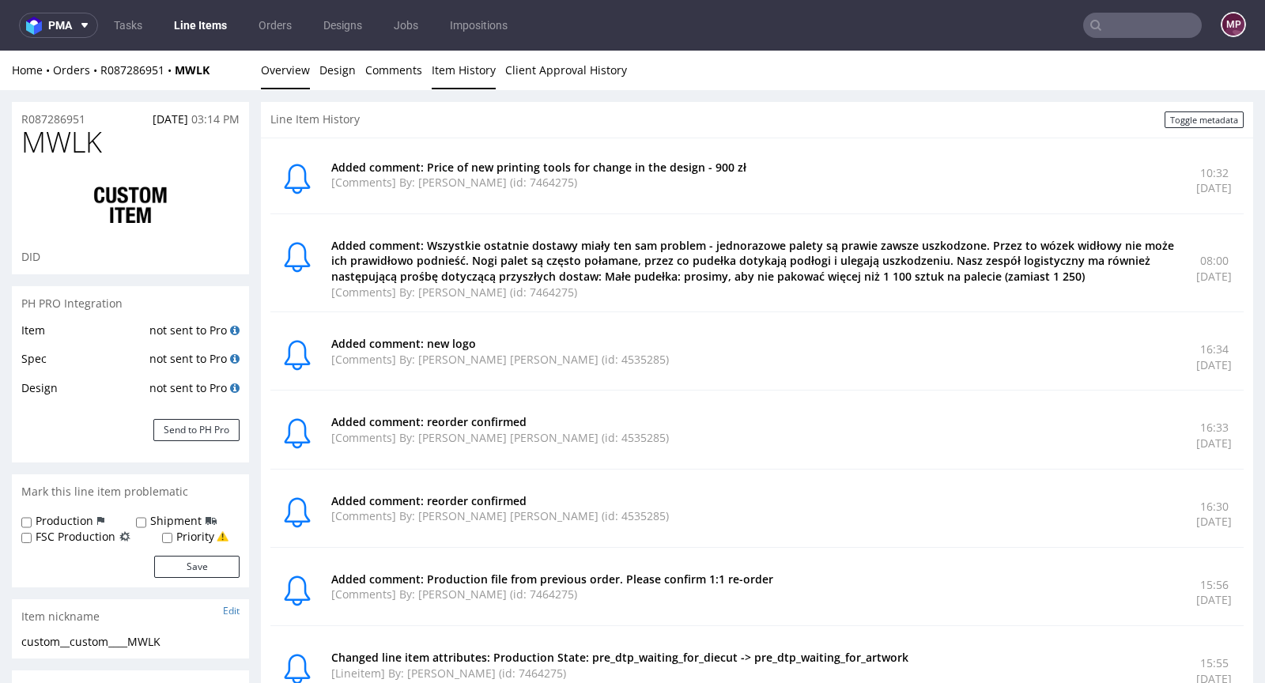
click at [288, 70] on link "Overview" at bounding box center [285, 70] width 49 height 39
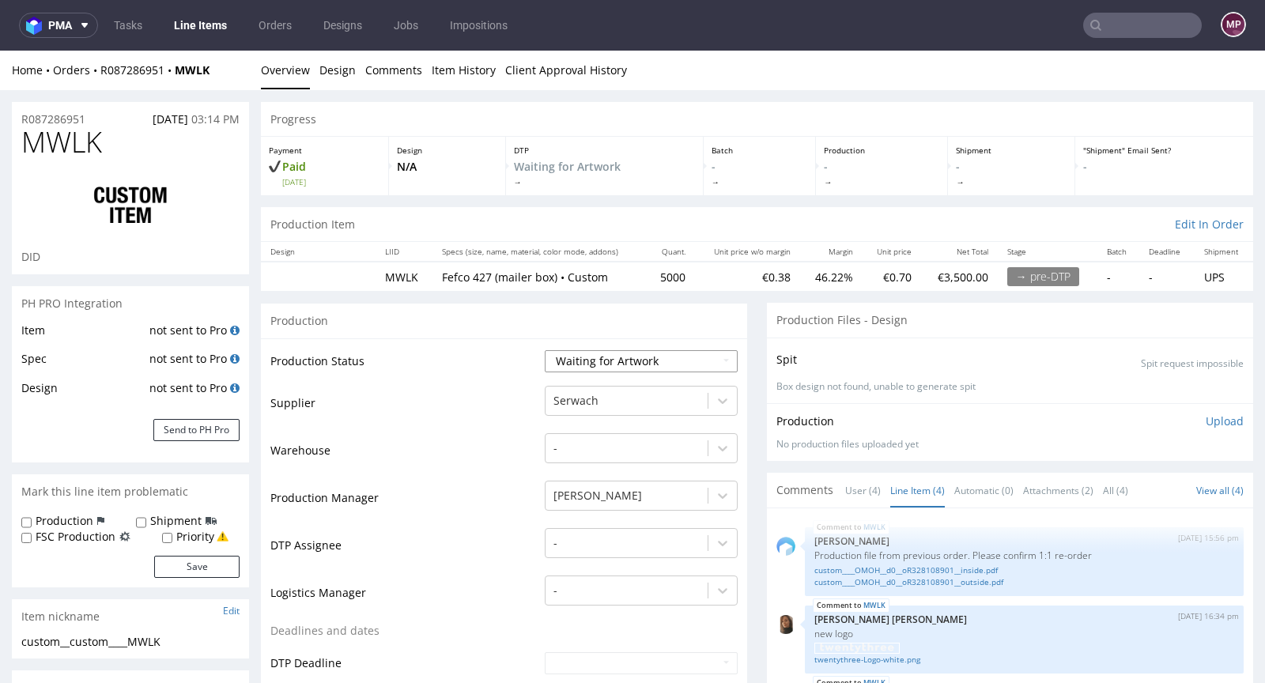
click at [588, 354] on select "Waiting for Artwork Waiting for Diecut Waiting for Mockup Waiting for DTP Waiti…" at bounding box center [641, 361] width 193 height 22
select select "dtp_waiting_for_check"
click at [545, 350] on select "Waiting for Artwork Waiting for Diecut Waiting for Mockup Waiting for DTP Waiti…" at bounding box center [641, 361] width 193 height 22
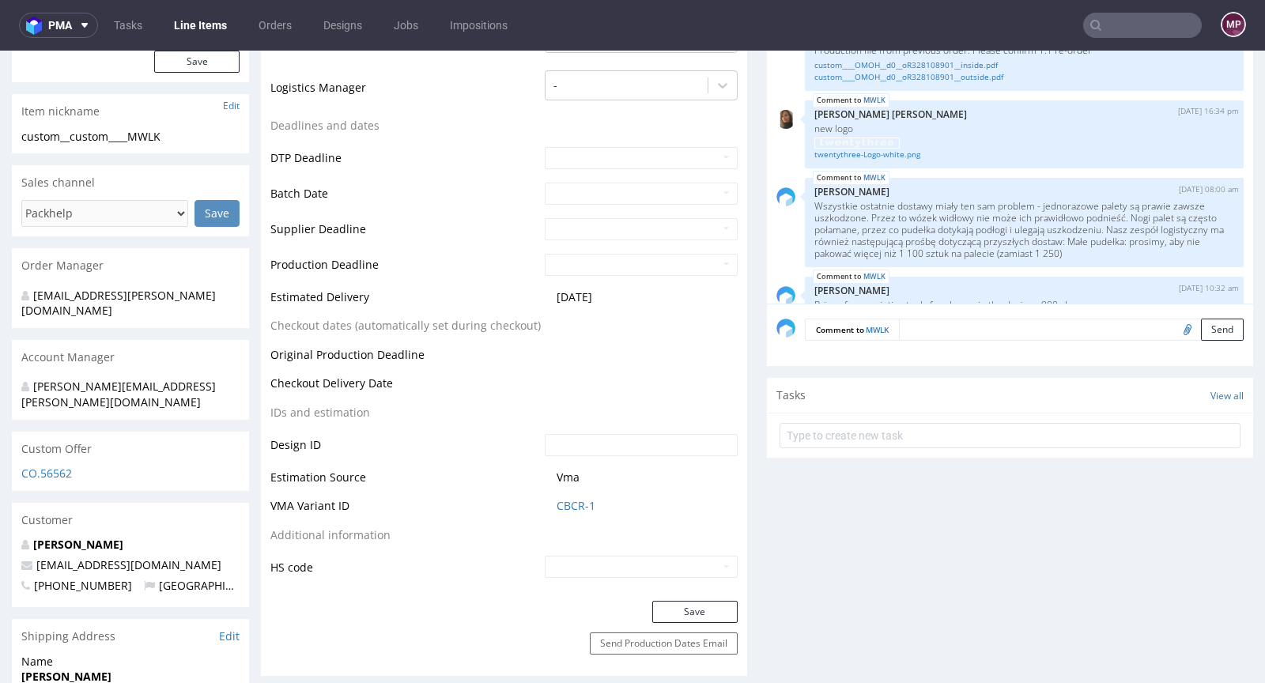
scroll to position [517, 0]
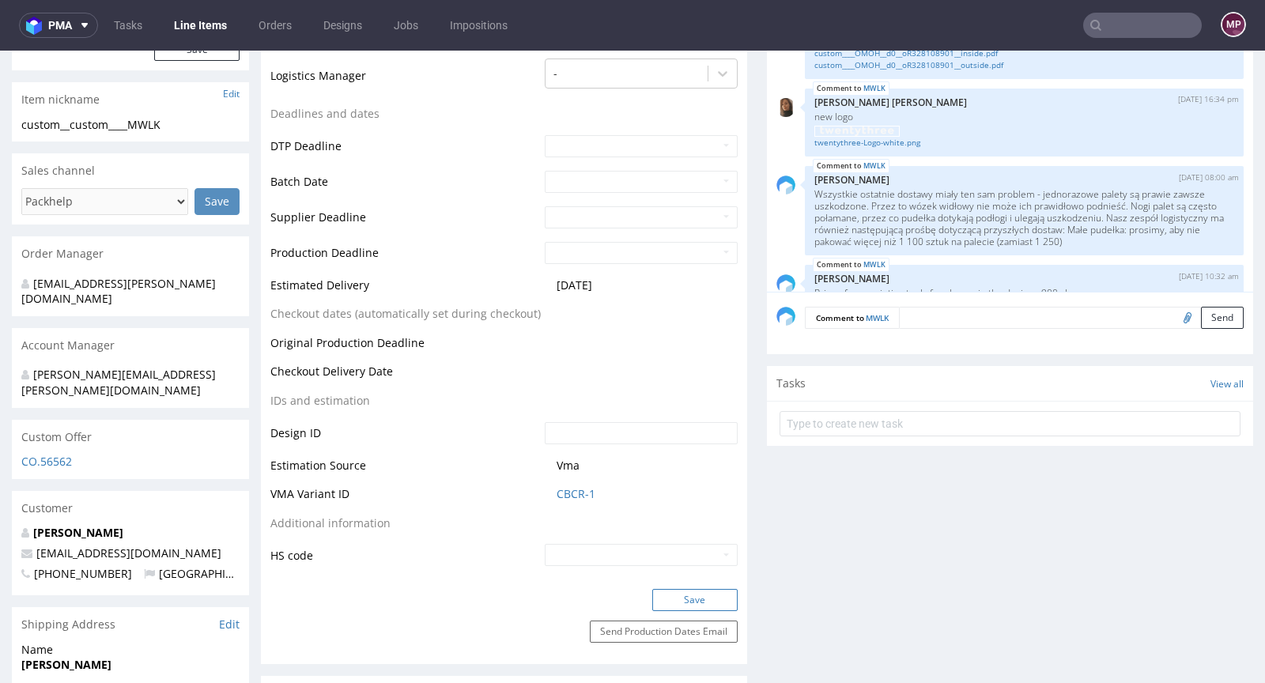
click at [690, 598] on button "Save" at bounding box center [694, 600] width 85 height 22
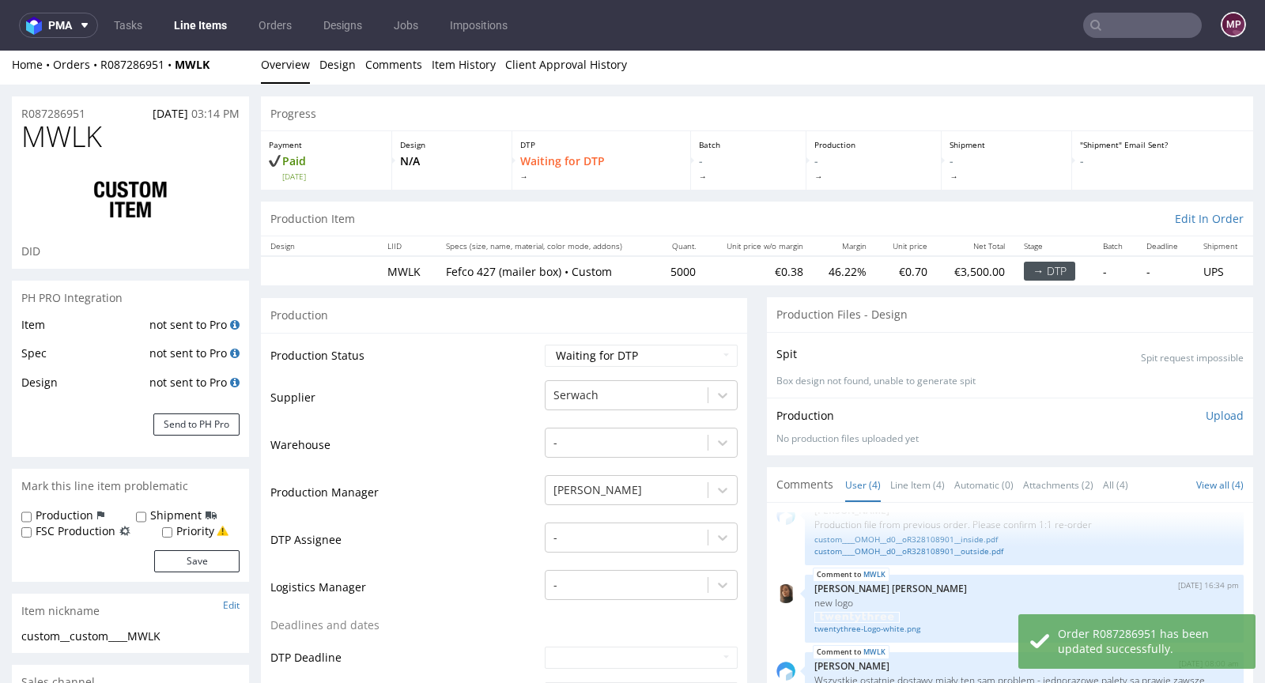
scroll to position [0, 0]
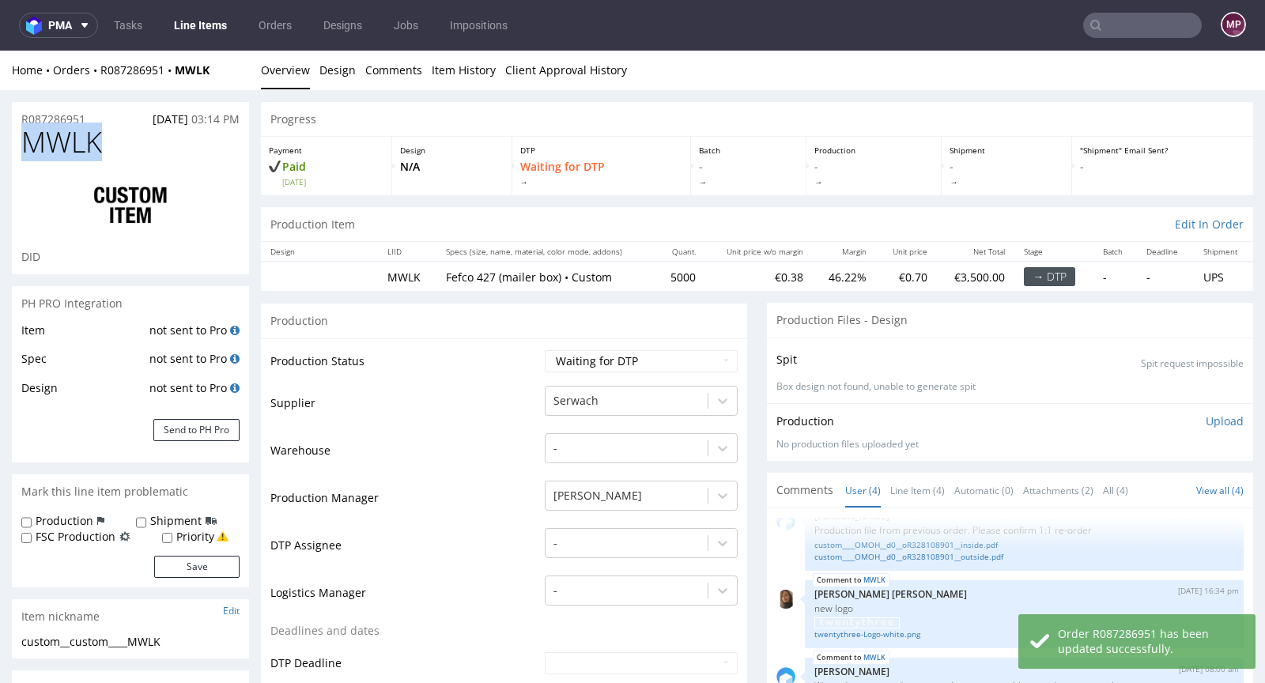
drag, startPoint x: 123, startPoint y: 145, endPoint x: 24, endPoint y: 146, distance: 99.7
click at [24, 146] on h1 "MWLK" at bounding box center [130, 143] width 218 height 32
copy span "MWLK"
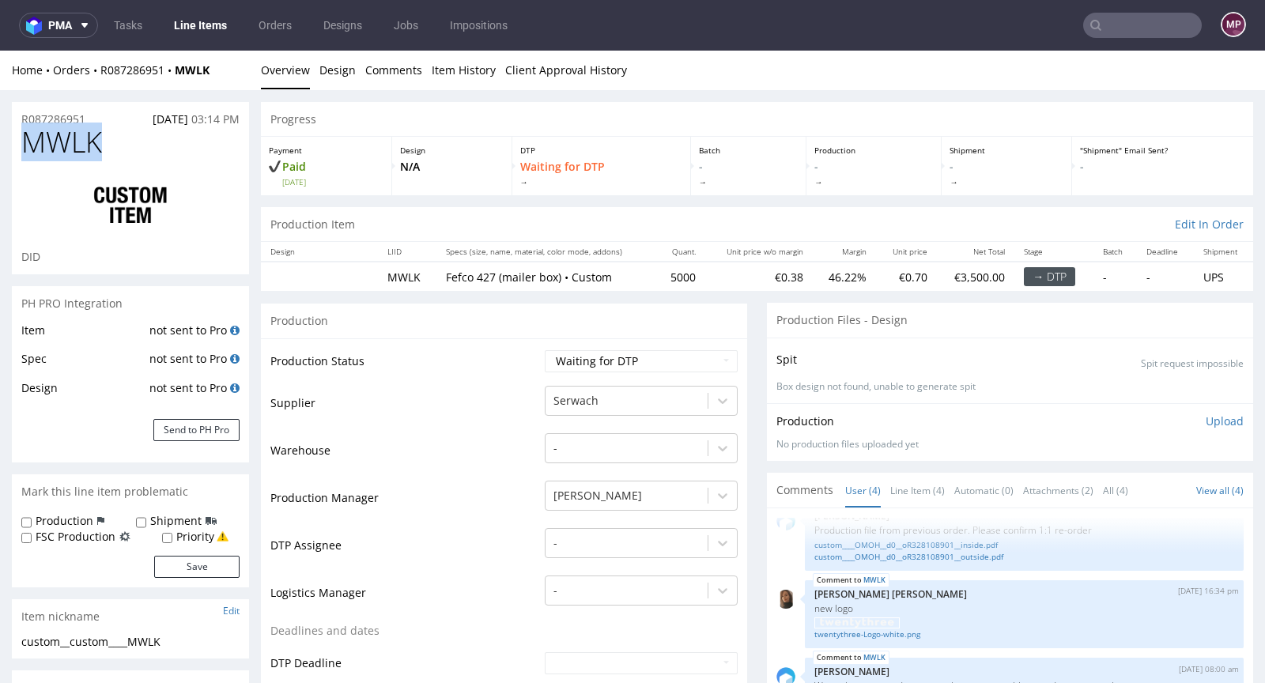
click at [103, 146] on h1 "MWLK" at bounding box center [130, 143] width 218 height 32
drag, startPoint x: 107, startPoint y: 146, endPoint x: 25, endPoint y: 145, distance: 81.5
click at [25, 145] on h1 "MWLK" at bounding box center [130, 143] width 218 height 32
copy span "MWLK"
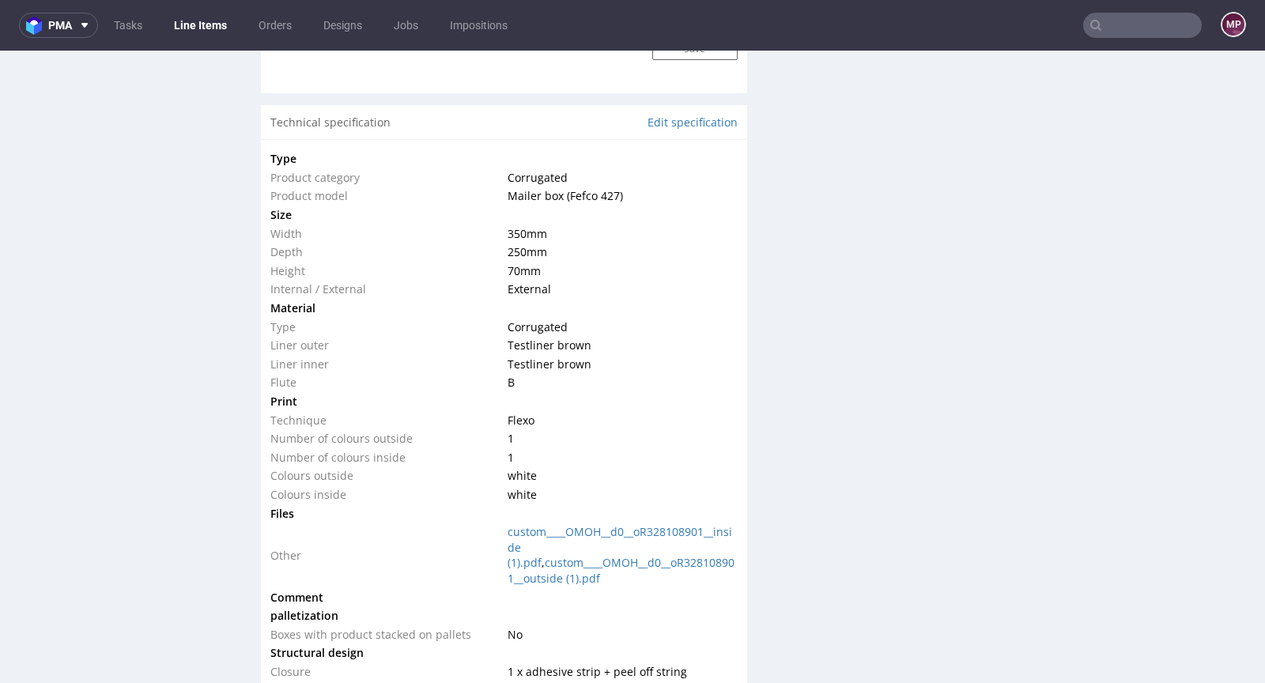
scroll to position [1442, 0]
drag, startPoint x: 563, startPoint y: 194, endPoint x: 611, endPoint y: 189, distance: 47.7
click at [611, 189] on span "Mailer box (Fefco 427)" at bounding box center [565, 196] width 115 height 15
copy span "Fefco 427"
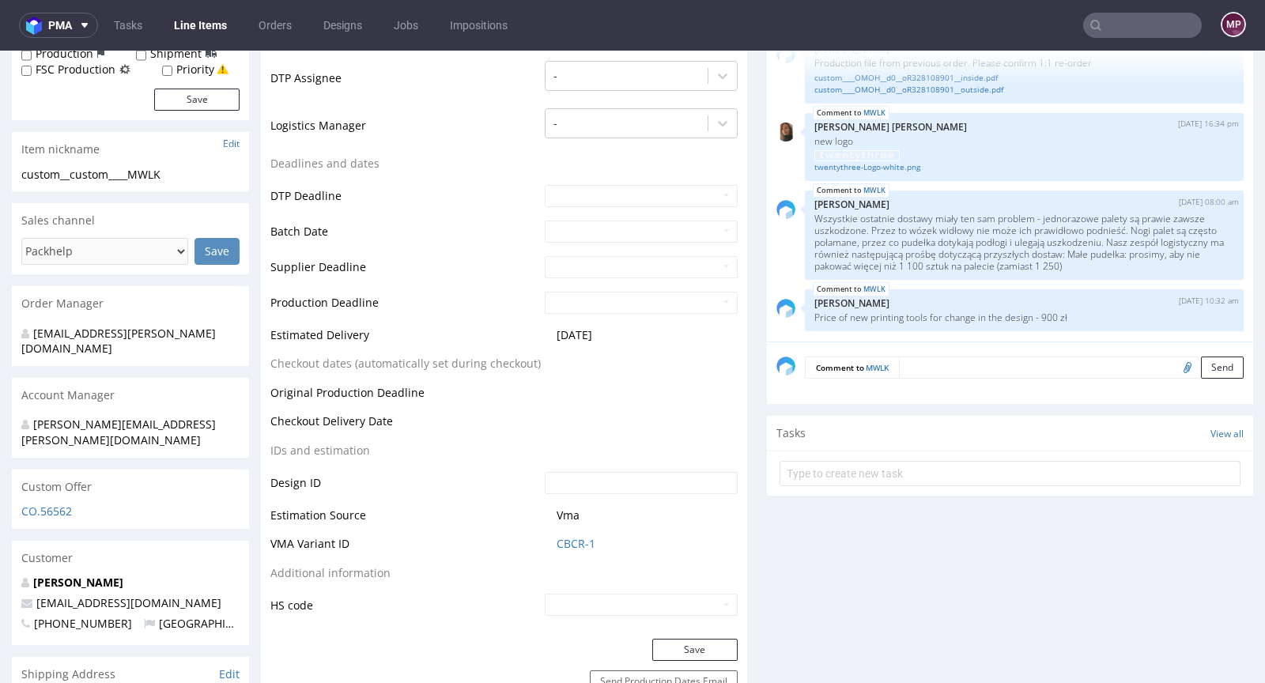
scroll to position [0, 0]
